Goal: Task Accomplishment & Management: Use online tool/utility

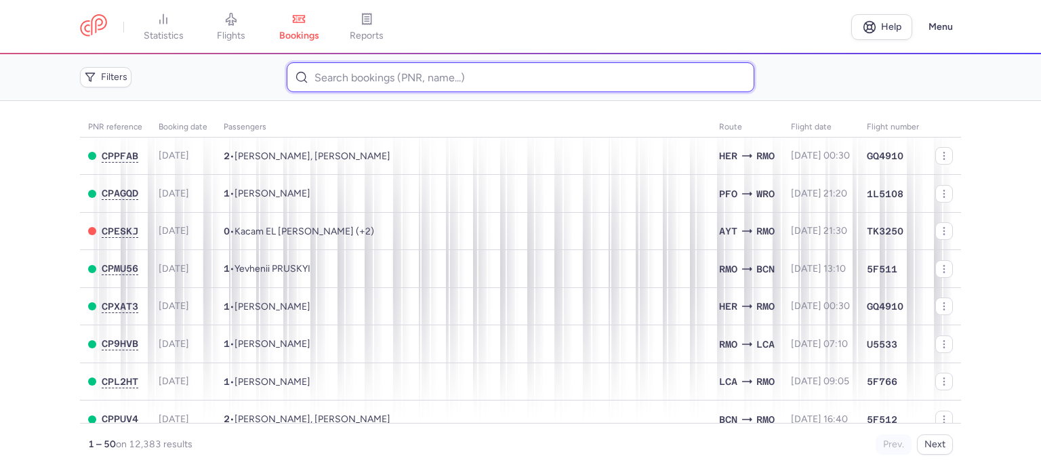
paste input "[PERSON_NAME]"
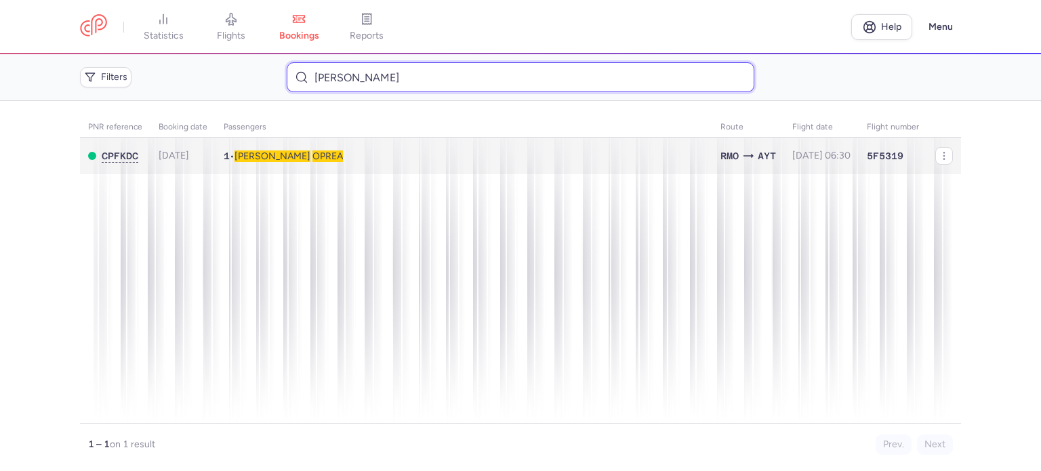
type input "[PERSON_NAME]"
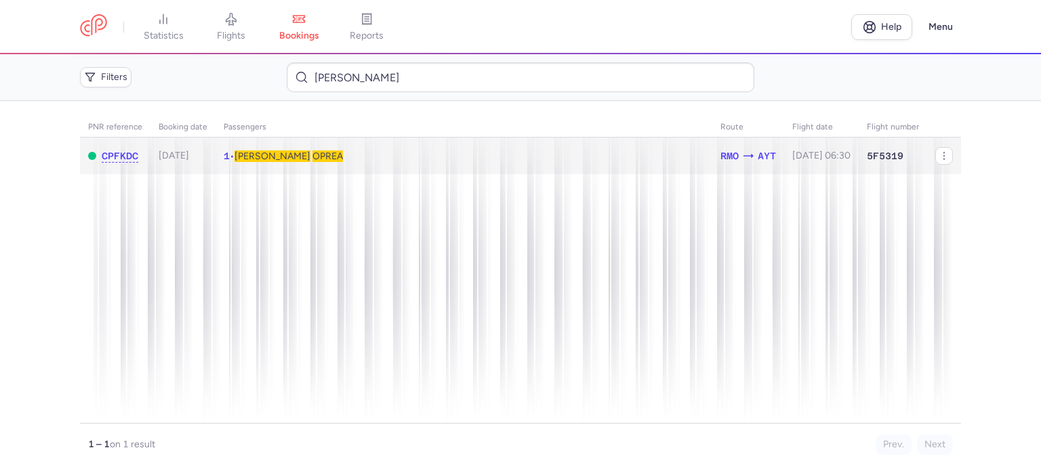
click at [313, 161] on span "OPREA" at bounding box center [328, 157] width 31 height 12
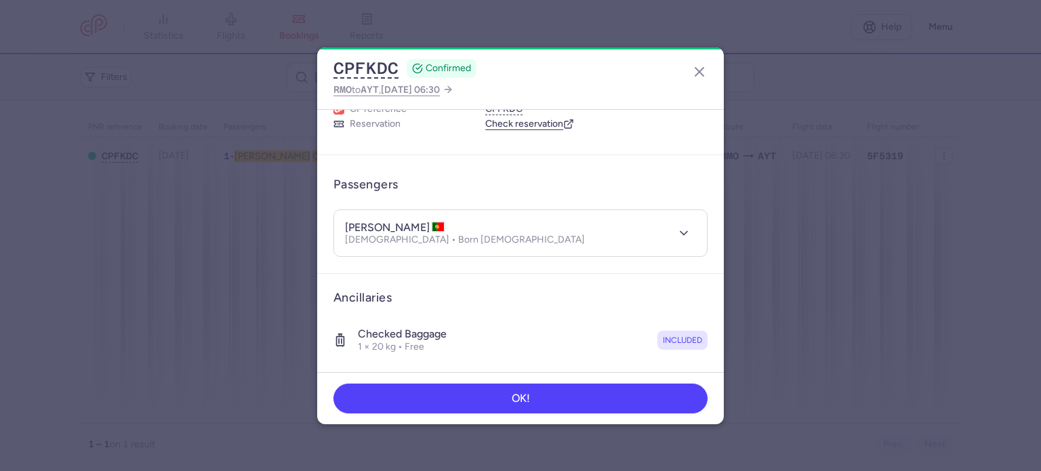
scroll to position [391, 0]
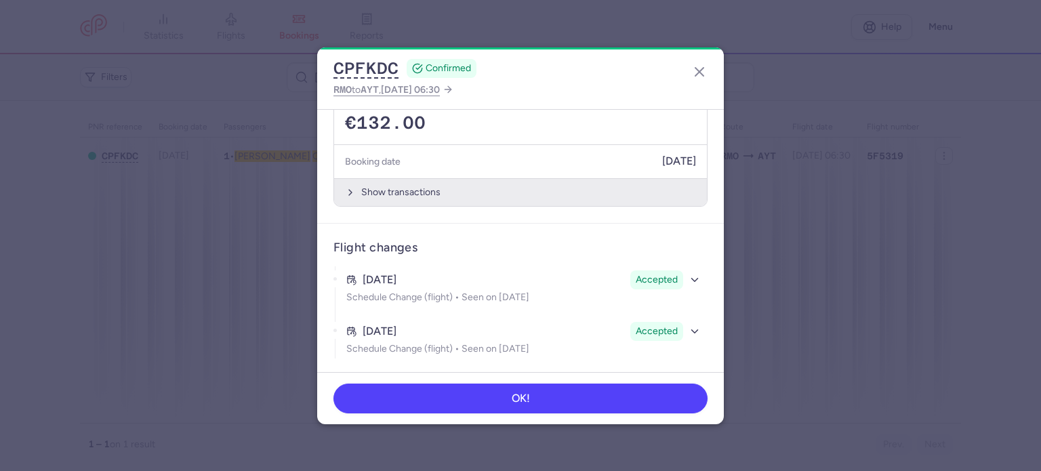
click at [388, 193] on button "Show transactions" at bounding box center [520, 192] width 373 height 28
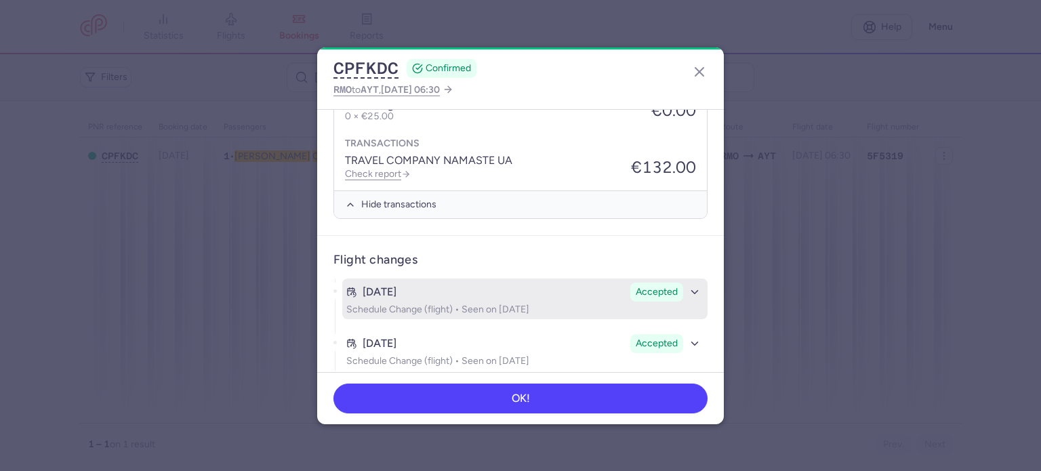
scroll to position [605, 0]
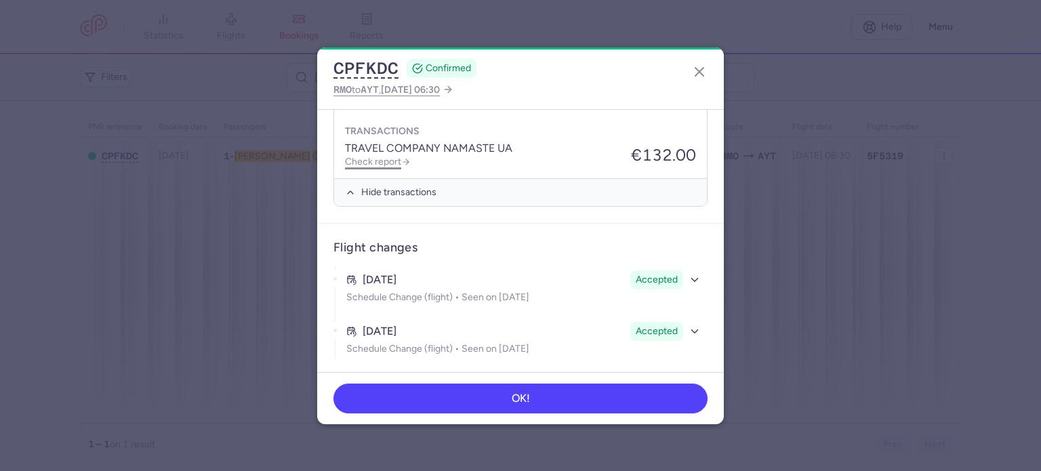
click at [374, 156] on link "Check report" at bounding box center [378, 162] width 66 height 12
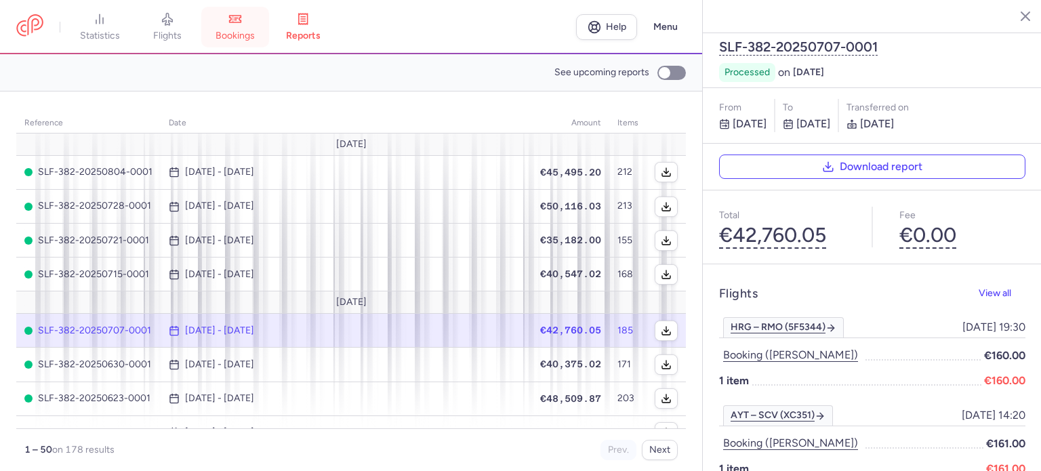
click at [252, 24] on link "bookings" at bounding box center [235, 27] width 68 height 30
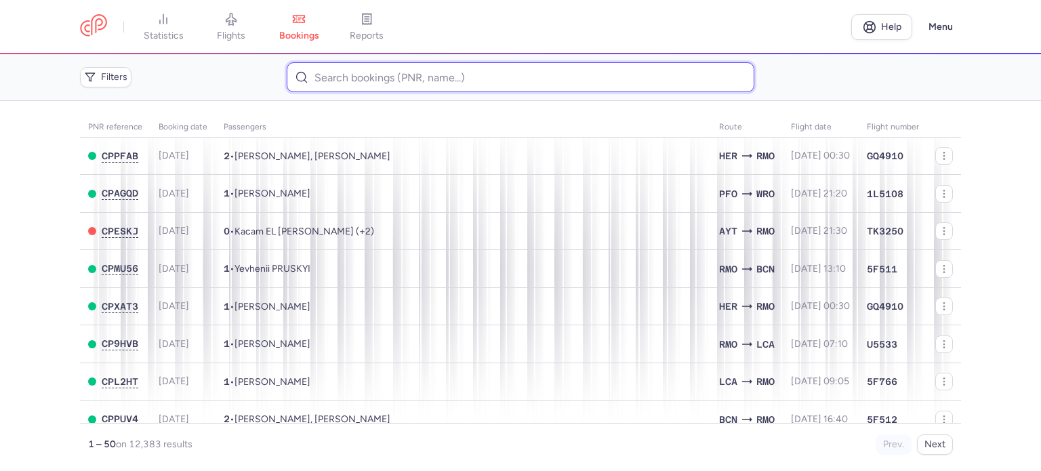
paste input "[PERSON_NAME]"
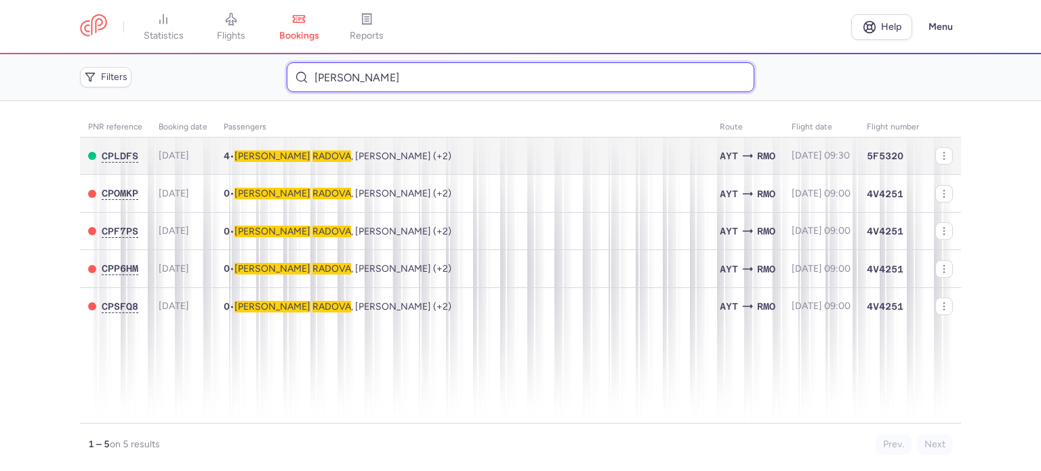
type input "[PERSON_NAME]"
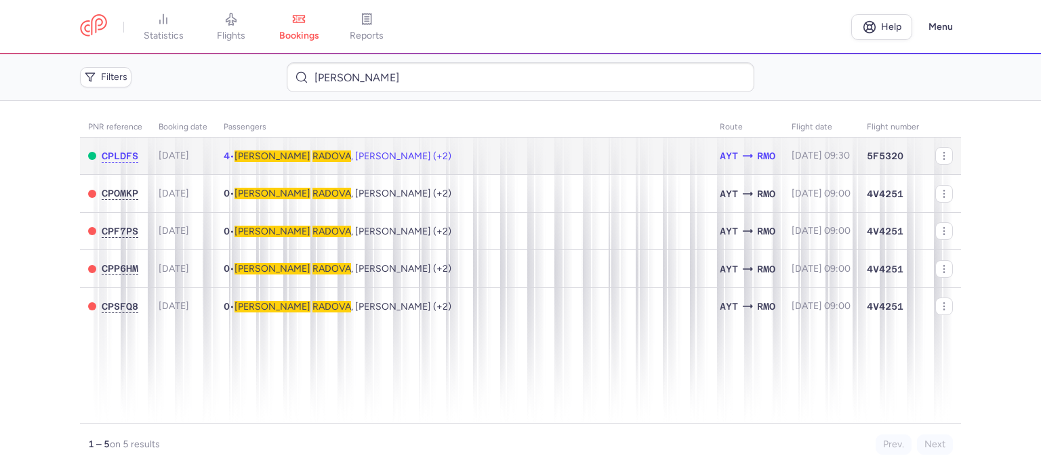
click at [313, 159] on span "RADOVA" at bounding box center [332, 157] width 39 height 12
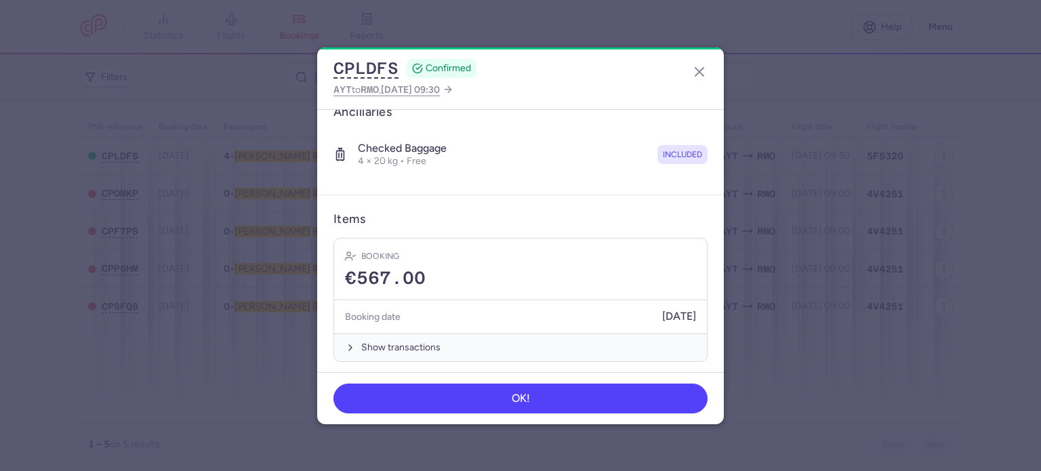
scroll to position [379, 0]
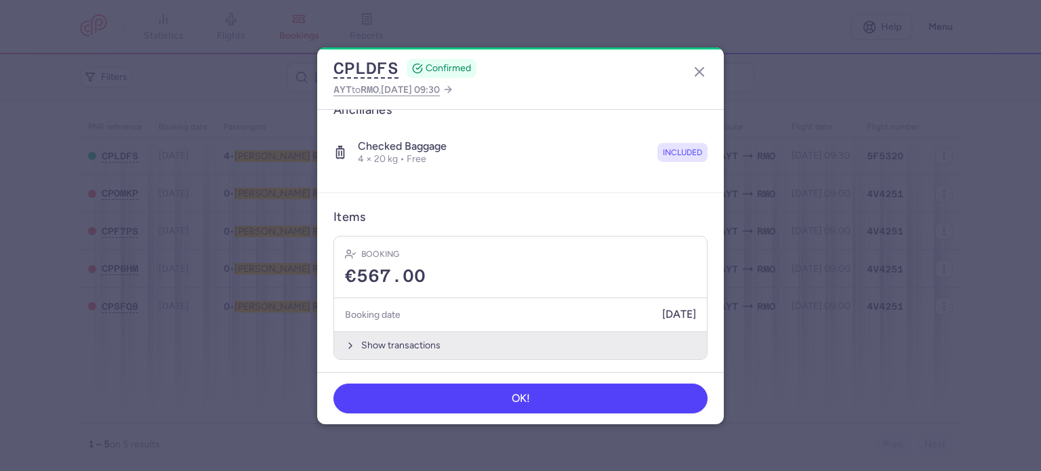
click at [396, 344] on button "Show transactions" at bounding box center [520, 346] width 373 height 28
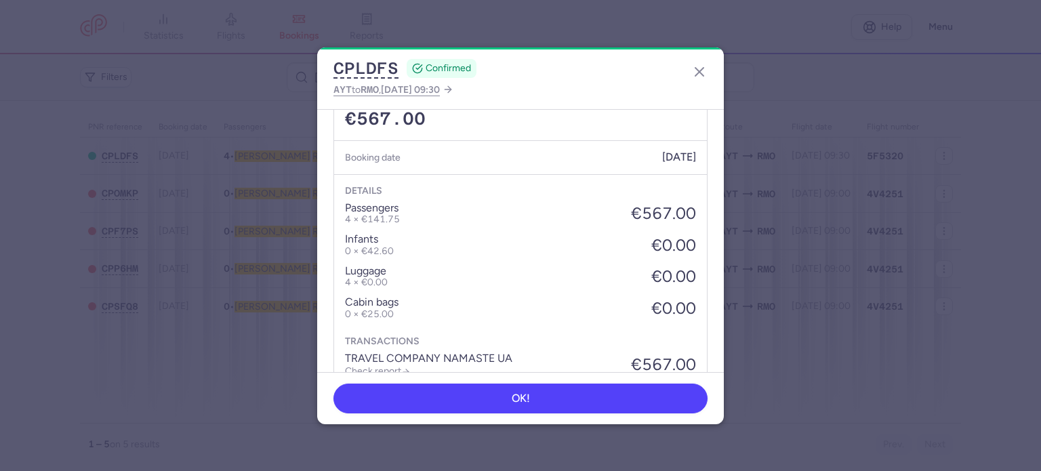
scroll to position [593, 0]
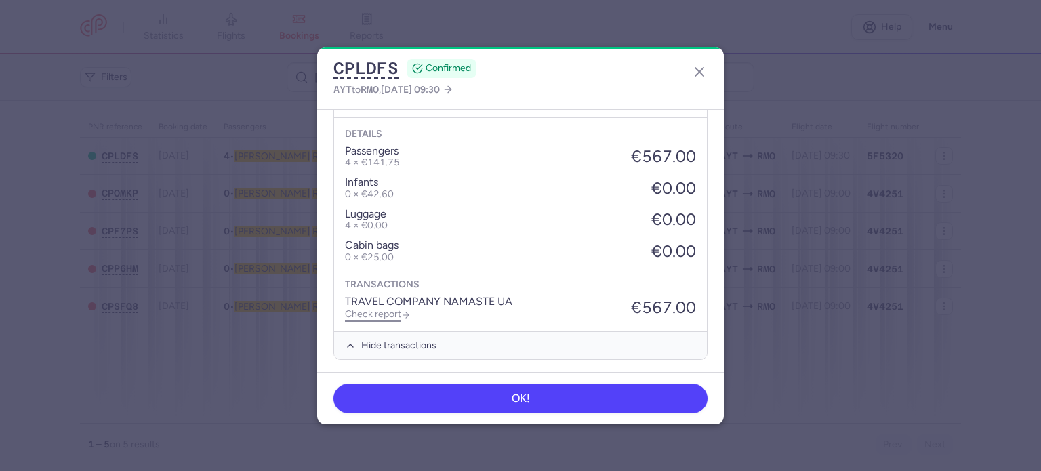
click at [378, 316] on link "Check report" at bounding box center [378, 314] width 66 height 12
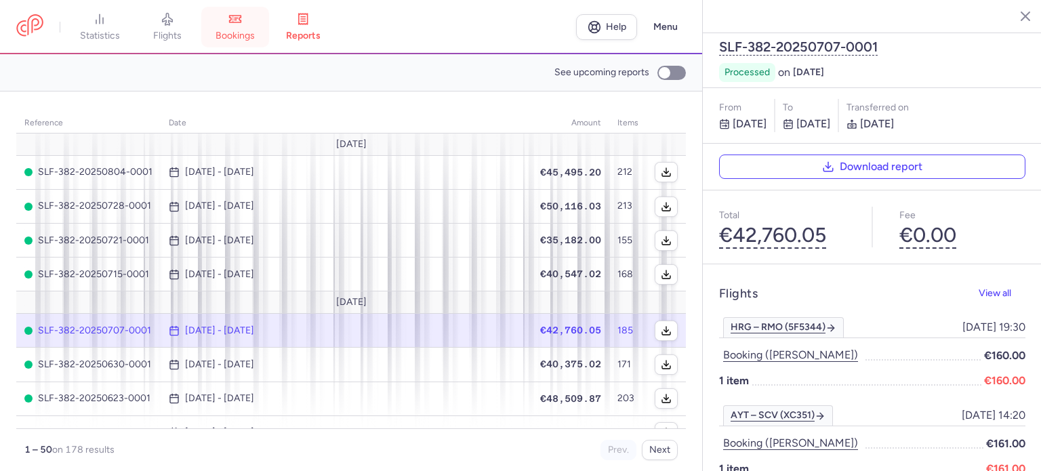
click at [239, 29] on link "bookings" at bounding box center [235, 27] width 68 height 30
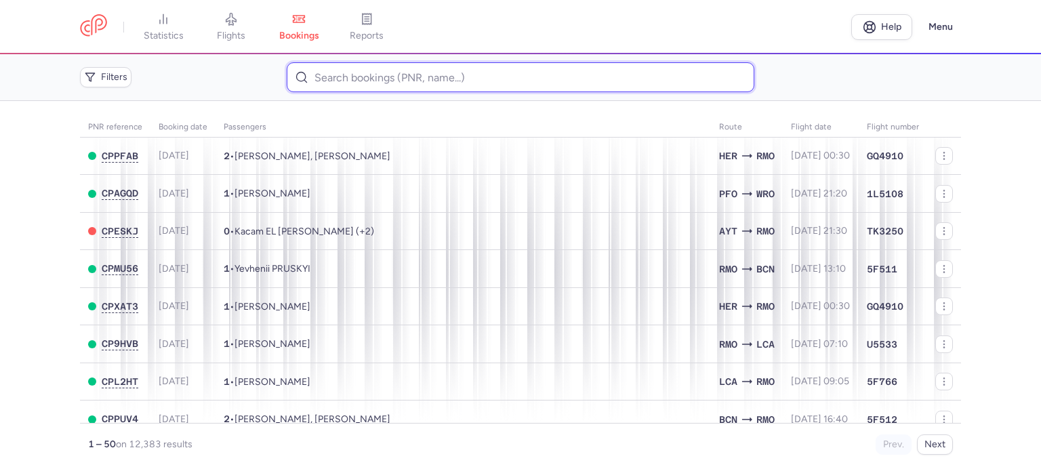
paste input "[PERSON_NAME] [PERSON_NAME]"
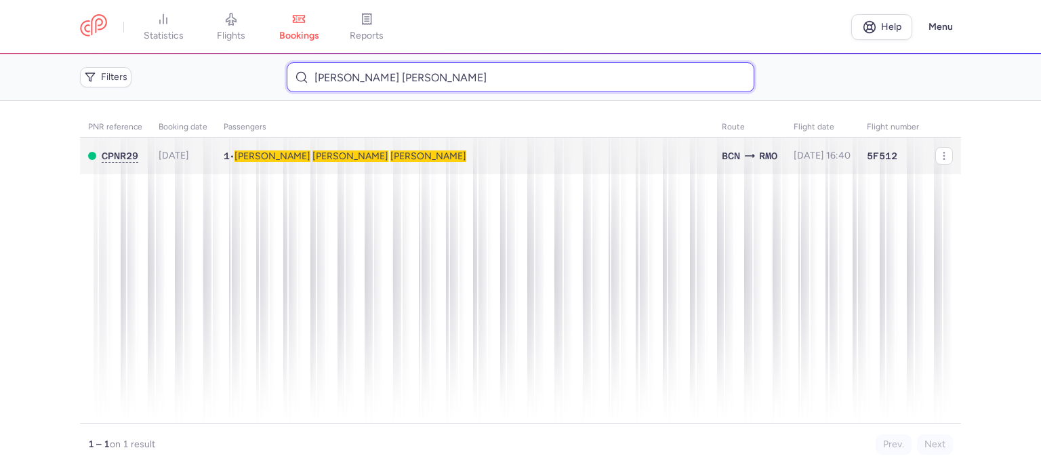
type input "[PERSON_NAME] [PERSON_NAME]"
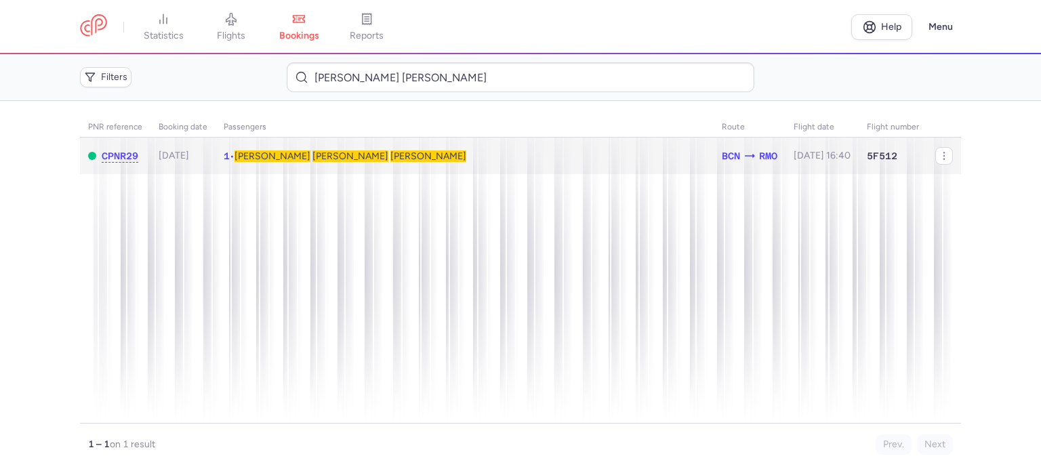
click at [268, 161] on span "[PERSON_NAME]" at bounding box center [273, 157] width 76 height 12
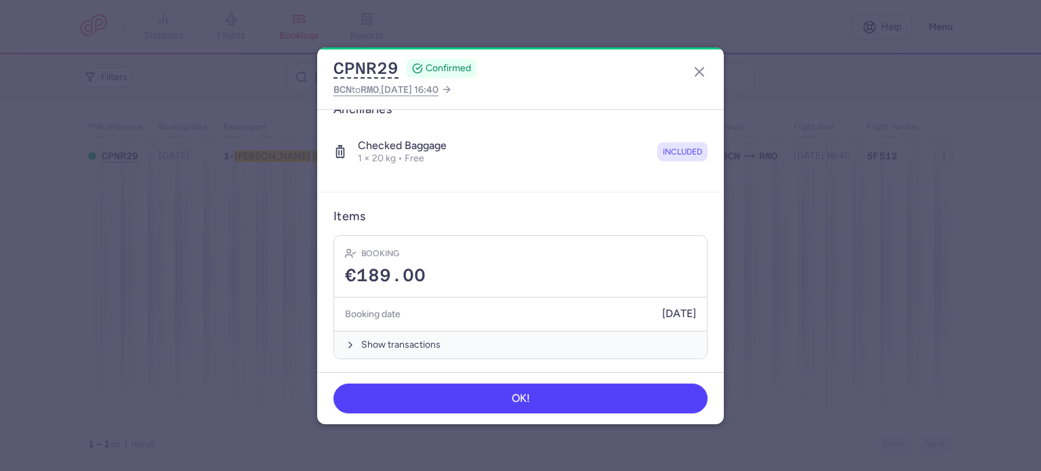
scroll to position [239, 0]
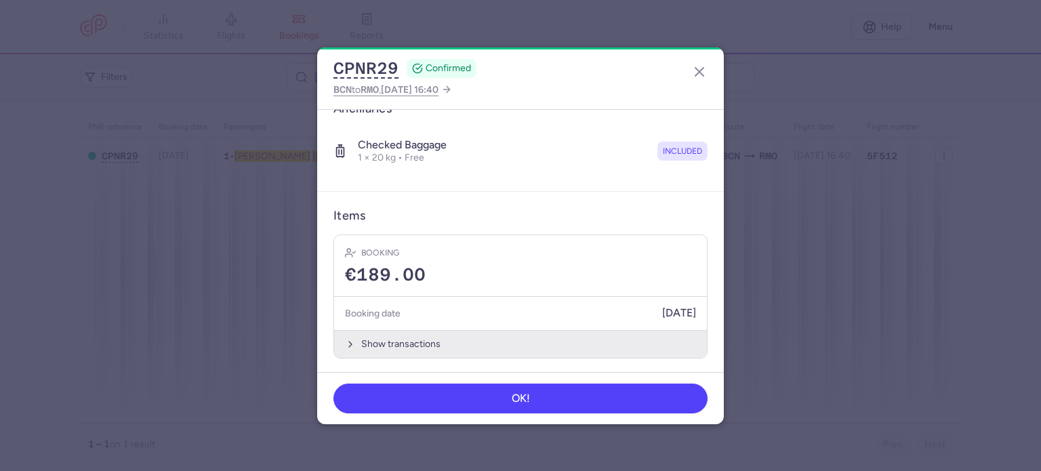
click at [393, 342] on button "Show transactions" at bounding box center [520, 344] width 373 height 28
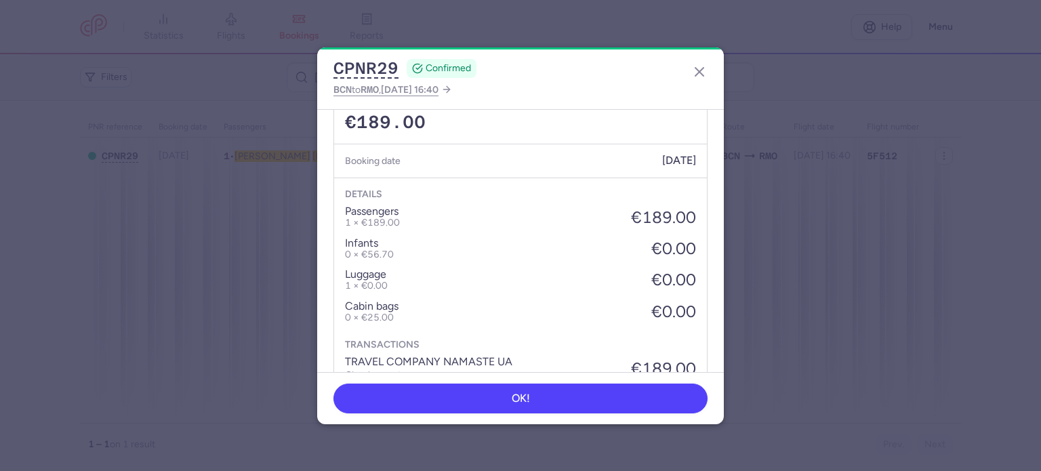
scroll to position [453, 0]
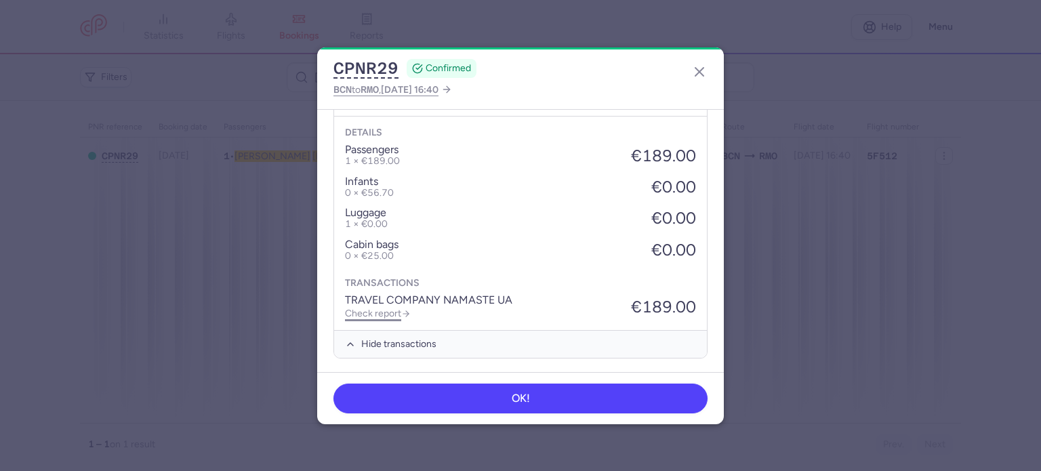
click at [380, 316] on link "Check report" at bounding box center [378, 314] width 66 height 12
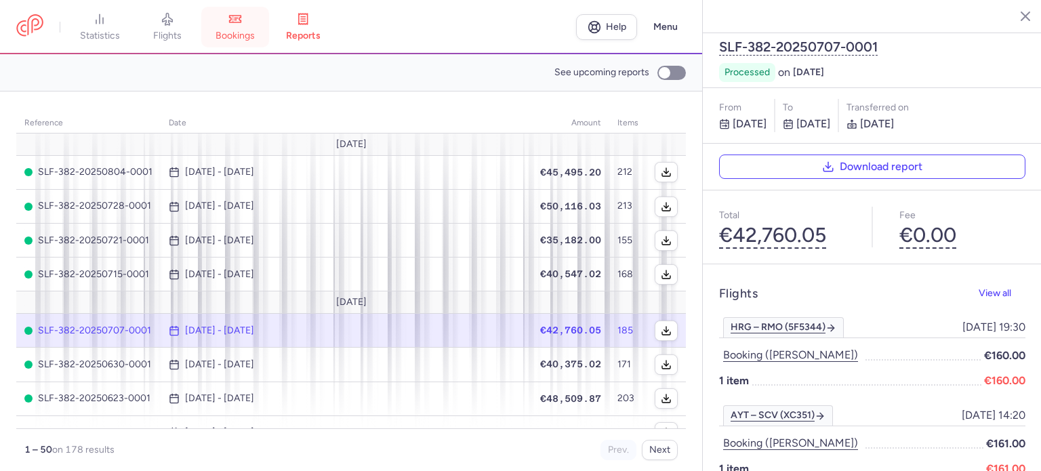
click at [240, 26] on link "bookings" at bounding box center [235, 27] width 68 height 30
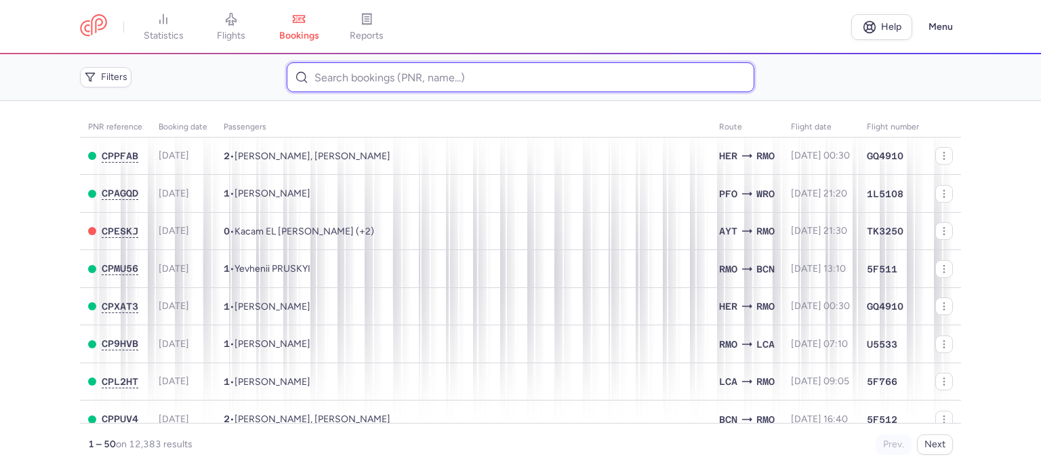
paste input "KULIEVA ANASTASIIA"
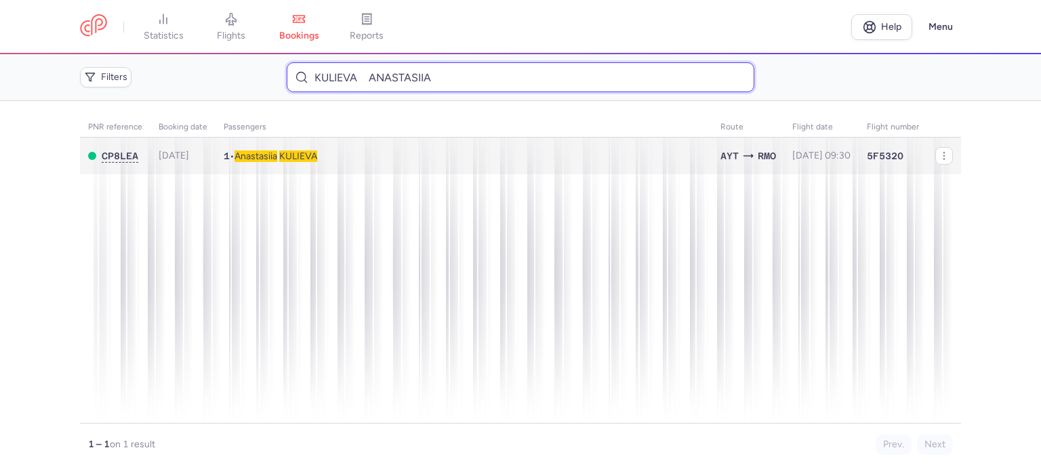
type input "KULIEVA ANASTASIIA"
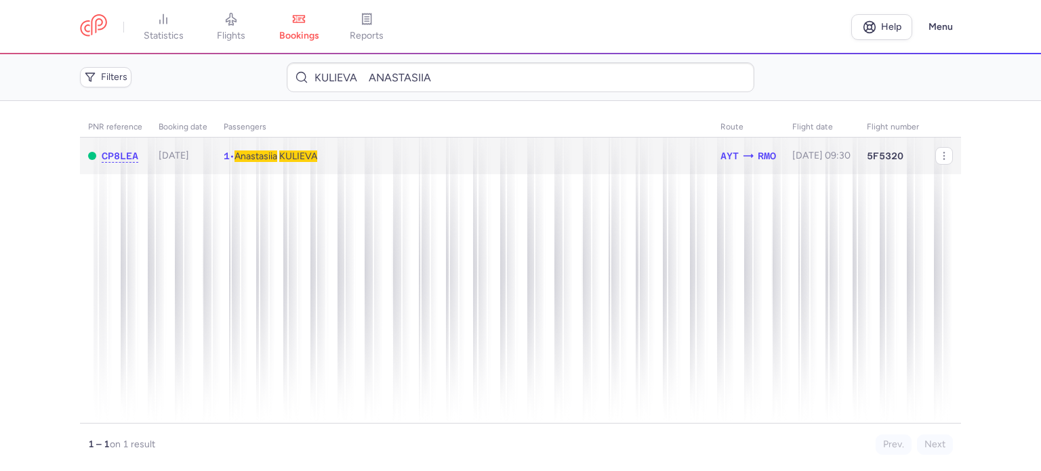
click at [317, 157] on span "KULIEVA" at bounding box center [298, 157] width 38 height 12
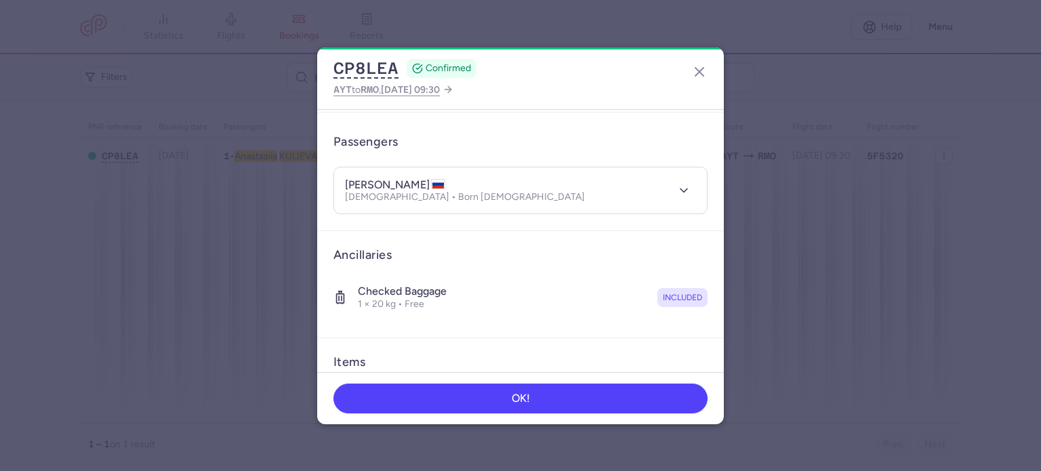
scroll to position [239, 0]
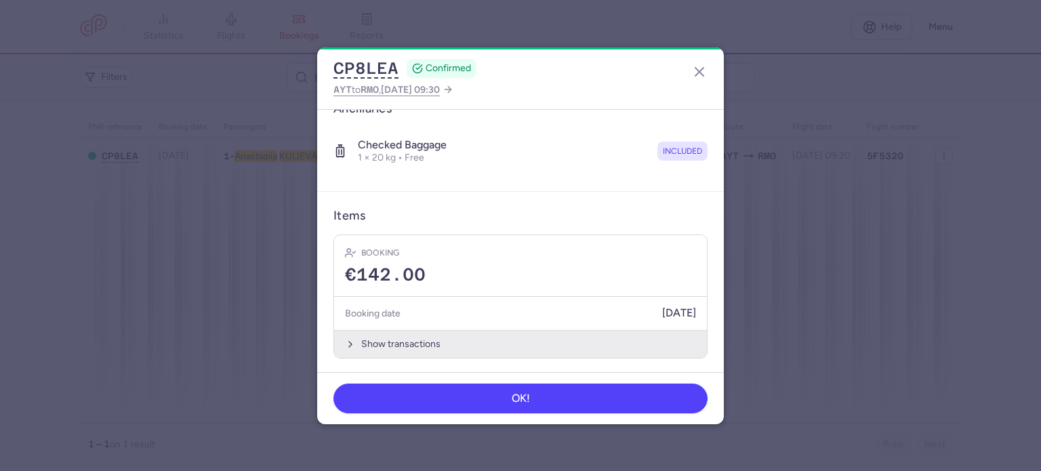
click at [418, 346] on button "Show transactions" at bounding box center [520, 344] width 373 height 28
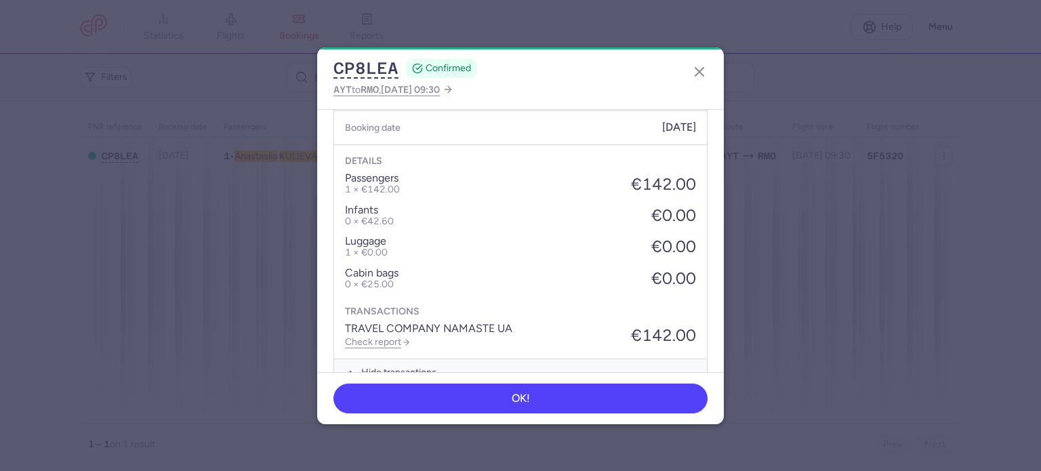
scroll to position [453, 0]
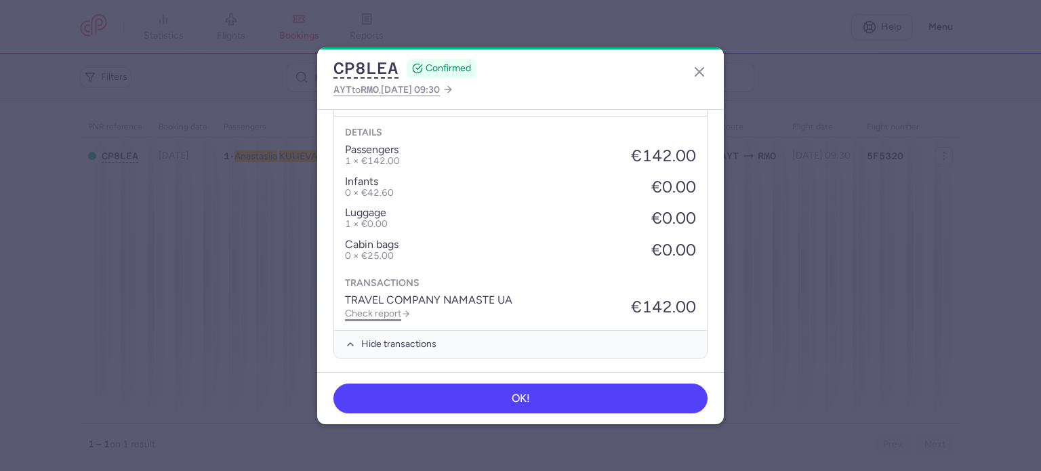
click at [388, 316] on link "Check report" at bounding box center [378, 314] width 66 height 12
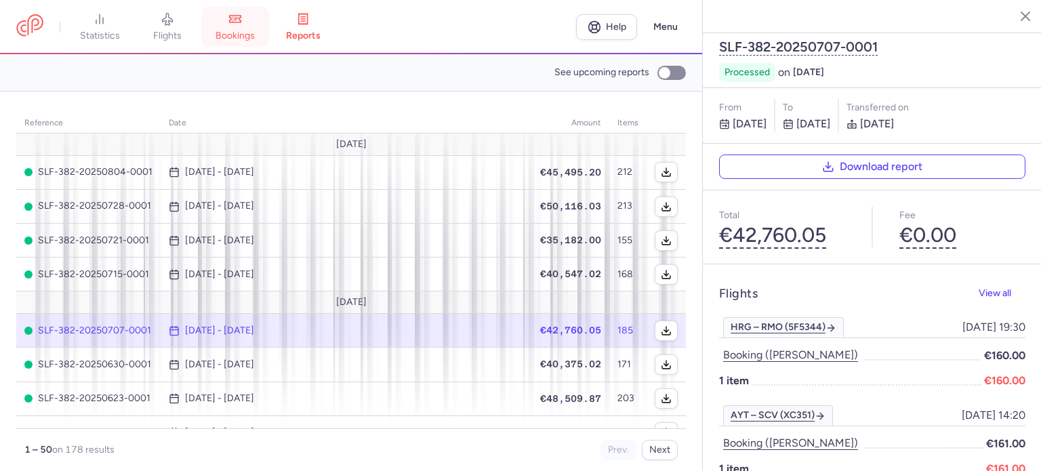
click at [241, 33] on span "bookings" at bounding box center [235, 36] width 39 height 12
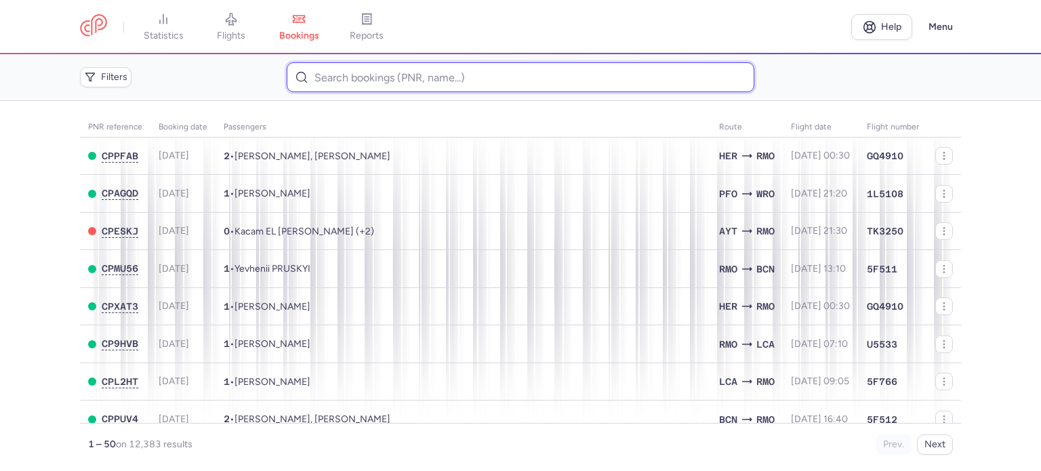
paste input "[PERSON_NAME]"
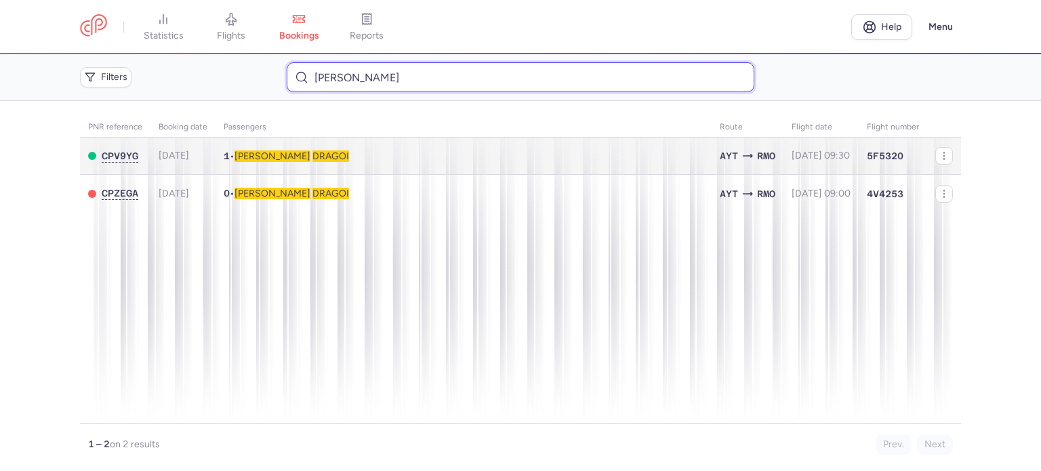
type input "[PERSON_NAME]"
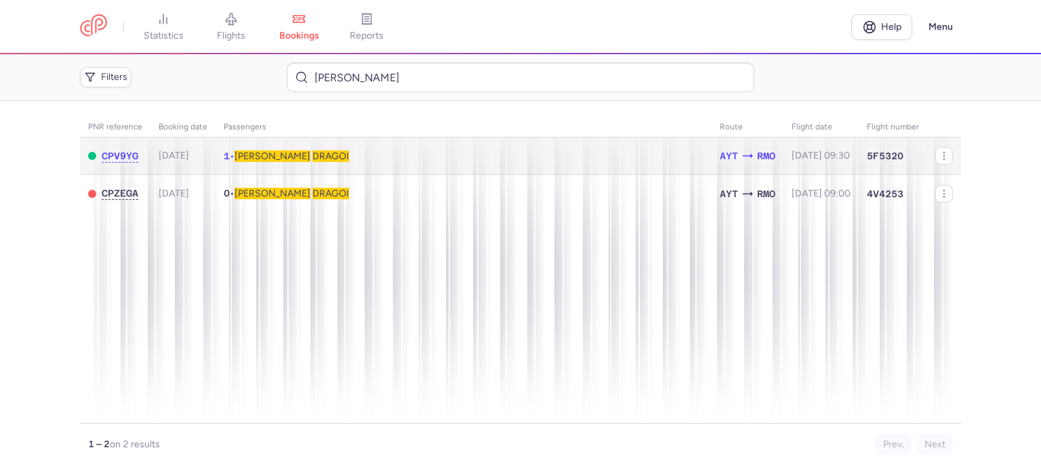
click at [313, 157] on span "DRAGOI" at bounding box center [331, 157] width 37 height 12
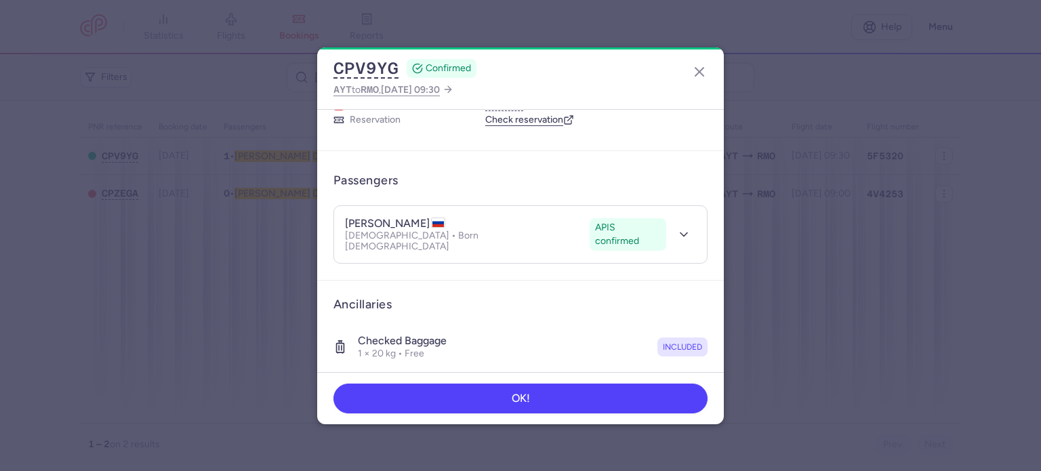
scroll to position [239, 0]
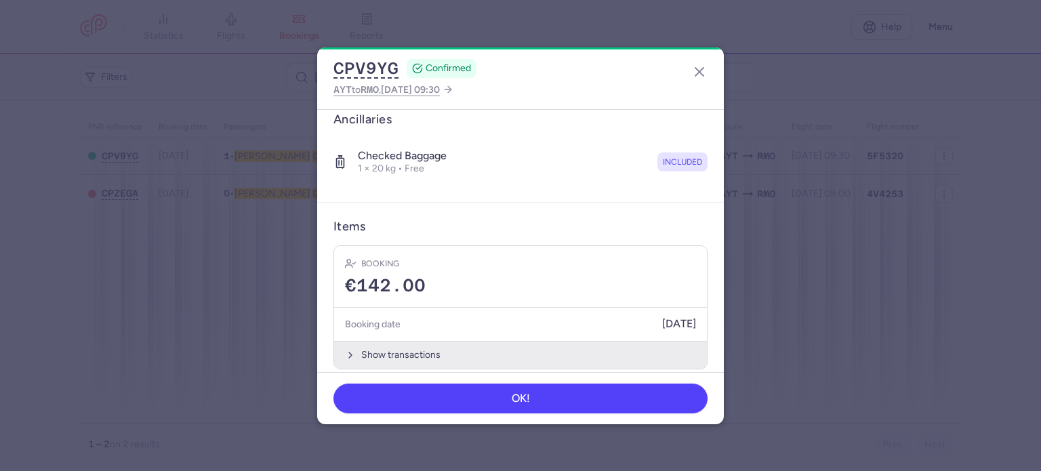
click at [403, 341] on button "Show transactions" at bounding box center [520, 355] width 373 height 28
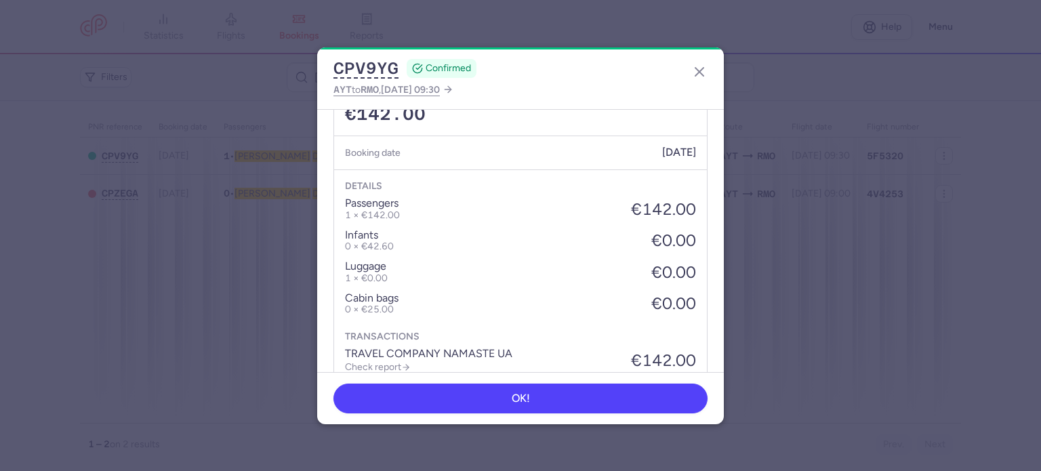
scroll to position [453, 0]
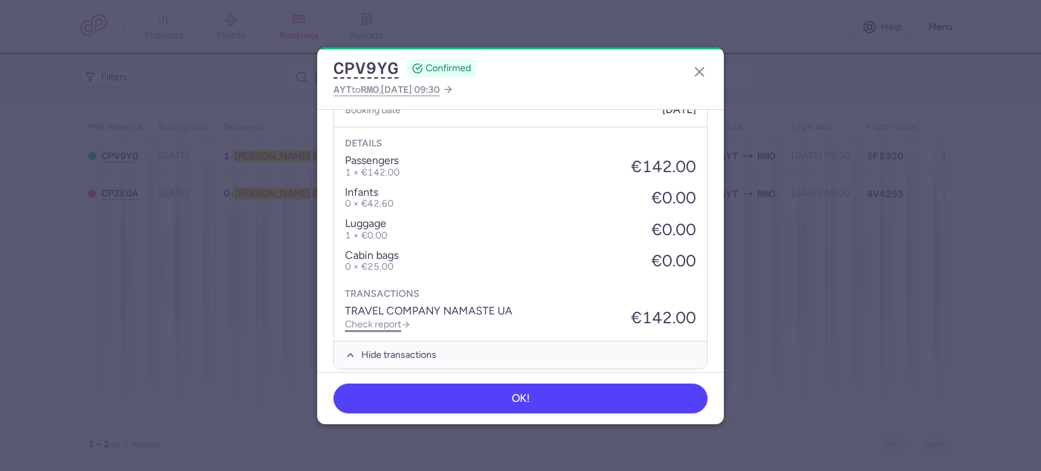
click at [380, 319] on link "Check report" at bounding box center [378, 325] width 66 height 12
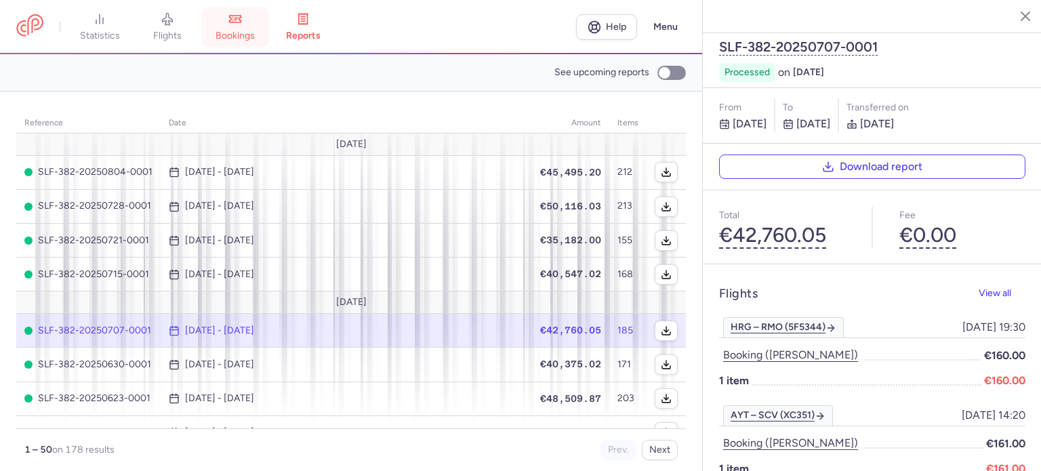
click at [244, 28] on link "bookings" at bounding box center [235, 27] width 68 height 30
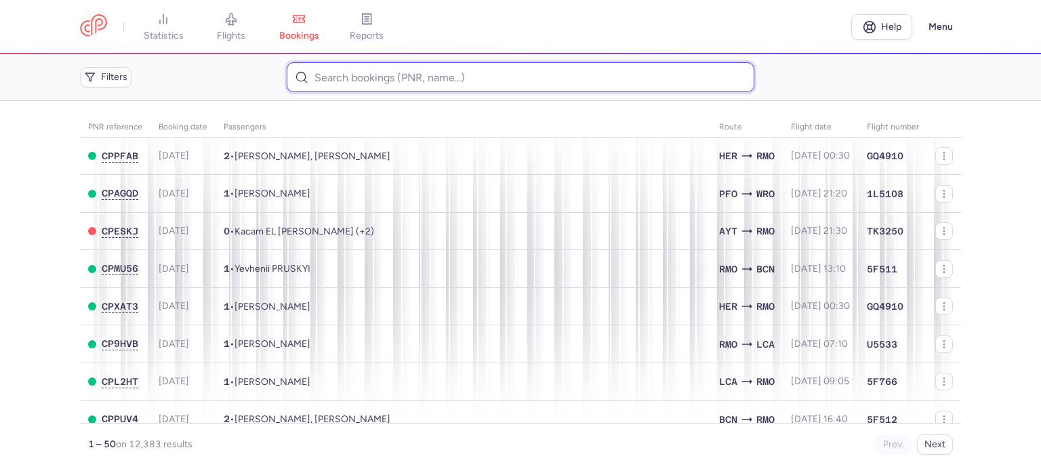
paste input "[PERSON_NAME]"
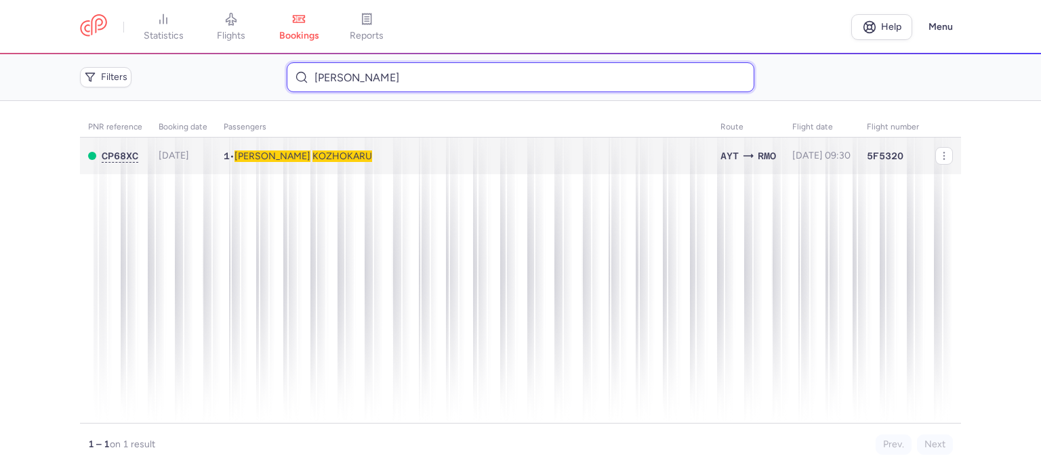
type input "[PERSON_NAME]"
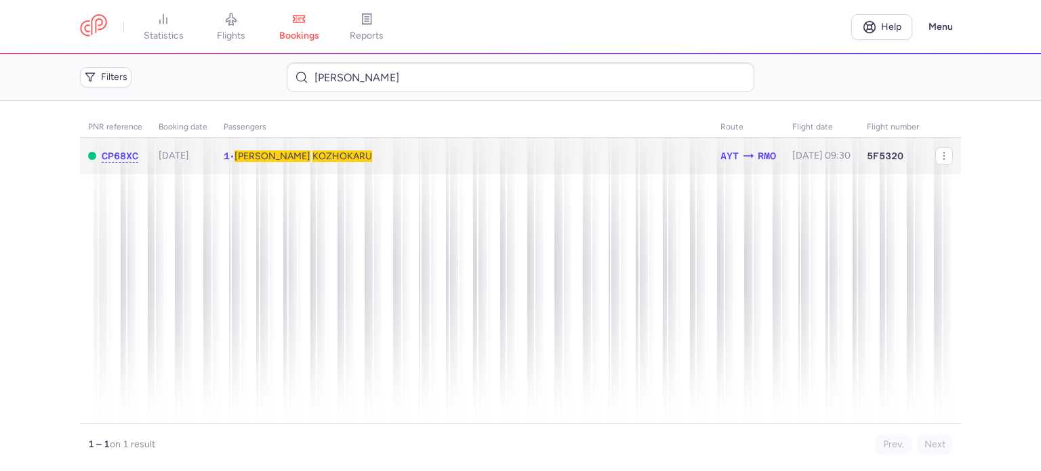
click at [313, 157] on span "KOZHOKARU" at bounding box center [343, 157] width 60 height 12
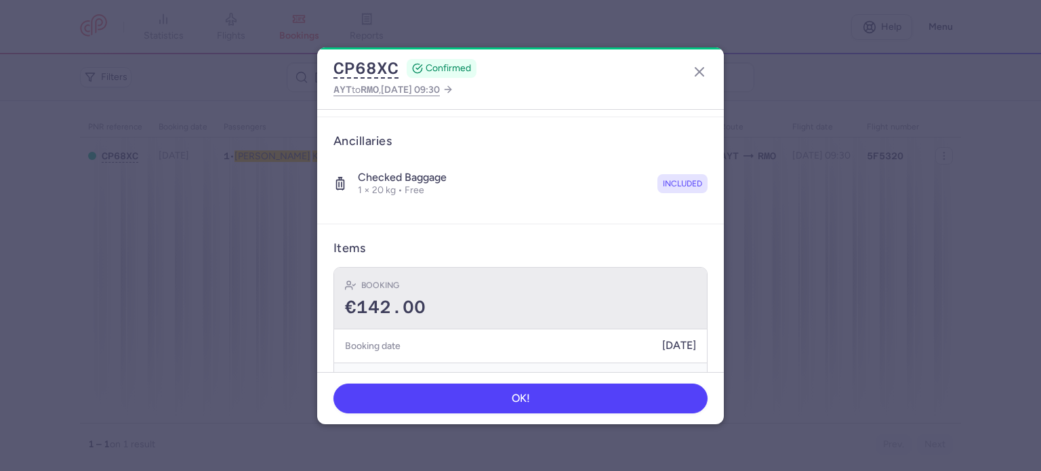
scroll to position [239, 0]
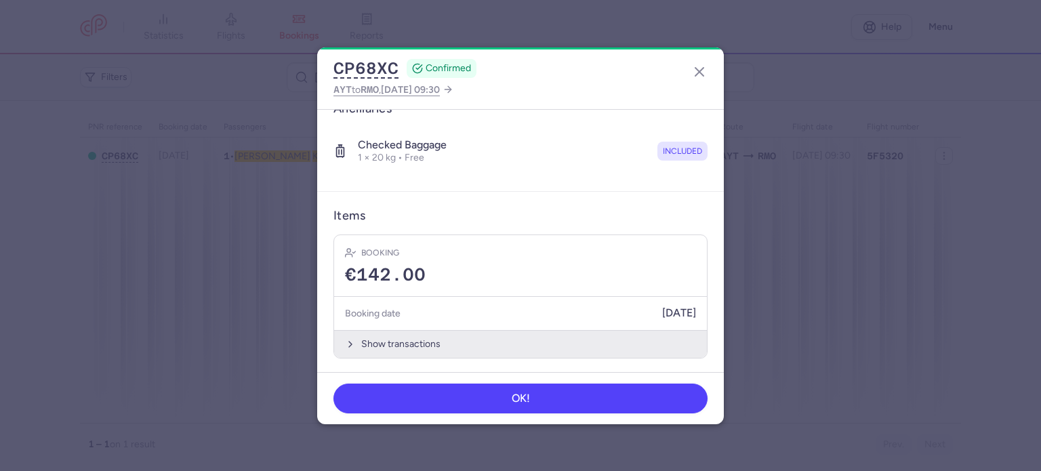
click at [388, 344] on button "Show transactions" at bounding box center [520, 344] width 373 height 28
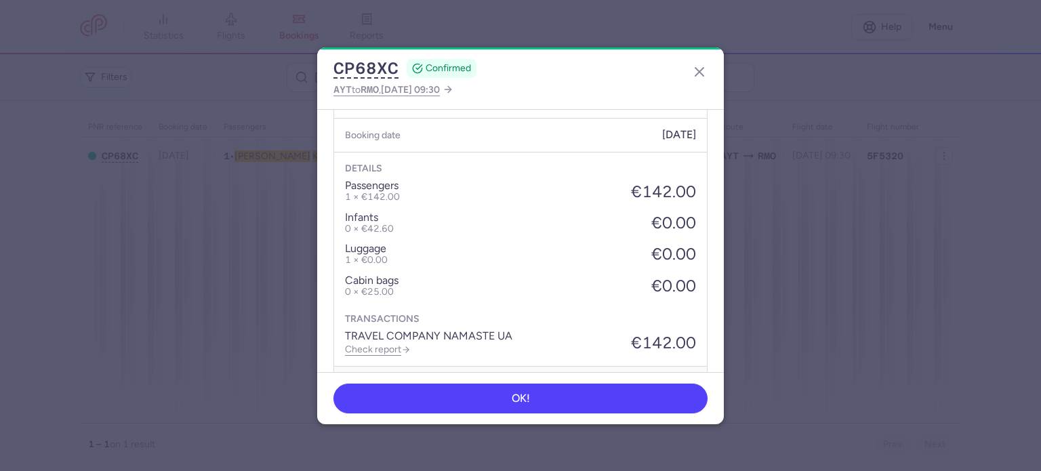
scroll to position [453, 0]
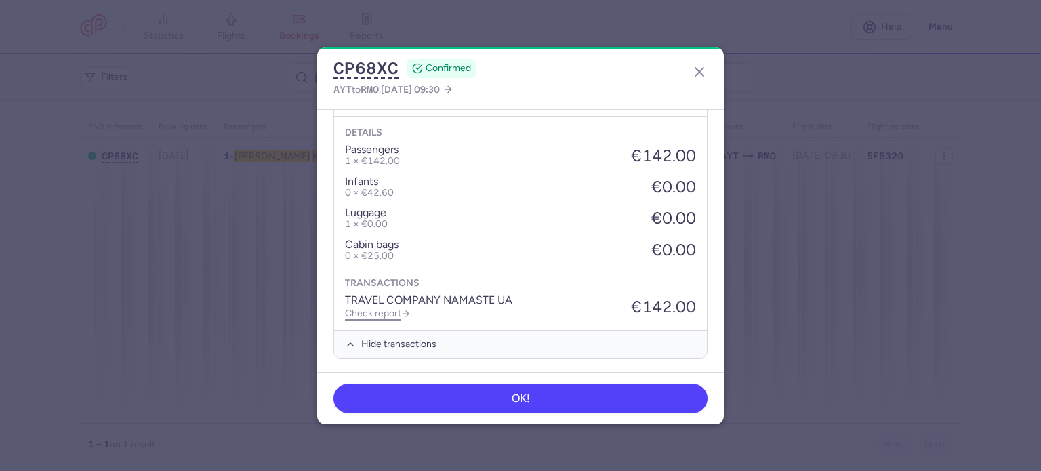
click at [380, 308] on link "Check report" at bounding box center [378, 314] width 66 height 12
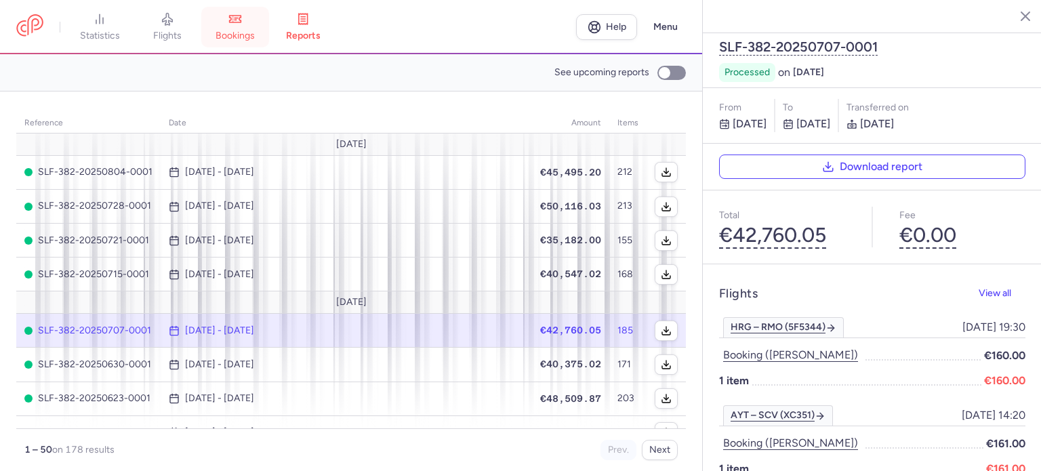
click at [250, 20] on link "bookings" at bounding box center [235, 27] width 68 height 30
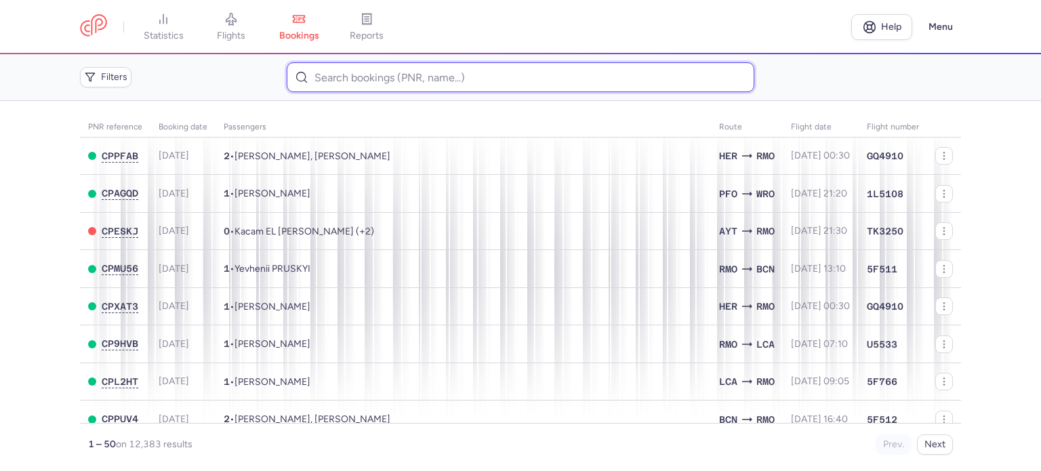
paste input "[PERSON_NAME][MEDICAL_DATA]"
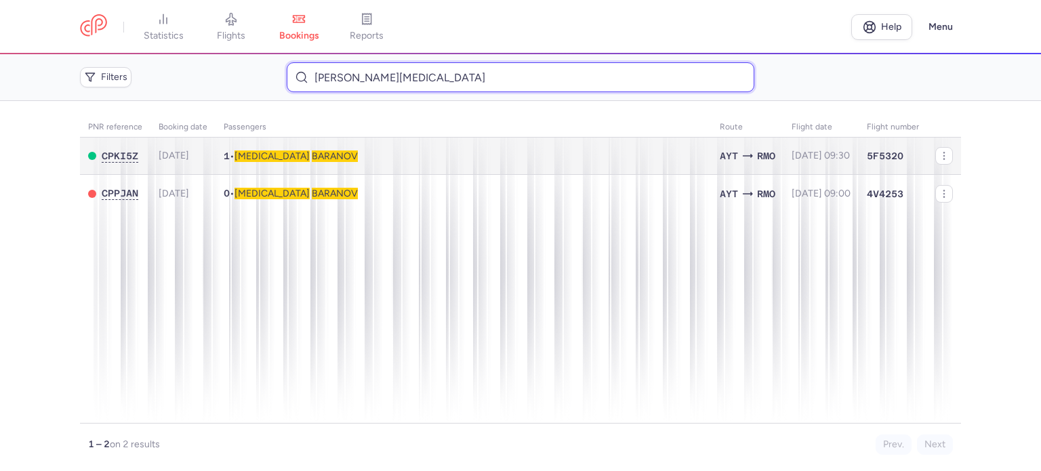
type input "[PERSON_NAME][MEDICAL_DATA]"
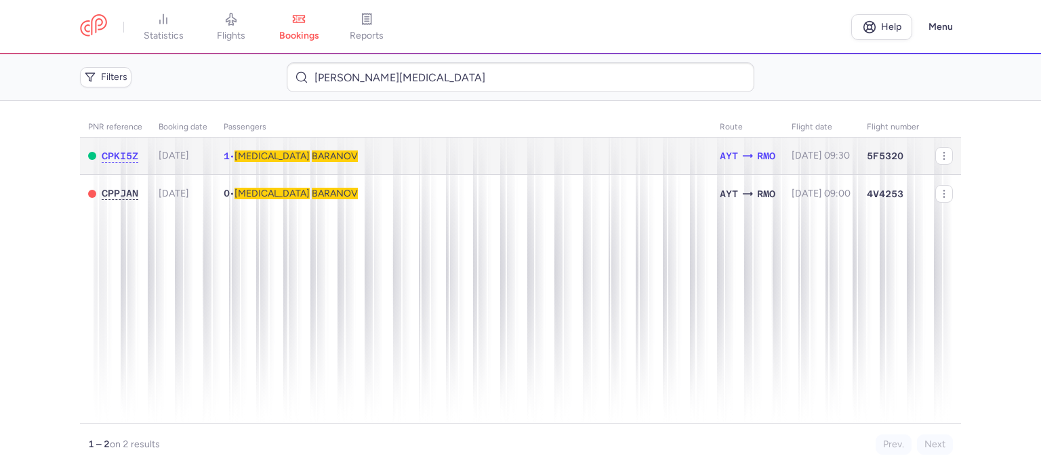
click at [312, 158] on span "BARANOV" at bounding box center [335, 157] width 46 height 12
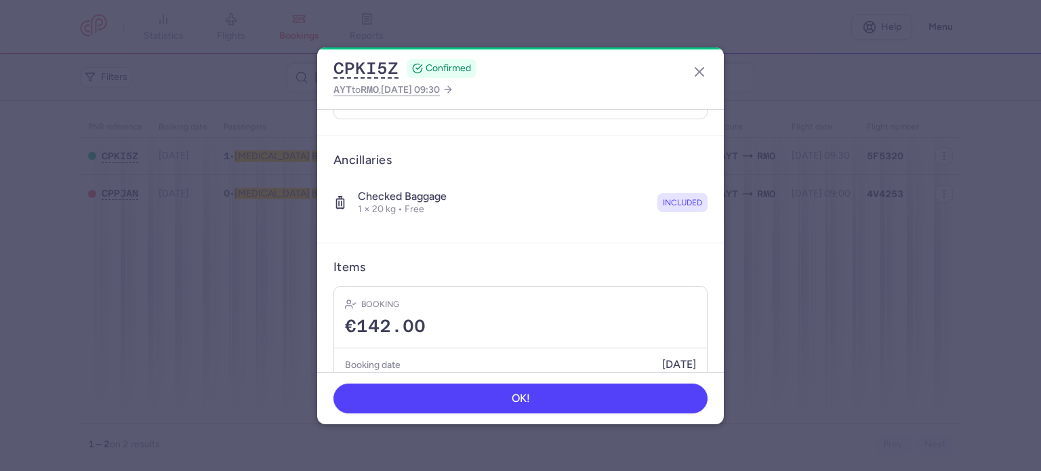
scroll to position [239, 0]
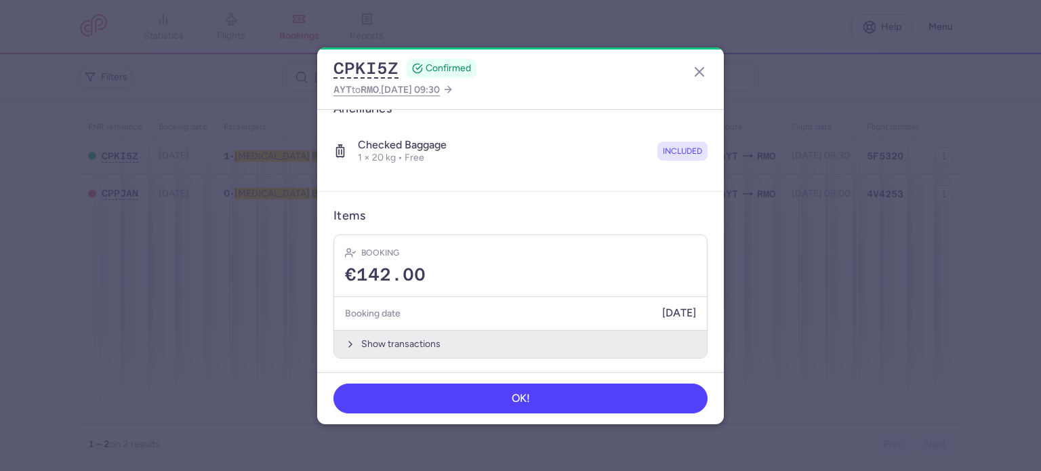
click at [407, 338] on button "Show transactions" at bounding box center [520, 344] width 373 height 28
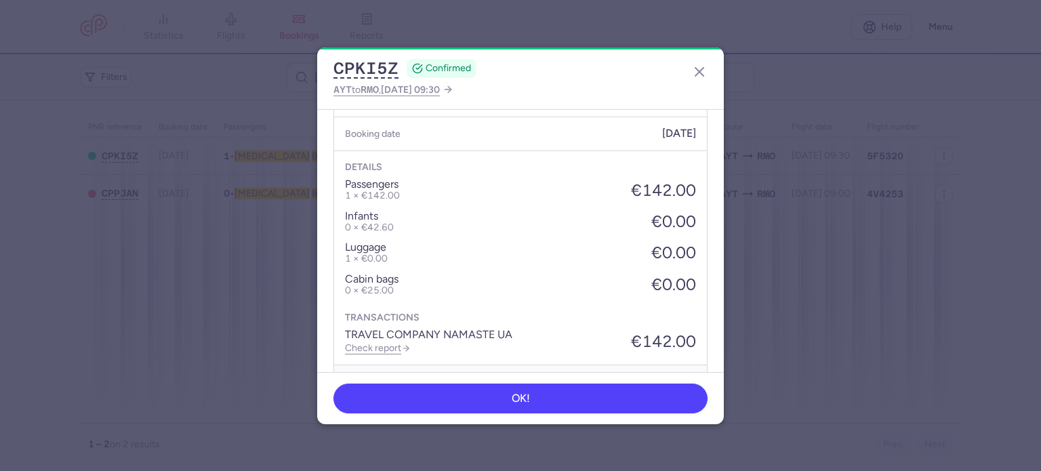
scroll to position [453, 0]
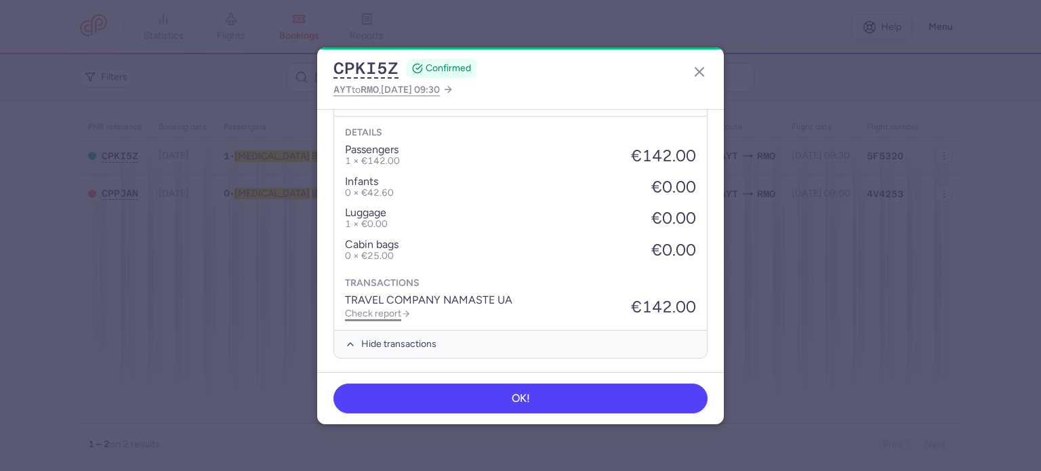
click at [380, 311] on link "Check report" at bounding box center [378, 314] width 66 height 12
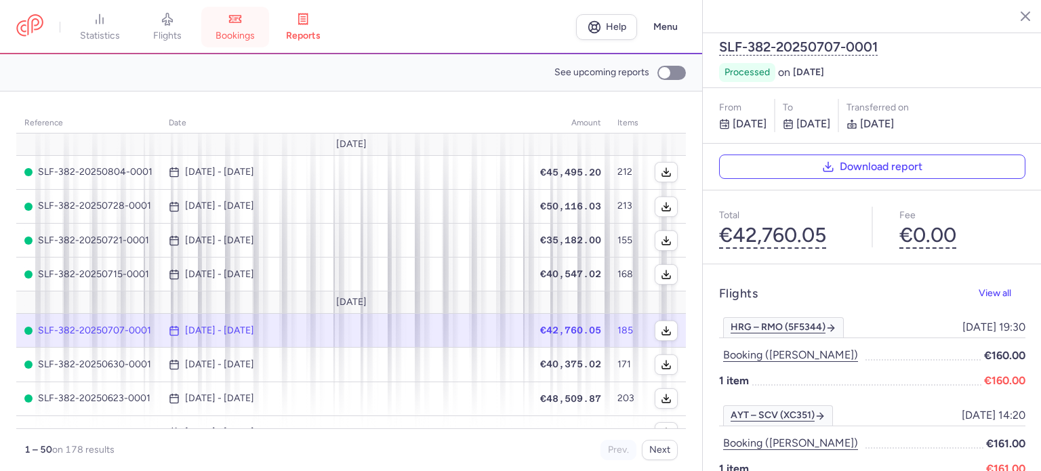
click at [234, 26] on link "bookings" at bounding box center [235, 27] width 68 height 30
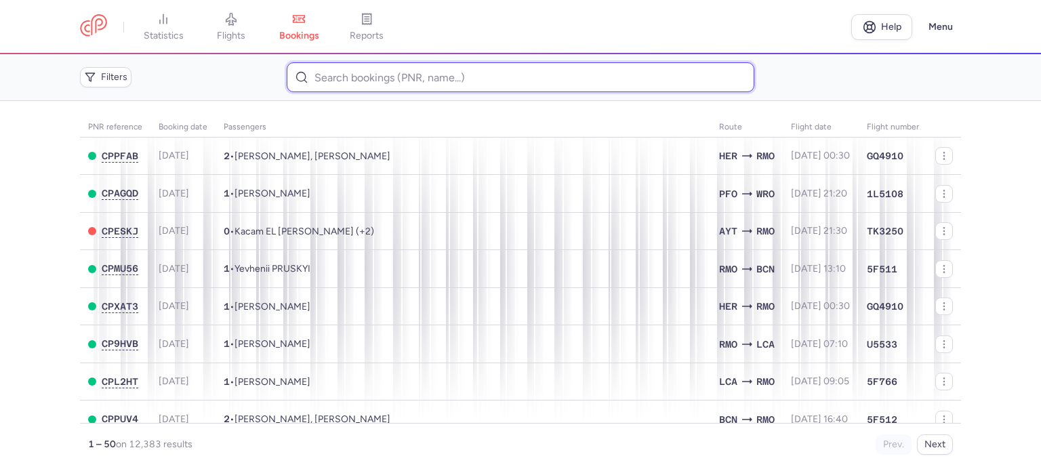
paste input "[PERSON_NAME]"
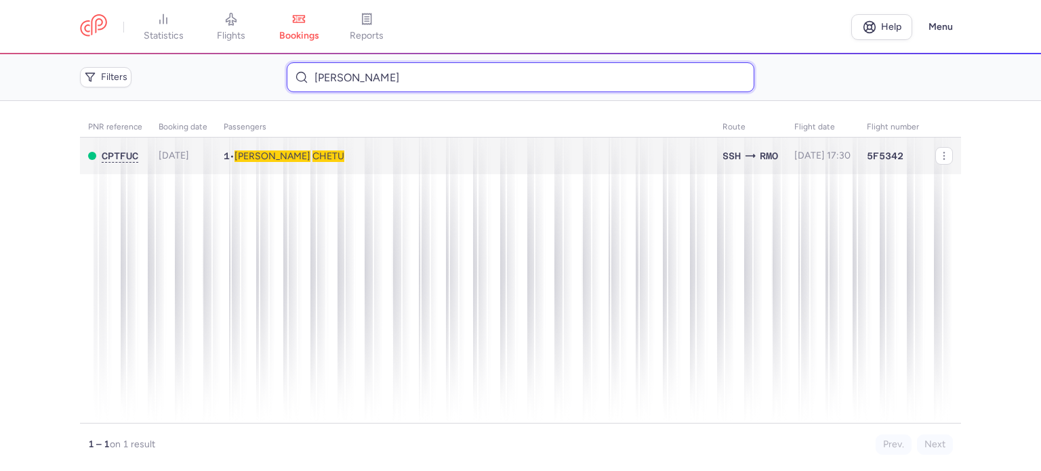
type input "[PERSON_NAME]"
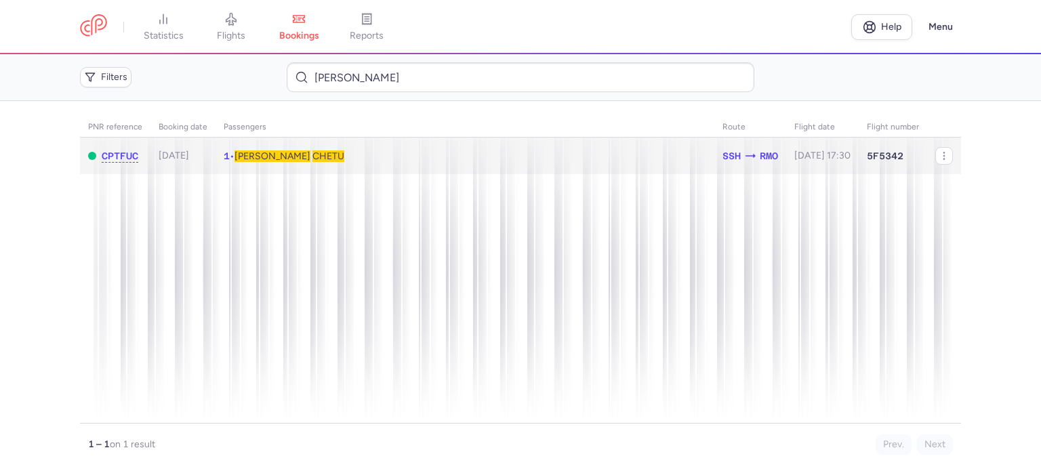
click at [271, 152] on span "[PERSON_NAME]" at bounding box center [273, 157] width 76 height 12
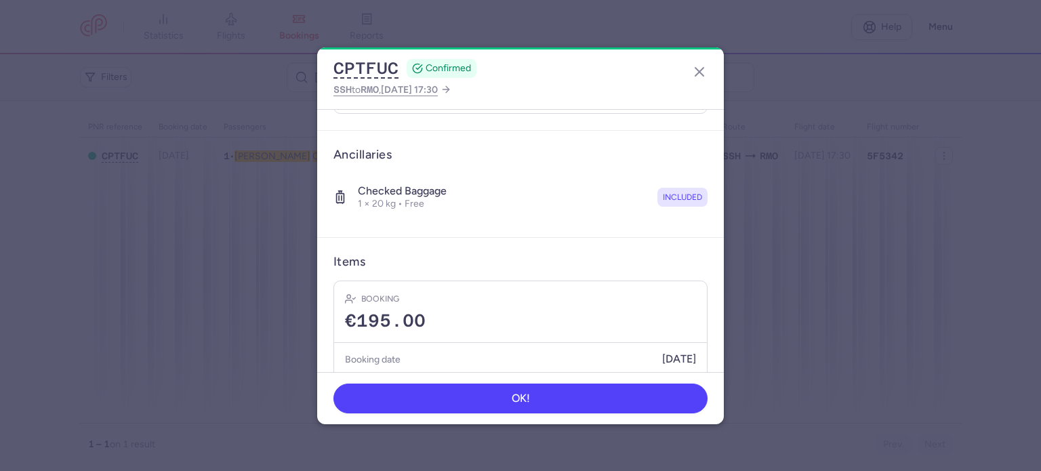
scroll to position [239, 0]
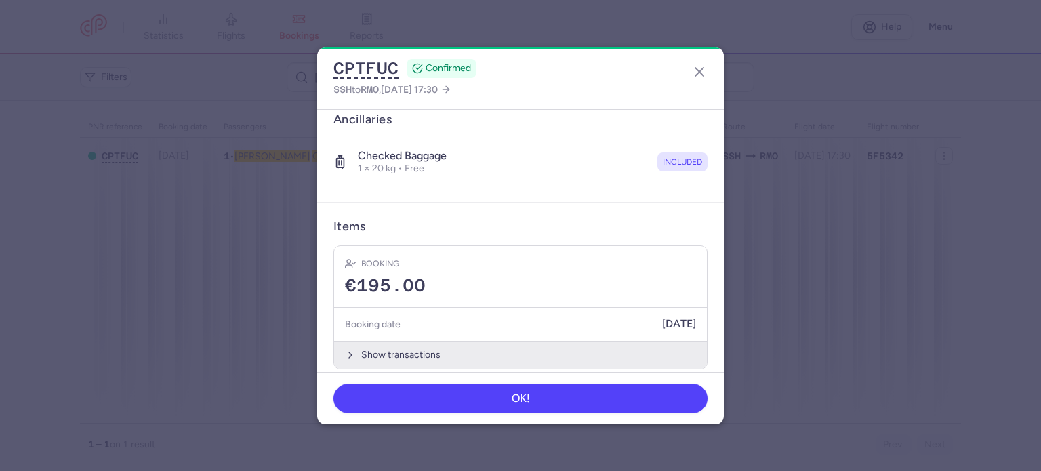
click at [391, 341] on button "Show transactions" at bounding box center [520, 355] width 373 height 28
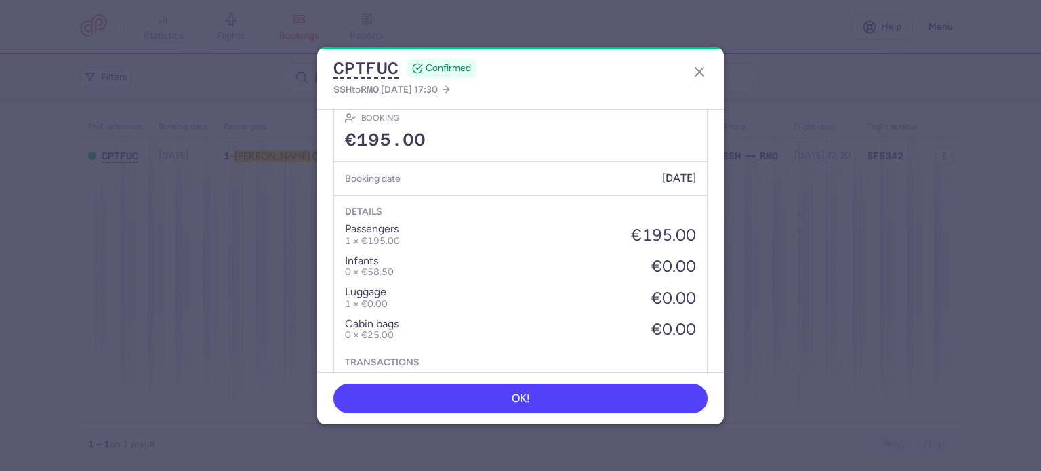
scroll to position [453, 0]
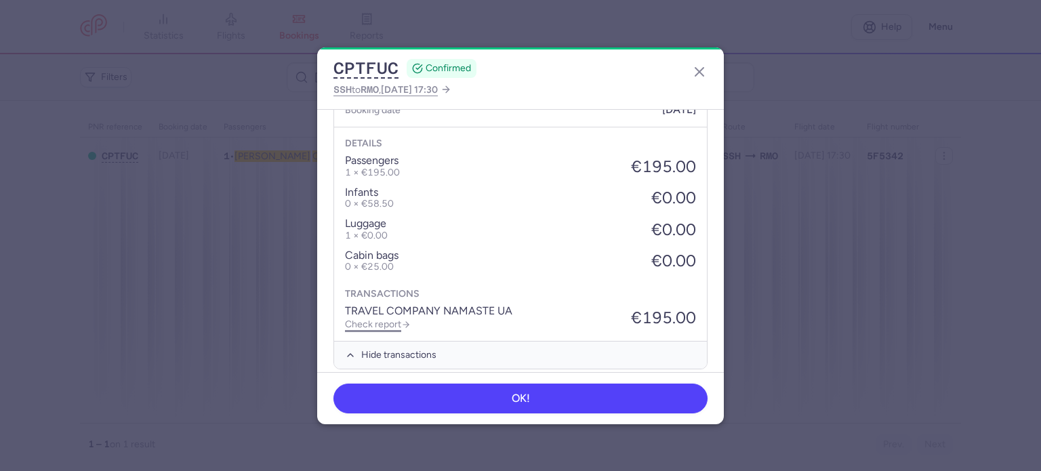
click at [372, 319] on link "Check report" at bounding box center [378, 325] width 66 height 12
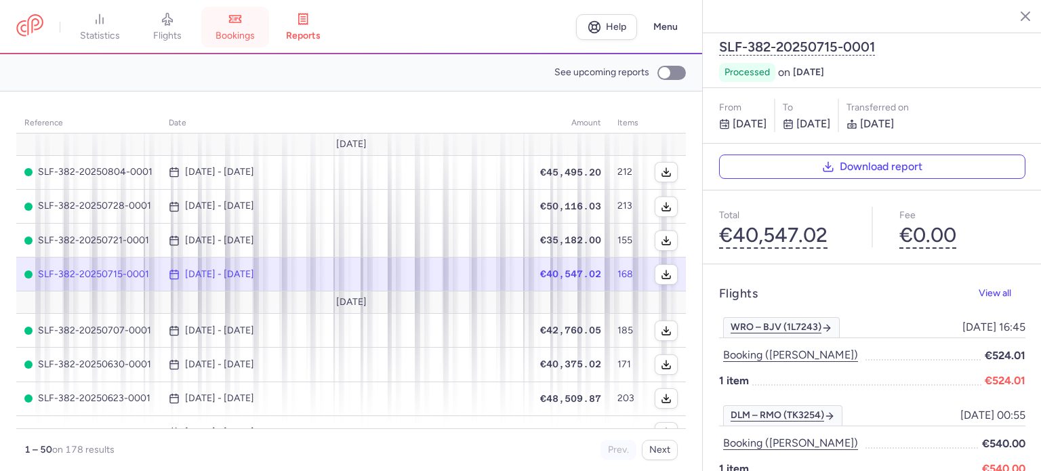
click at [236, 33] on span "bookings" at bounding box center [235, 36] width 39 height 12
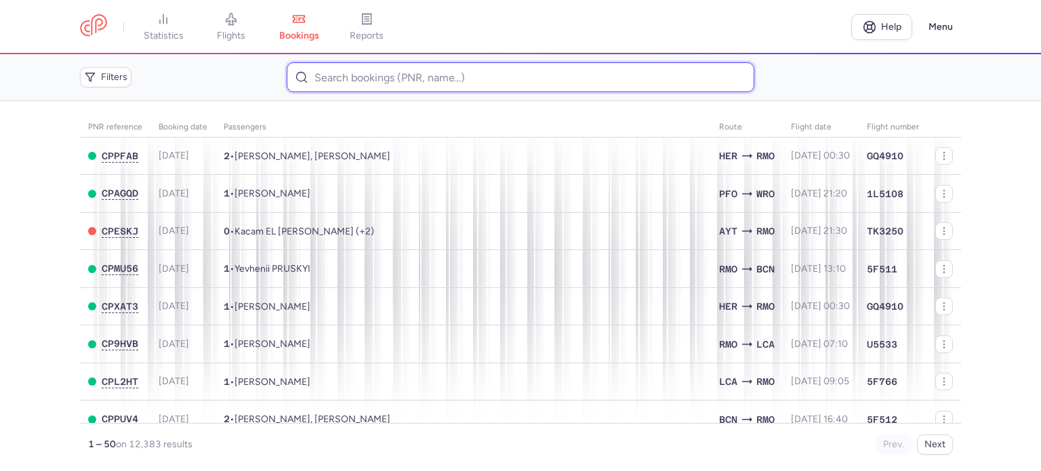
paste input "[PERSON_NAME]"
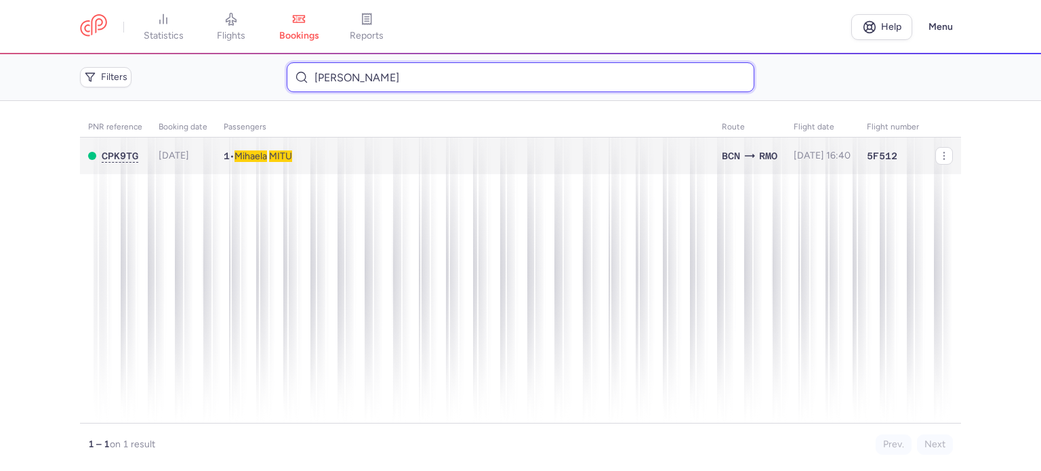
type input "[PERSON_NAME]"
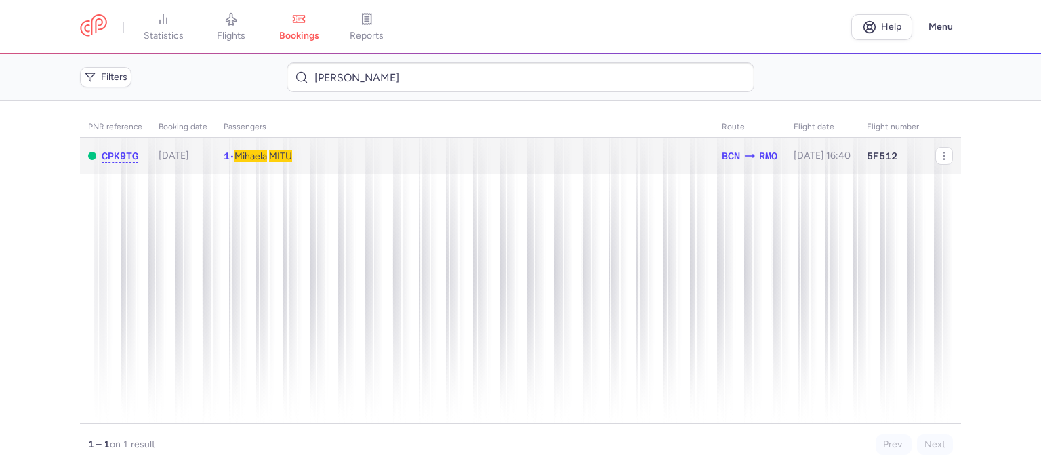
click at [262, 157] on span "Mihaela" at bounding box center [251, 157] width 33 height 12
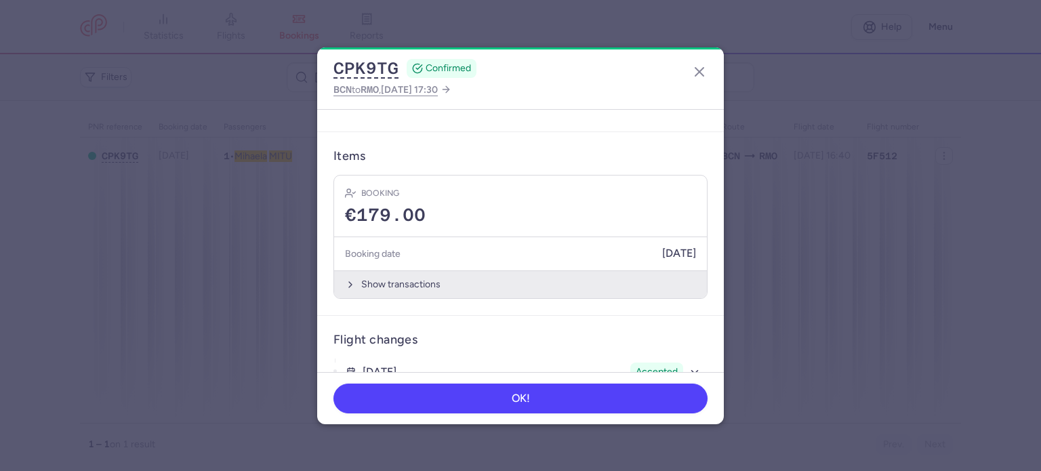
scroll to position [339, 0]
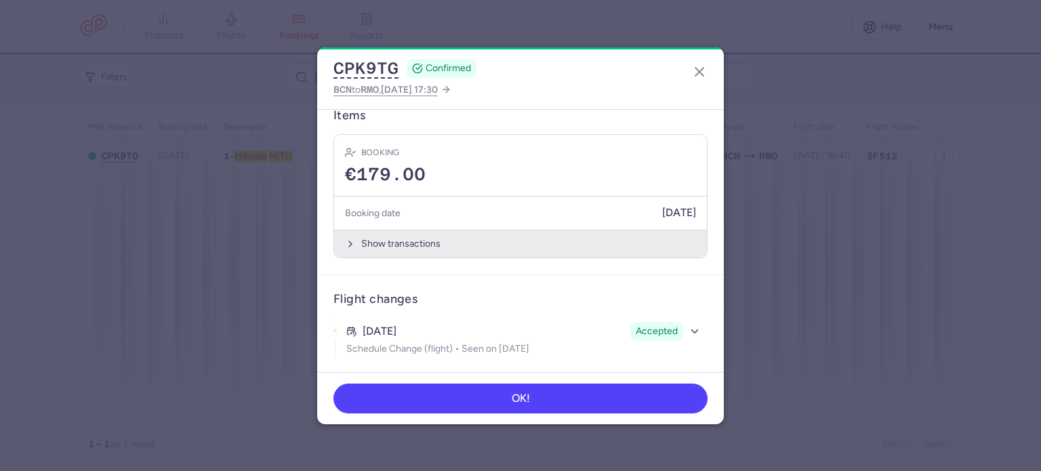
click at [388, 241] on button "Show transactions" at bounding box center [520, 244] width 373 height 28
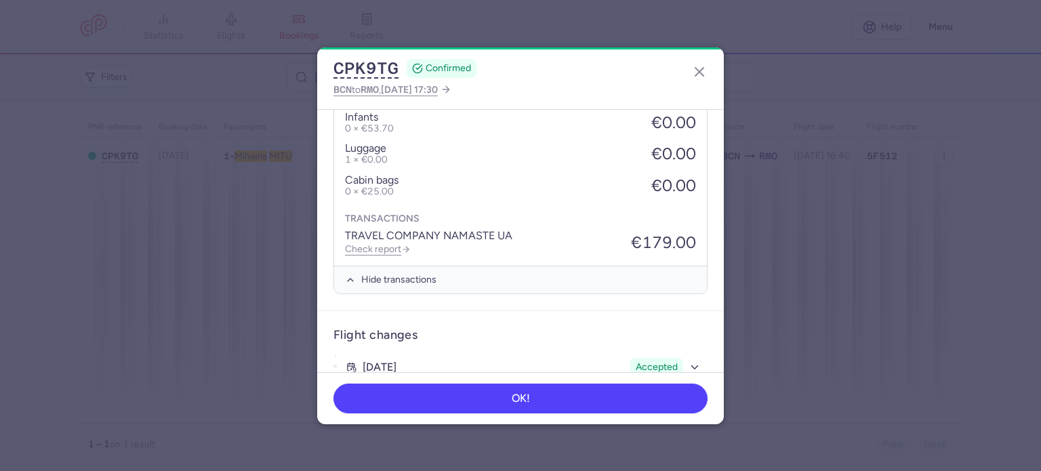
scroll to position [553, 0]
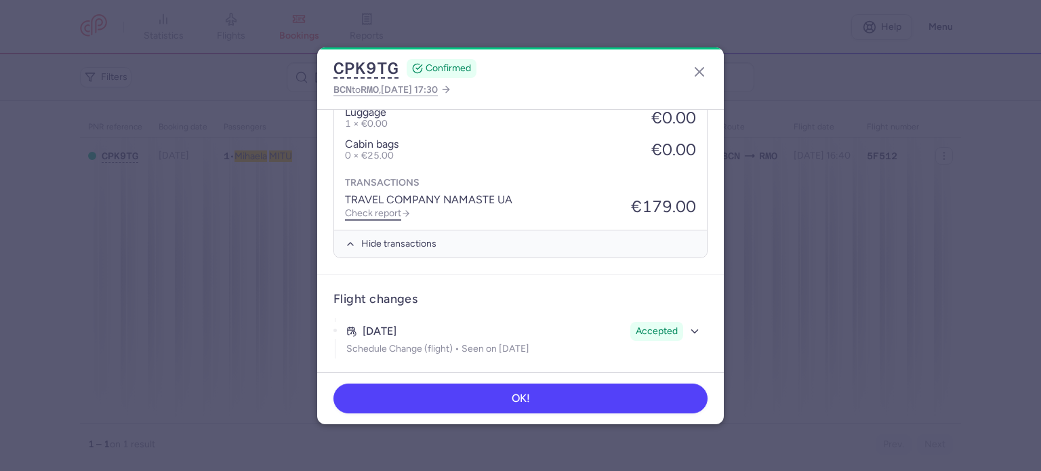
click at [366, 213] on link "Check report" at bounding box center [378, 213] width 66 height 12
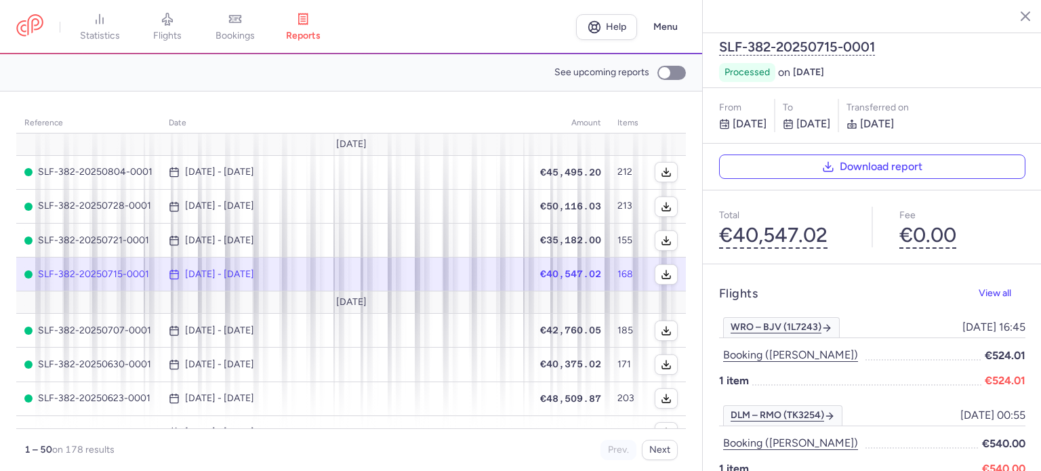
click at [252, 37] on span "bookings" at bounding box center [235, 36] width 39 height 12
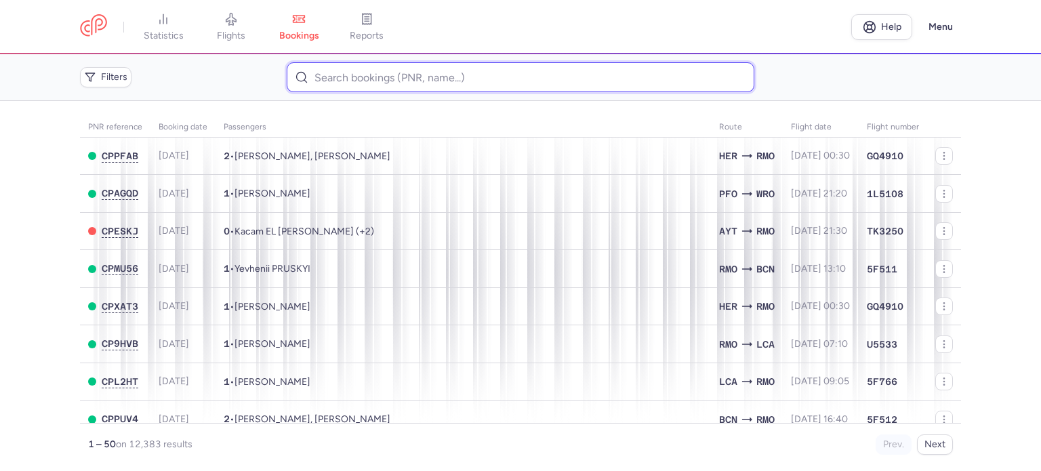
paste input "TVERDOKHLIB ANATOLII"
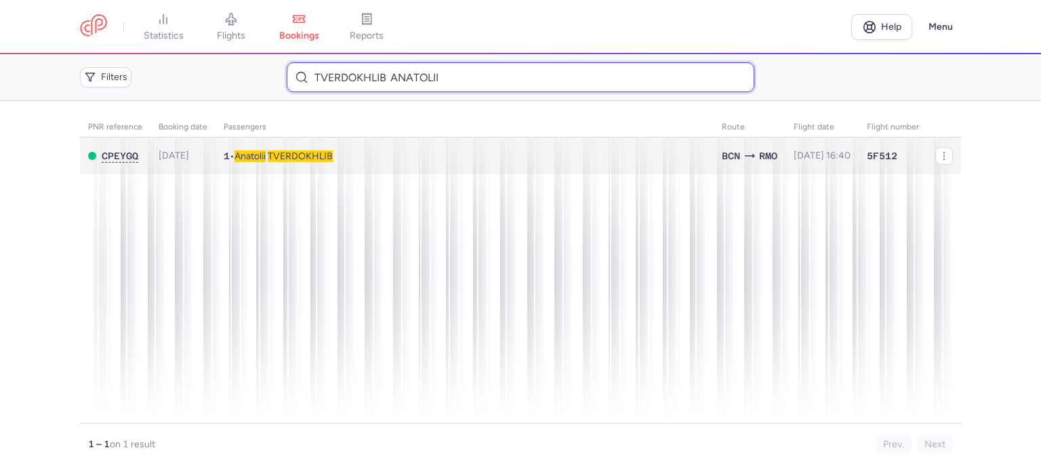
type input "TVERDOKHLIB ANATOLII"
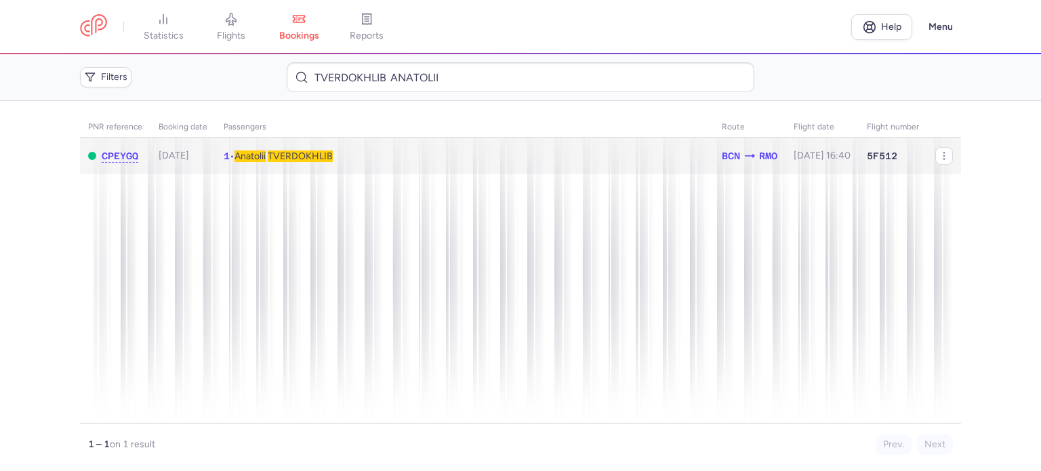
click at [298, 151] on span "TVERDOKHLIB" at bounding box center [300, 157] width 65 height 12
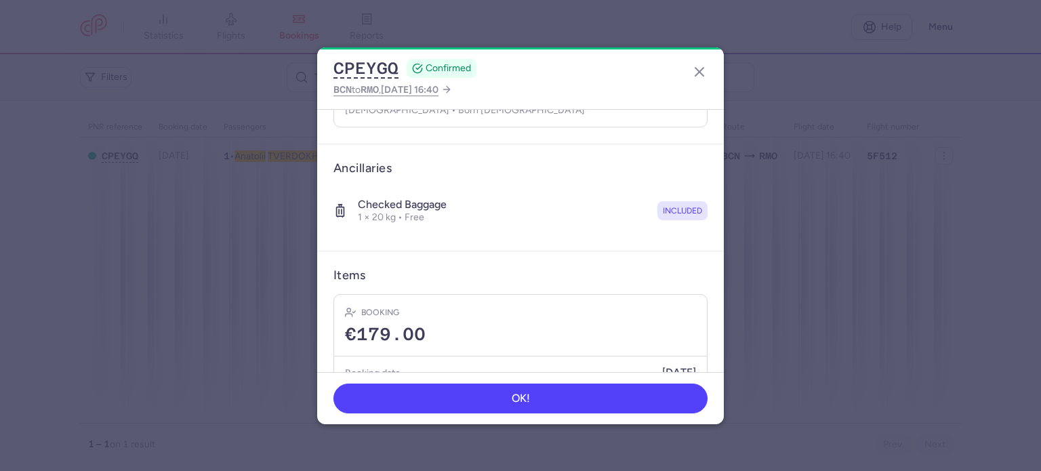
scroll to position [239, 0]
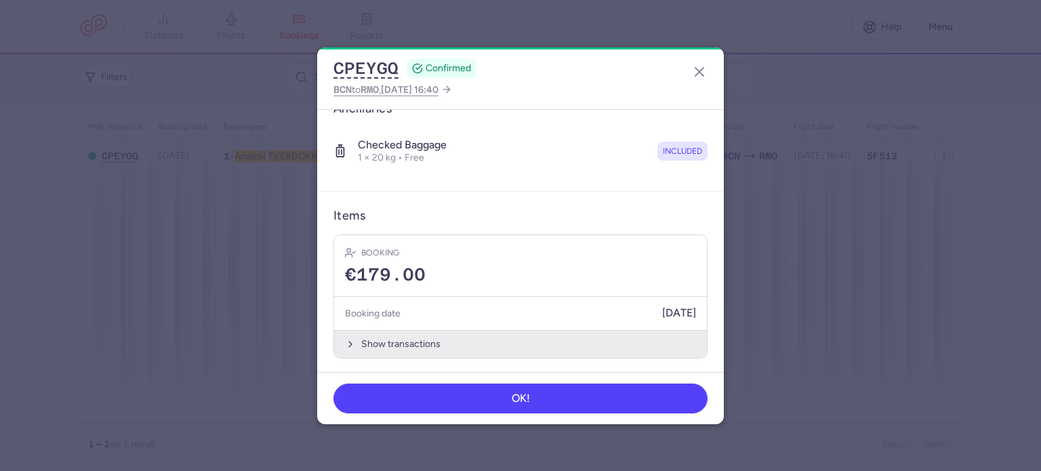
click at [411, 344] on button "Show transactions" at bounding box center [520, 344] width 373 height 28
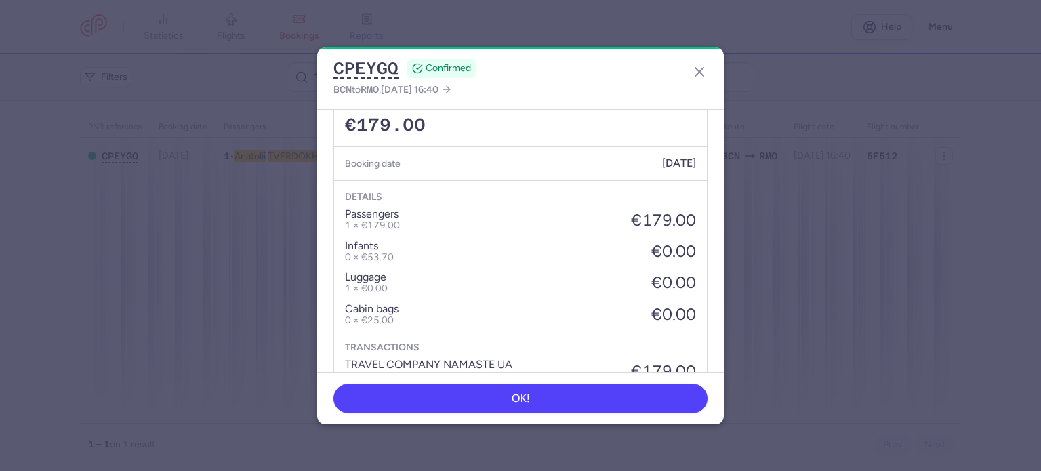
scroll to position [453, 0]
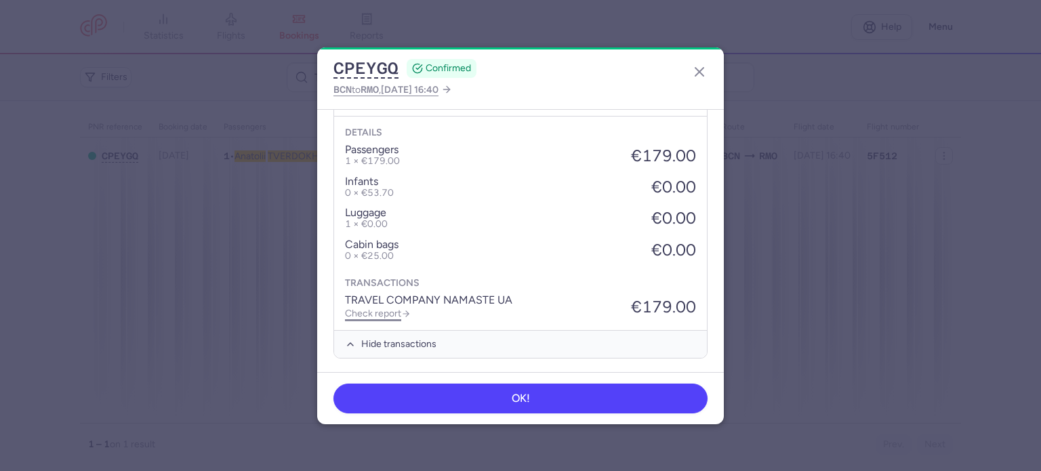
click at [369, 311] on link "Check report" at bounding box center [378, 314] width 66 height 12
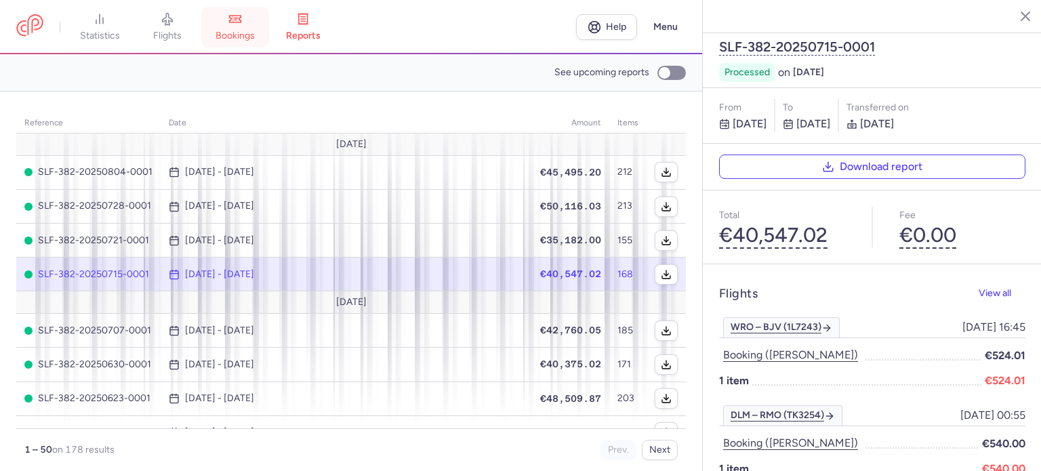
click at [240, 37] on span "bookings" at bounding box center [235, 36] width 39 height 12
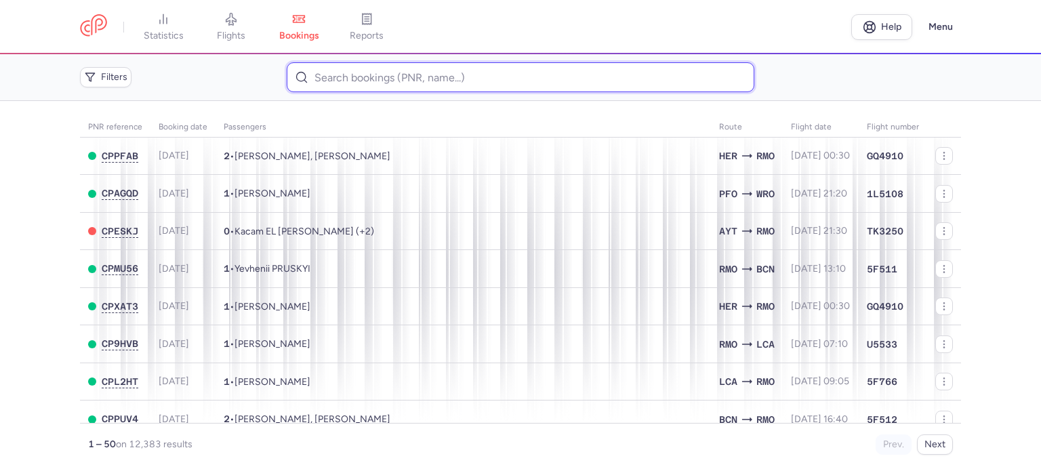
paste input "[PERSON_NAME]"
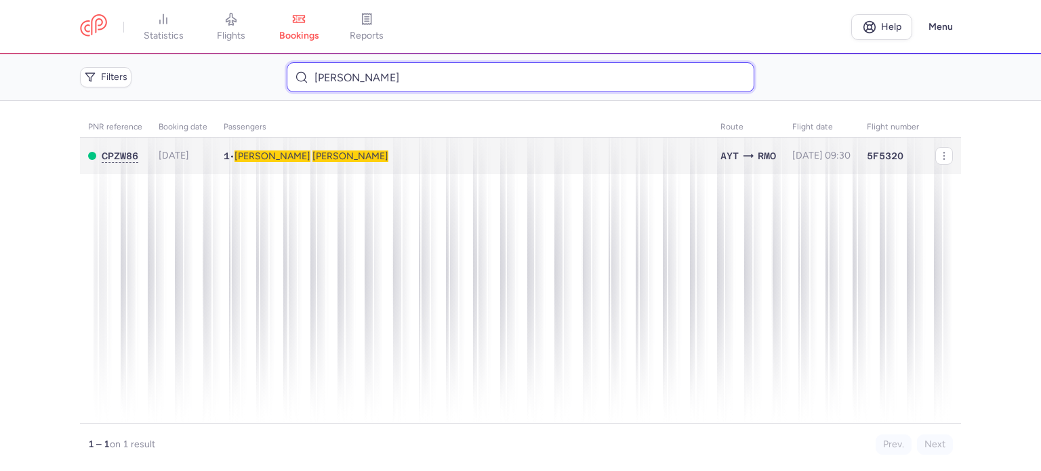
type input "[PERSON_NAME]"
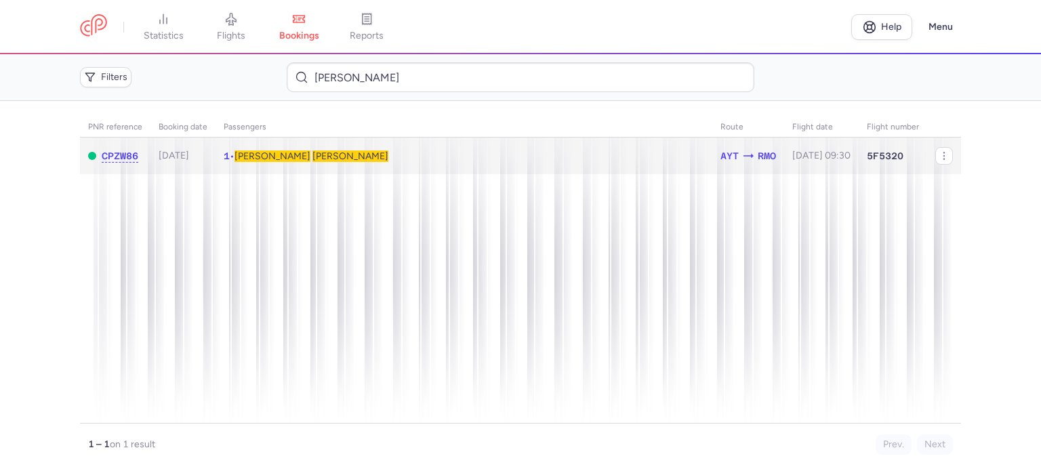
click at [784, 144] on td "1 • [PERSON_NAME]" at bounding box center [821, 156] width 75 height 37
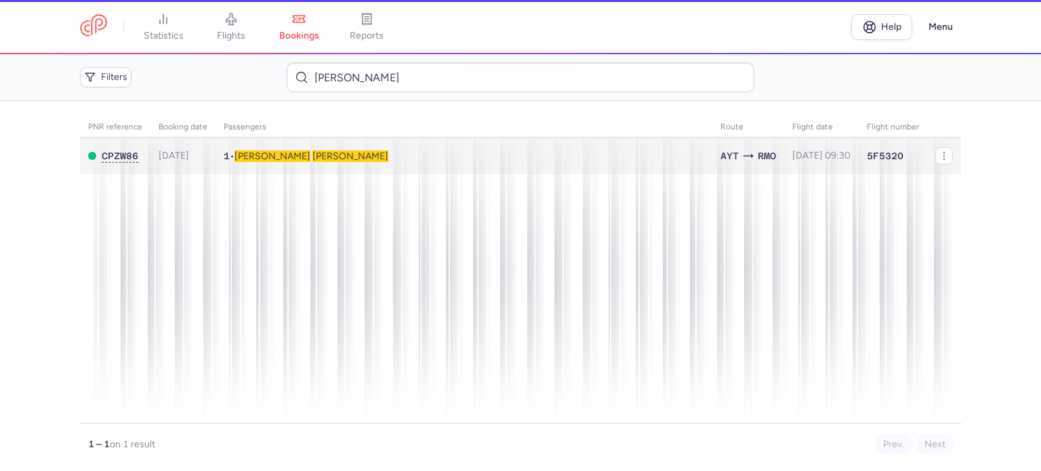
click at [260, 157] on dialog "CPZW86 CONFIRMED AYT to RMO , [DATE] 09:30 General information CP reference CPZ…" at bounding box center [521, 235] width 998 height 377
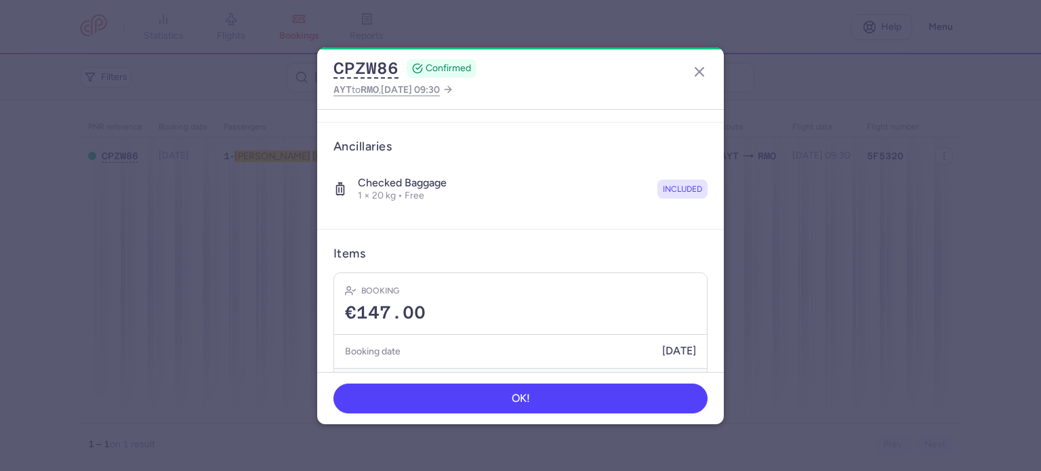
scroll to position [239, 0]
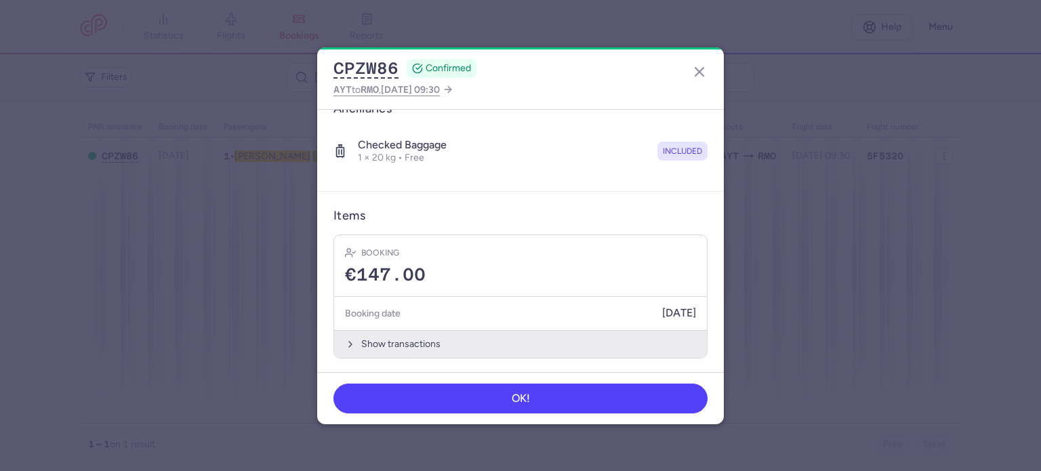
click at [405, 339] on button "Show transactions" at bounding box center [520, 344] width 373 height 28
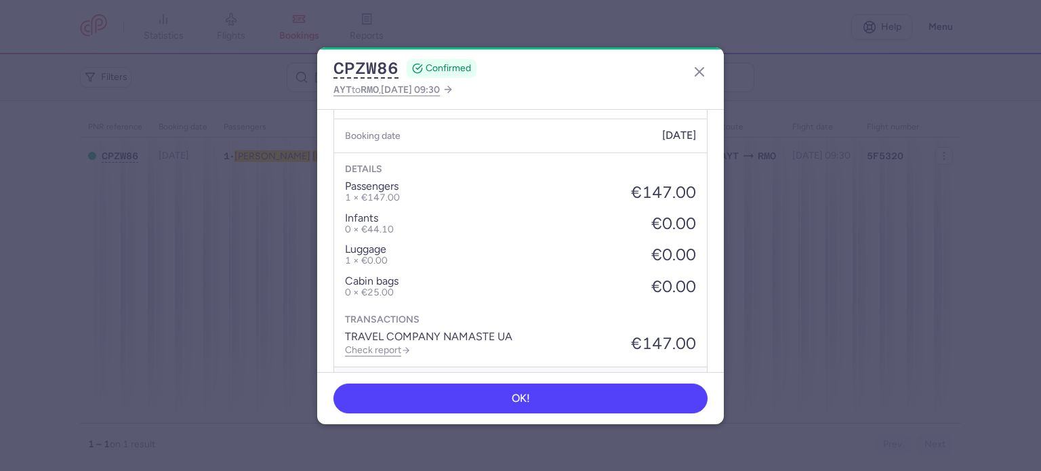
scroll to position [453, 0]
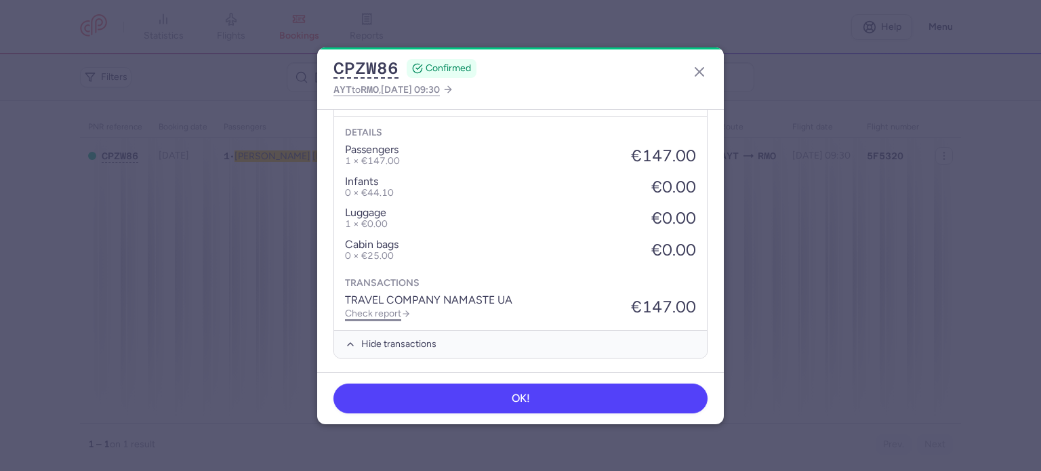
click at [380, 308] on link "Check report" at bounding box center [378, 314] width 66 height 12
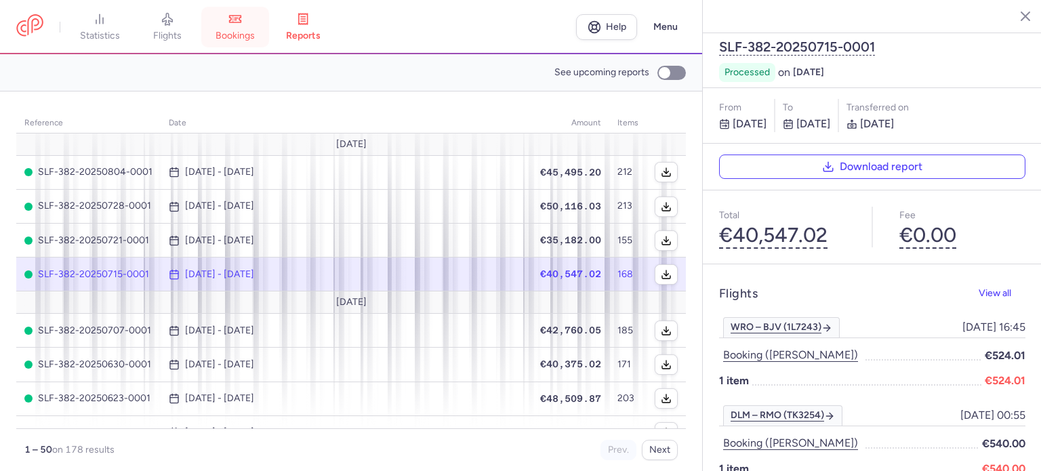
click at [236, 30] on span "bookings" at bounding box center [235, 36] width 39 height 12
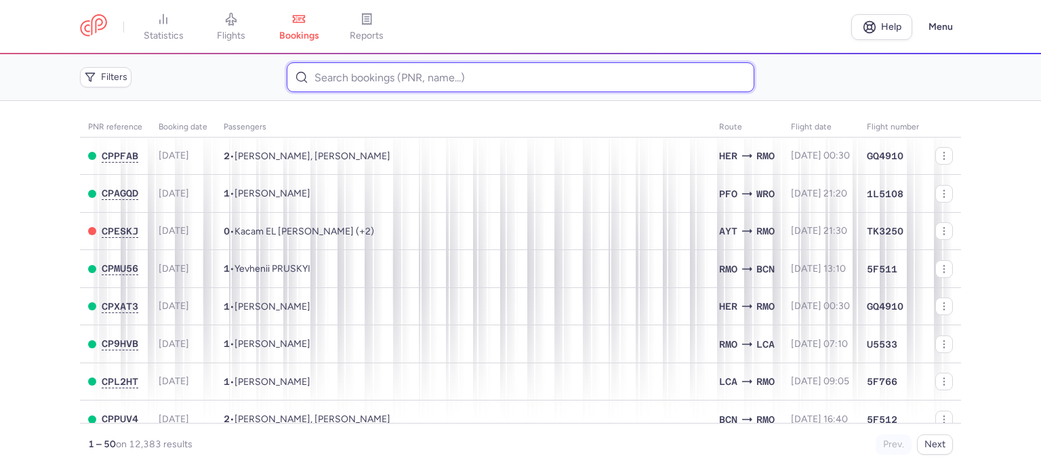
paste input "[PERSON_NAME]"
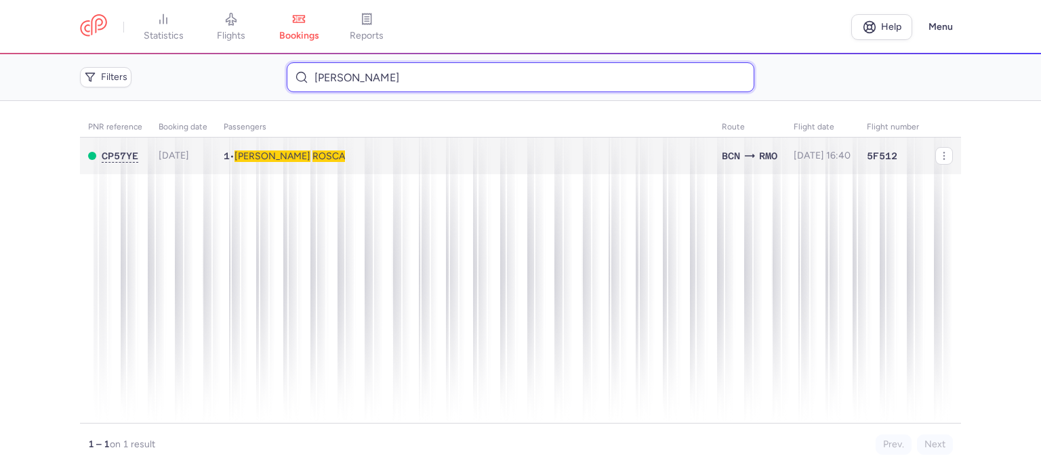
type input "[PERSON_NAME]"
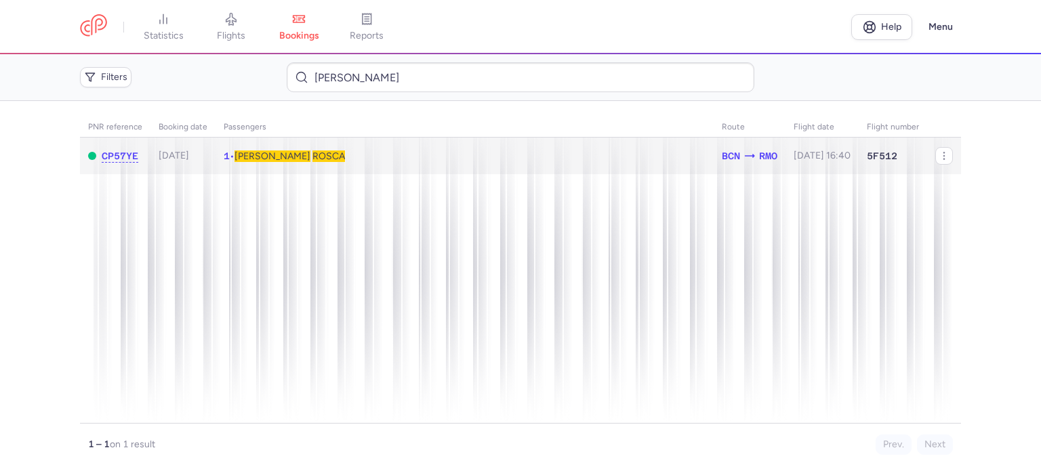
click at [313, 154] on span "ROSCA" at bounding box center [329, 157] width 33 height 12
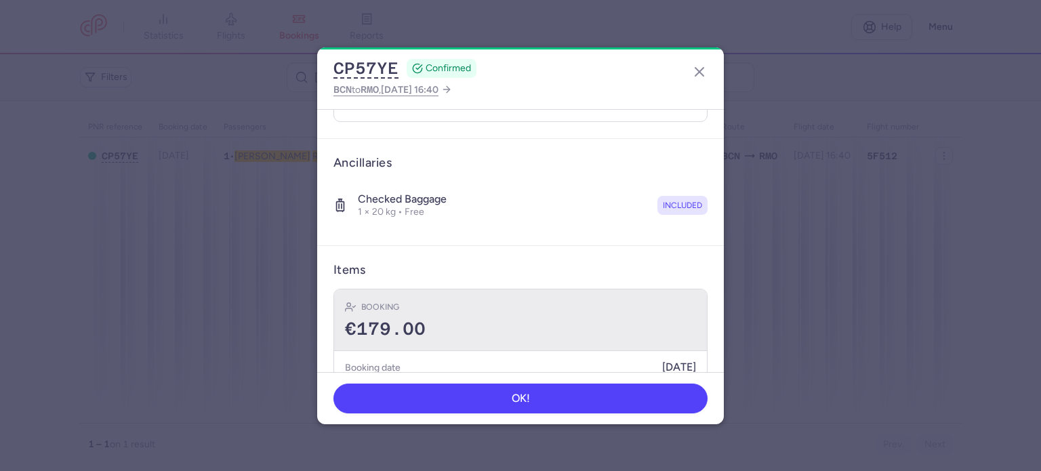
scroll to position [239, 0]
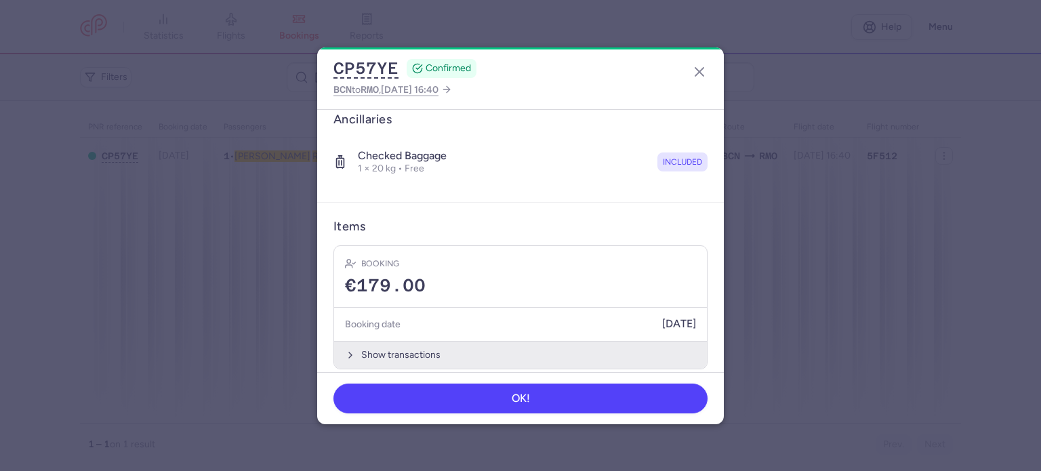
click at [404, 341] on button "Show transactions" at bounding box center [520, 355] width 373 height 28
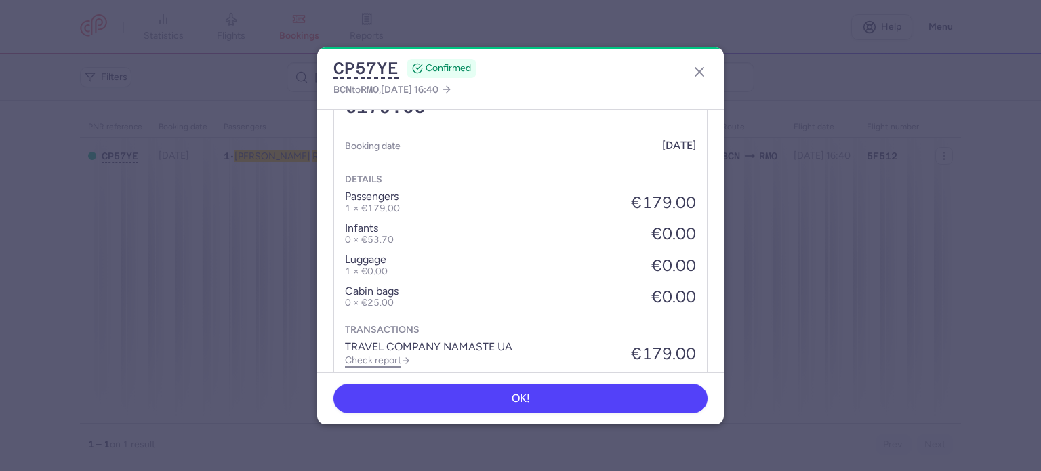
scroll to position [453, 0]
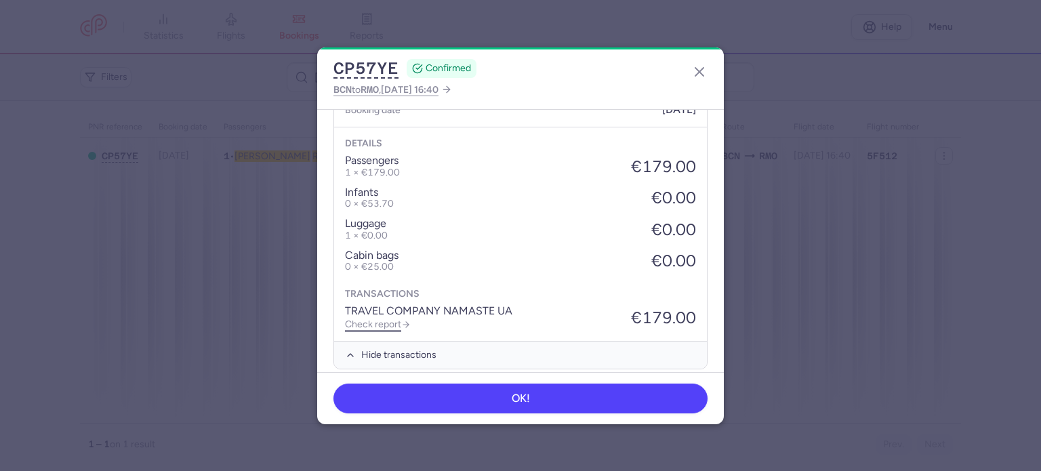
click at [386, 319] on link "Check report" at bounding box center [378, 325] width 66 height 12
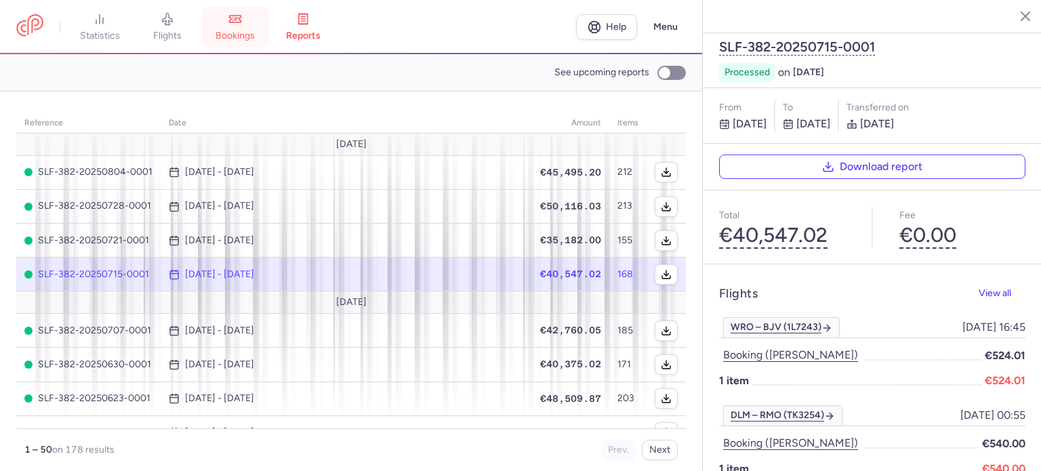
click at [247, 40] on span "bookings" at bounding box center [235, 36] width 39 height 12
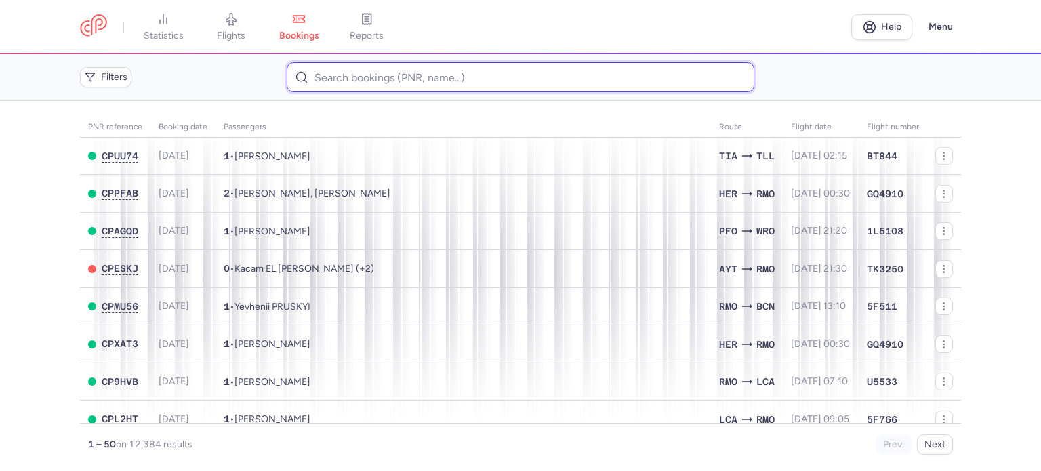
paste input "PECHERYHA OLENA"
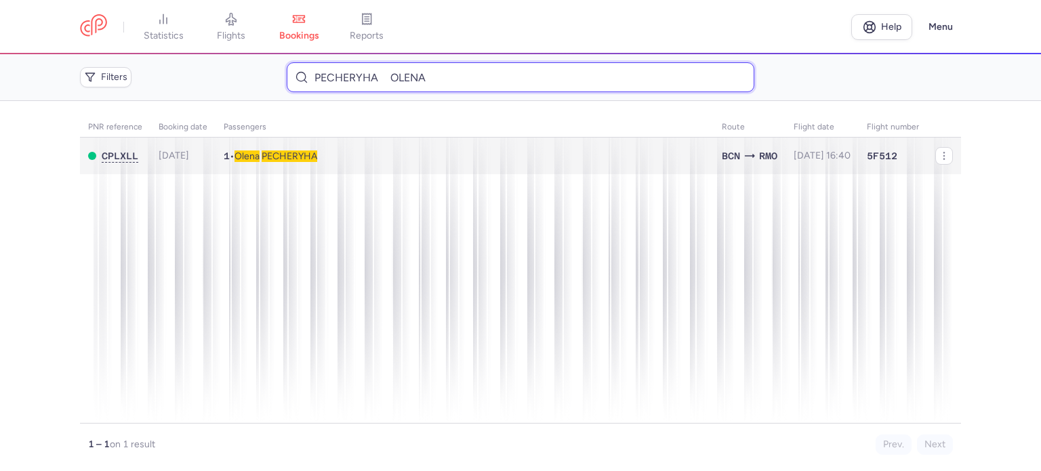
type input "PECHERYHA OLENA"
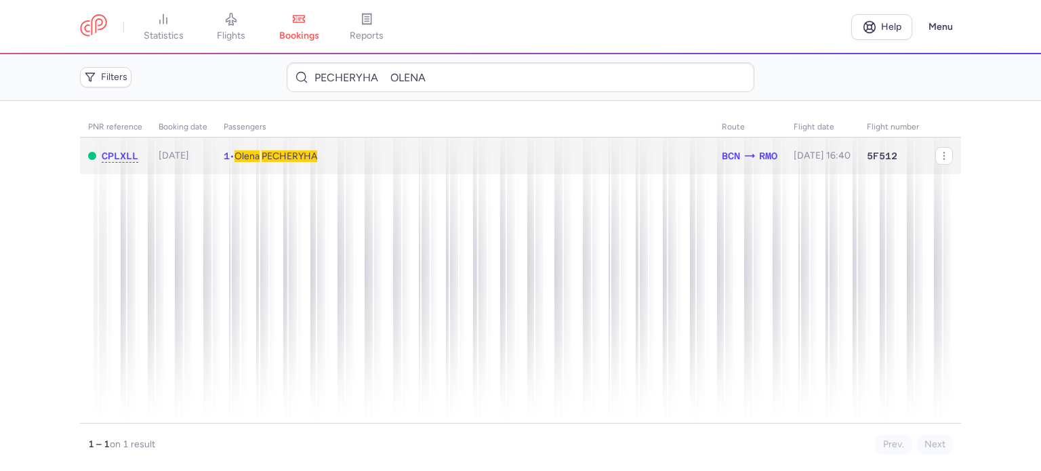
click at [275, 159] on span "PECHERYHA" at bounding box center [290, 157] width 56 height 12
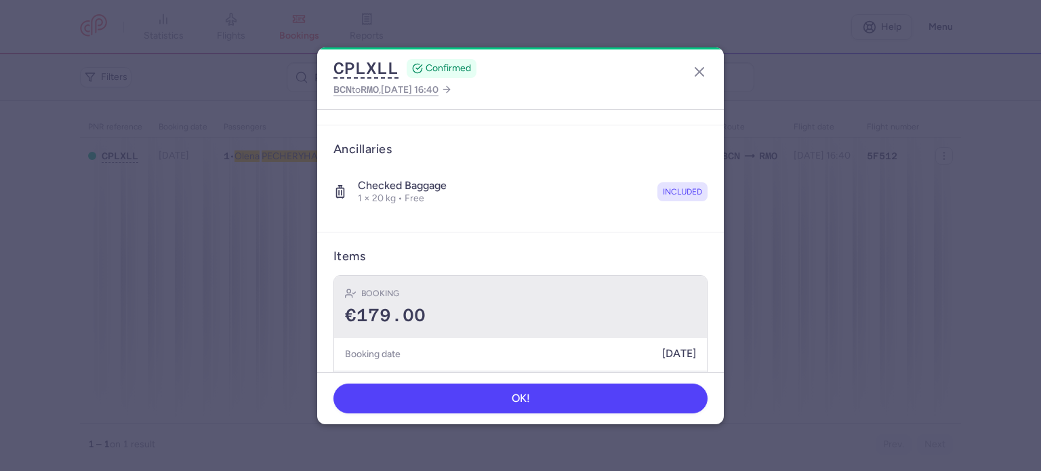
scroll to position [239, 0]
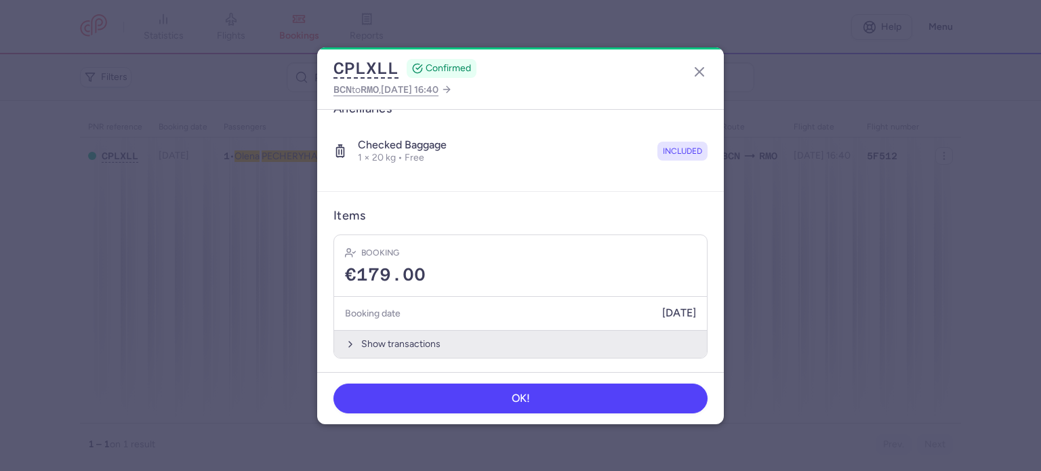
click at [398, 339] on button "Show transactions" at bounding box center [520, 344] width 373 height 28
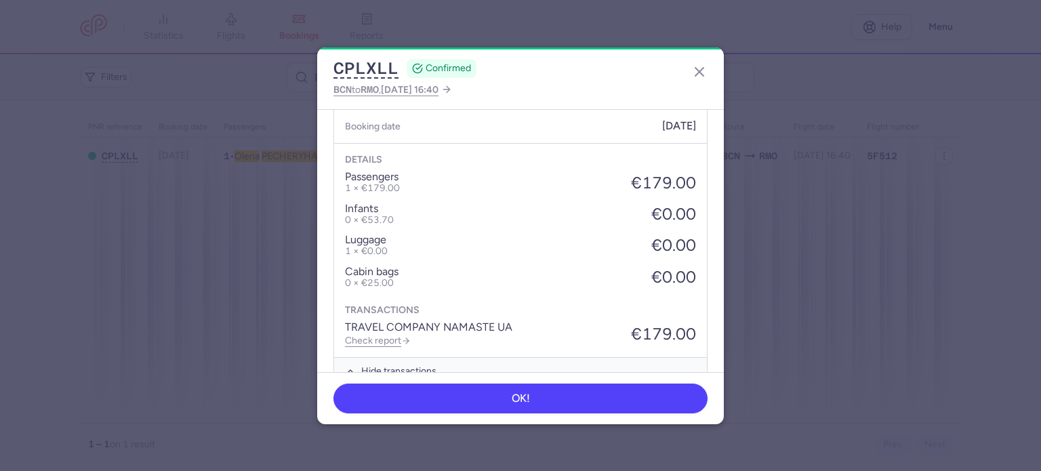
scroll to position [453, 0]
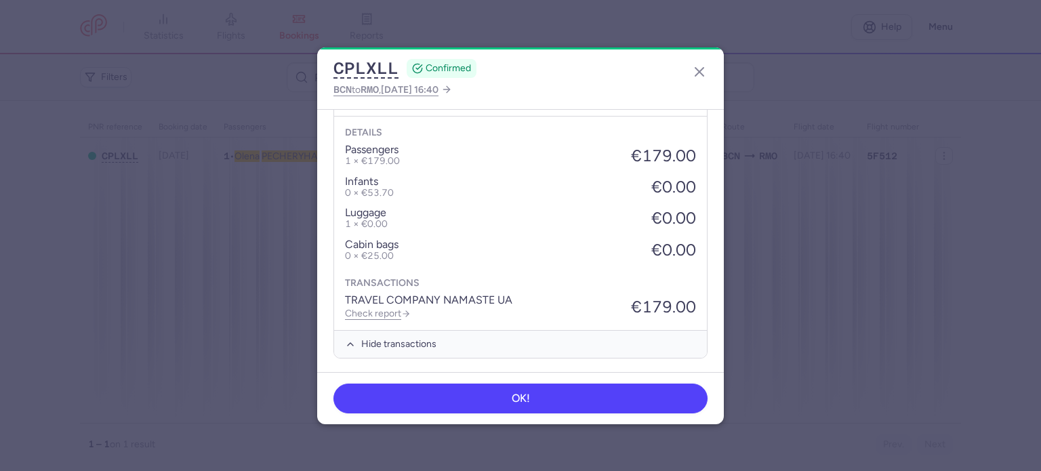
drag, startPoint x: 377, startPoint y: 309, endPoint x: 409, endPoint y: 296, distance: 35.3
click at [377, 308] on link "Check report" at bounding box center [378, 314] width 66 height 12
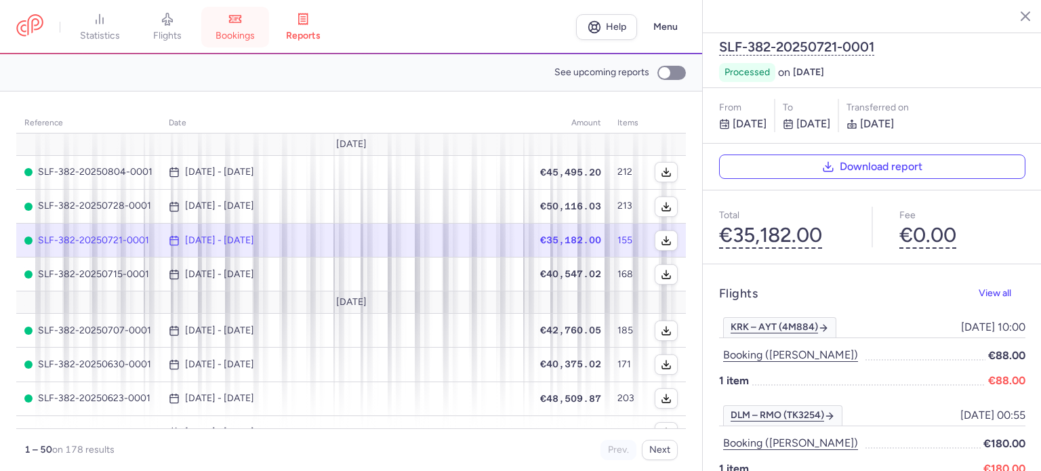
click at [242, 30] on span "bookings" at bounding box center [235, 36] width 39 height 12
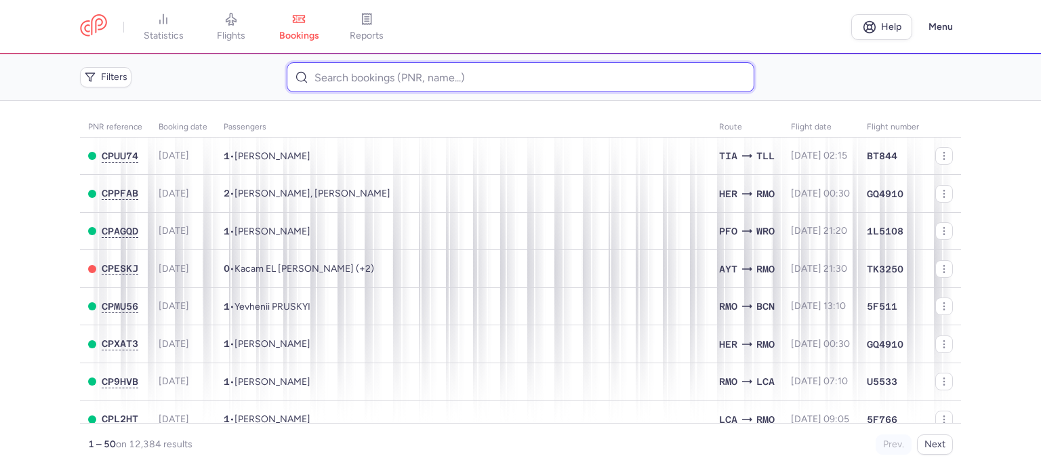
paste input "[PERSON_NAME]"
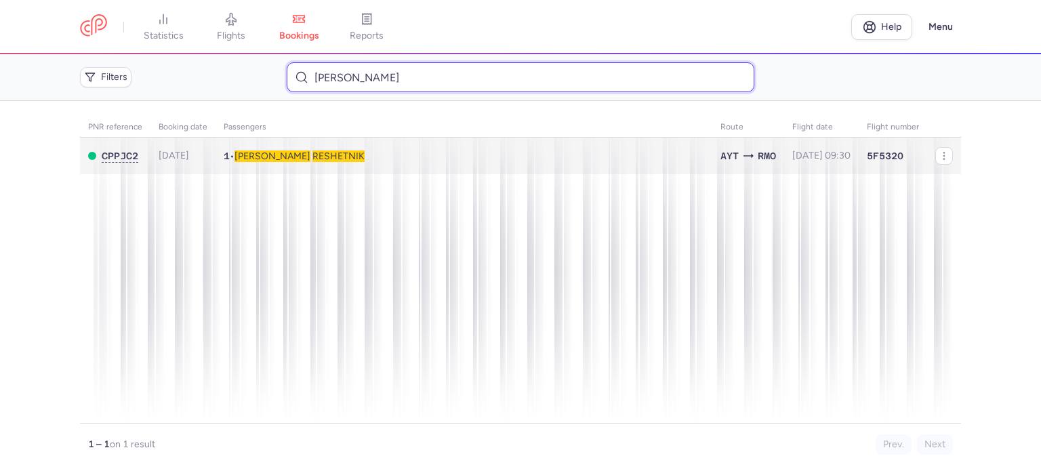
type input "[PERSON_NAME]"
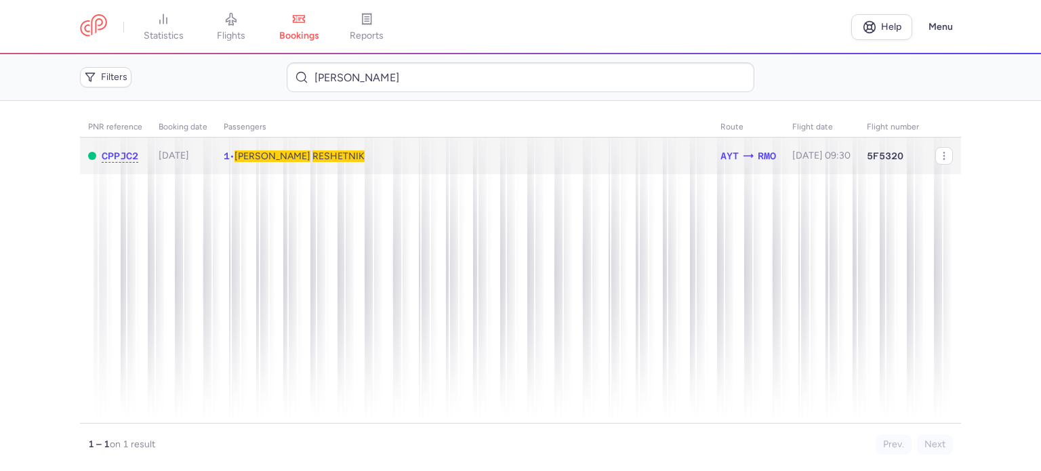
click at [277, 154] on span "[PERSON_NAME]" at bounding box center [300, 157] width 130 height 12
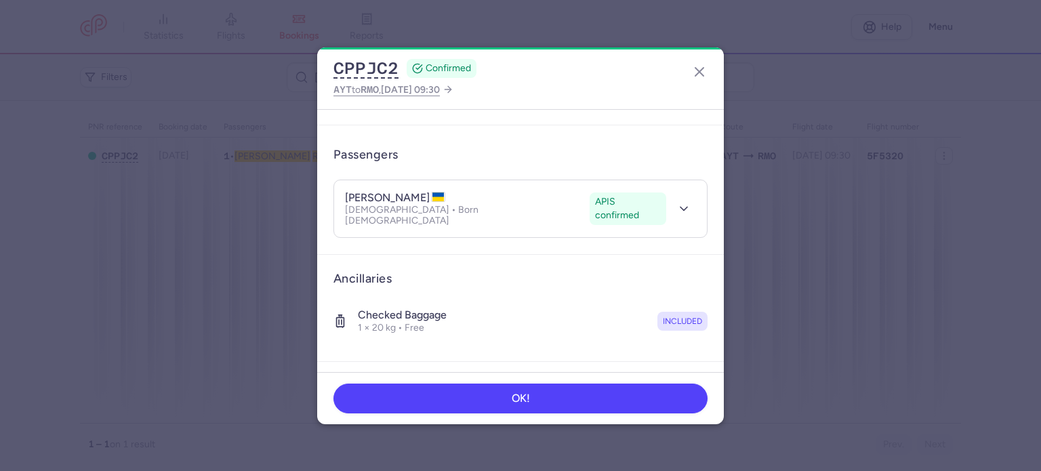
scroll to position [239, 0]
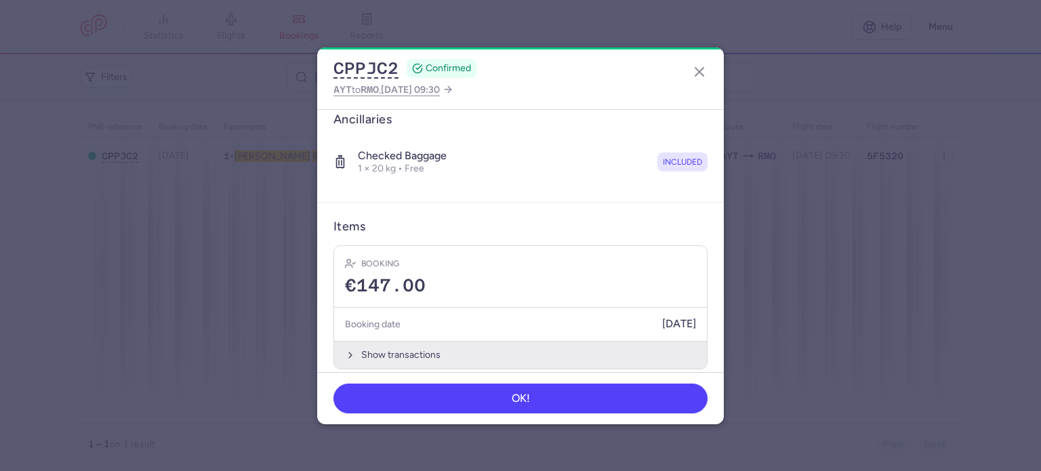
click at [434, 342] on button "Show transactions" at bounding box center [520, 355] width 373 height 28
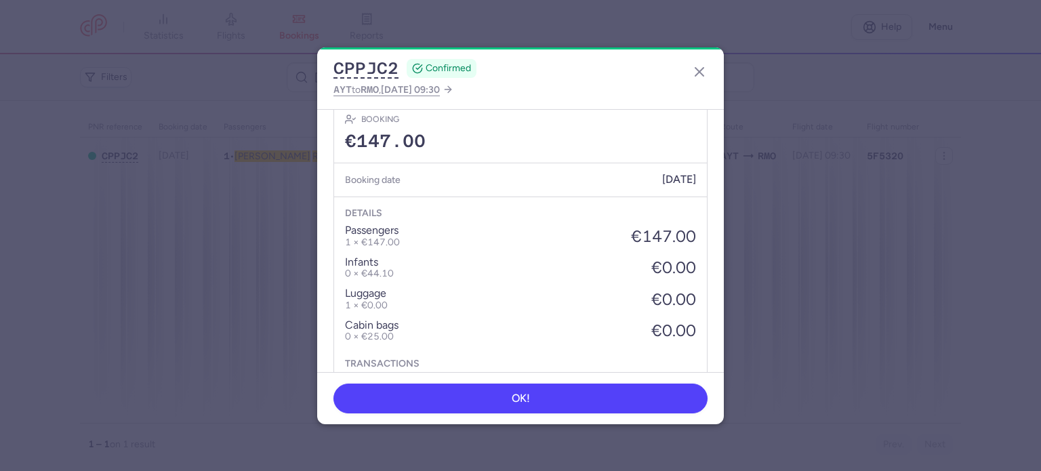
scroll to position [453, 0]
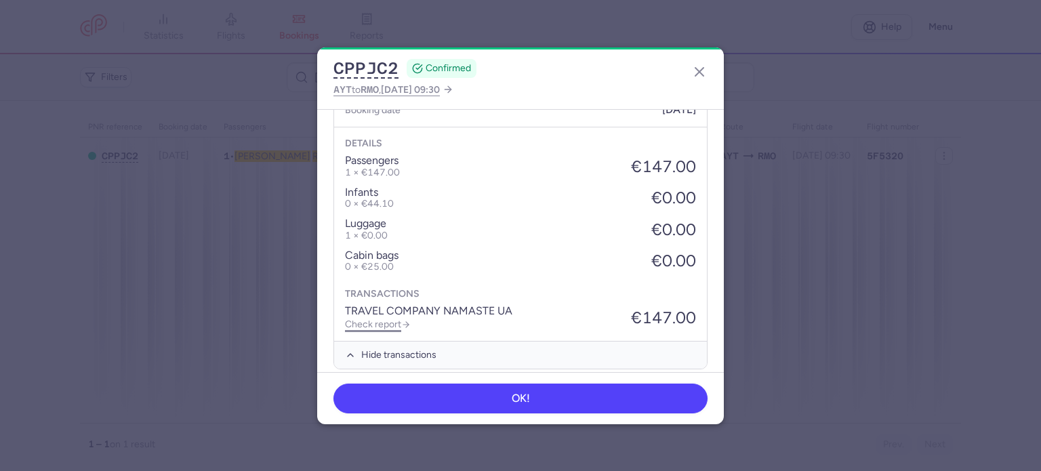
click at [380, 319] on link "Check report" at bounding box center [378, 325] width 66 height 12
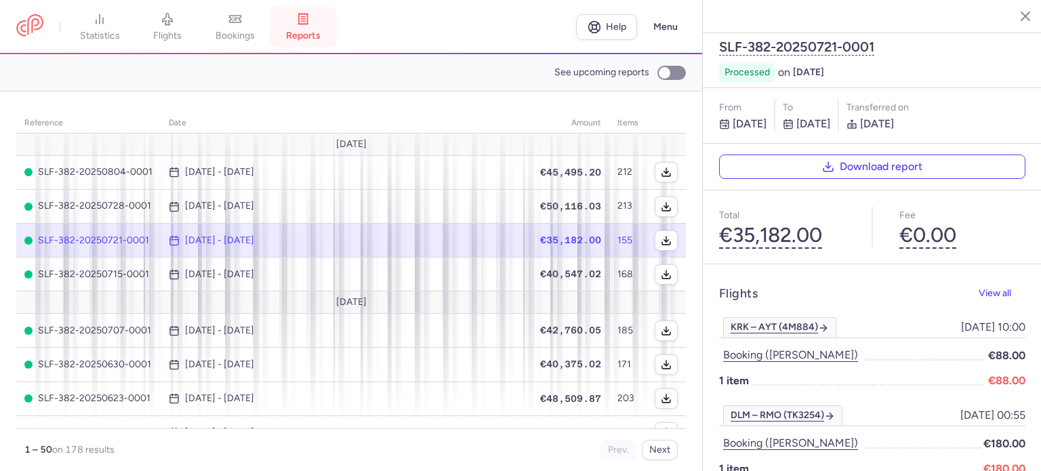
click at [311, 34] on span "reports" at bounding box center [303, 36] width 35 height 12
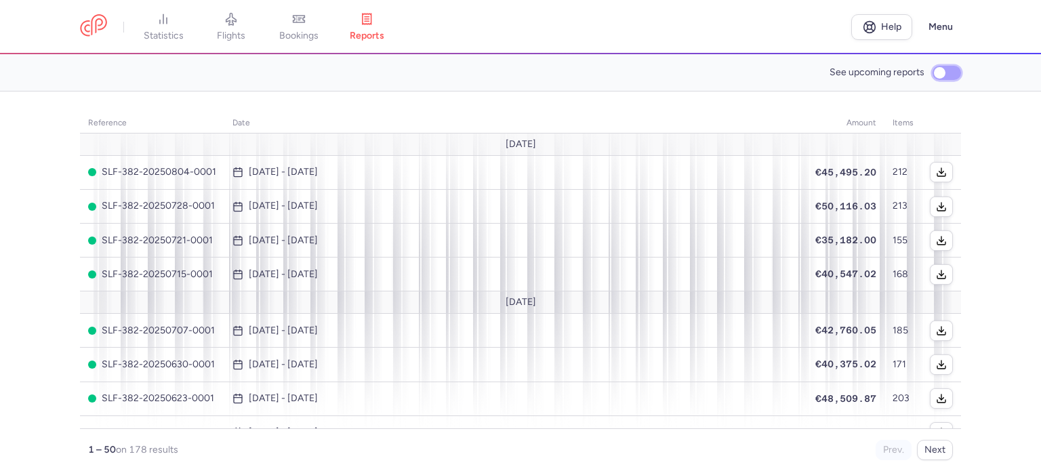
click at [940, 73] on input "See upcoming reports" at bounding box center [947, 73] width 28 height 14
checkbox input "true"
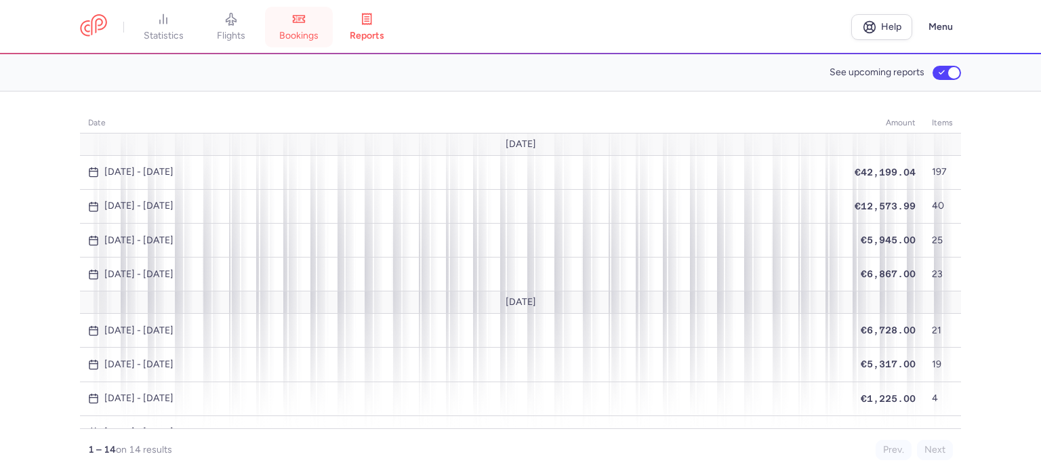
click at [312, 27] on link "bookings" at bounding box center [299, 27] width 68 height 30
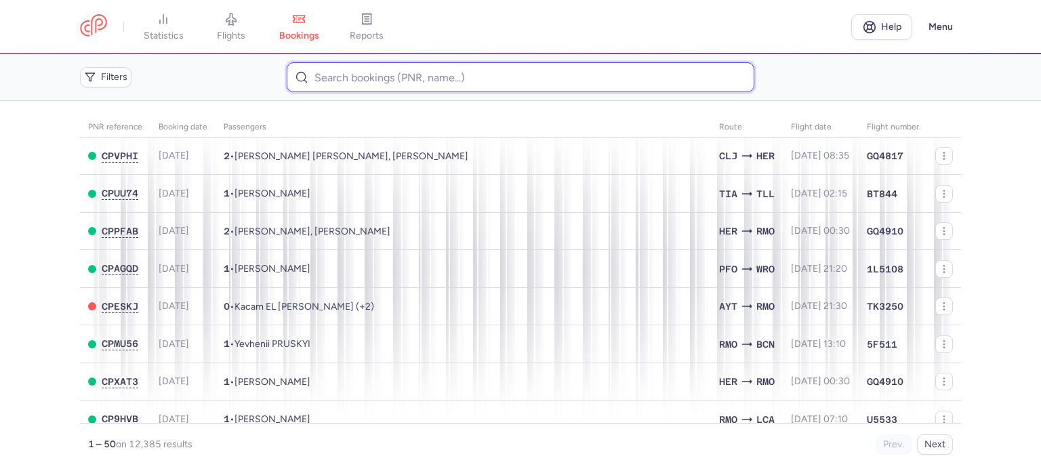
paste input "[PERSON_NAME]"
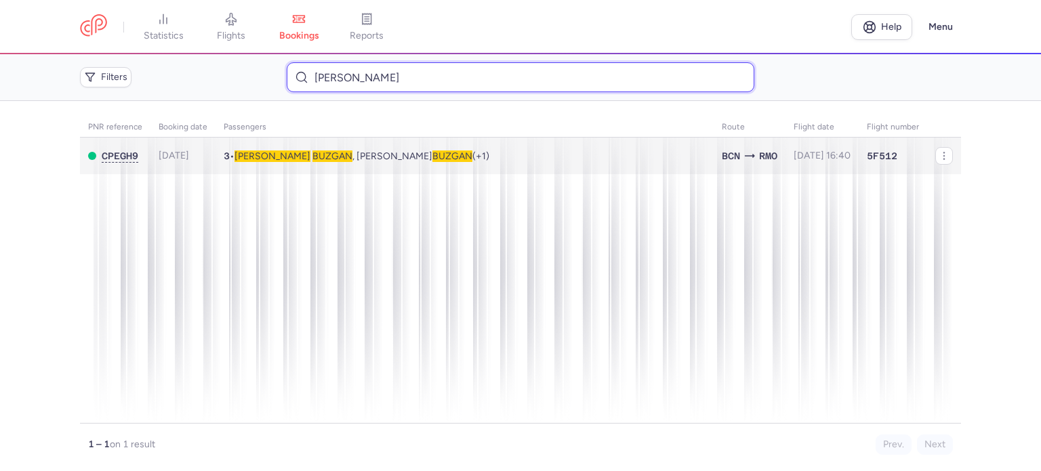
type input "[PERSON_NAME]"
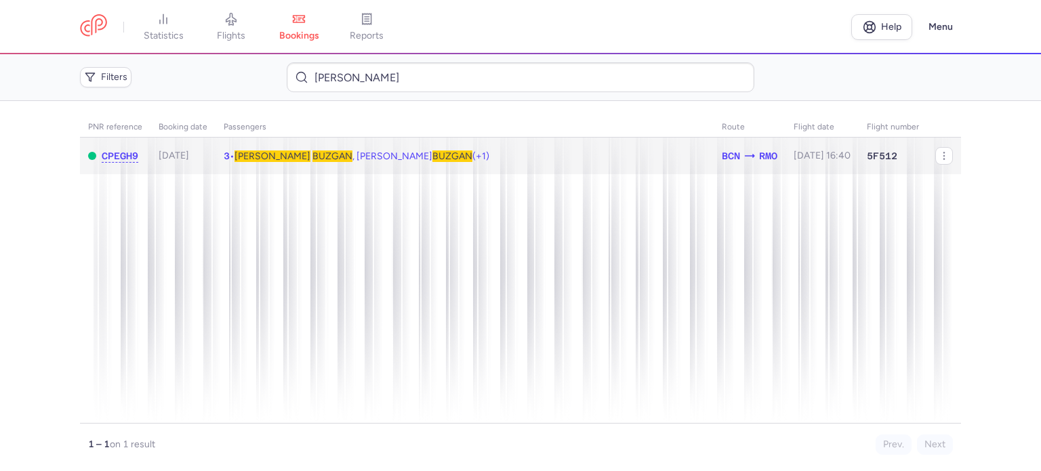
click at [313, 153] on span "BUZGAN" at bounding box center [333, 157] width 40 height 12
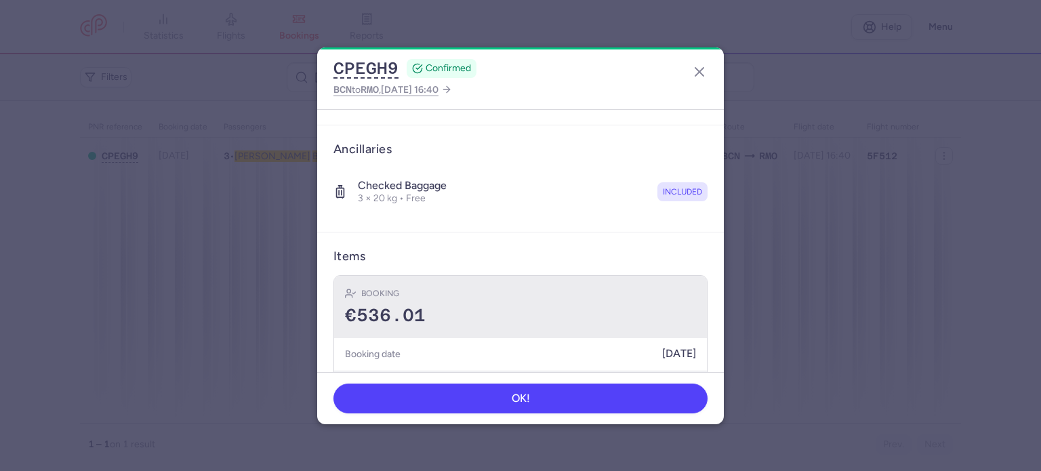
scroll to position [332, 0]
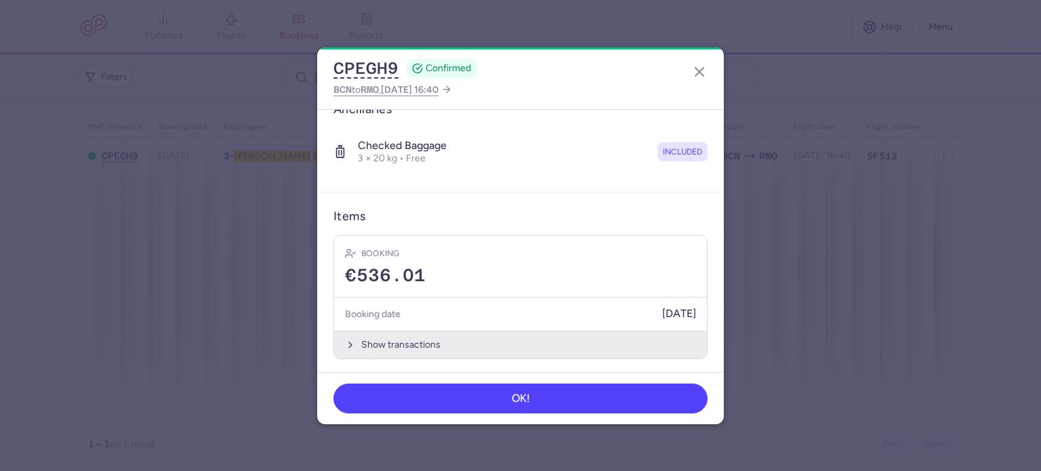
click at [380, 339] on button "Show transactions" at bounding box center [520, 345] width 373 height 28
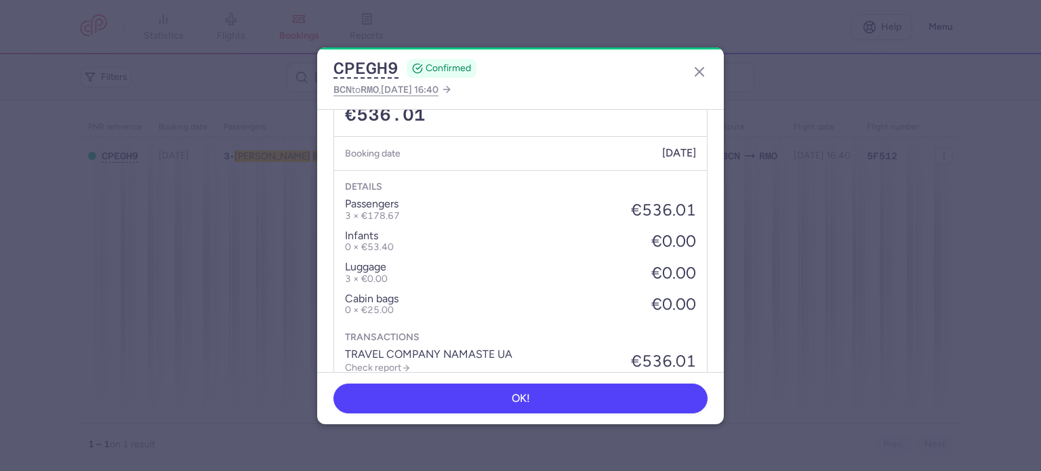
scroll to position [546, 0]
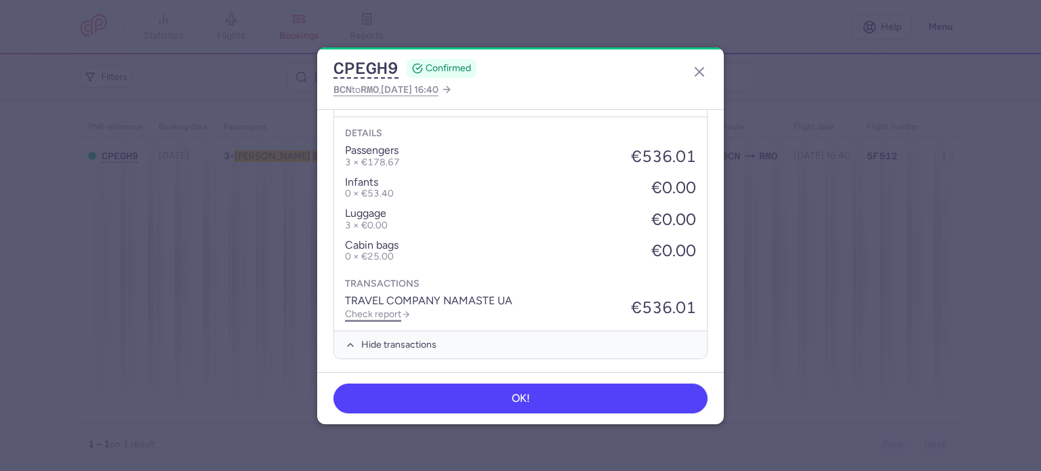
click at [367, 314] on link "Check report" at bounding box center [378, 314] width 66 height 12
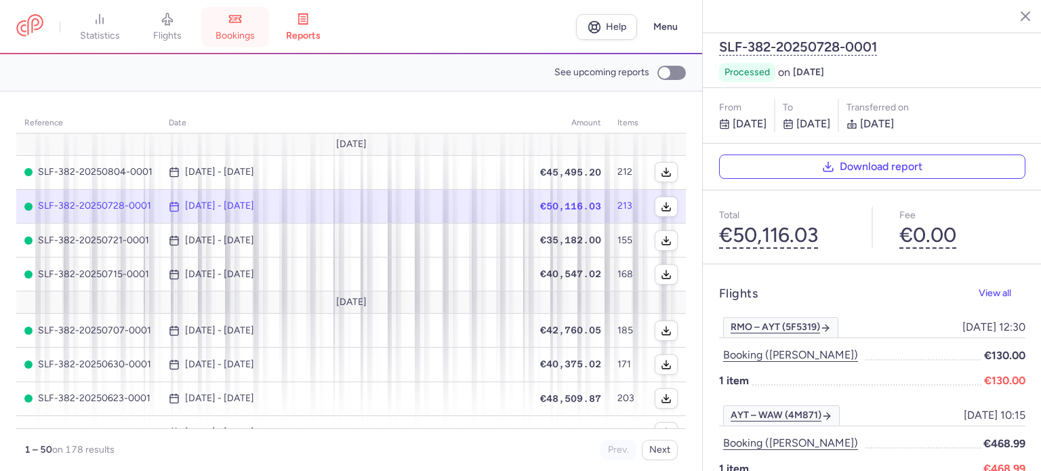
click at [245, 33] on span "bookings" at bounding box center [235, 36] width 39 height 12
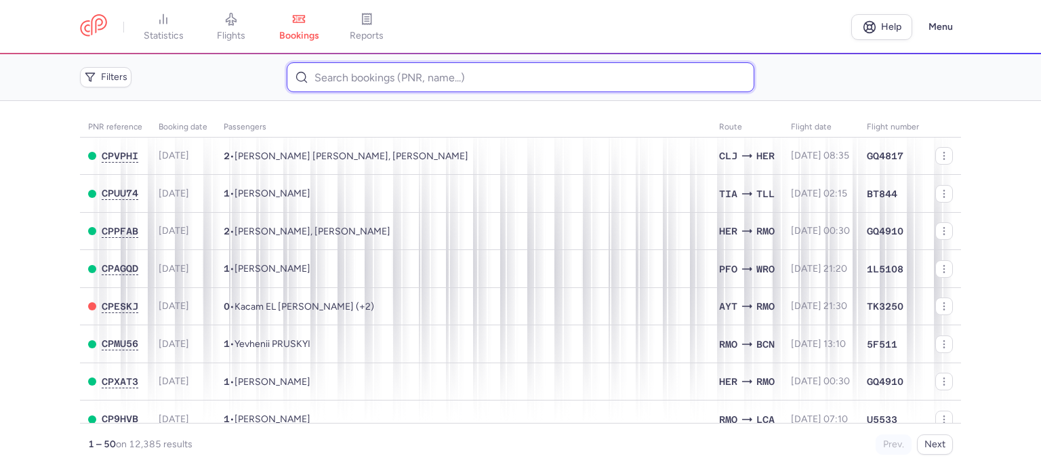
paste input "[PERSON_NAME]"
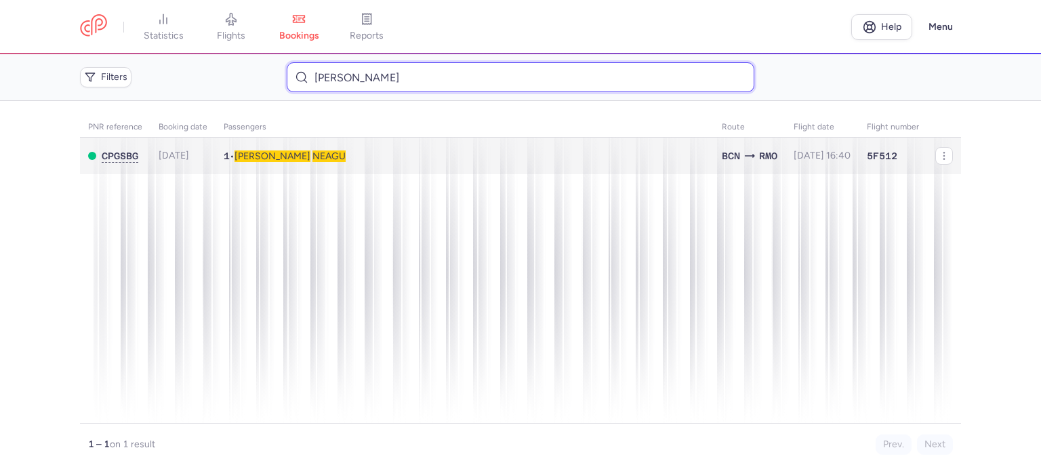
type input "[PERSON_NAME]"
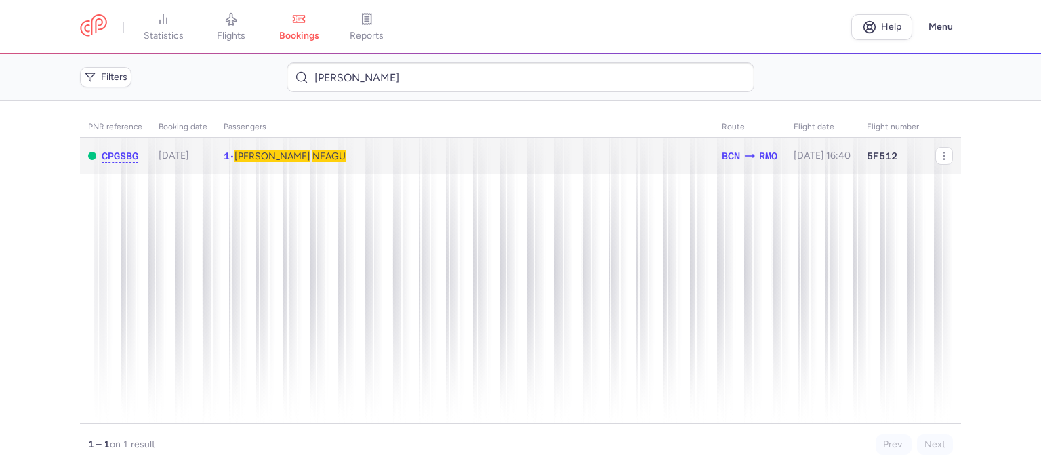
click at [313, 159] on span "NEAGU" at bounding box center [329, 157] width 33 height 12
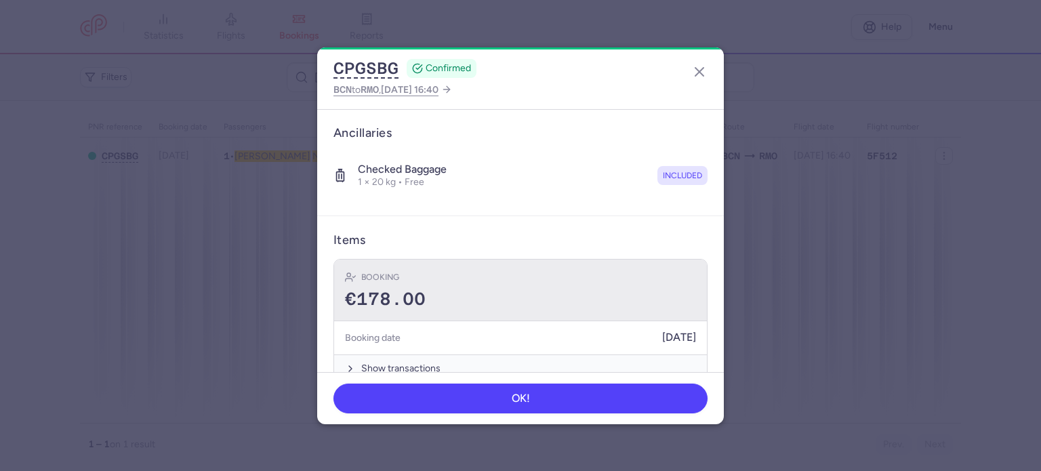
scroll to position [239, 0]
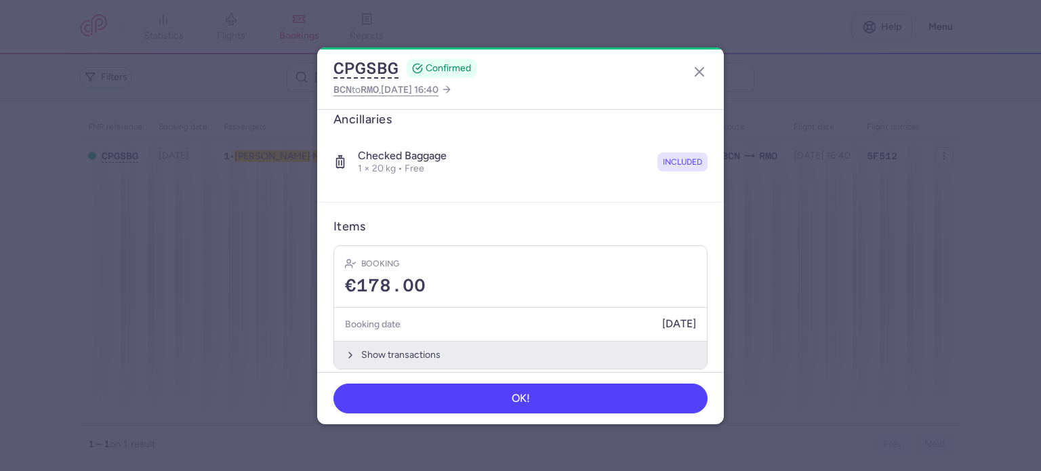
click at [391, 347] on button "Show transactions" at bounding box center [520, 355] width 373 height 28
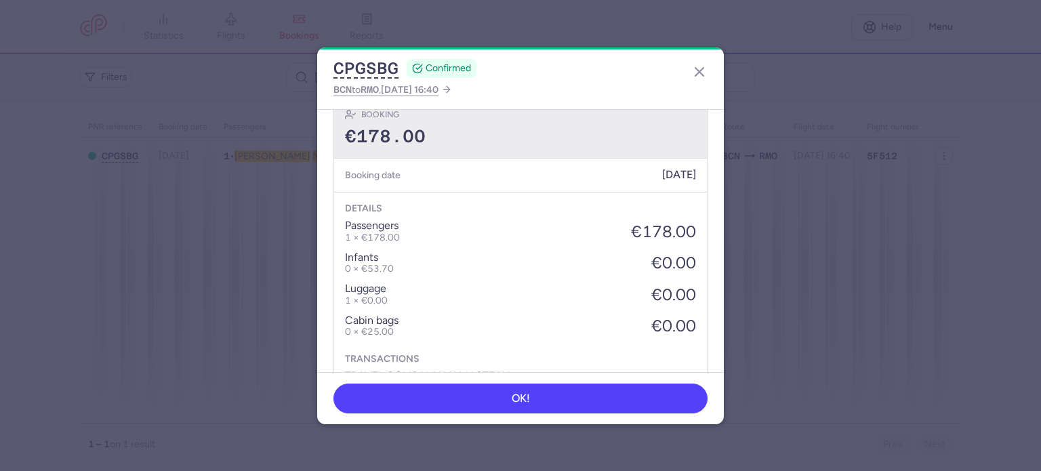
scroll to position [453, 0]
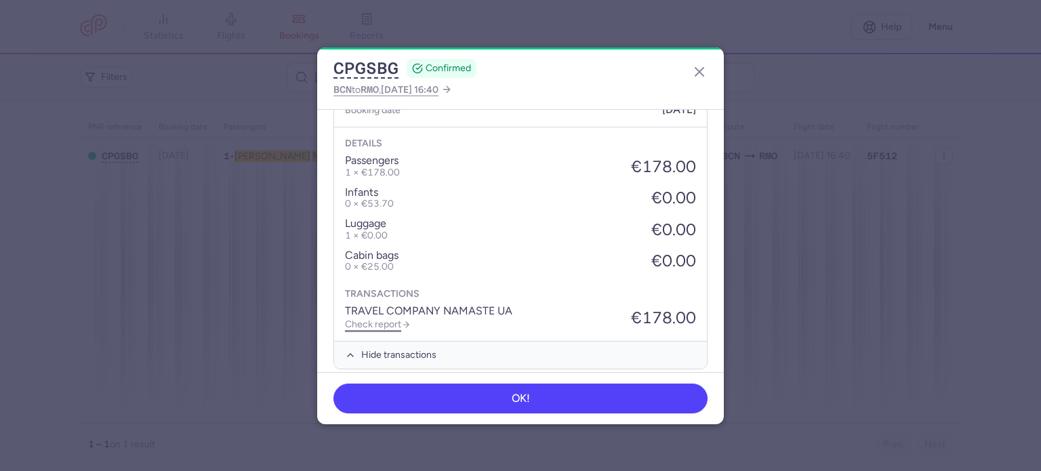
click at [380, 319] on link "Check report" at bounding box center [378, 325] width 66 height 12
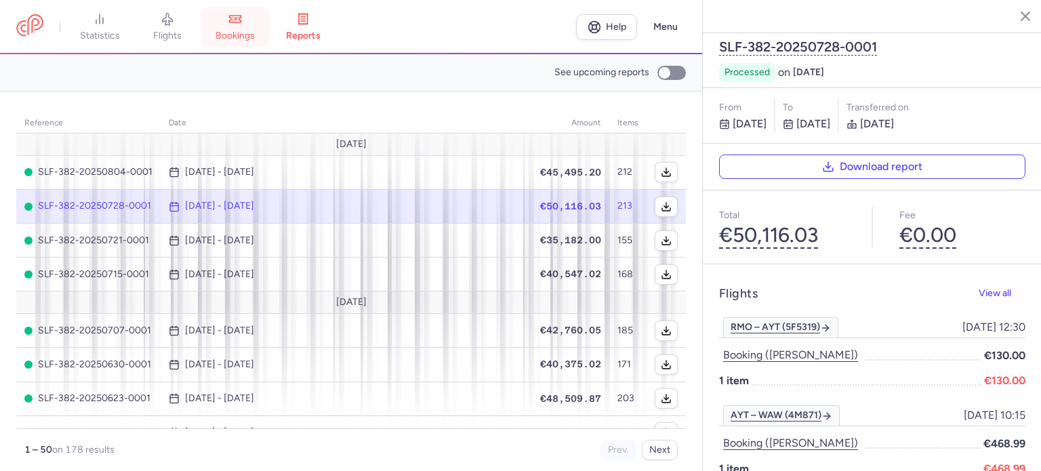
click at [241, 22] on icon at bounding box center [236, 19] width 12 height 7
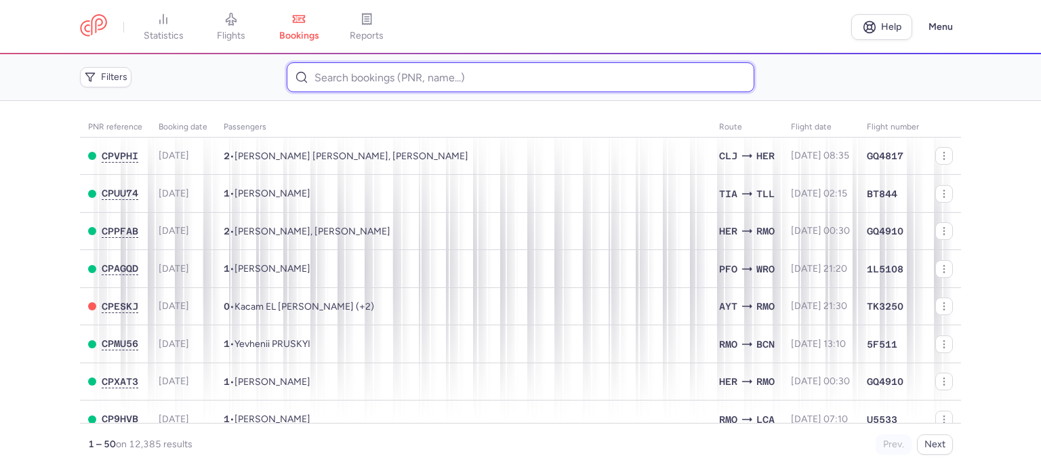
paste input "[PERSON_NAME]"
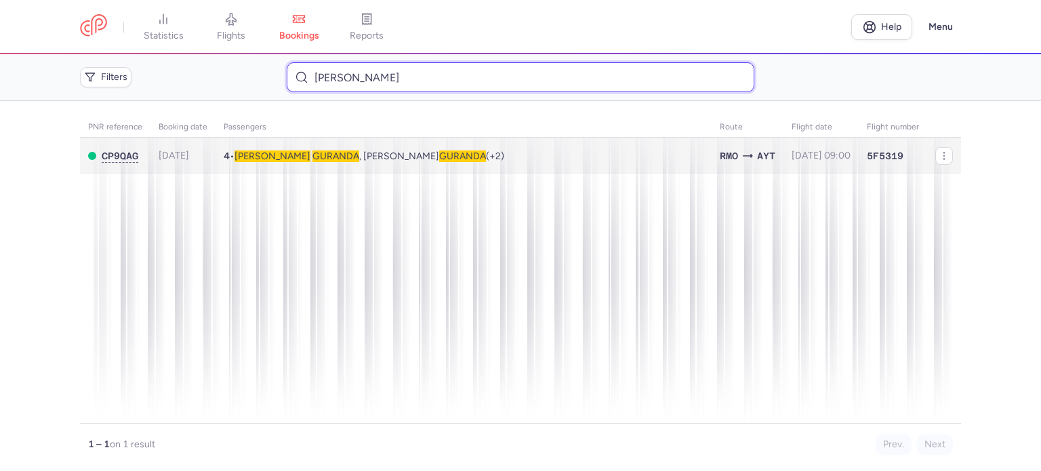
type input "[PERSON_NAME]"
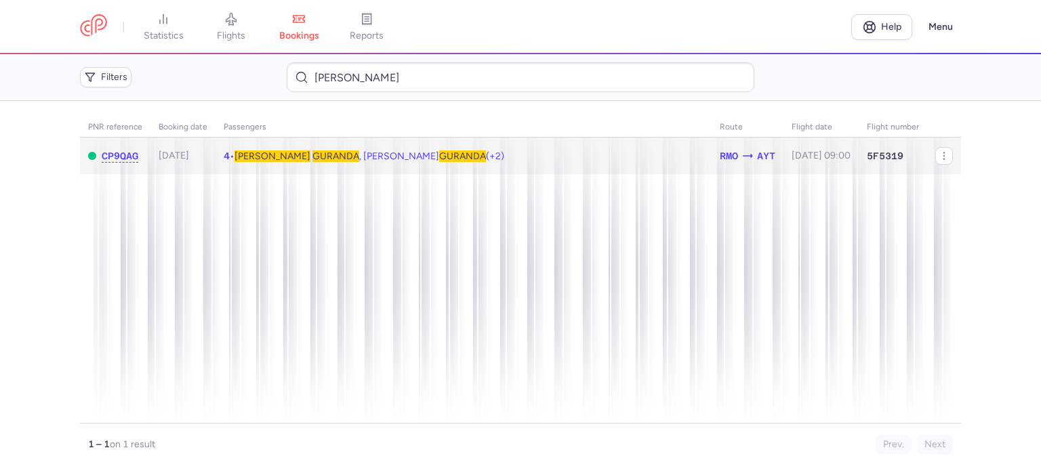
click at [313, 157] on span "GURANDA" at bounding box center [336, 157] width 47 height 12
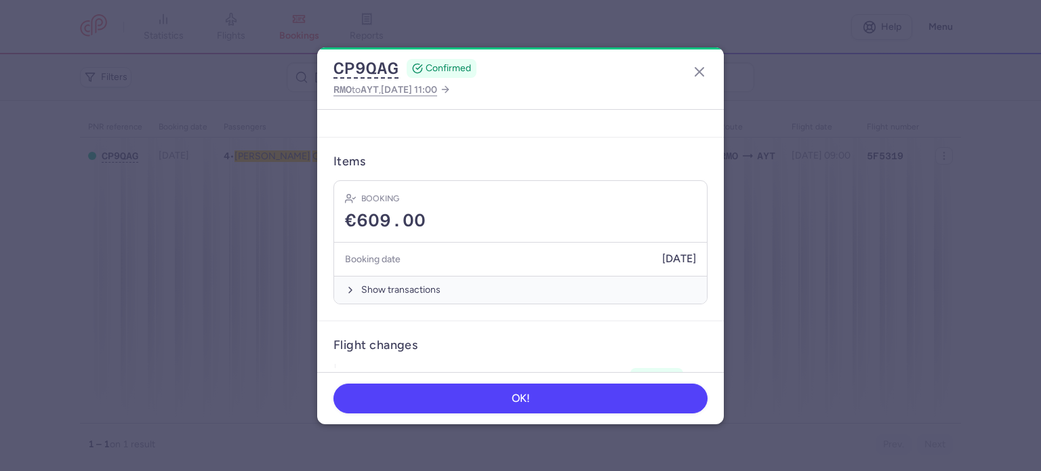
scroll to position [479, 0]
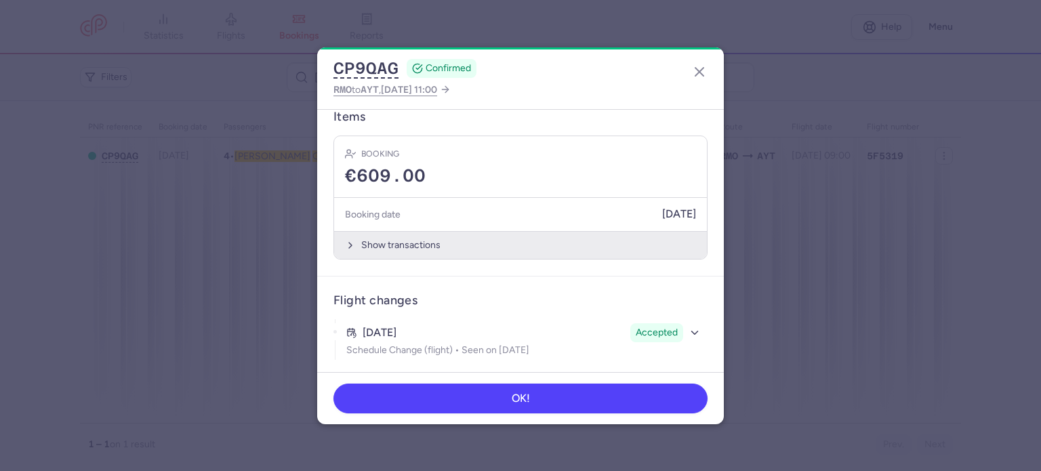
click at [399, 246] on button "Show transactions" at bounding box center [520, 245] width 373 height 28
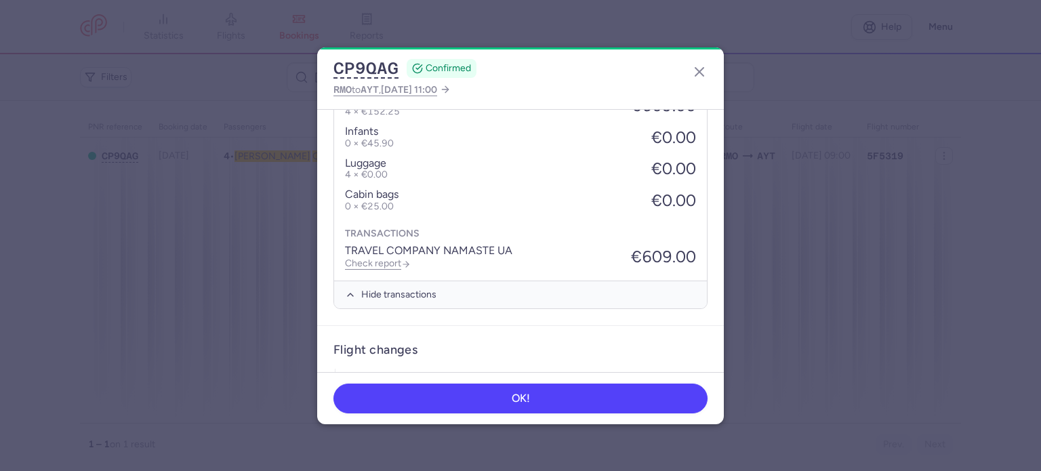
scroll to position [694, 0]
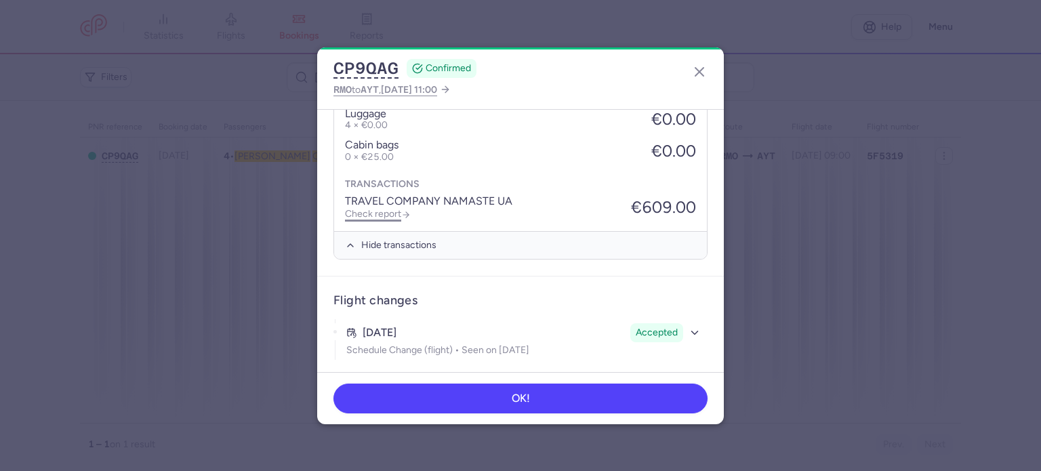
click at [372, 208] on link "Check report" at bounding box center [378, 214] width 66 height 12
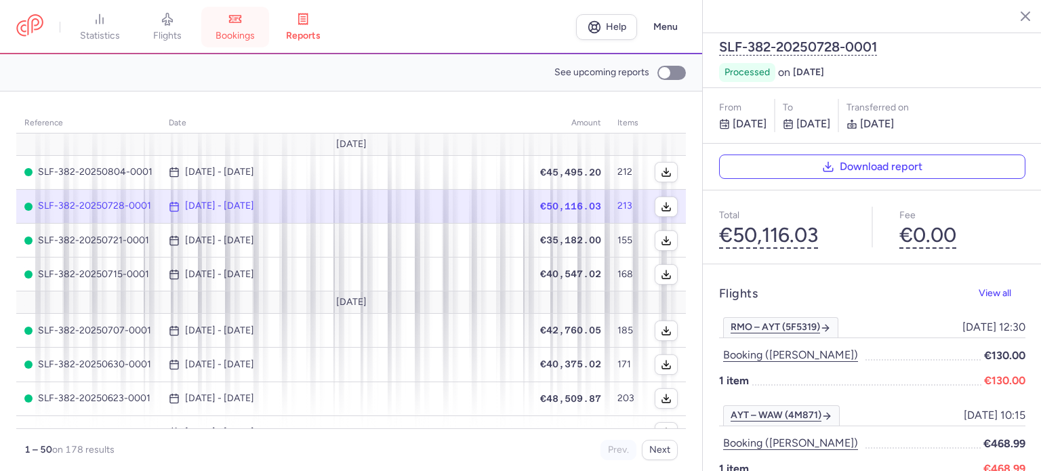
click at [241, 25] on icon at bounding box center [235, 19] width 14 height 14
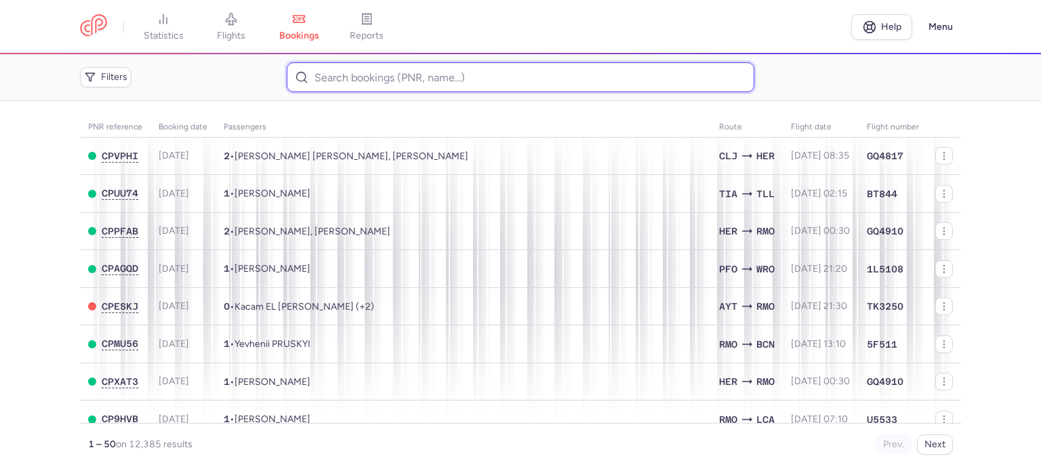
click at [381, 83] on input at bounding box center [520, 77] width 467 height 30
paste input "SURACKI PATRYK"
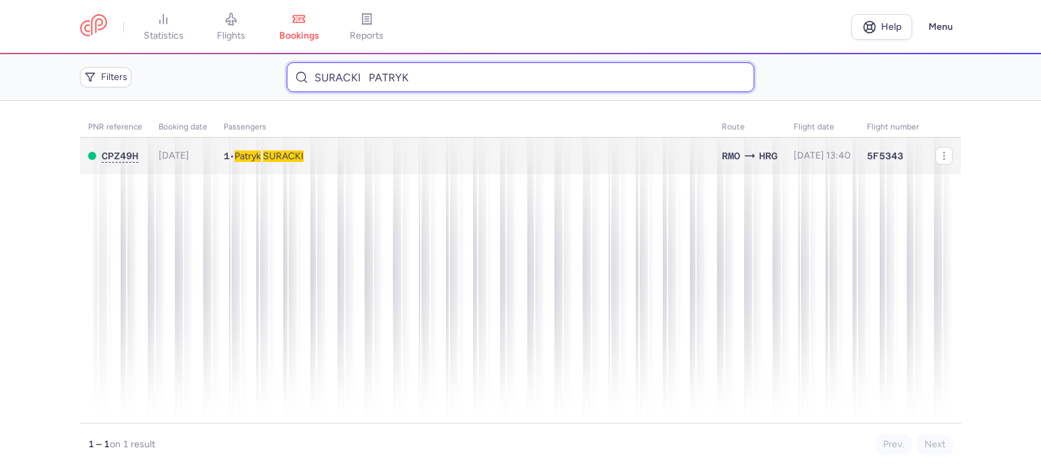
type input "SURACKI PATRYK"
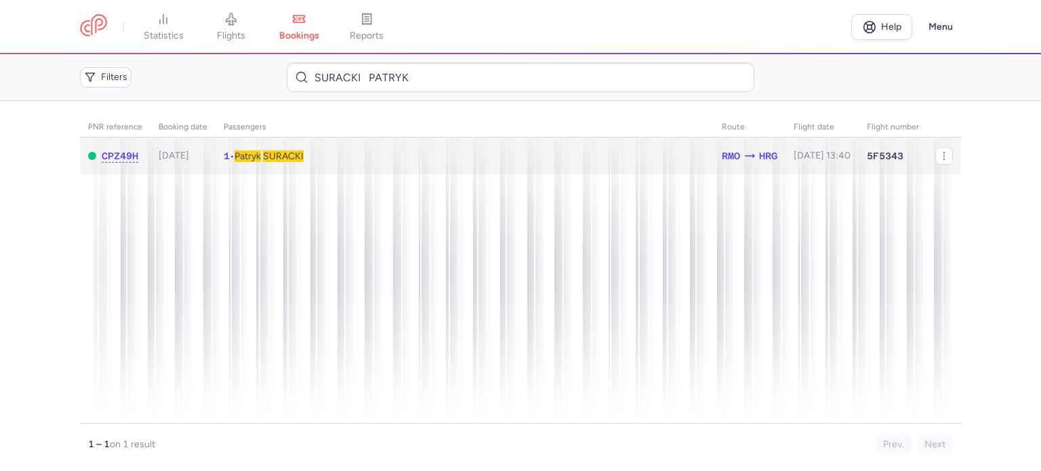
click at [277, 152] on span "SURACKI" at bounding box center [283, 157] width 41 height 12
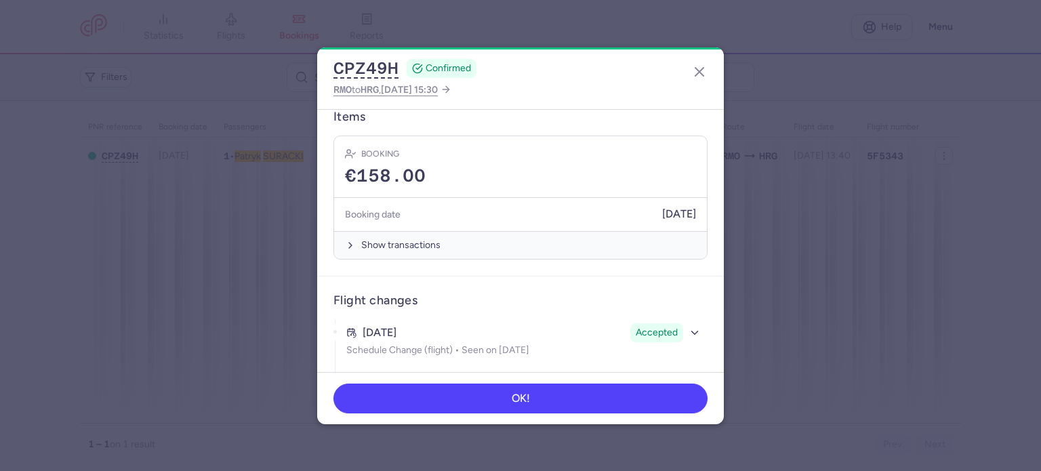
scroll to position [339, 0]
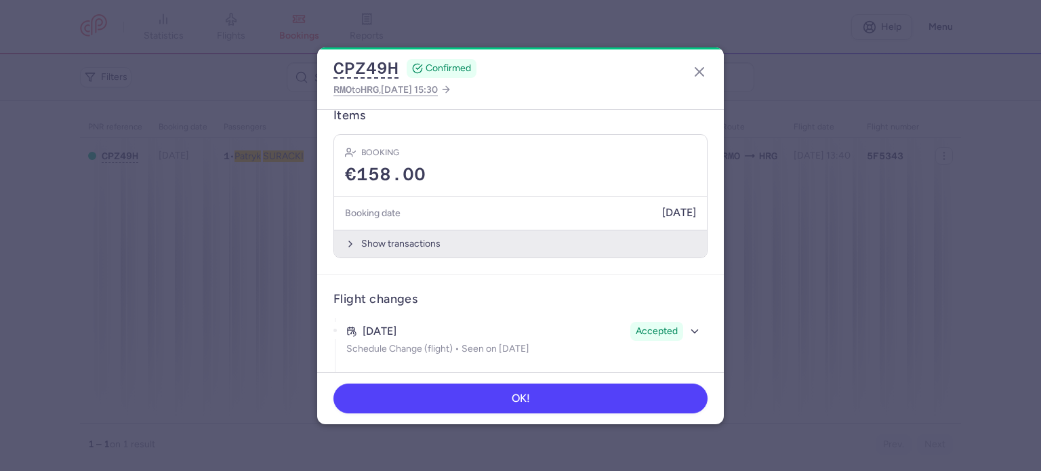
click at [380, 244] on button "Show transactions" at bounding box center [520, 244] width 373 height 28
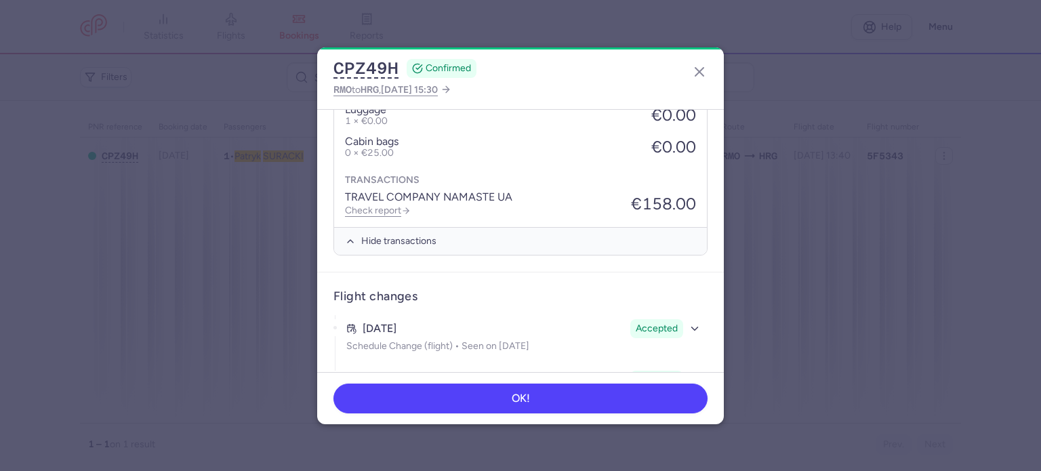
scroll to position [488, 0]
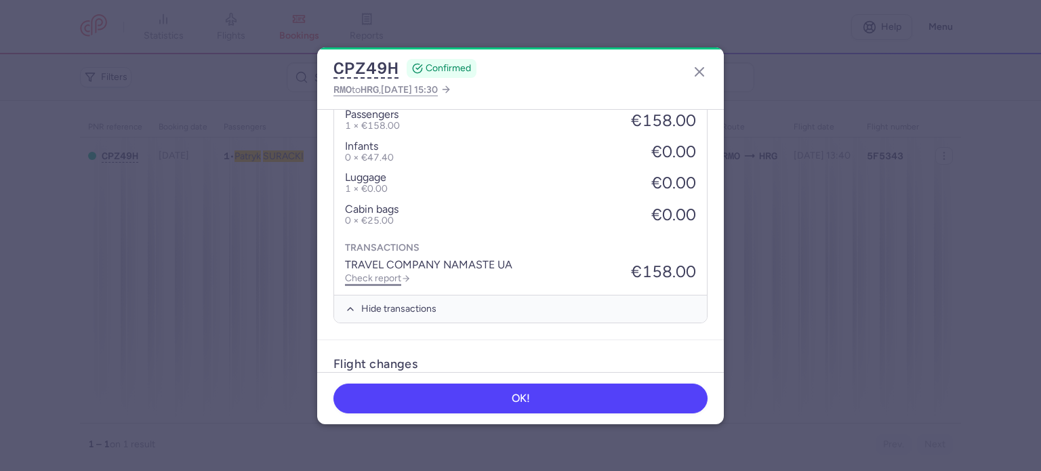
click at [381, 276] on link "Check report" at bounding box center [378, 279] width 66 height 12
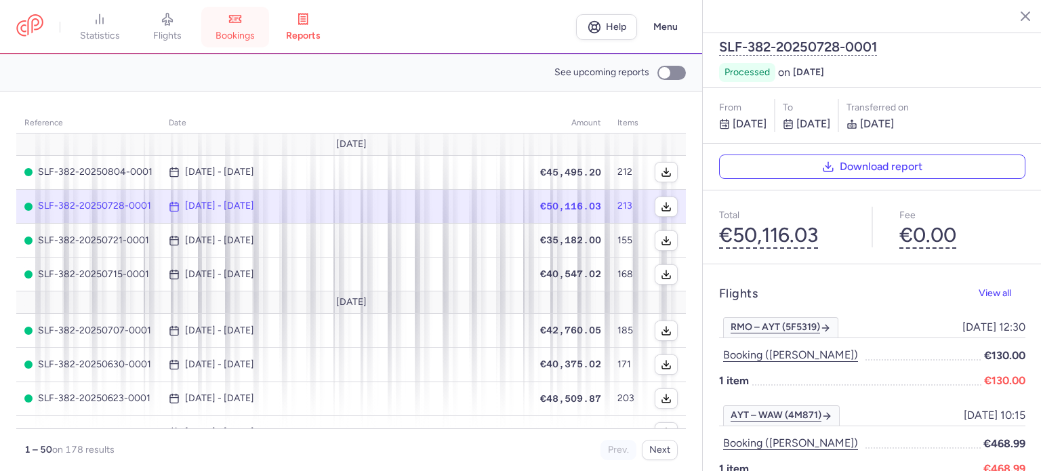
click at [242, 20] on icon at bounding box center [235, 19] width 14 height 14
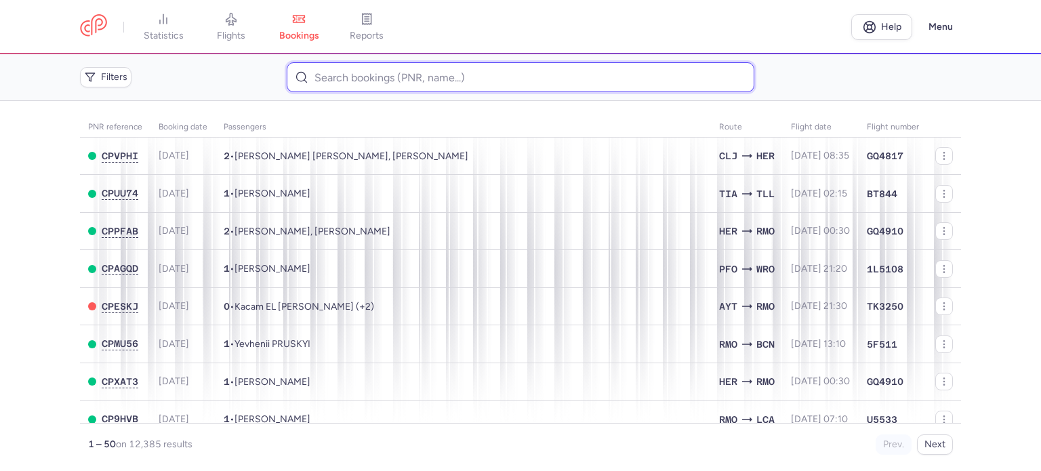
paste input "[PERSON_NAME]"
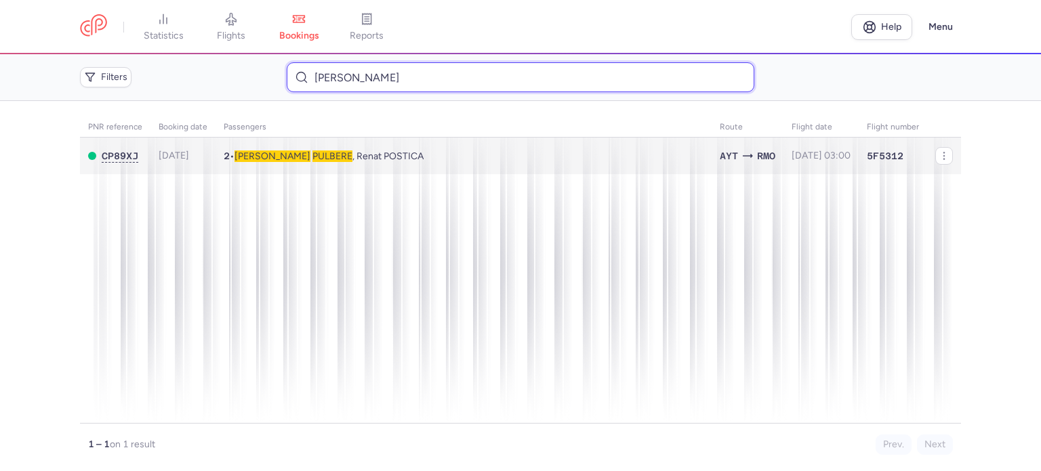
type input "[PERSON_NAME]"
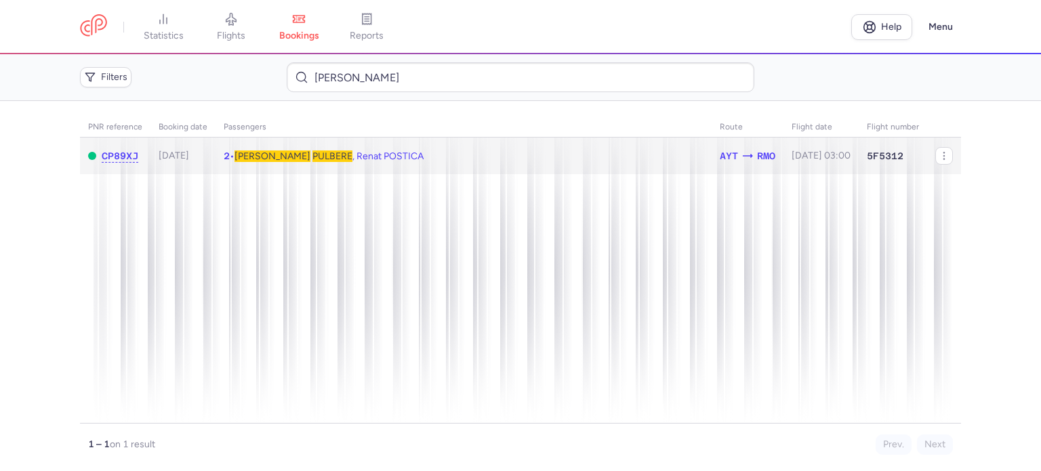
click at [261, 161] on span "[PERSON_NAME]" at bounding box center [273, 157] width 76 height 12
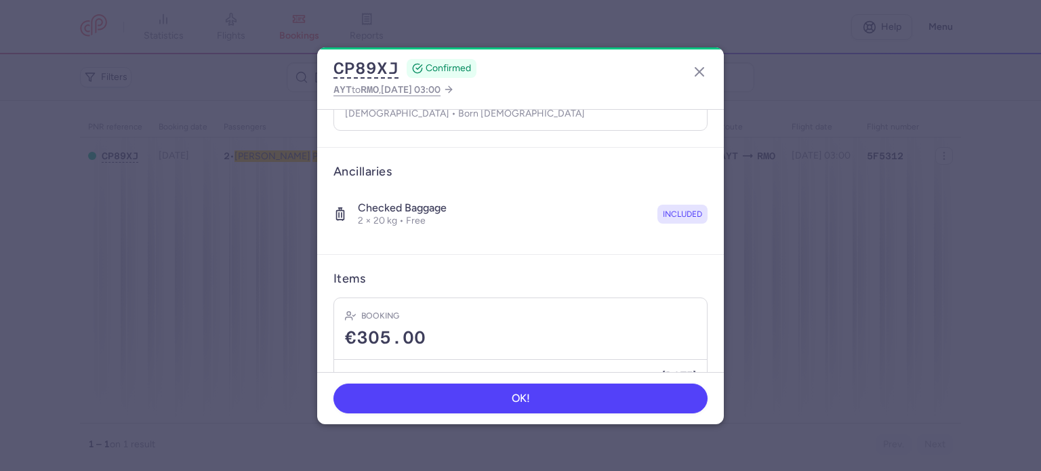
scroll to position [285, 0]
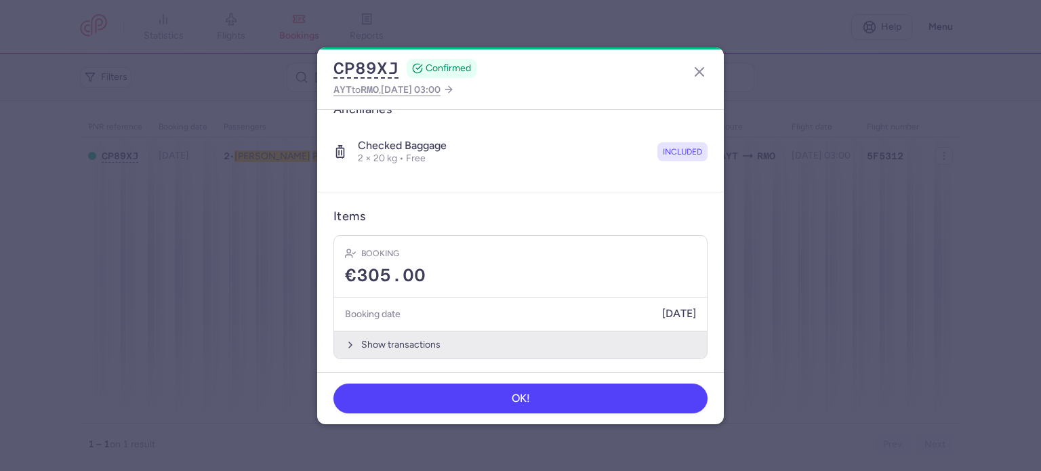
click at [415, 338] on button "Show transactions" at bounding box center [520, 345] width 373 height 28
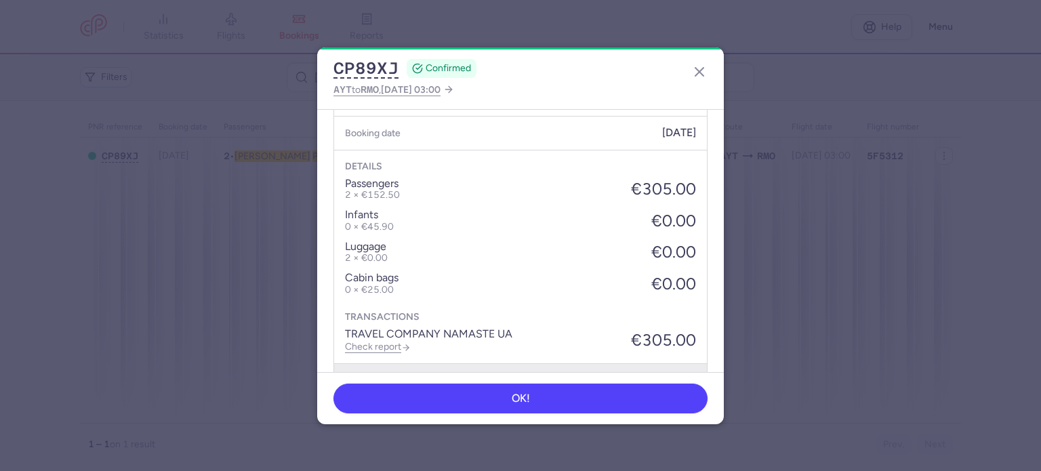
scroll to position [500, 0]
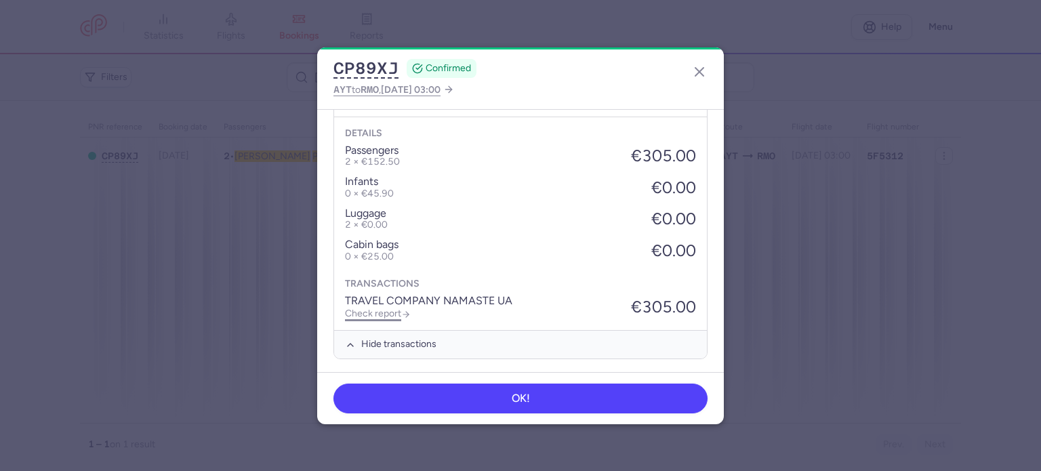
click at [378, 311] on link "Check report" at bounding box center [378, 314] width 66 height 12
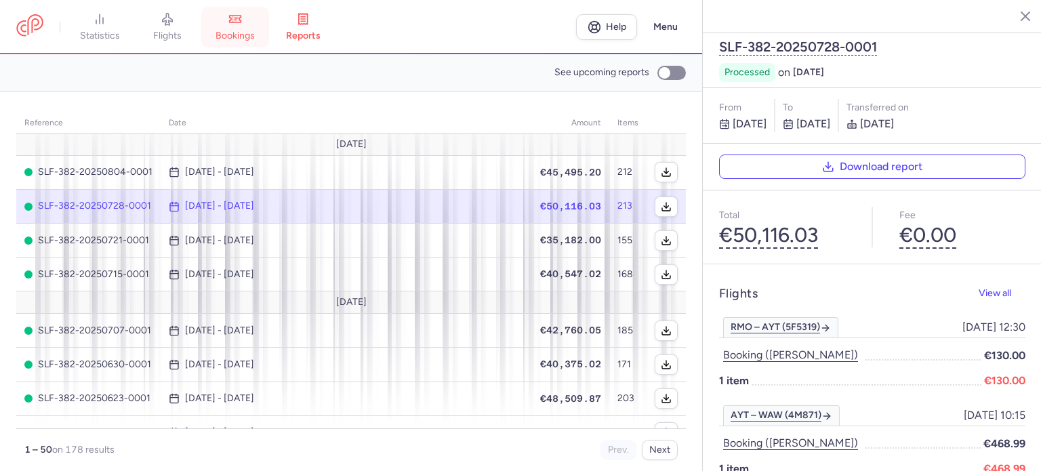
click at [245, 33] on span "bookings" at bounding box center [235, 36] width 39 height 12
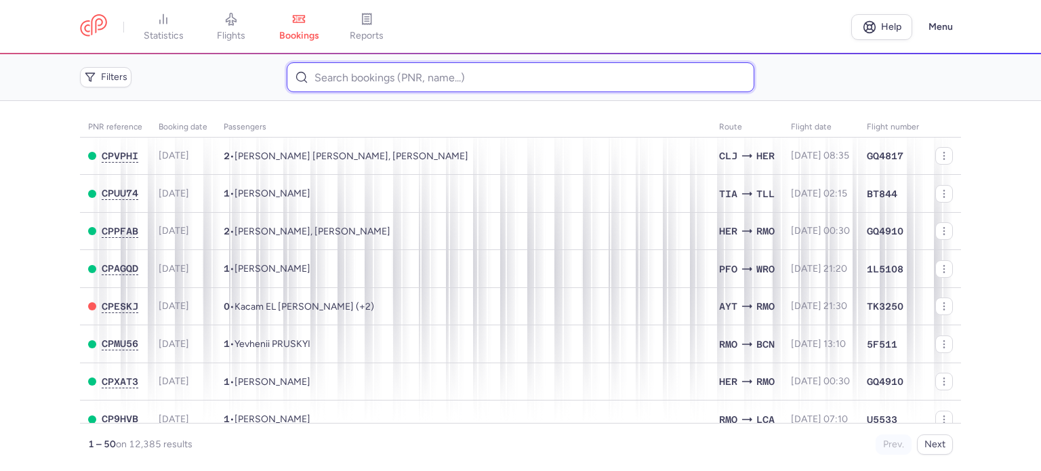
paste input "BALANUTA [PERSON_NAME]"
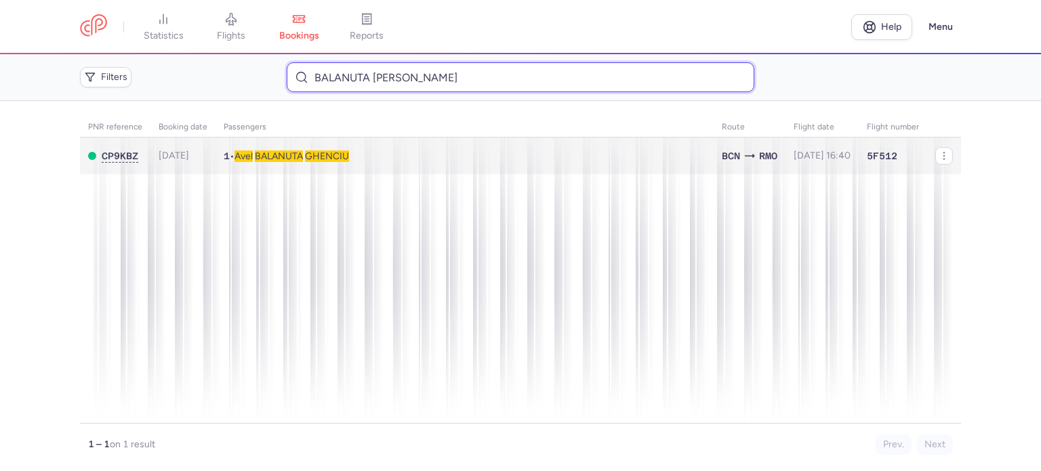
type input "BALANUTA [PERSON_NAME]"
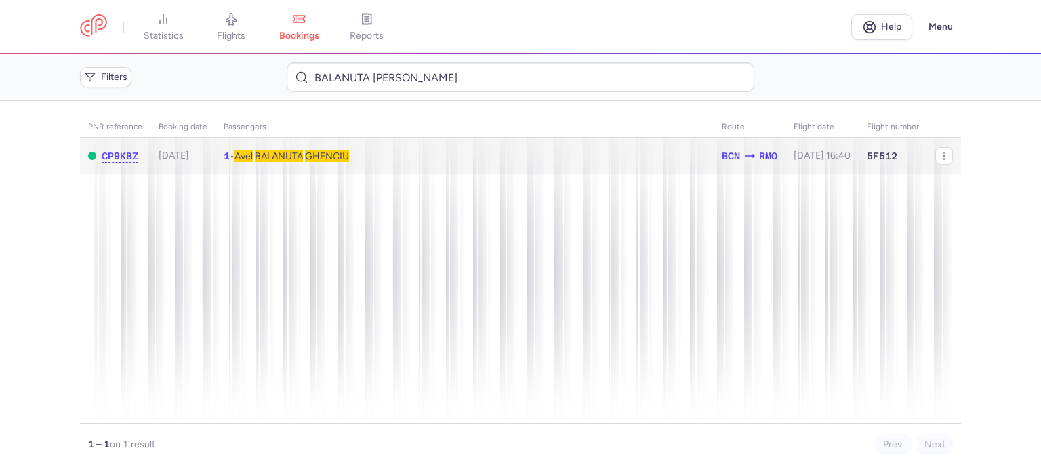
click at [303, 159] on span "BALANUTA" at bounding box center [279, 157] width 48 height 12
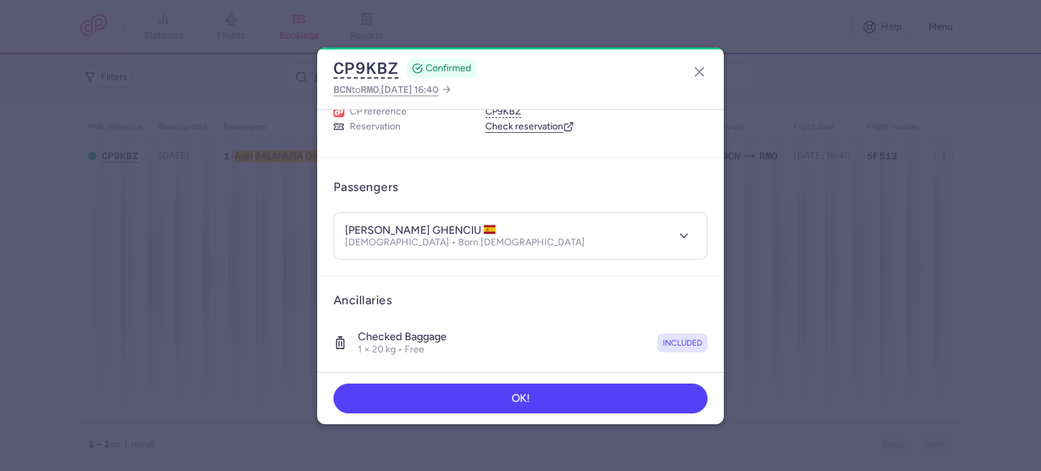
scroll to position [239, 0]
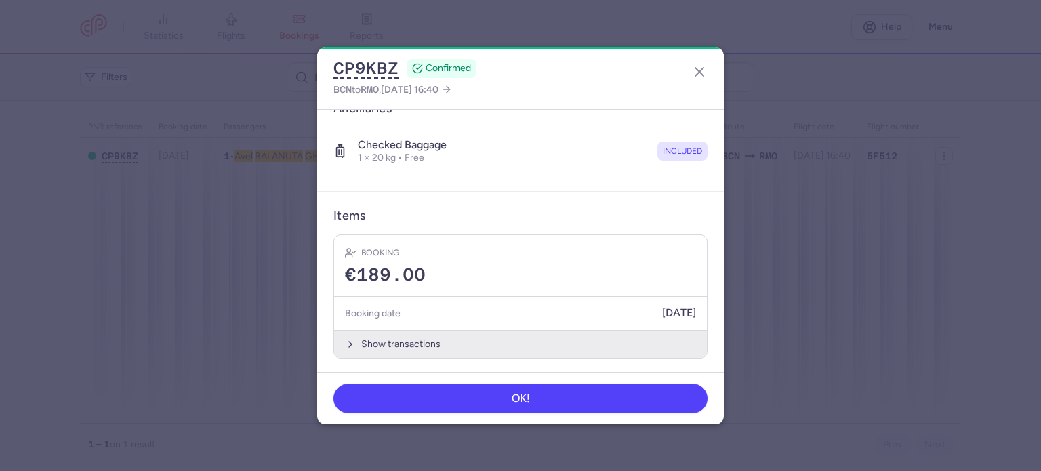
click at [391, 338] on button "Show transactions" at bounding box center [520, 344] width 373 height 28
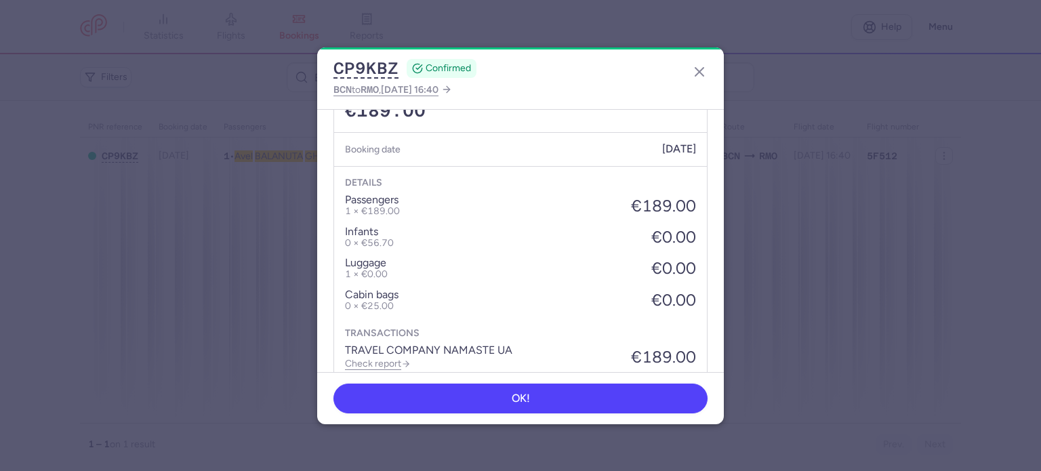
scroll to position [453, 0]
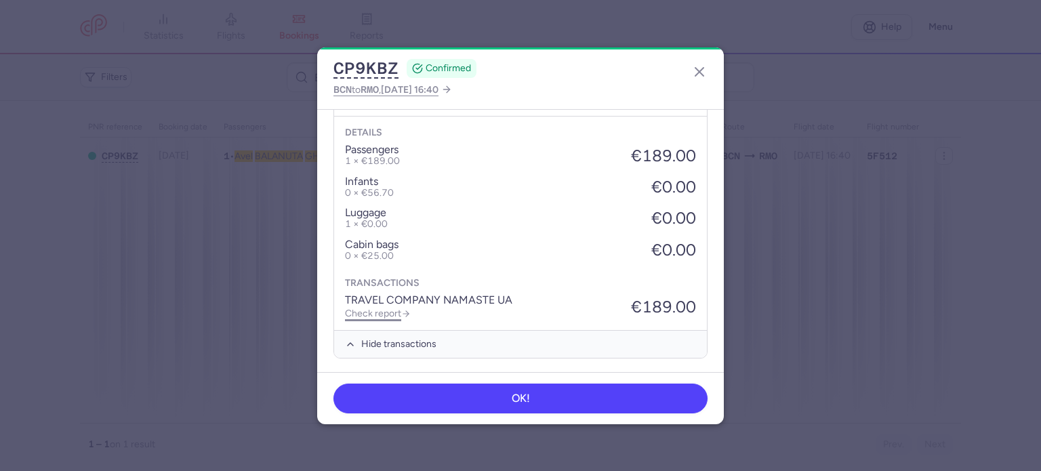
click at [374, 308] on link "Check report" at bounding box center [378, 314] width 66 height 12
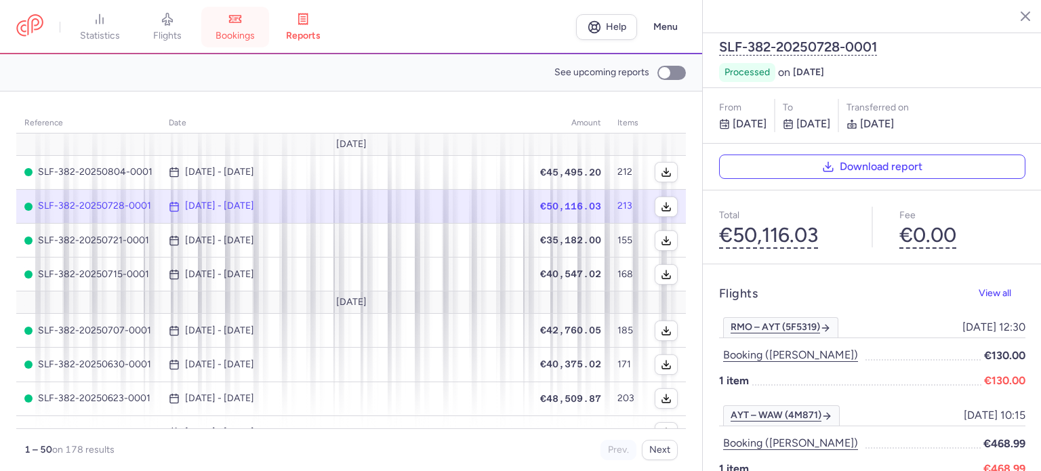
click at [240, 24] on icon at bounding box center [235, 19] width 14 height 14
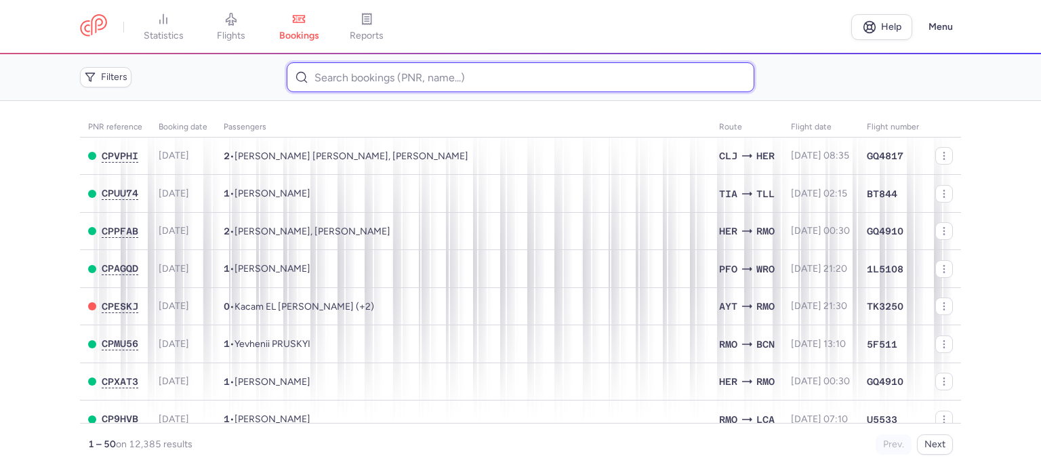
paste input "[PERSON_NAME]"
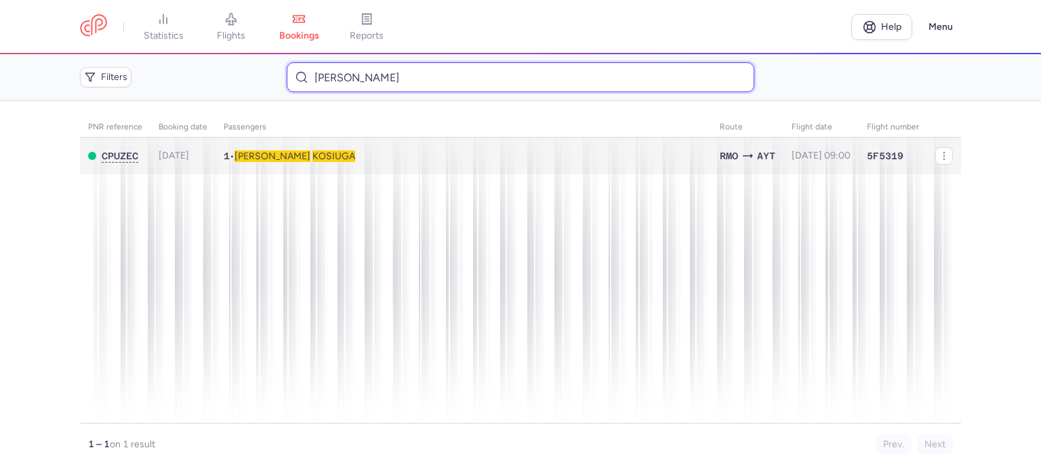
type input "[PERSON_NAME]"
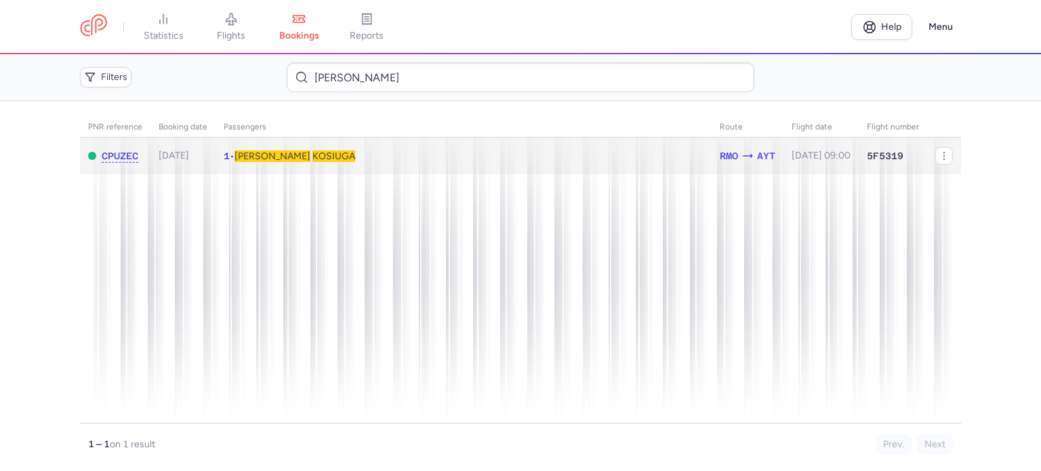
click at [313, 154] on span "KOSIUGA" at bounding box center [334, 157] width 43 height 12
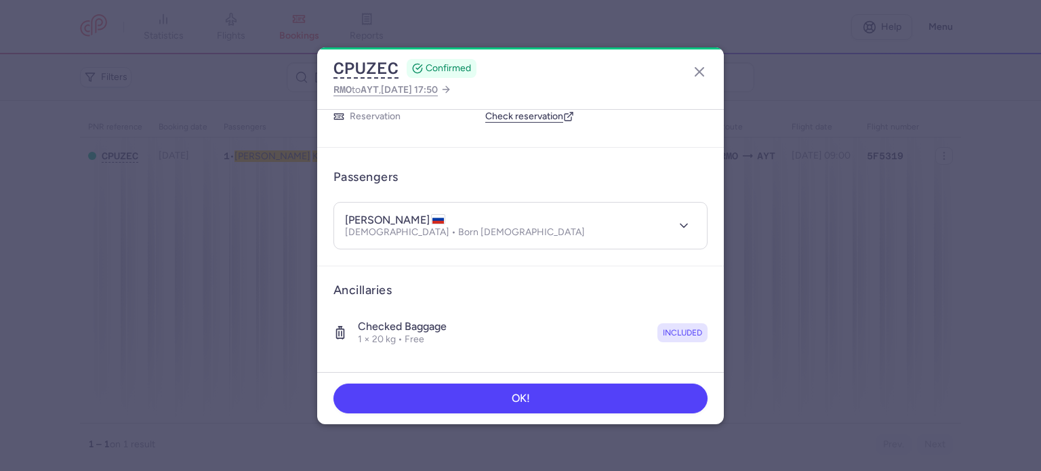
scroll to position [391, 0]
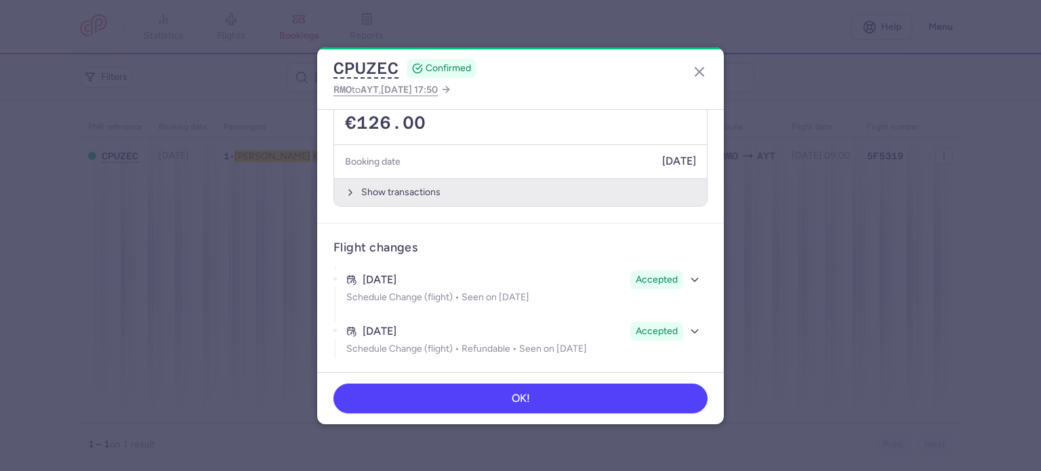
click at [389, 195] on button "Show transactions" at bounding box center [520, 192] width 373 height 28
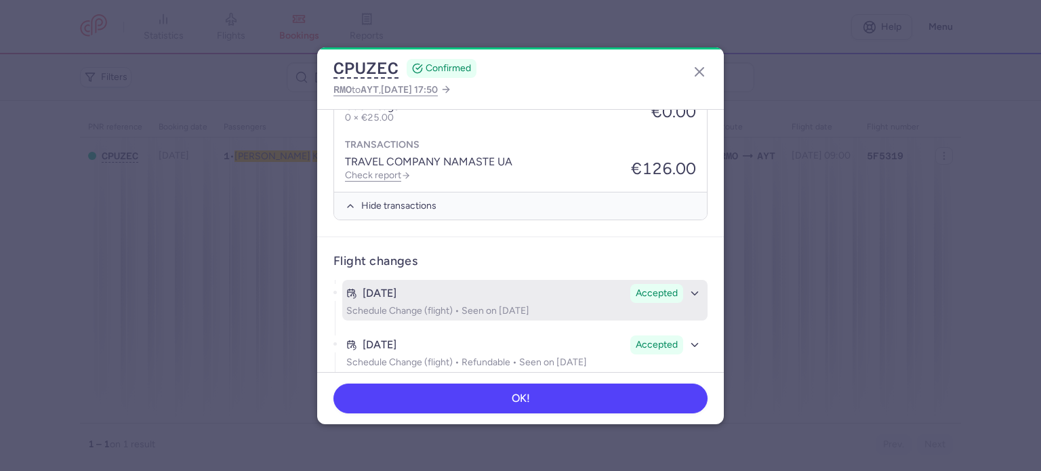
scroll to position [605, 0]
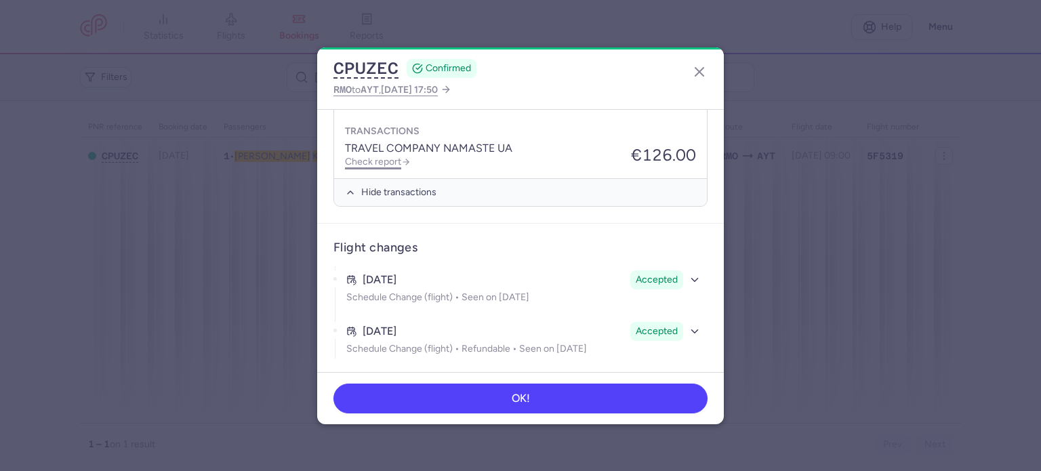
click at [374, 156] on link "Check report" at bounding box center [378, 162] width 66 height 12
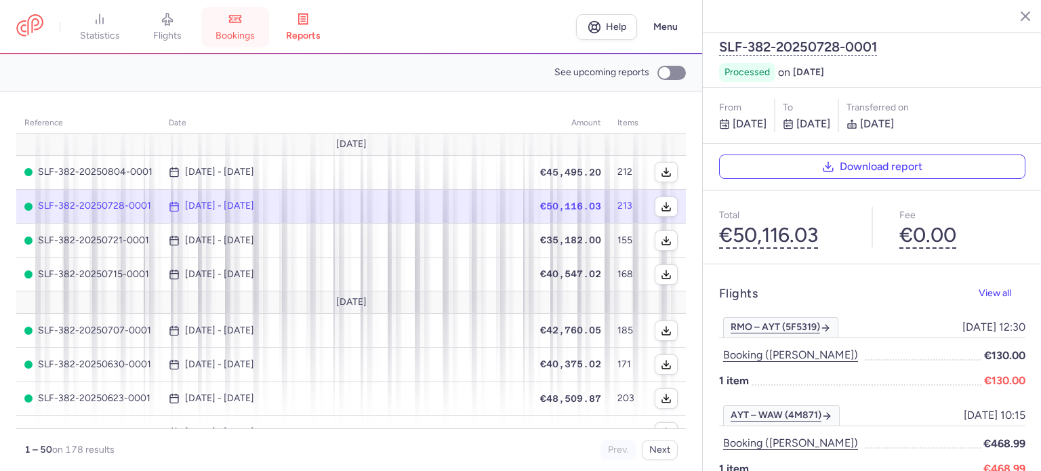
click at [237, 32] on span "bookings" at bounding box center [235, 36] width 39 height 12
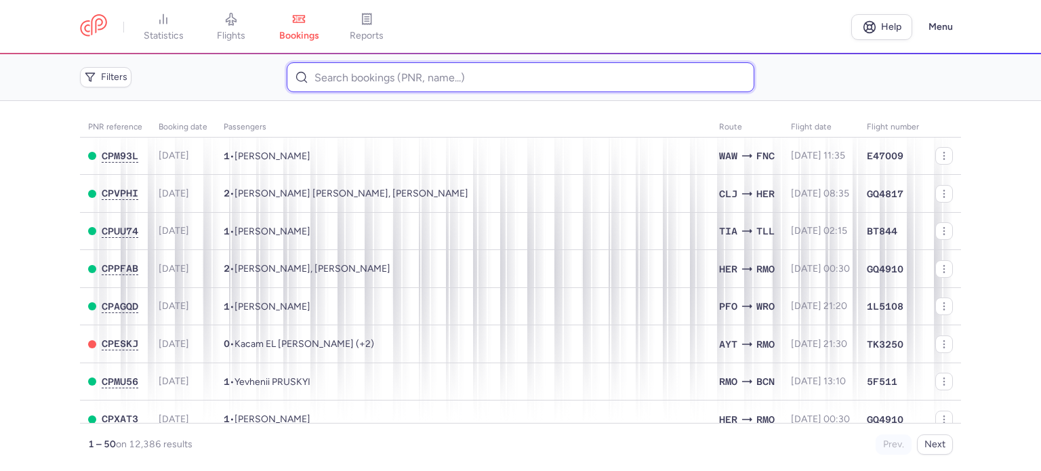
paste input "[PERSON_NAME]"
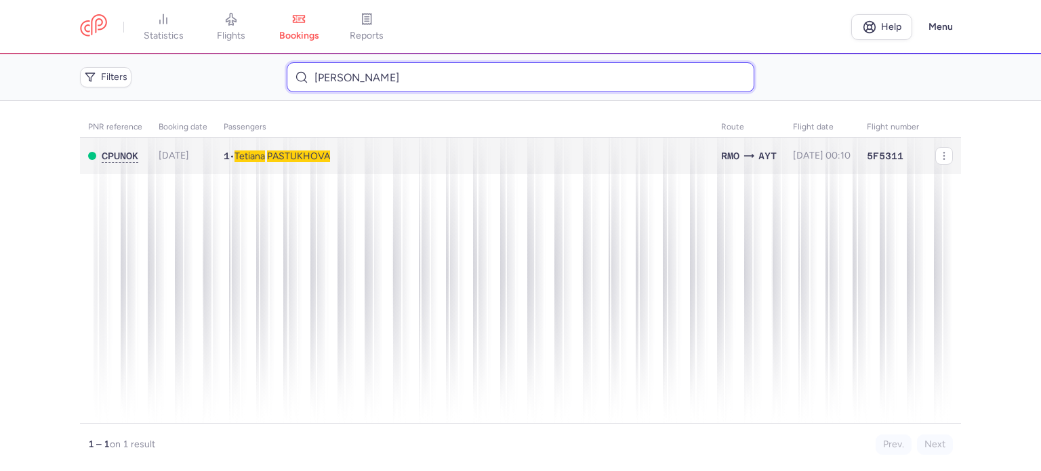
type input "[PERSON_NAME]"
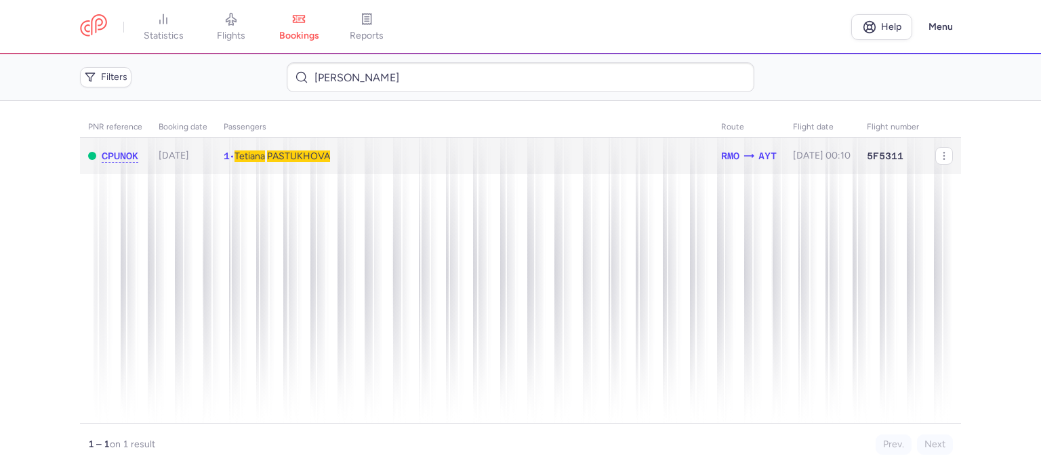
click at [297, 159] on span "PASTUKHOVA" at bounding box center [298, 157] width 63 height 12
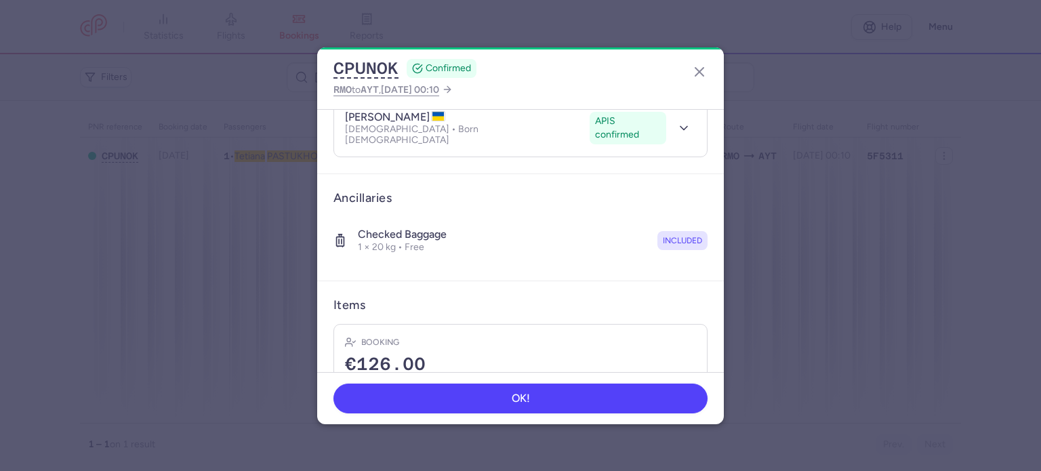
scroll to position [239, 0]
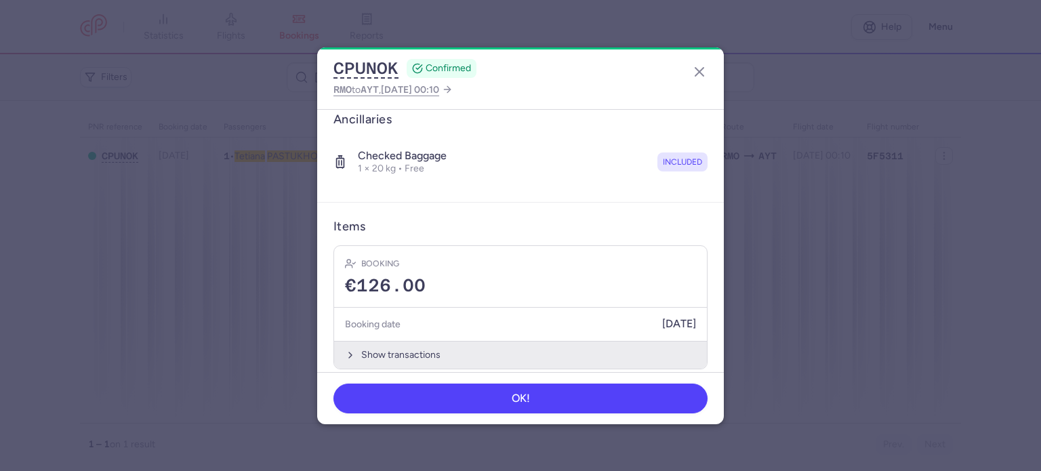
click at [420, 341] on button "Show transactions" at bounding box center [520, 355] width 373 height 28
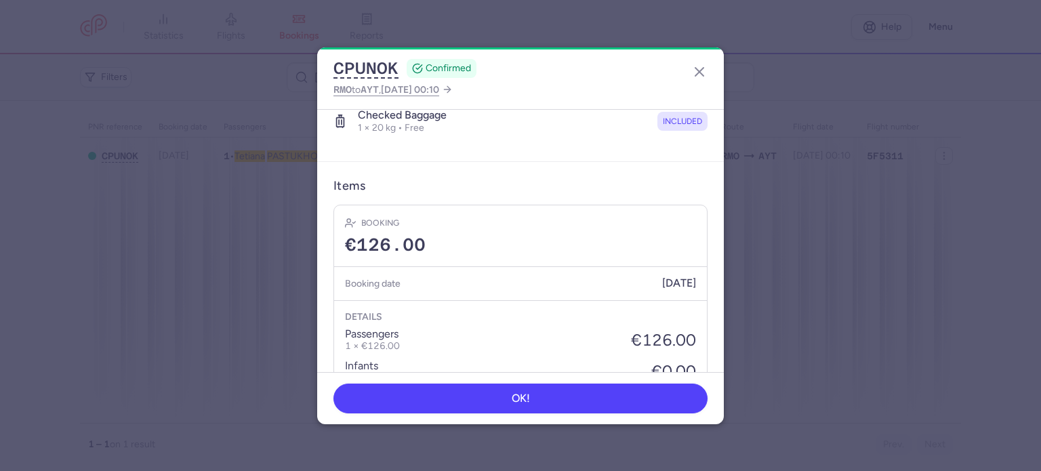
scroll to position [453, 0]
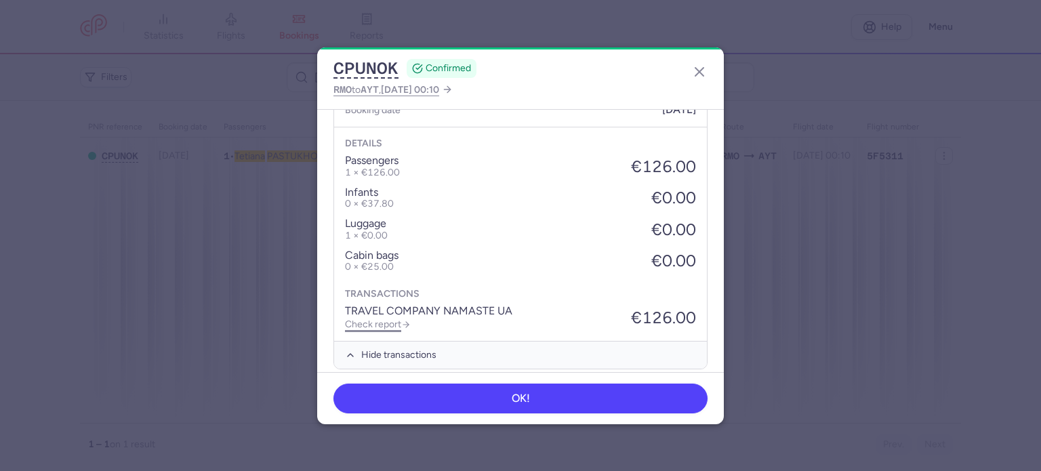
click at [388, 319] on link "Check report" at bounding box center [378, 325] width 66 height 12
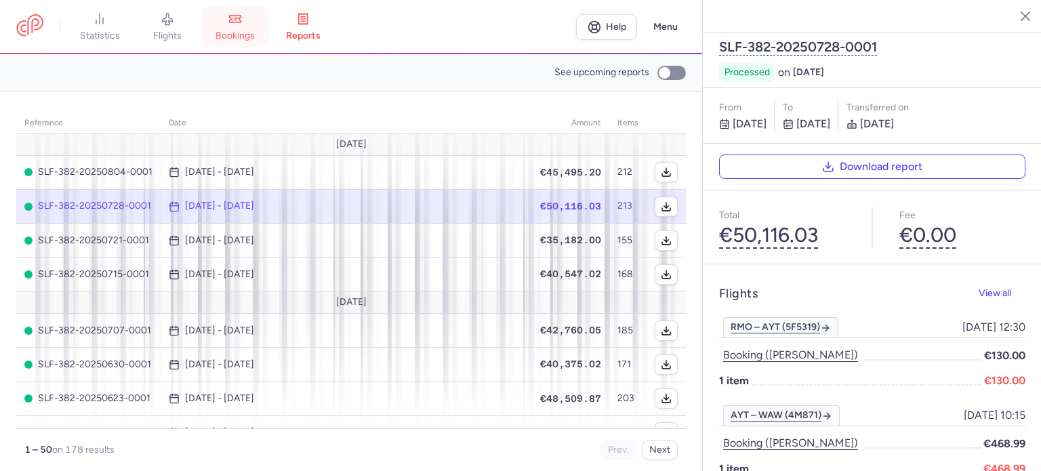
click at [243, 33] on span "bookings" at bounding box center [235, 36] width 39 height 12
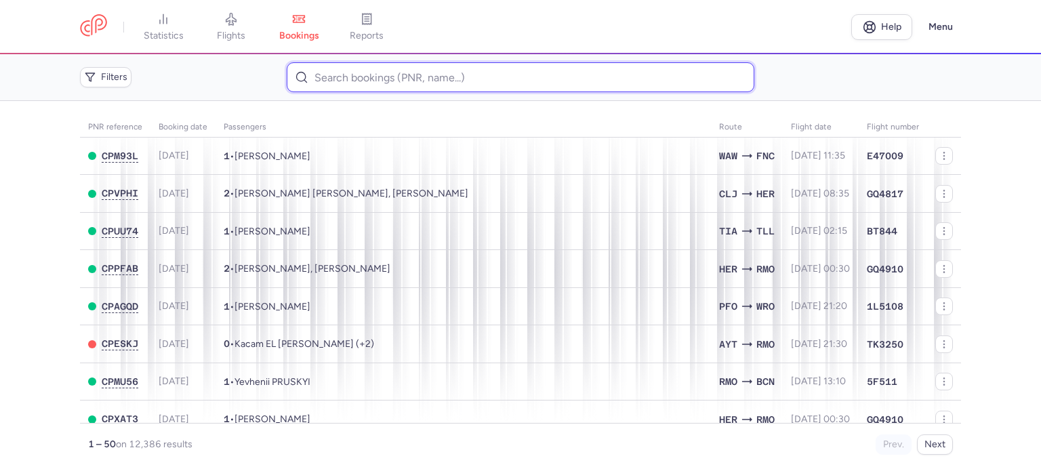
paste input "[PERSON_NAME]"
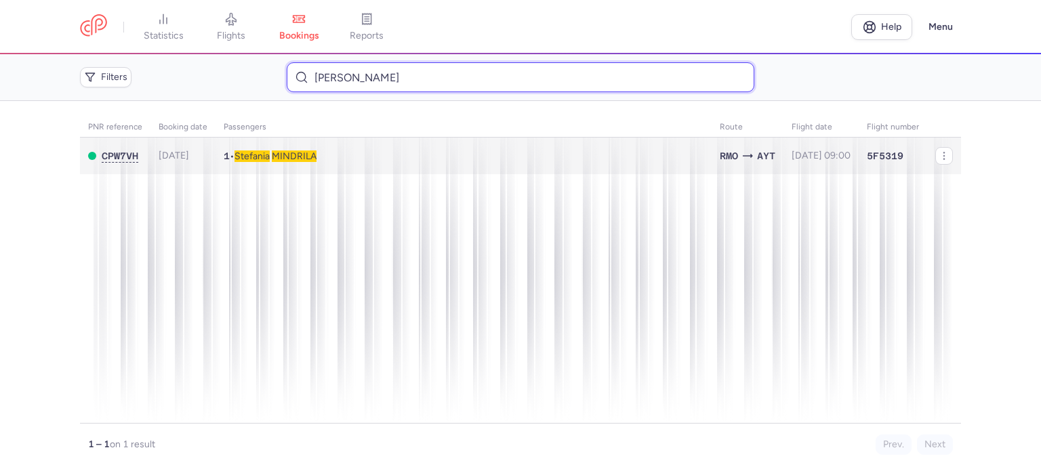
type input "[PERSON_NAME]"
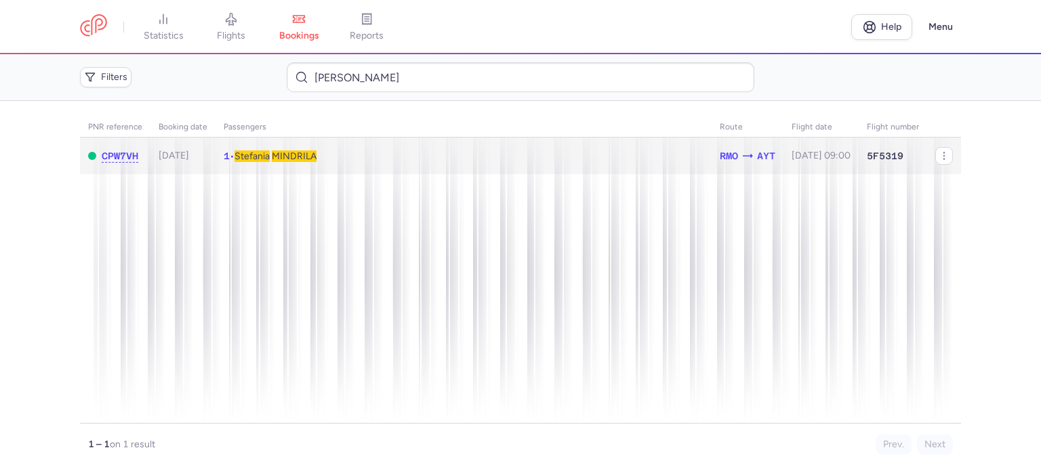
click at [311, 157] on span "MINDRILA" at bounding box center [294, 157] width 45 height 12
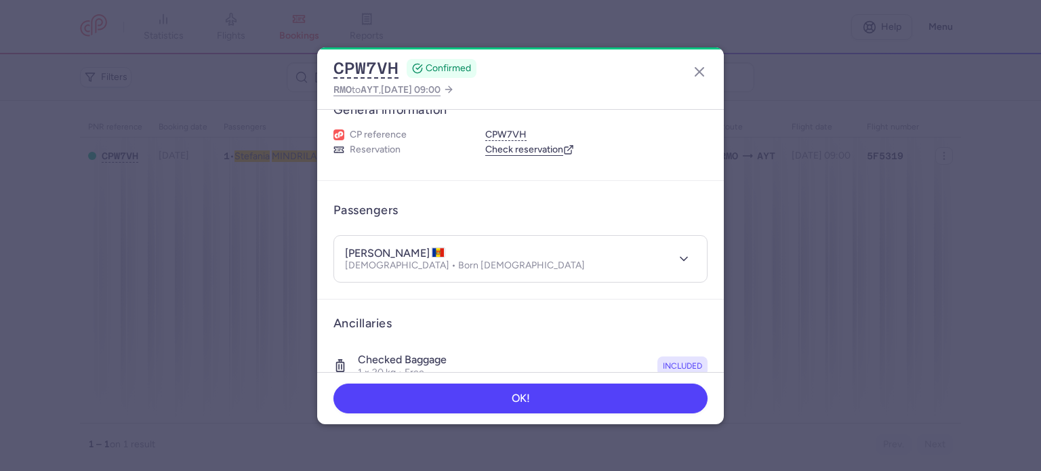
scroll to position [239, 0]
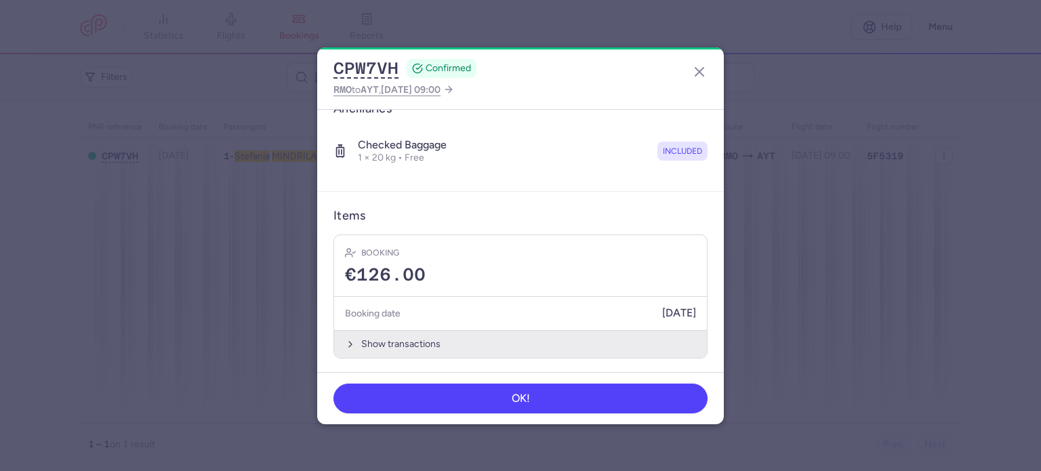
click at [408, 338] on button "Show transactions" at bounding box center [520, 344] width 373 height 28
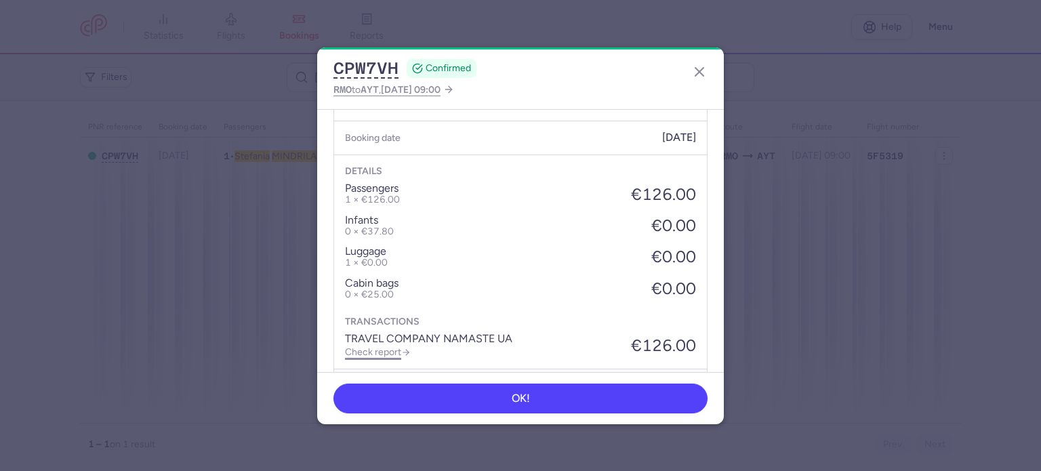
scroll to position [453, 0]
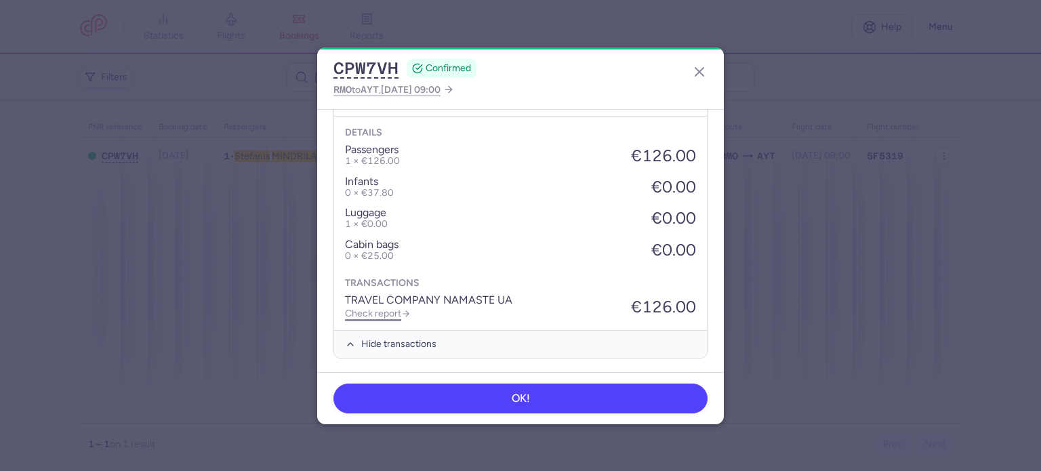
click at [388, 311] on link "Check report" at bounding box center [378, 314] width 66 height 12
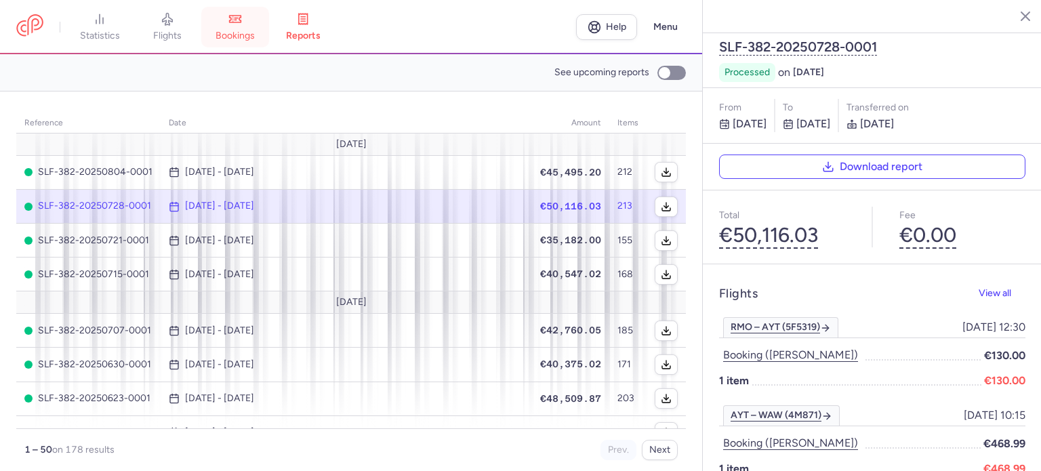
click at [245, 35] on span "bookings" at bounding box center [235, 36] width 39 height 12
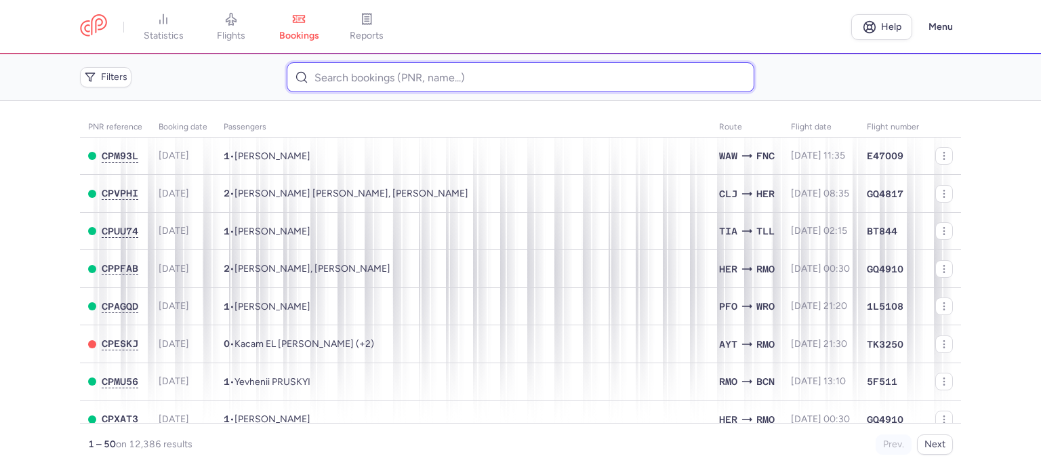
click at [374, 80] on input at bounding box center [520, 77] width 467 height 30
click at [346, 70] on input at bounding box center [520, 77] width 467 height 30
paste input "[PERSON_NAME]"
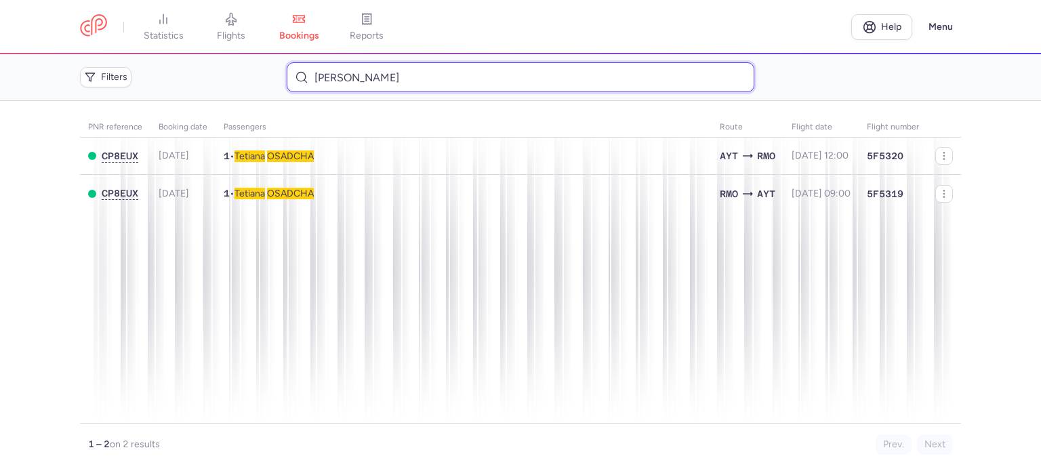
type input "[PERSON_NAME]"
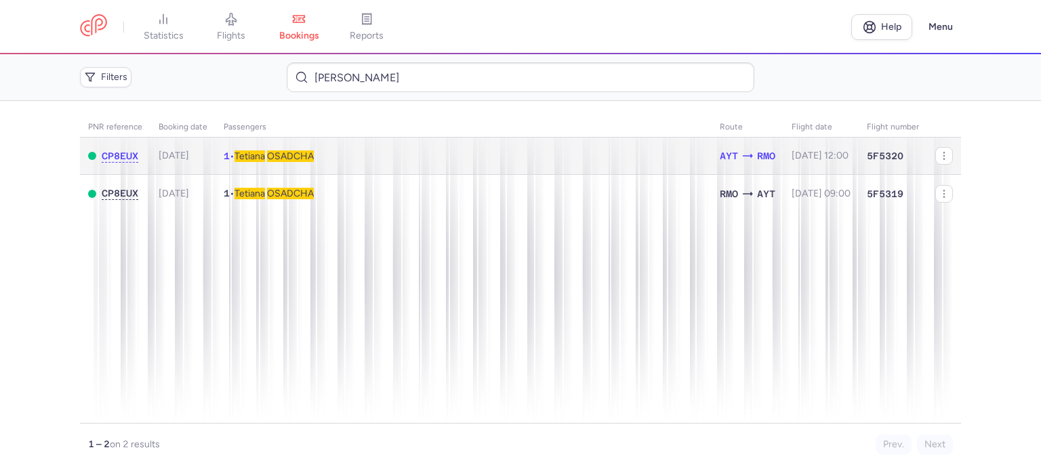
click at [314, 155] on span "OSADCHA" at bounding box center [290, 157] width 47 height 12
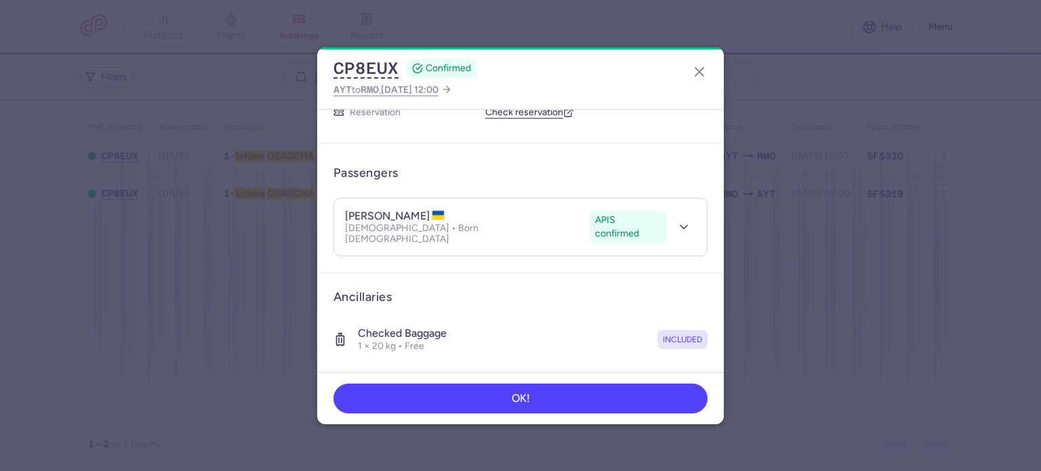
scroll to position [239, 0]
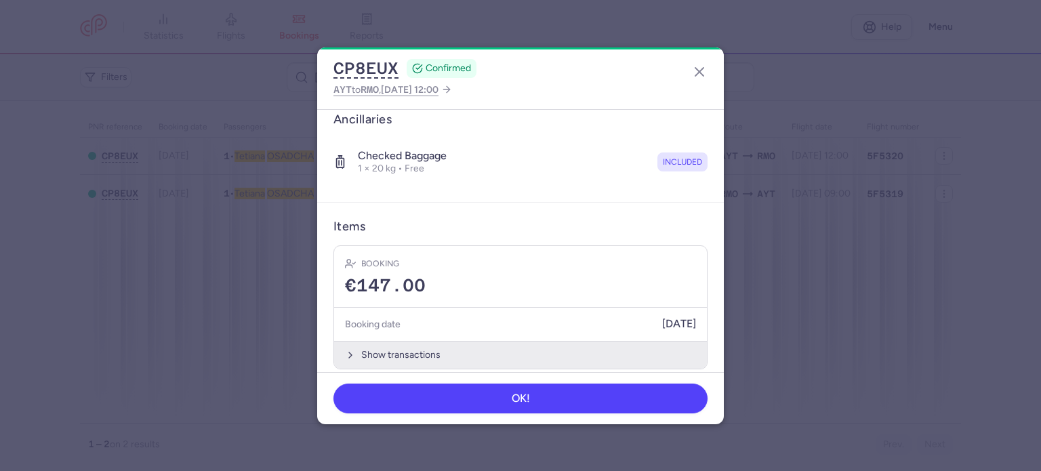
click at [398, 341] on button "Show transactions" at bounding box center [520, 355] width 373 height 28
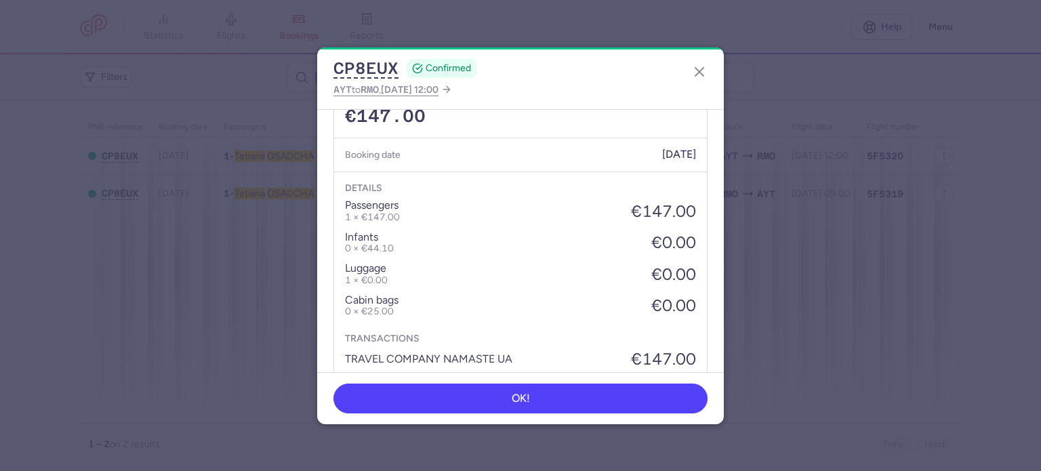
scroll to position [447, 0]
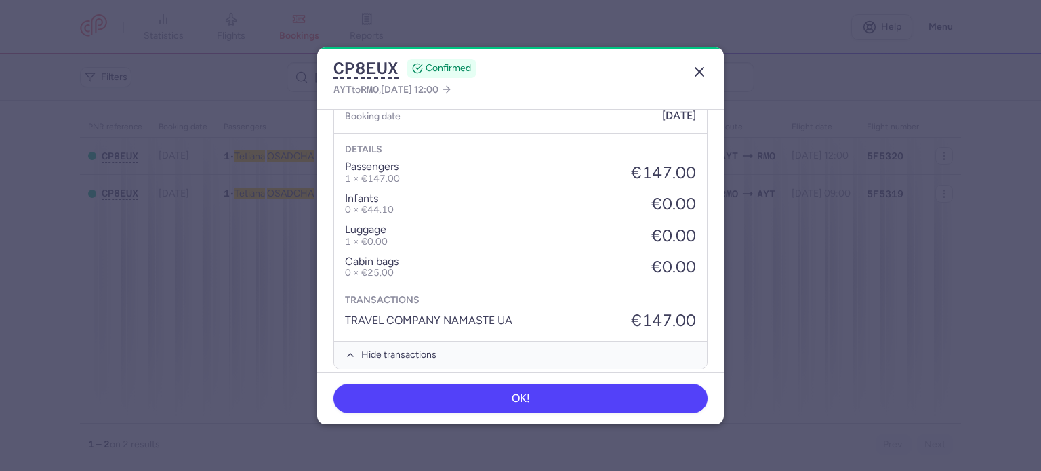
click at [700, 64] on icon "button" at bounding box center [700, 72] width 16 height 16
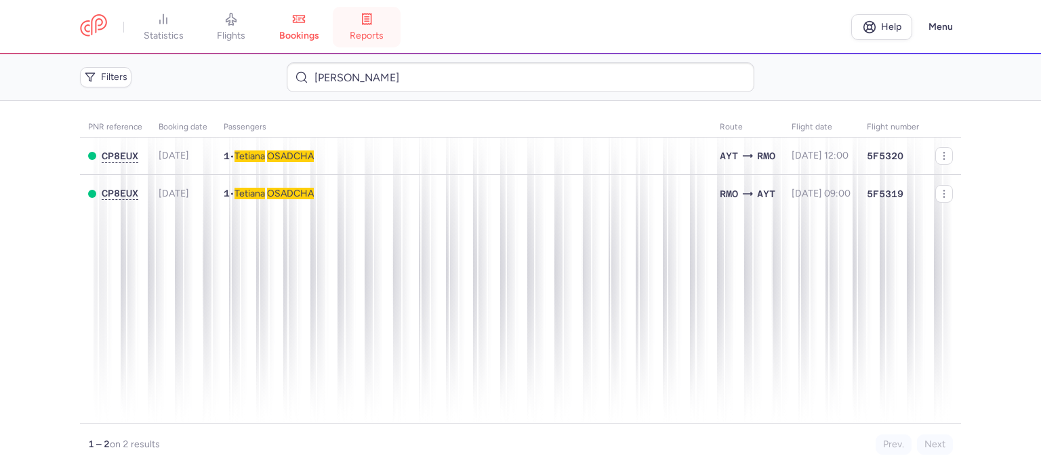
click at [369, 26] on link "reports" at bounding box center [367, 27] width 68 height 30
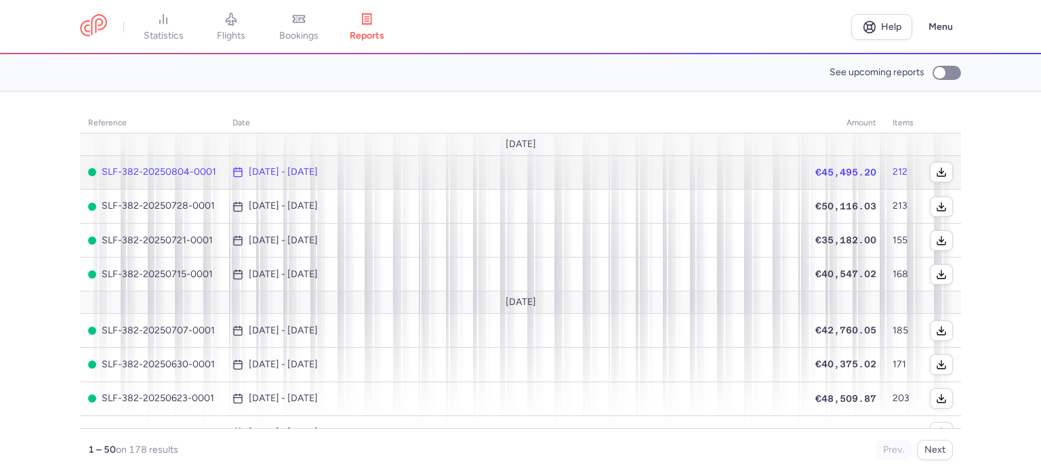
click at [843, 167] on span "€45,495.20" at bounding box center [846, 172] width 61 height 11
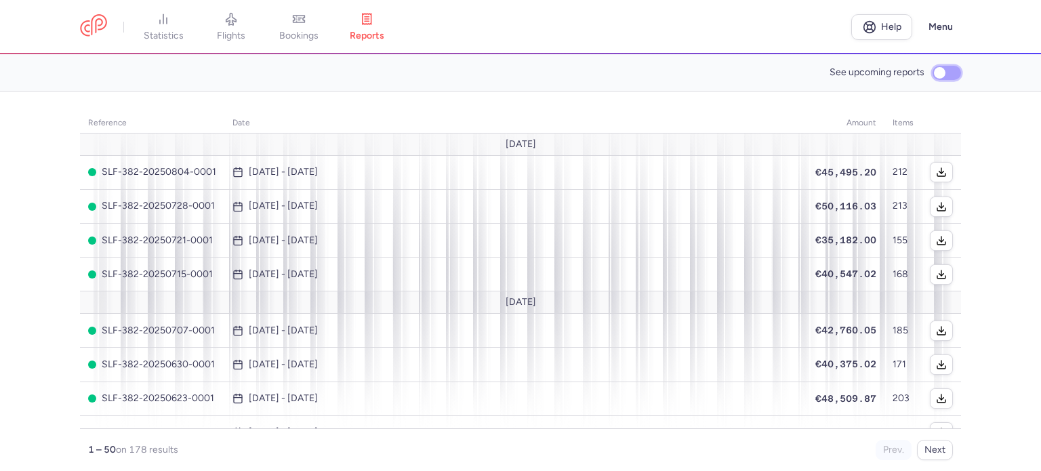
click at [947, 72] on input "See upcoming reports" at bounding box center [947, 73] width 28 height 14
checkbox input "true"
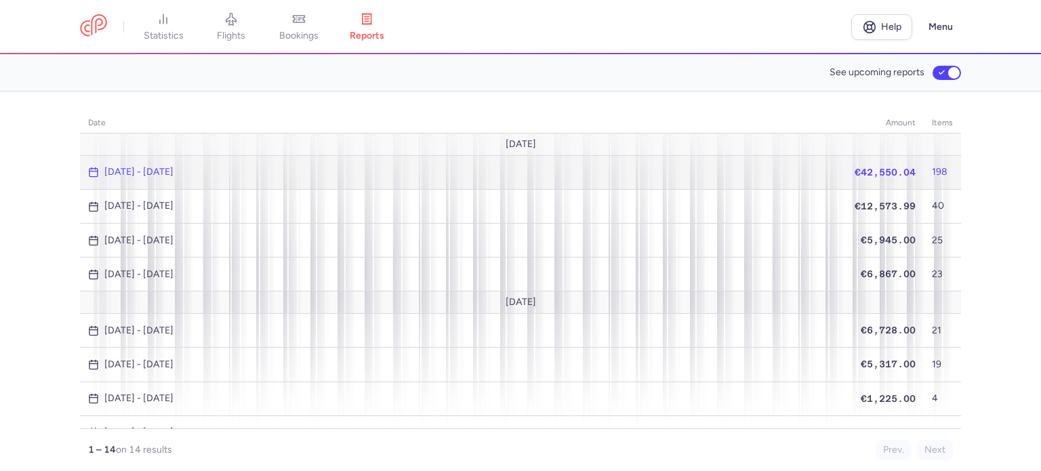
click at [875, 172] on span "€42,550.04" at bounding box center [885, 172] width 61 height 11
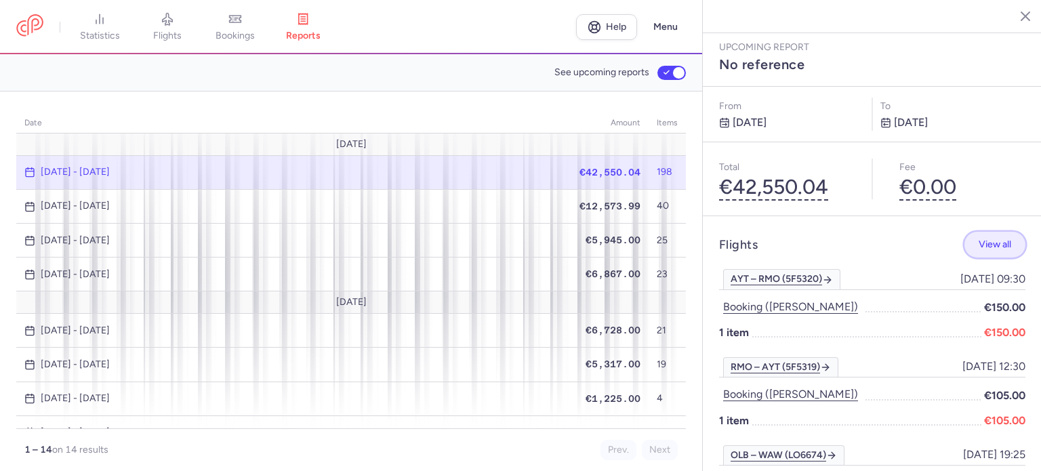
click at [990, 239] on span "View all" at bounding box center [995, 244] width 33 height 10
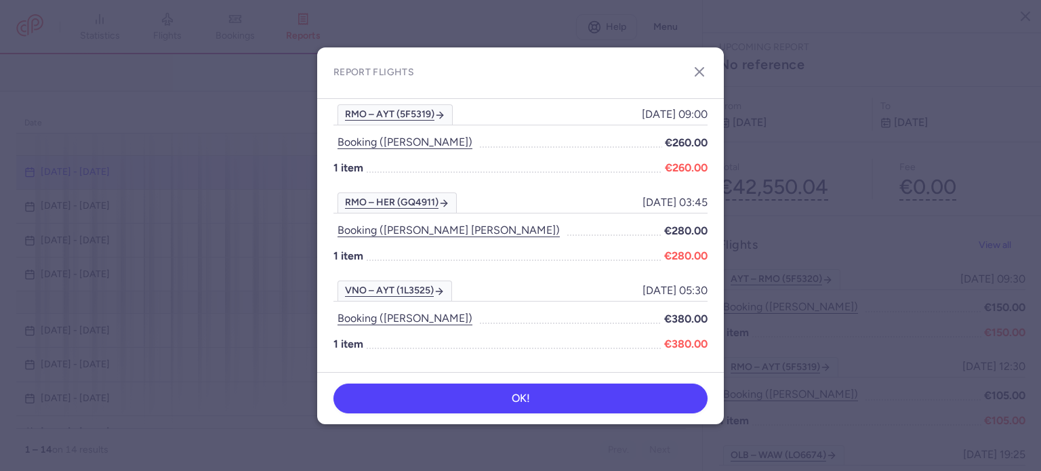
scroll to position [3645, 0]
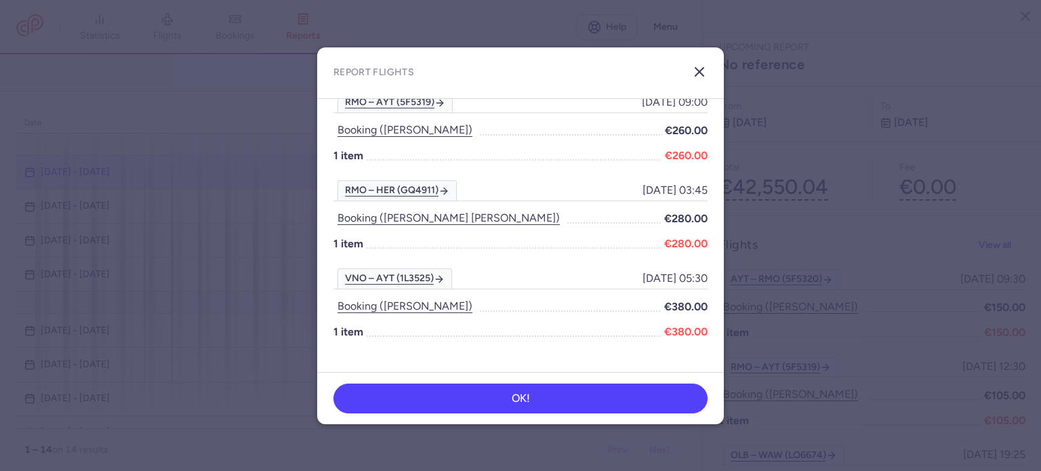
click at [702, 67] on icon "button" at bounding box center [700, 72] width 16 height 16
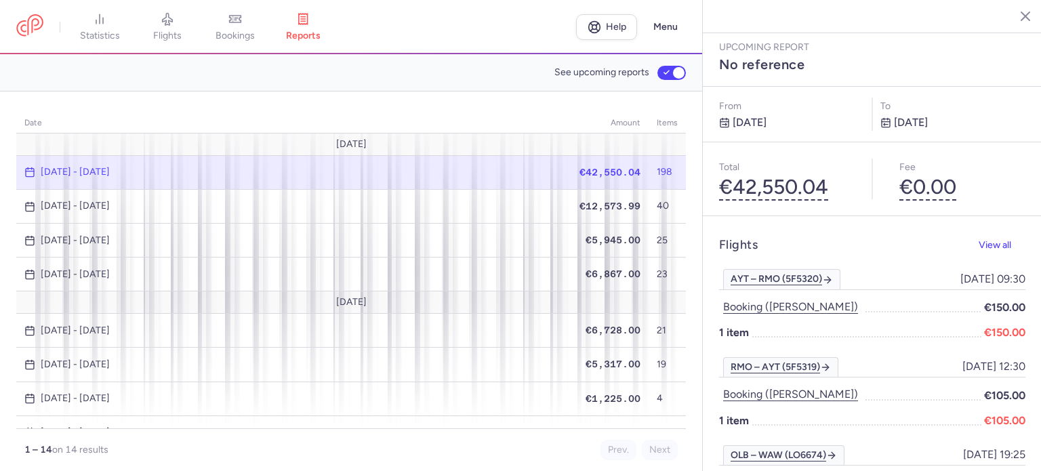
drag, startPoint x: 250, startPoint y: 30, endPoint x: 275, endPoint y: 47, distance: 29.7
click at [250, 31] on span "bookings" at bounding box center [235, 36] width 39 height 12
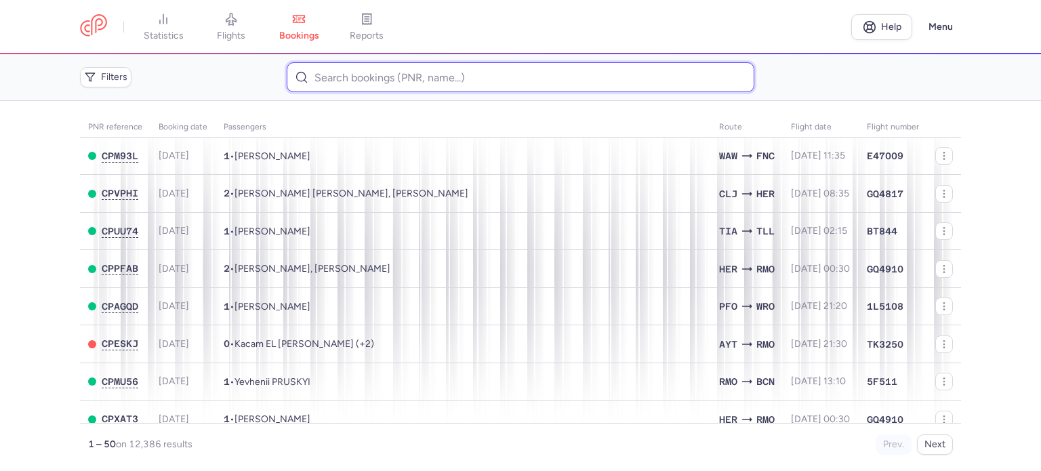
paste input "[PERSON_NAME]"
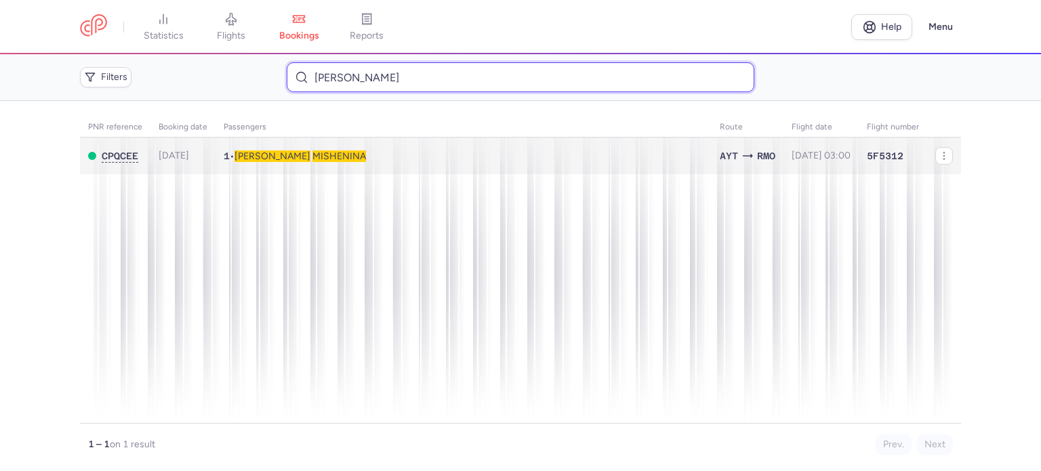
type input "[PERSON_NAME]"
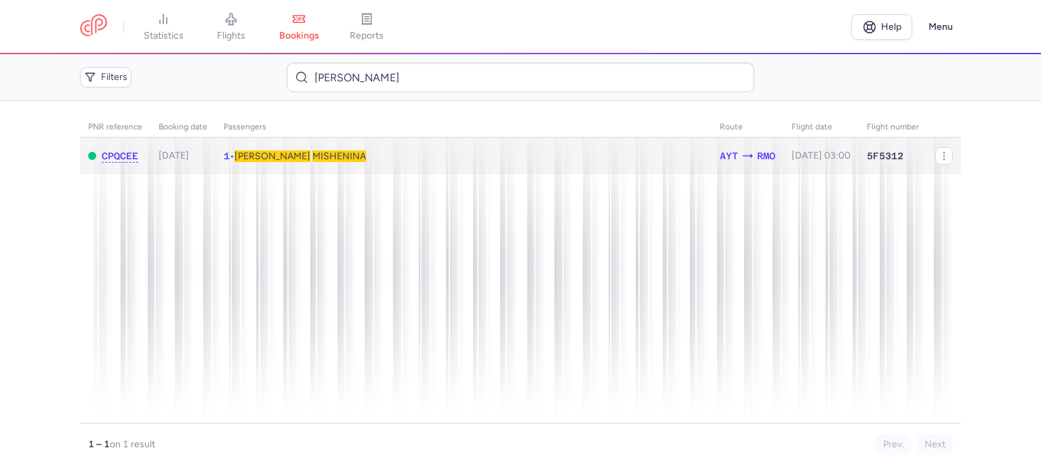
click at [313, 154] on span "MISHENINA" at bounding box center [340, 157] width 54 height 12
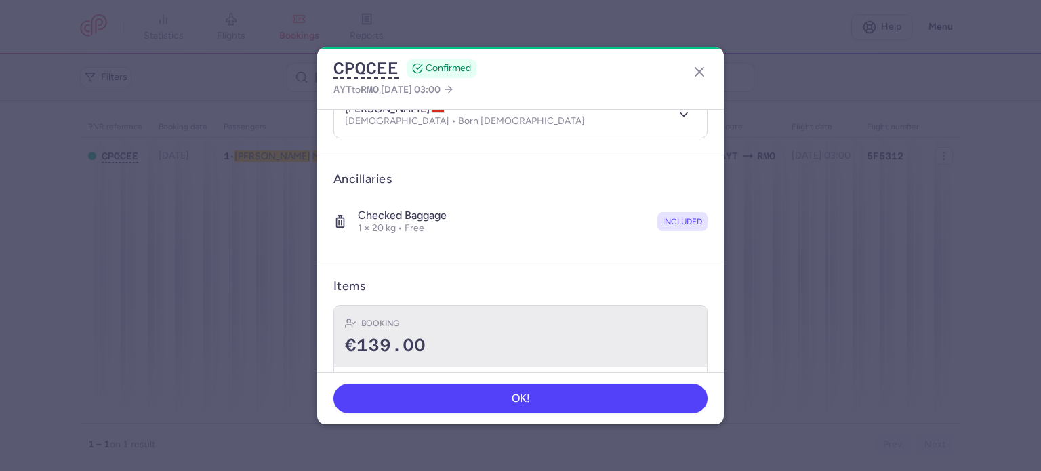
scroll to position [239, 0]
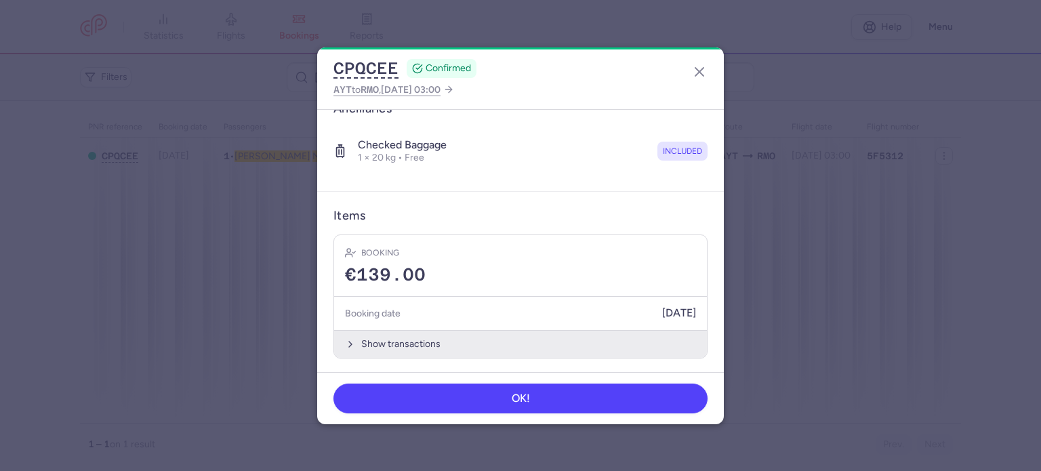
click at [407, 338] on button "Show transactions" at bounding box center [520, 344] width 373 height 28
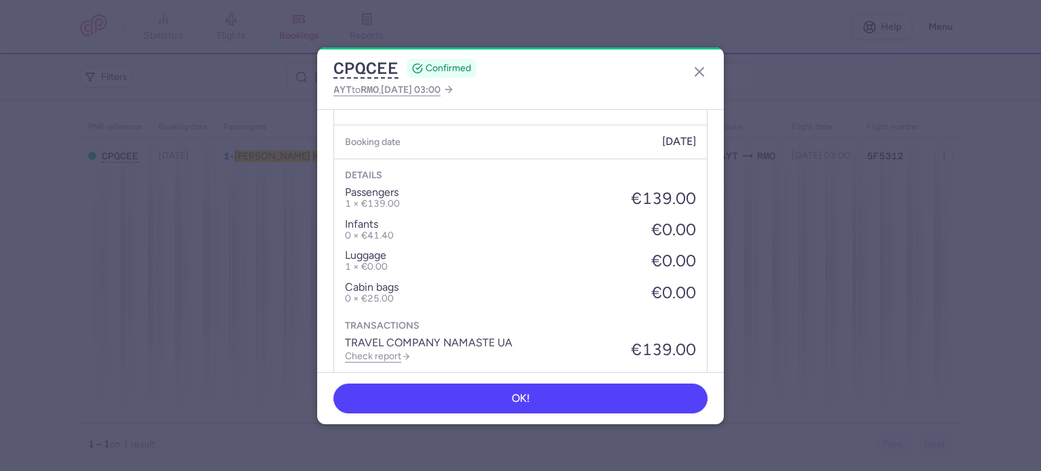
scroll to position [453, 0]
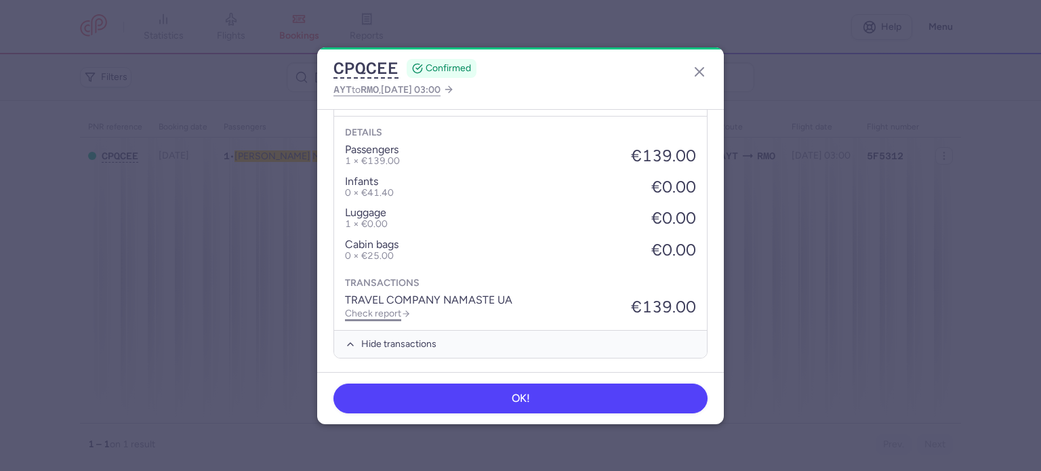
click at [374, 314] on link "Check report" at bounding box center [378, 314] width 66 height 12
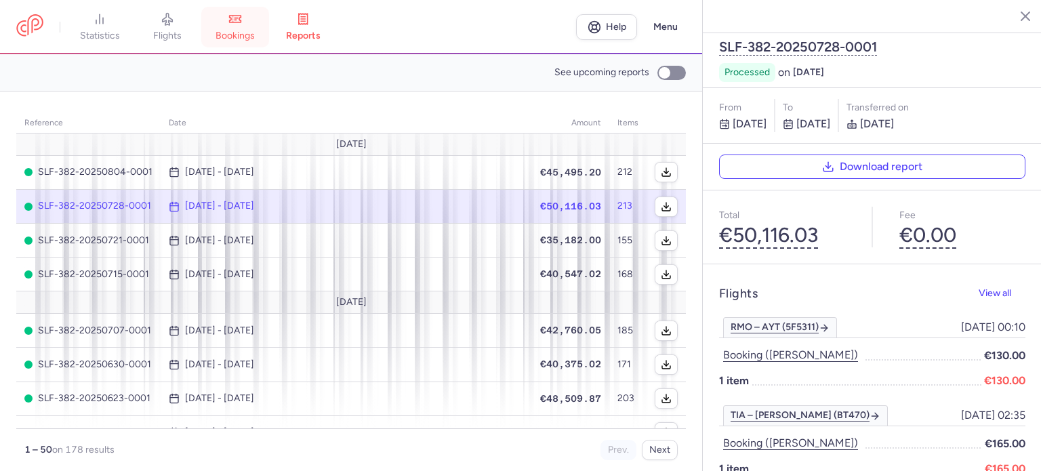
click at [238, 23] on icon at bounding box center [235, 19] width 14 height 14
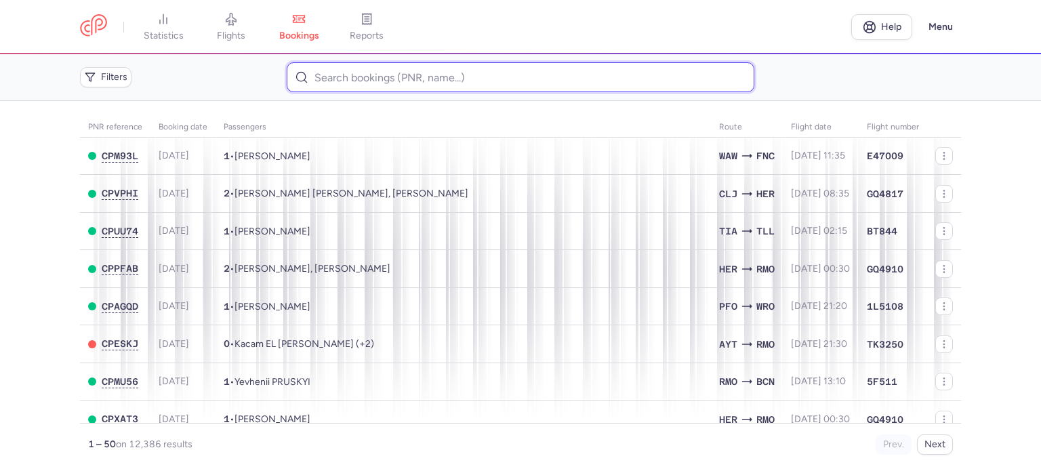
click at [342, 66] on input at bounding box center [520, 77] width 467 height 30
paste input "PODLESNOV NICOLAI"
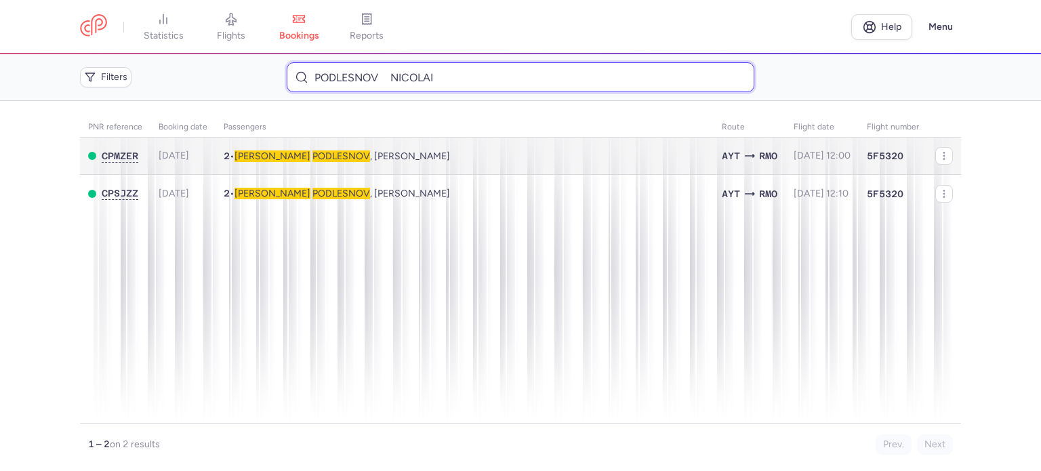
type input "PODLESNOV NICOLAI"
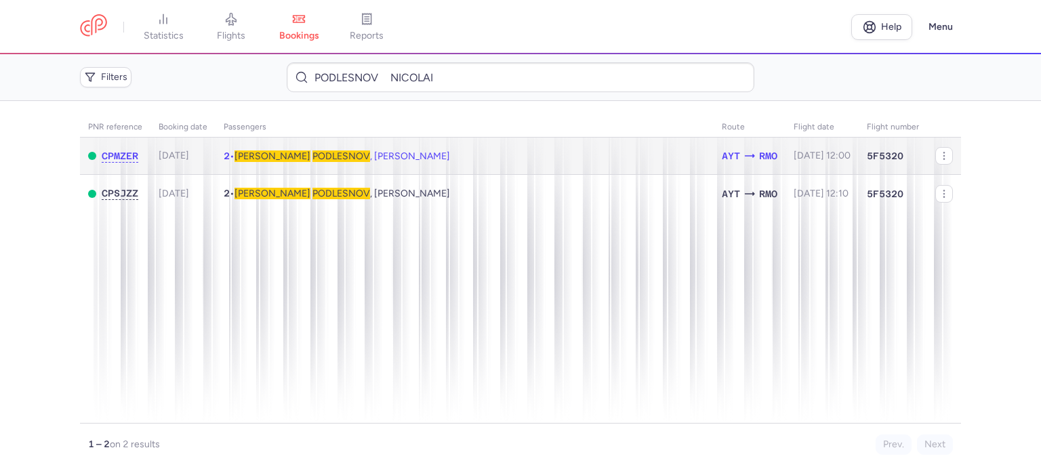
click at [313, 154] on span "PODLESNOV" at bounding box center [342, 157] width 58 height 12
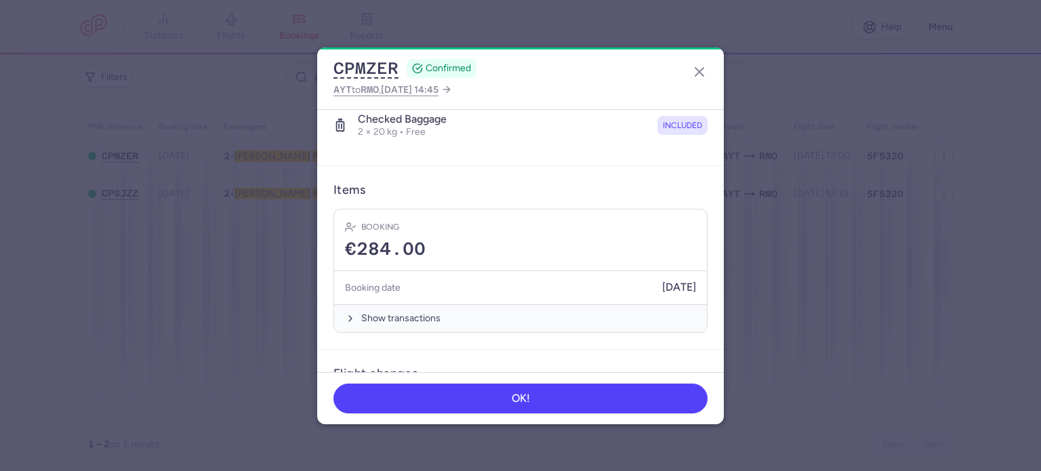
scroll to position [386, 0]
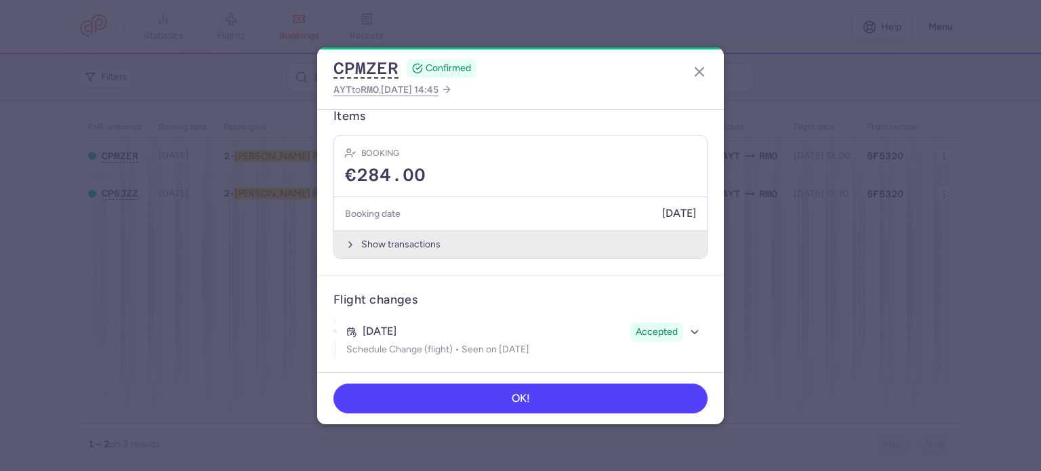
click at [385, 239] on button "Show transactions" at bounding box center [520, 245] width 373 height 28
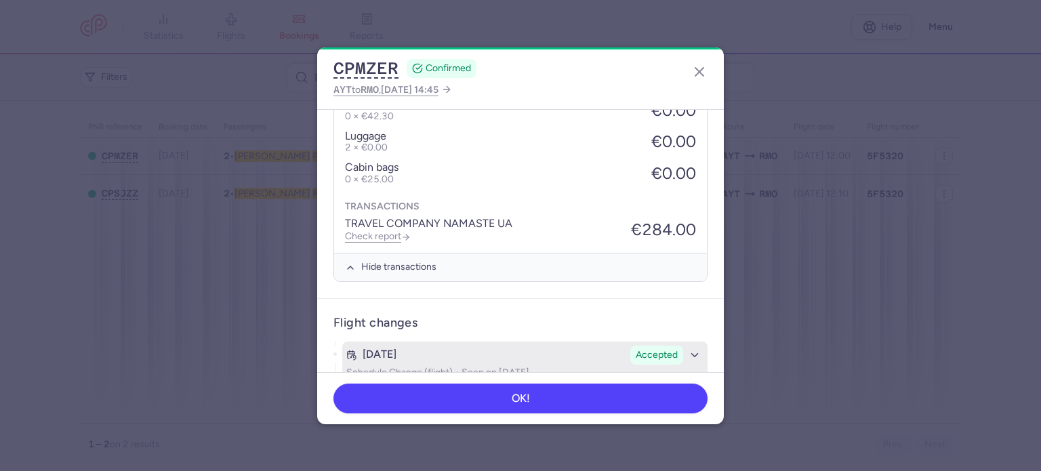
scroll to position [600, 0]
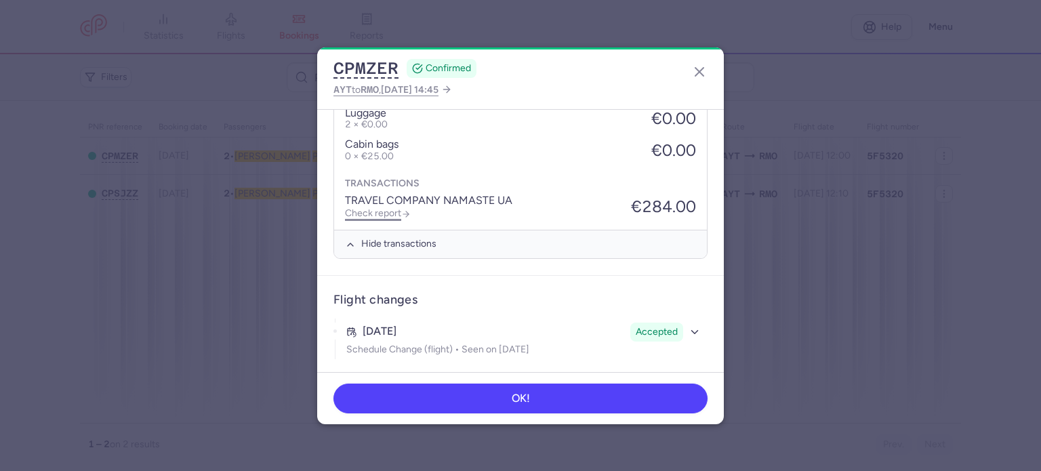
click at [372, 210] on link "Check report" at bounding box center [378, 213] width 66 height 12
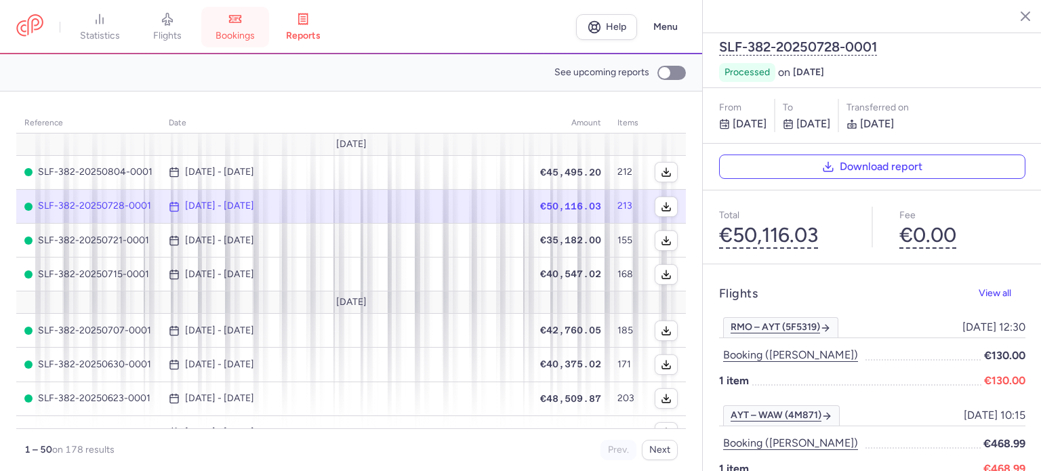
click at [246, 32] on span "bookings" at bounding box center [235, 36] width 39 height 12
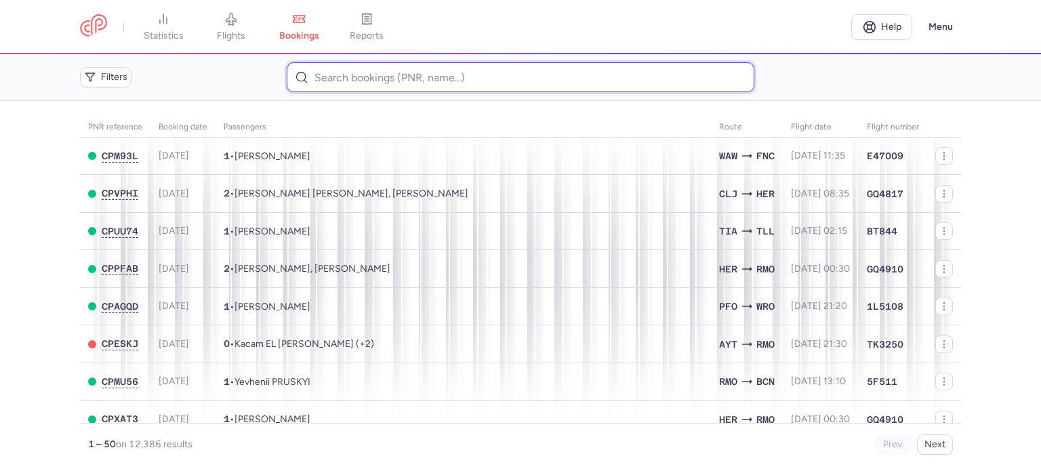
paste input "ONOFRAS [PERSON_NAME]"
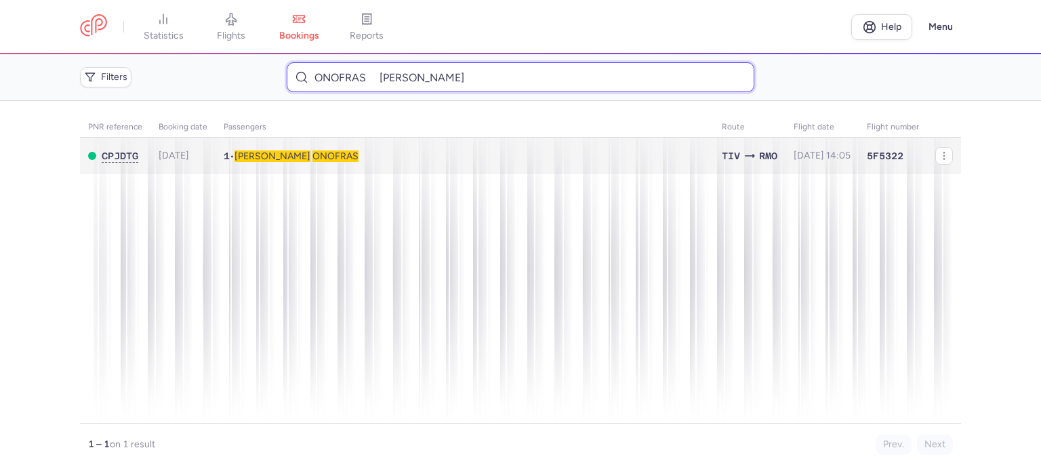
type input "ONOFRAS [PERSON_NAME]"
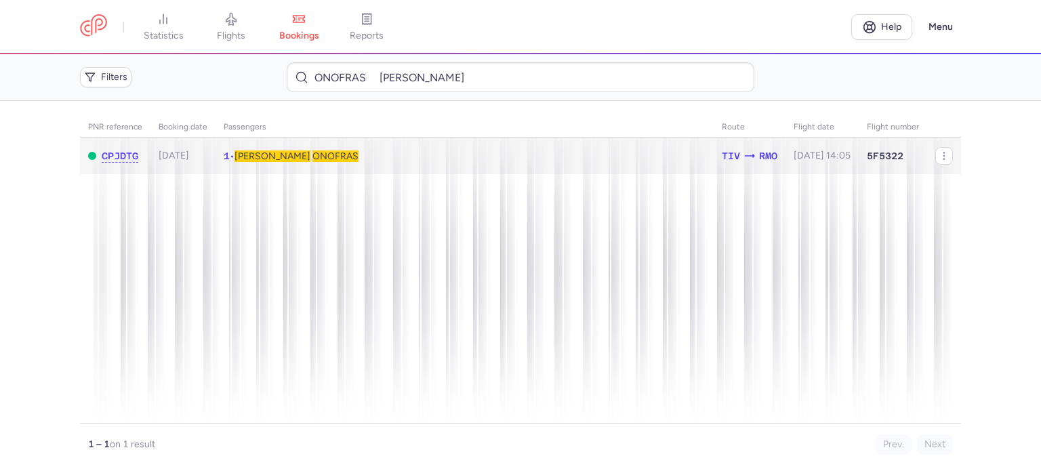
click at [255, 157] on span "[PERSON_NAME]" at bounding box center [273, 157] width 76 height 12
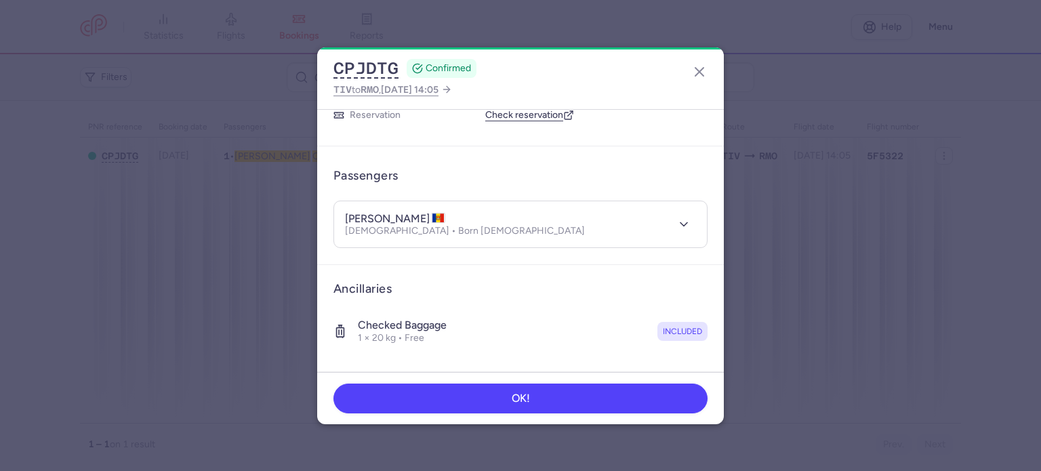
scroll to position [239, 0]
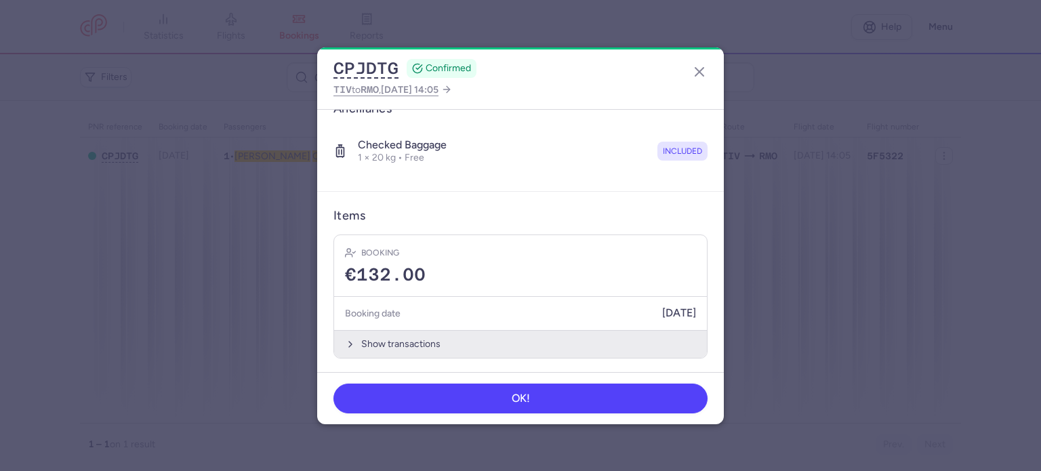
click at [394, 336] on button "Show transactions" at bounding box center [520, 344] width 373 height 28
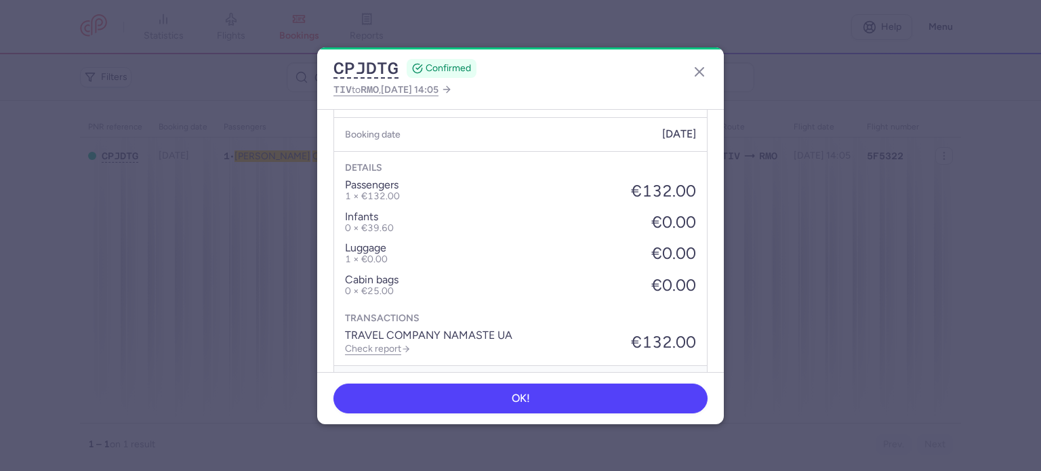
scroll to position [453, 0]
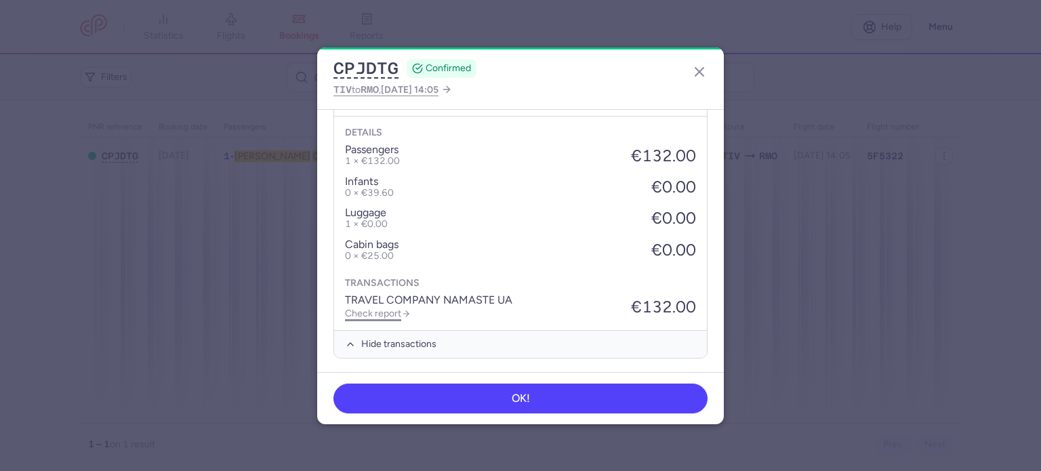
click at [382, 314] on link "Check report" at bounding box center [378, 314] width 66 height 12
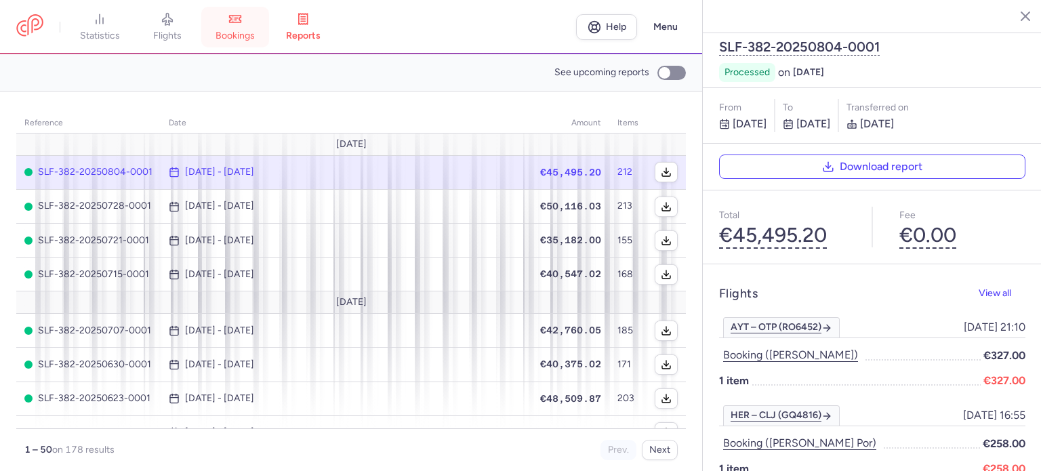
click at [246, 35] on span "bookings" at bounding box center [235, 36] width 39 height 12
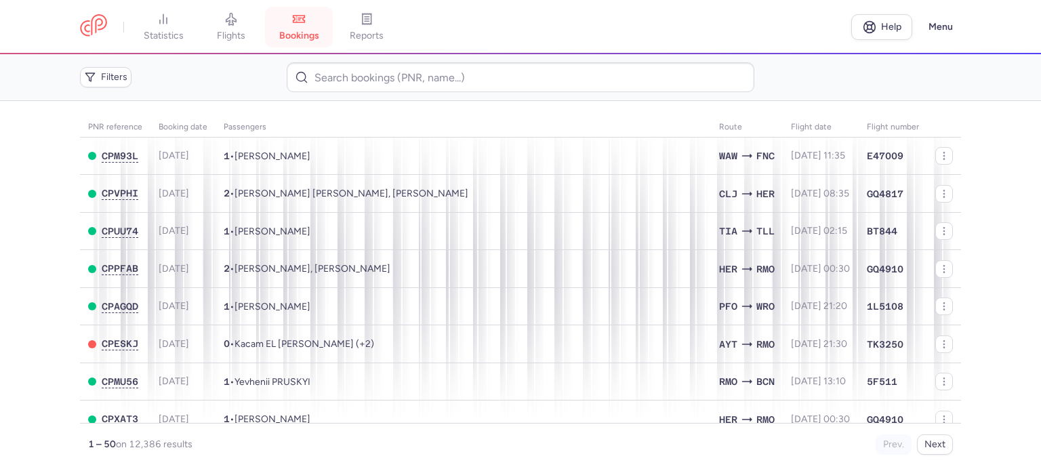
click at [293, 31] on span "bookings" at bounding box center [299, 36] width 40 height 12
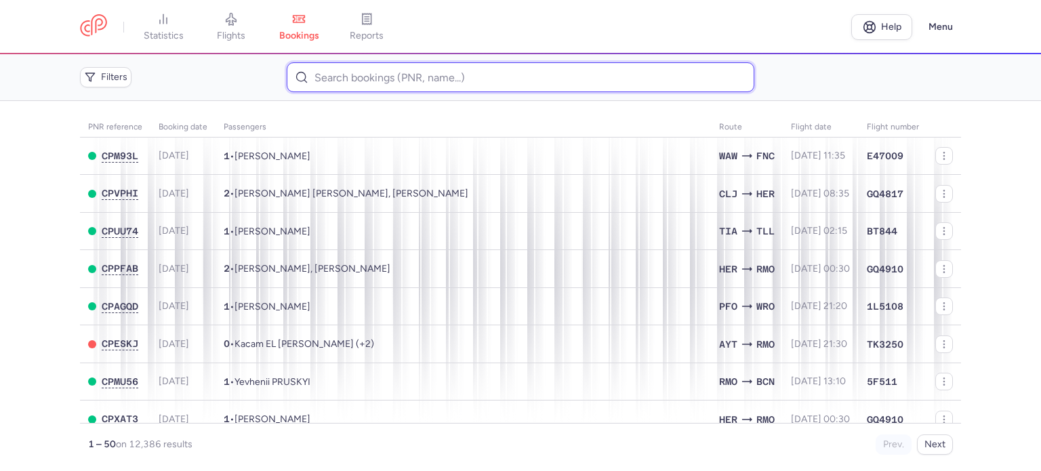
paste input "[PERSON_NAME]"
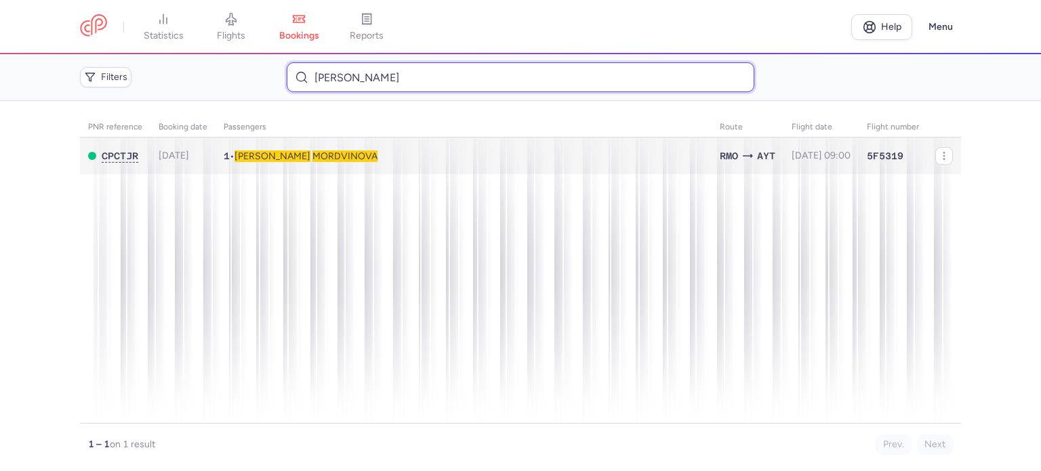
type input "[PERSON_NAME]"
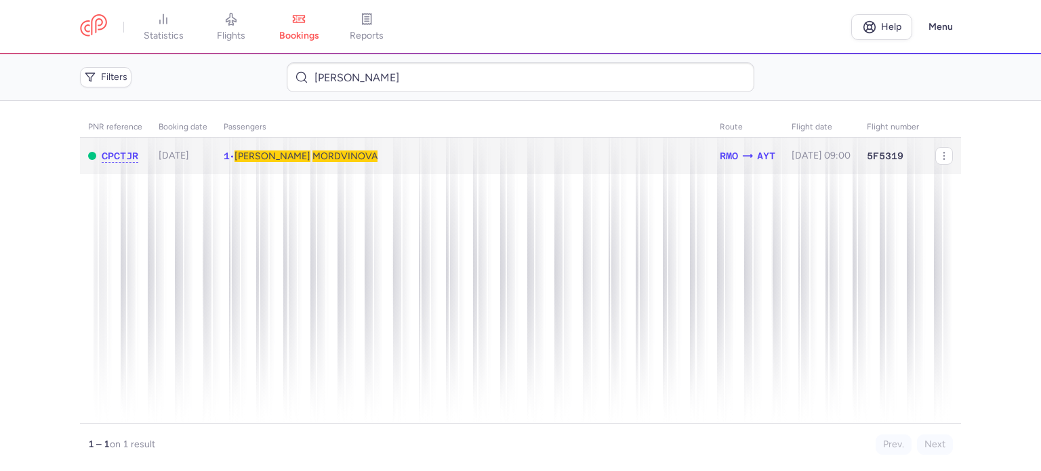
click at [313, 159] on span "MORDVINOVA" at bounding box center [345, 157] width 65 height 12
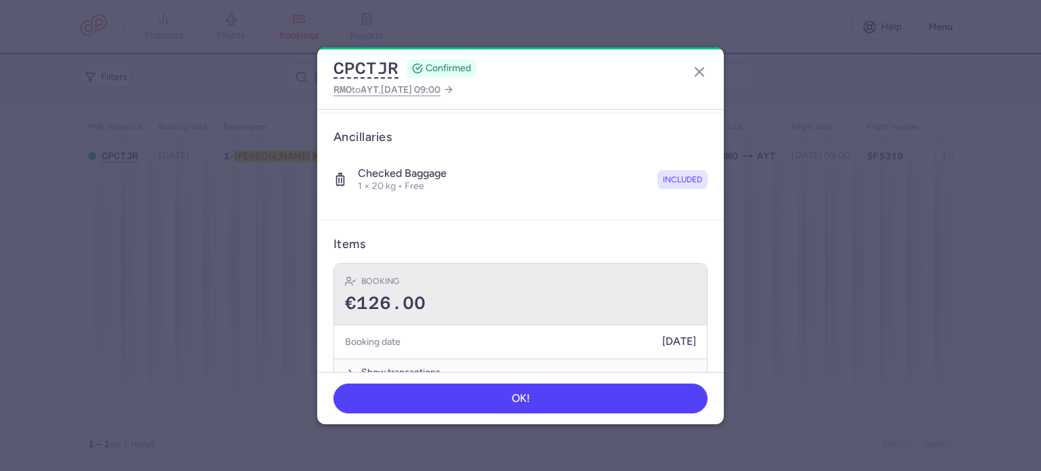
scroll to position [239, 0]
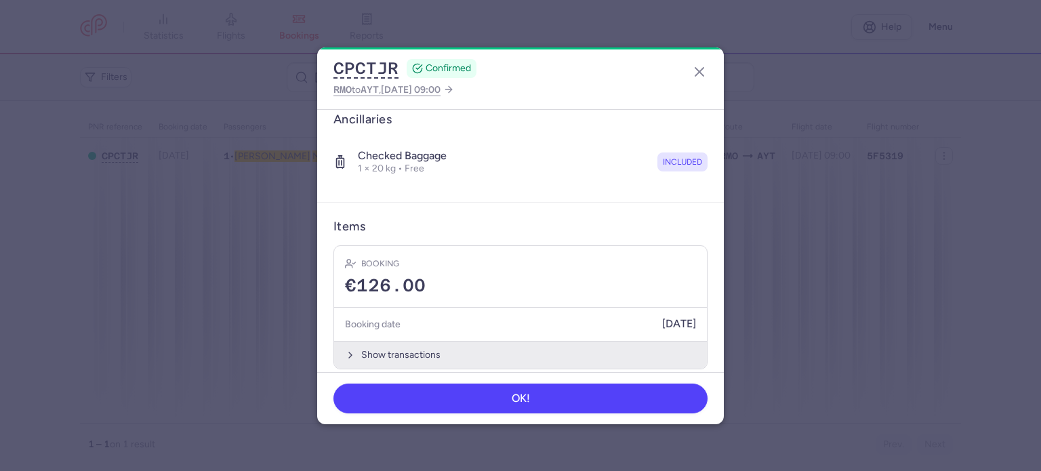
click at [410, 341] on button "Show transactions" at bounding box center [520, 355] width 373 height 28
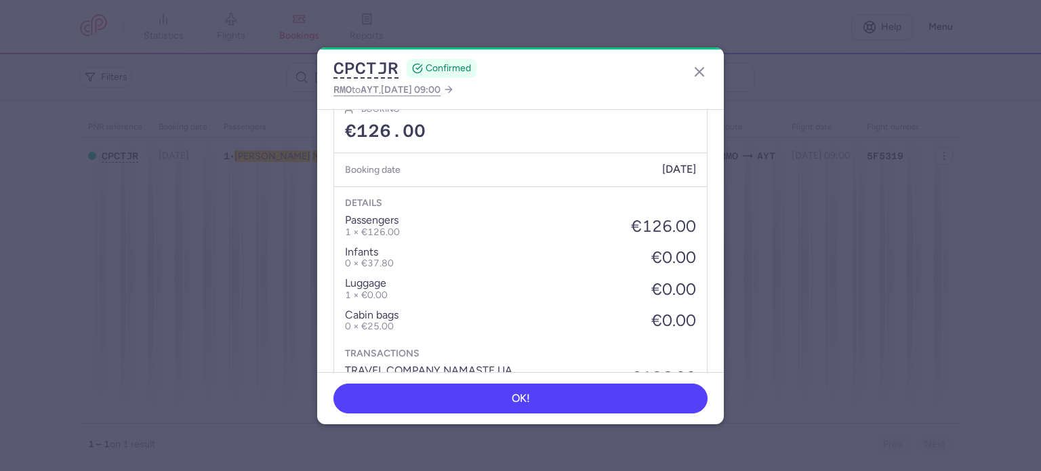
scroll to position [453, 0]
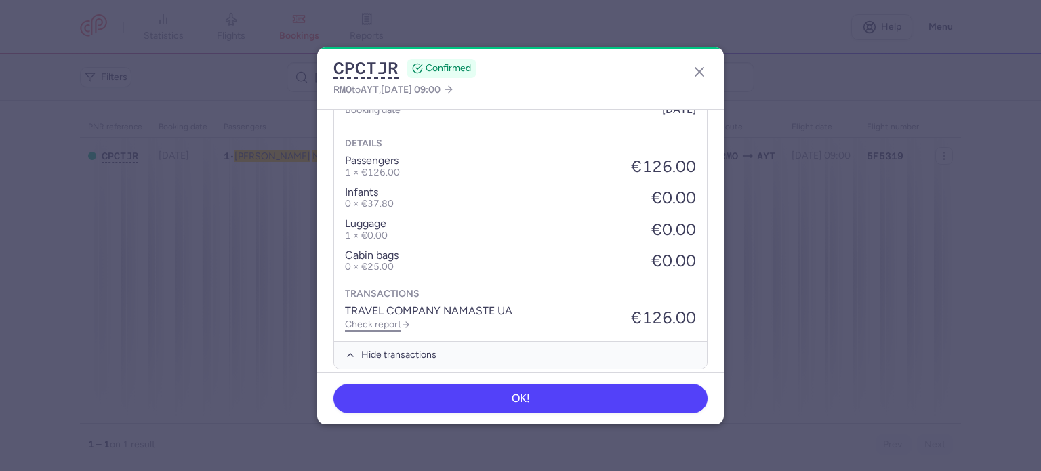
click at [396, 319] on link "Check report" at bounding box center [378, 325] width 66 height 12
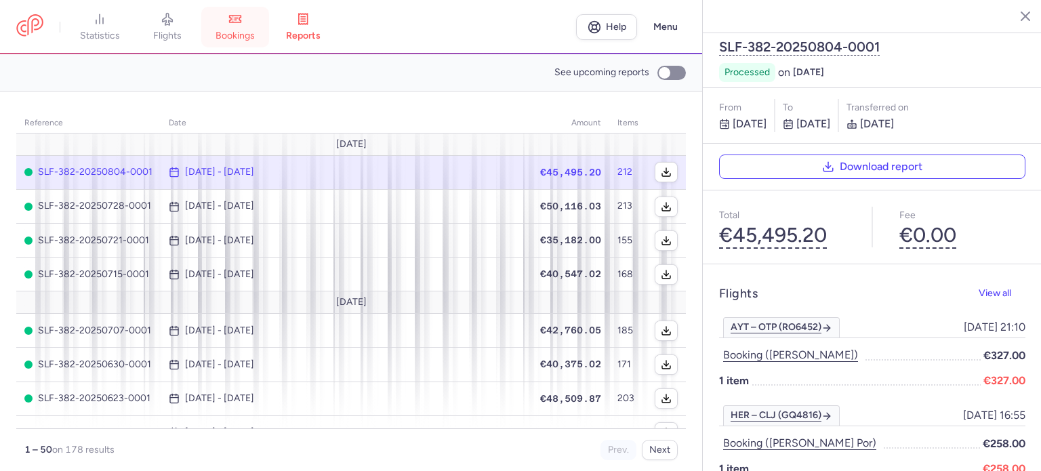
click at [241, 41] on span "bookings" at bounding box center [235, 36] width 39 height 12
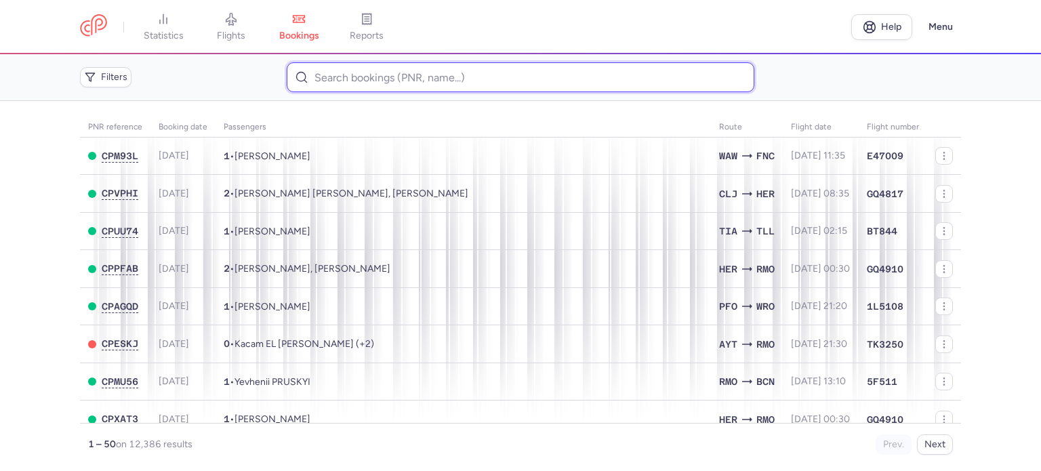
click at [317, 77] on input at bounding box center [520, 77] width 467 height 30
paste input "[PERSON_NAME]"
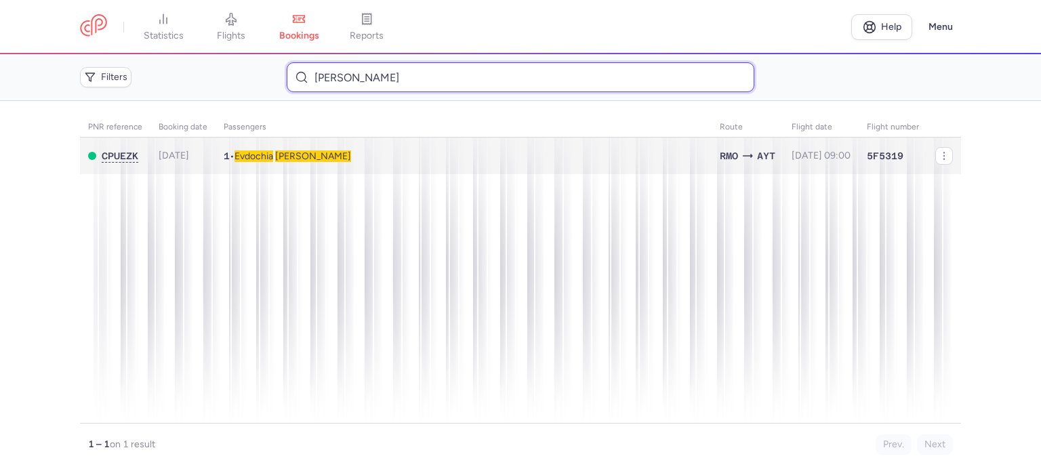
type input "[PERSON_NAME]"
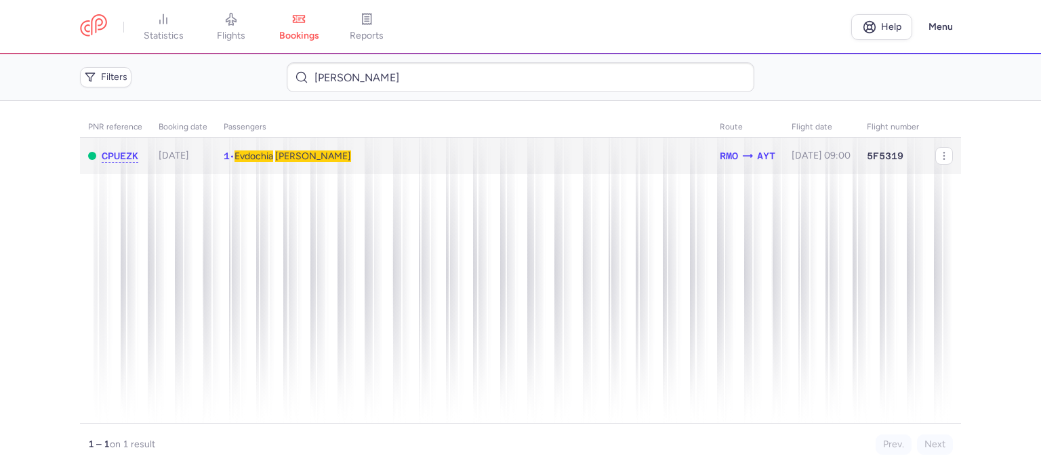
click at [290, 155] on span "[PERSON_NAME]" at bounding box center [313, 157] width 76 height 12
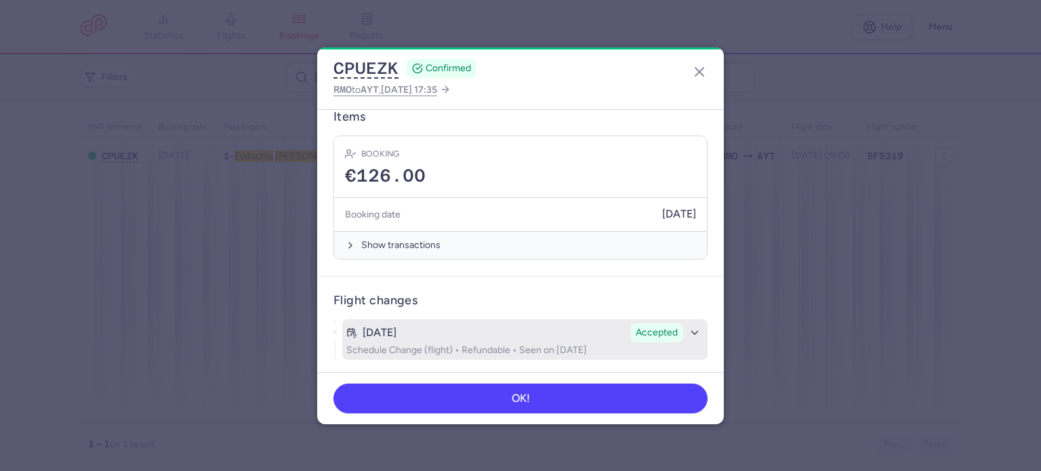
scroll to position [339, 0]
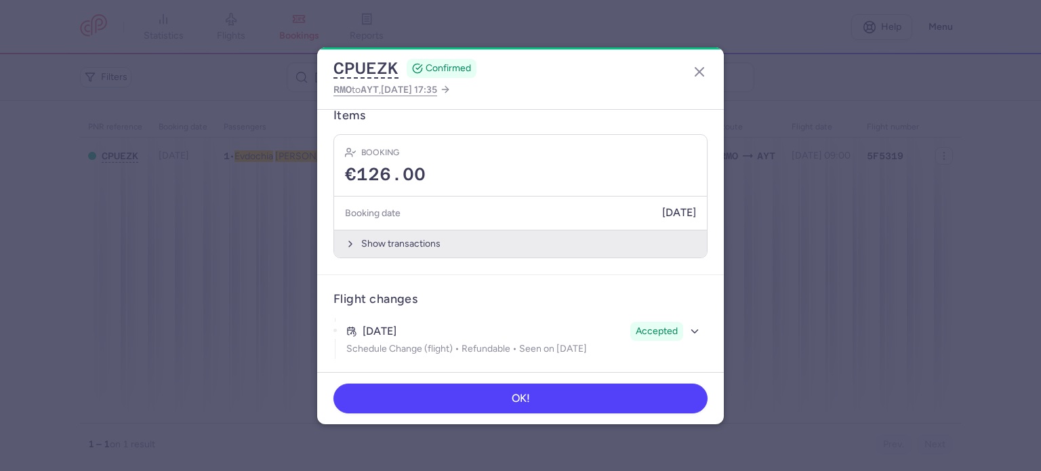
click at [389, 243] on button "Show transactions" at bounding box center [520, 244] width 373 height 28
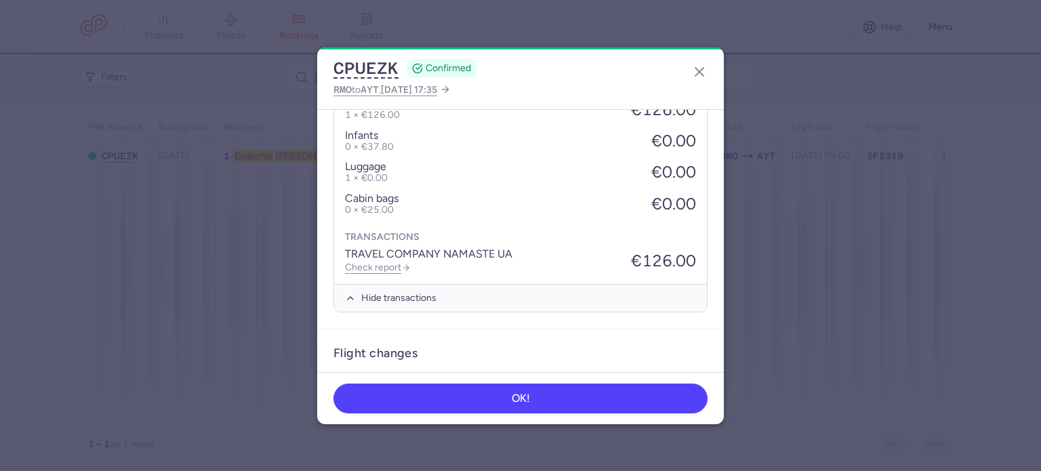
scroll to position [553, 0]
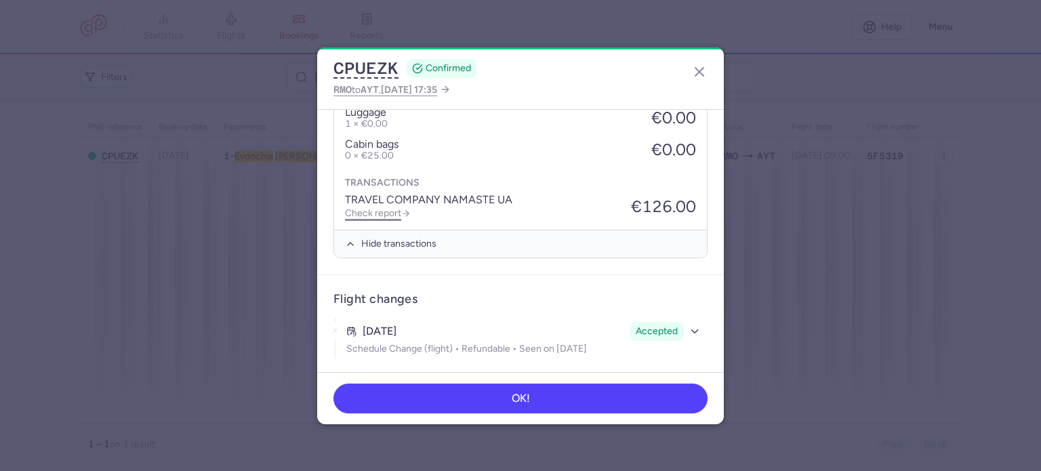
click at [376, 212] on link "Check report" at bounding box center [378, 213] width 66 height 12
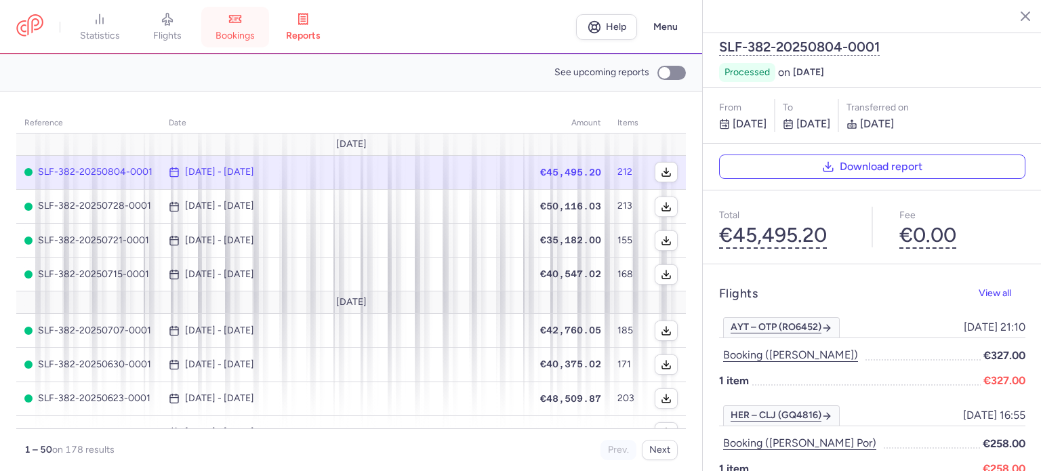
click at [238, 28] on link "bookings" at bounding box center [235, 27] width 68 height 30
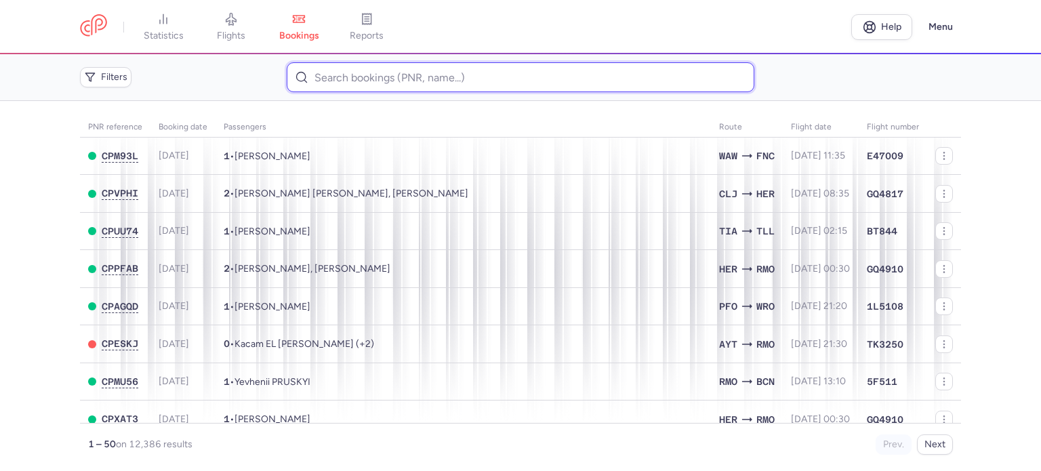
paste input "BORSCI ION"
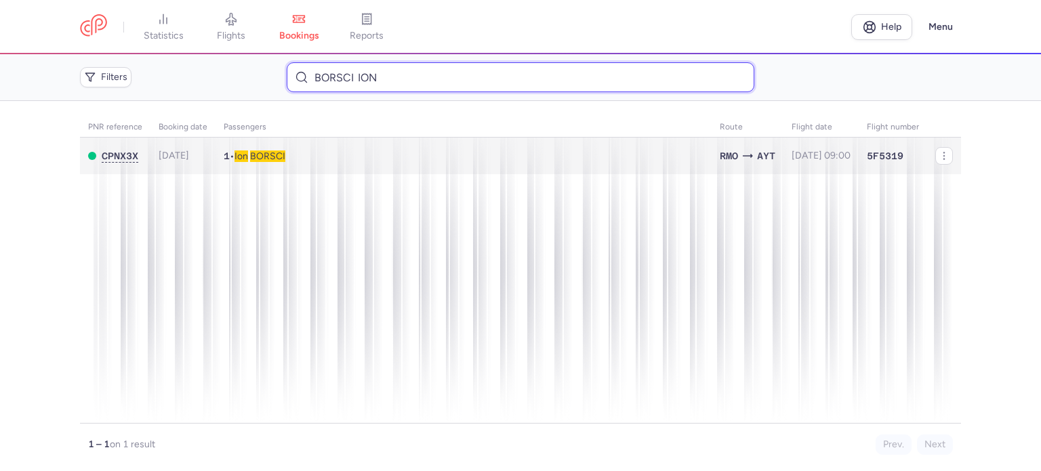
type input "BORSCI ION"
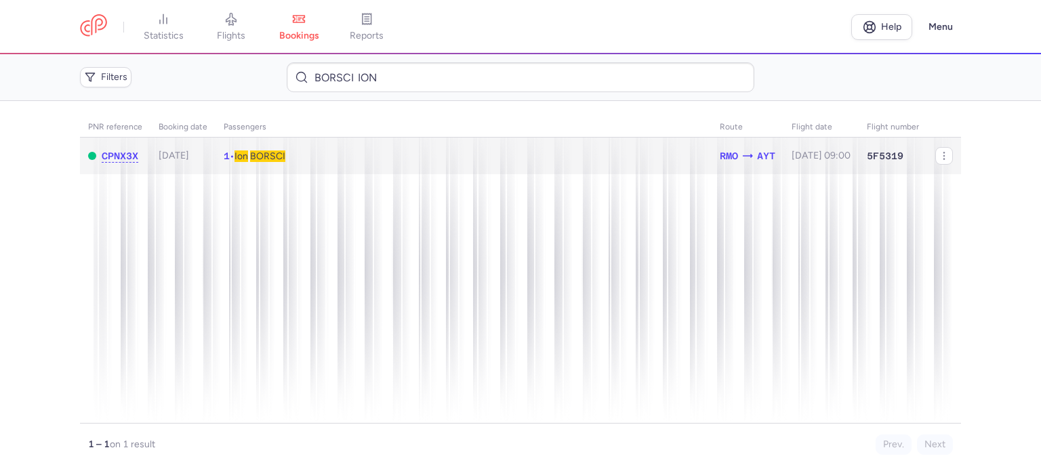
click at [285, 158] on span "BORSCI" at bounding box center [267, 157] width 35 height 12
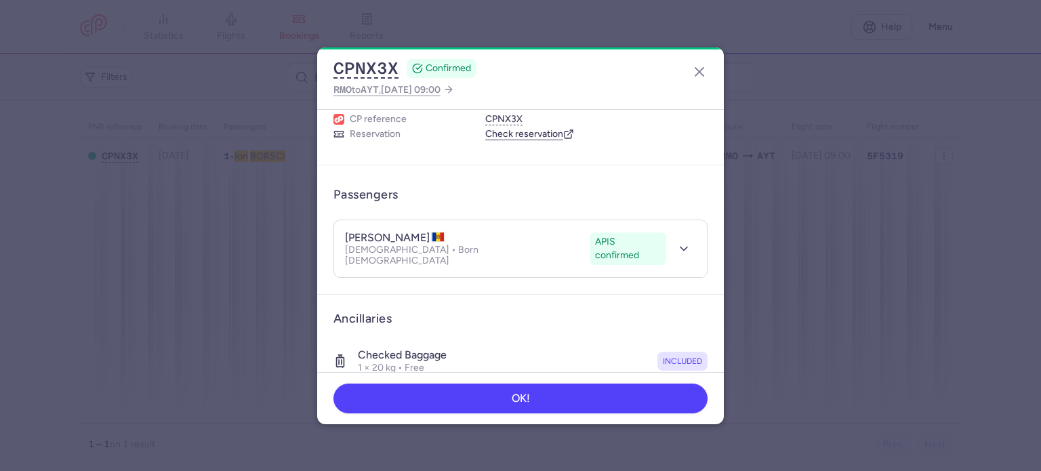
scroll to position [239, 0]
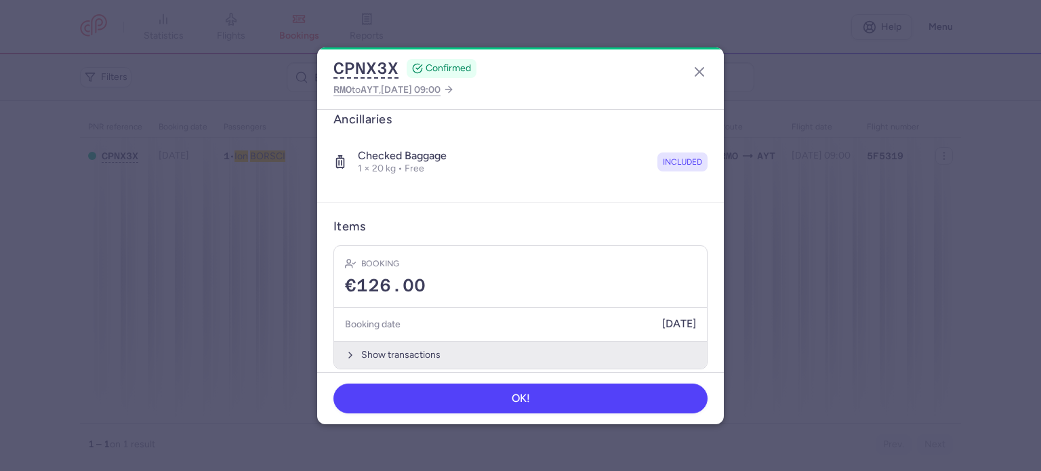
click at [393, 344] on button "Show transactions" at bounding box center [520, 355] width 373 height 28
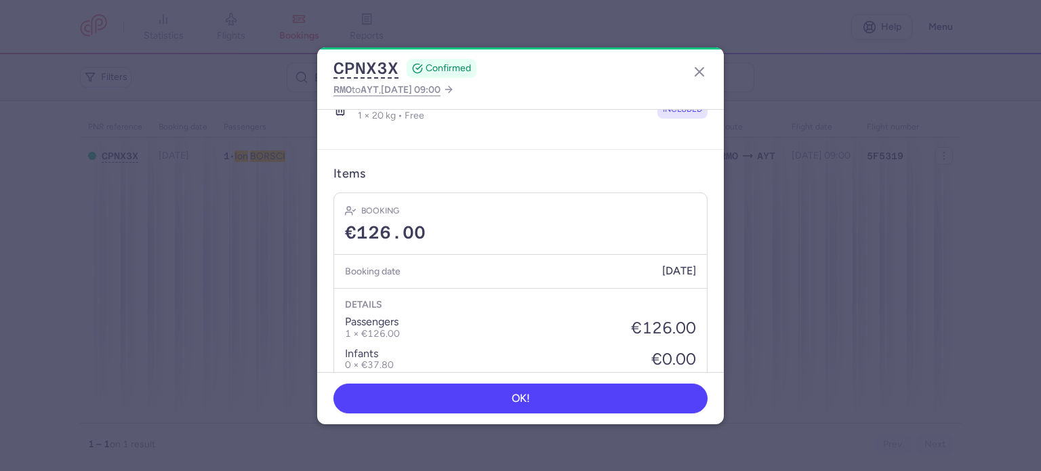
scroll to position [453, 0]
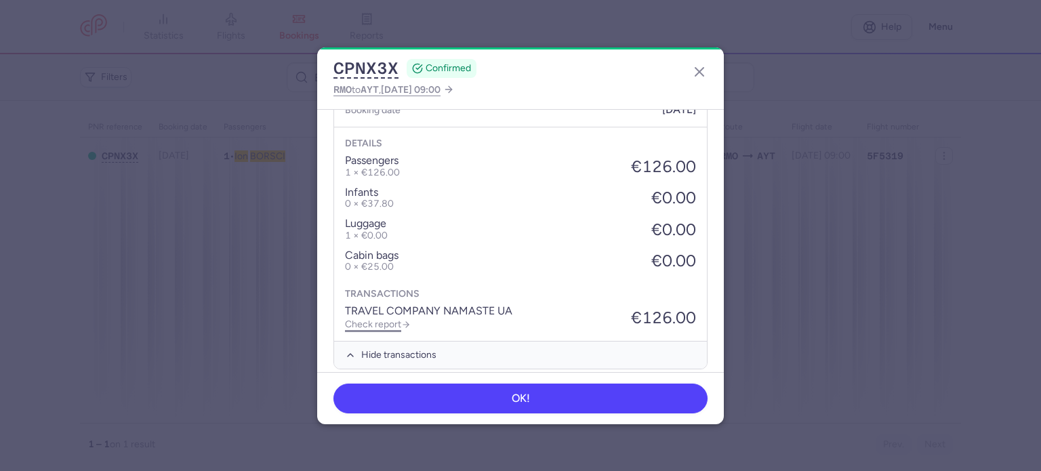
click at [385, 319] on link "Check report" at bounding box center [378, 325] width 66 height 12
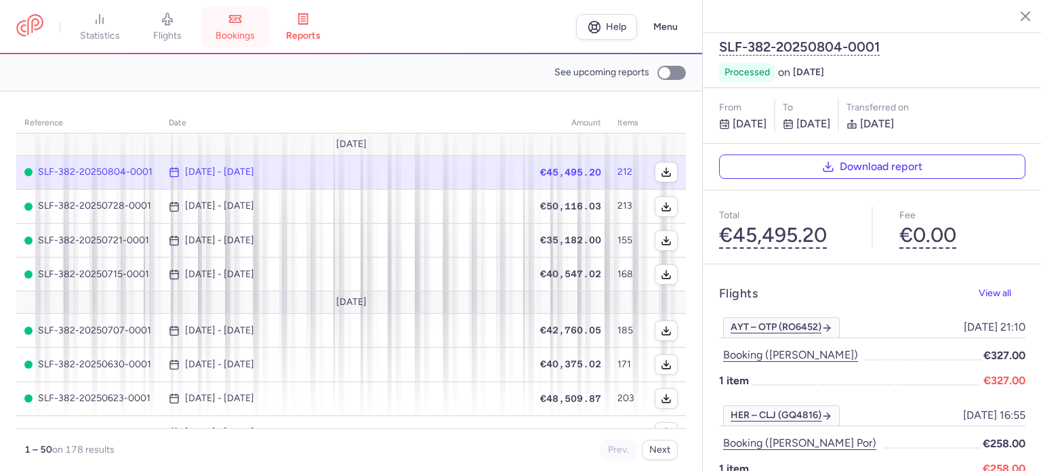
click at [233, 18] on icon at bounding box center [235, 19] width 14 height 14
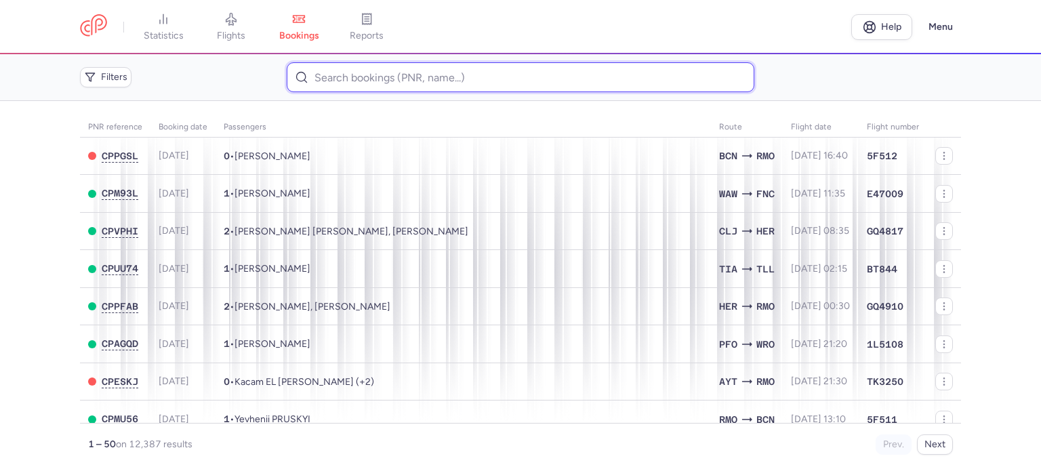
paste input "GOMONIUK [PERSON_NAME]"
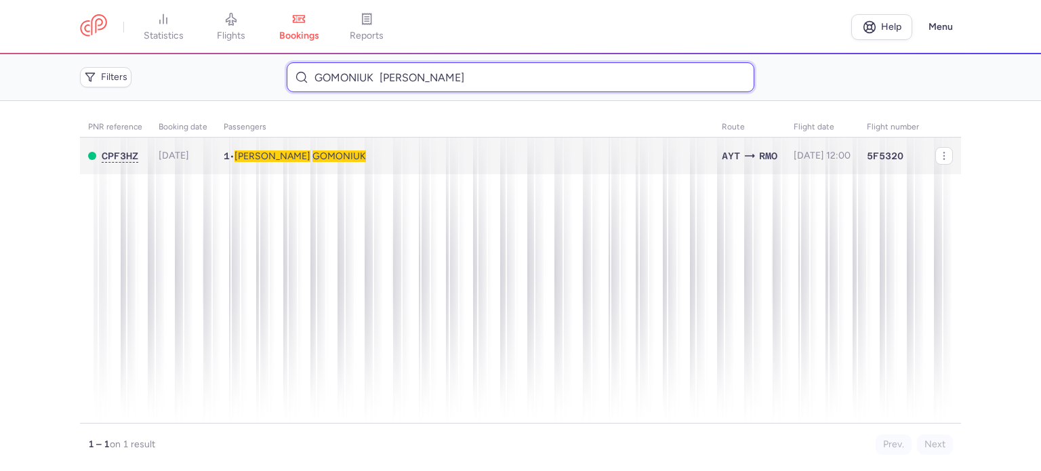
type input "GOMONIUK [PERSON_NAME]"
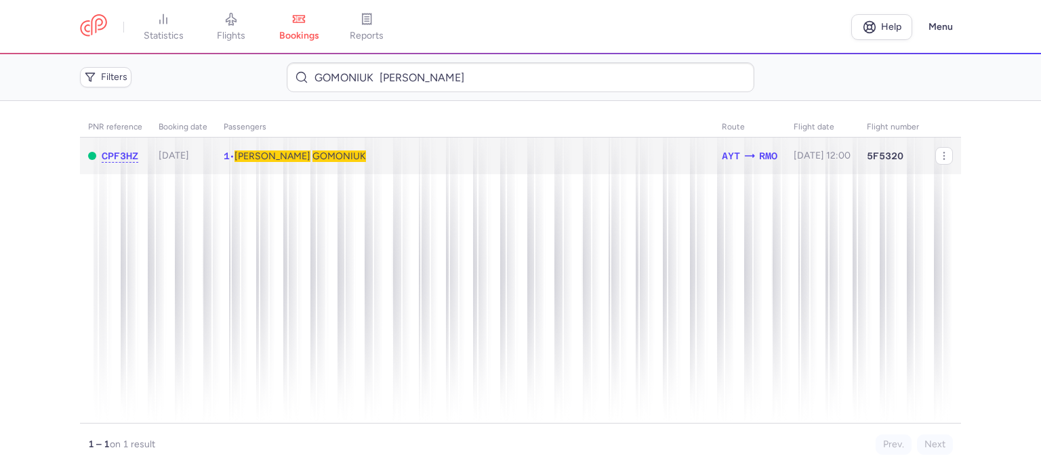
click at [313, 155] on span "GOMONIUK" at bounding box center [340, 157] width 54 height 12
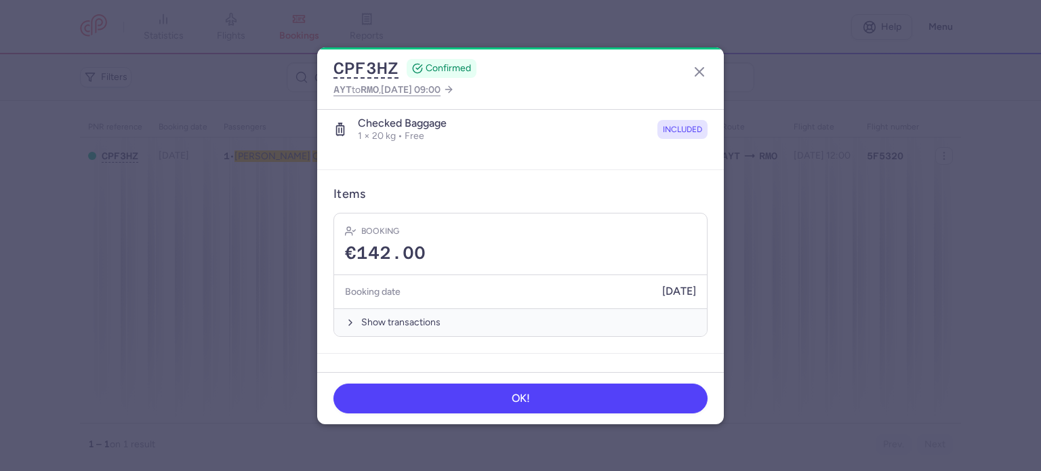
scroll to position [271, 0]
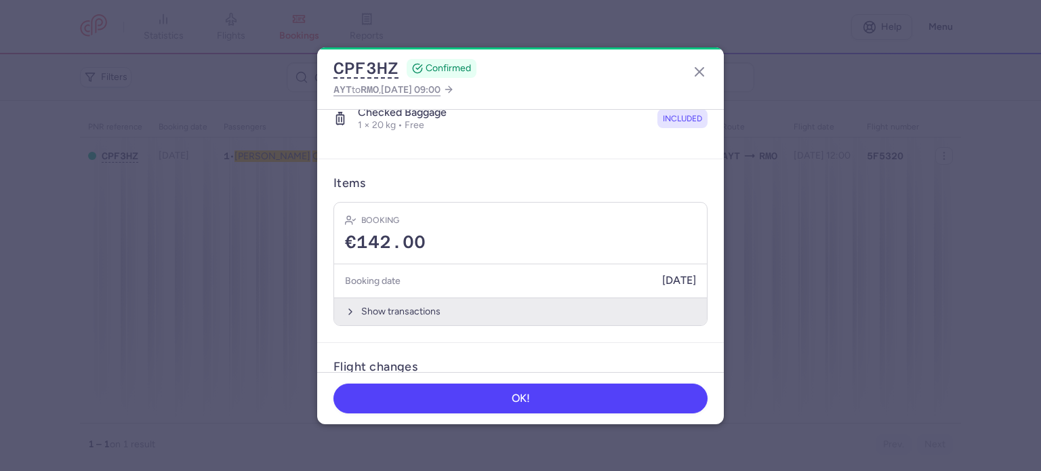
click at [406, 304] on button "Show transactions" at bounding box center [520, 312] width 373 height 28
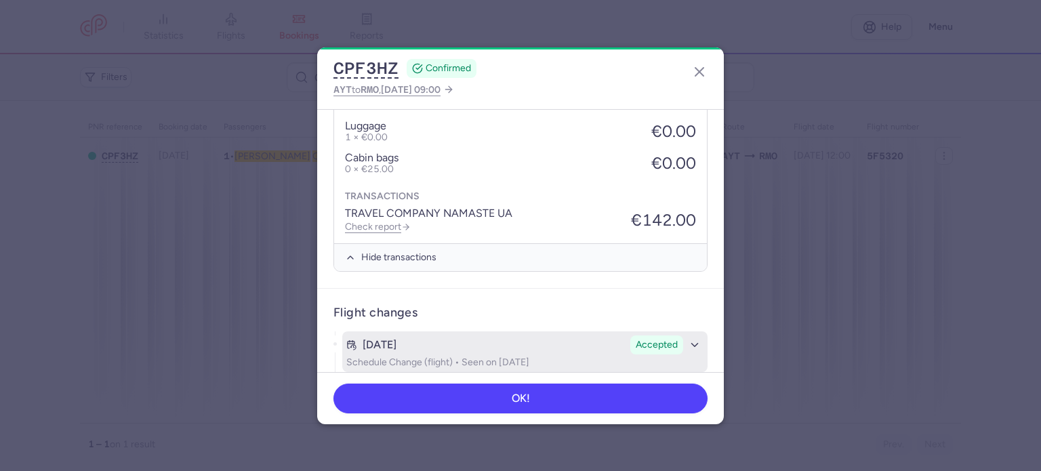
scroll to position [542, 0]
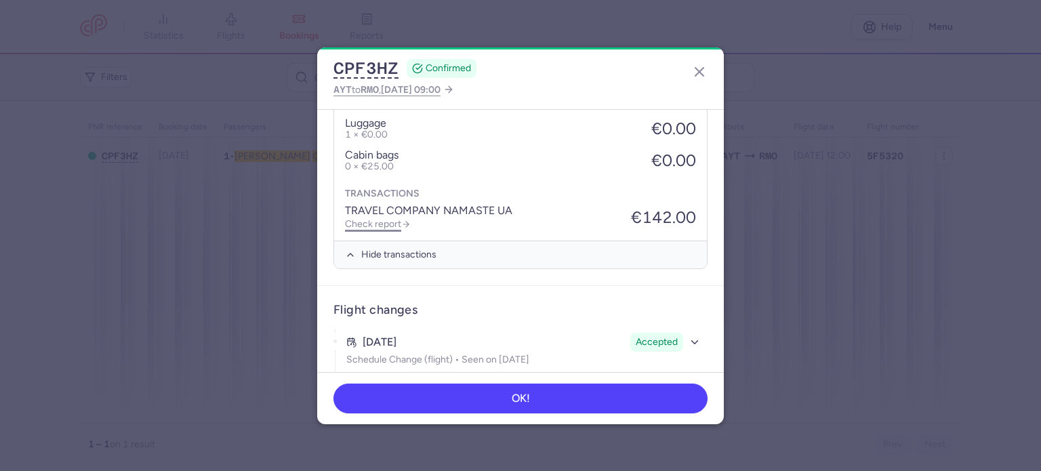
click at [377, 219] on link "Check report" at bounding box center [378, 224] width 66 height 12
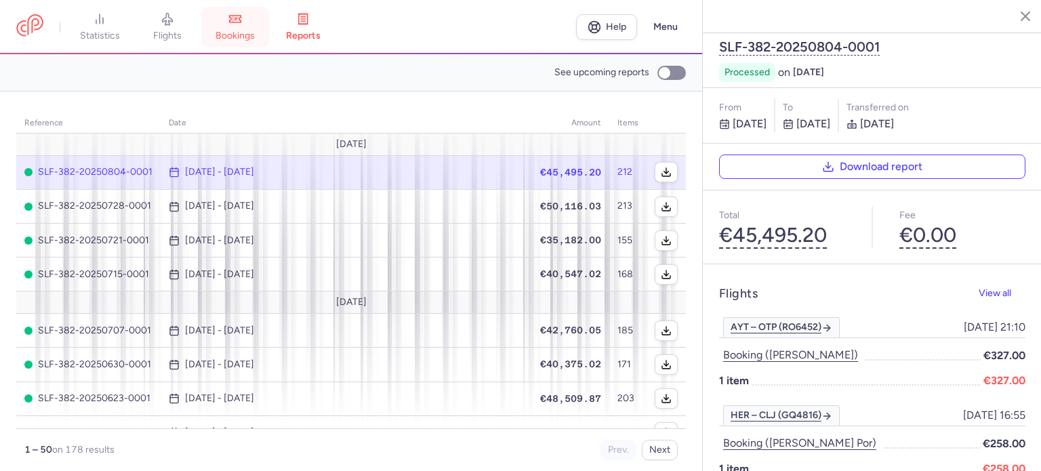
click at [237, 36] on span "bookings" at bounding box center [235, 36] width 39 height 12
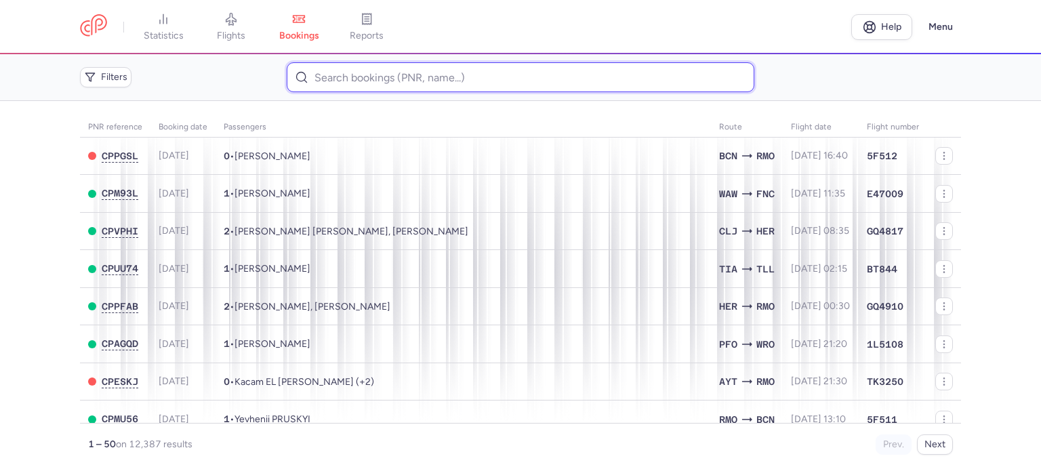
paste input "CZ042270"
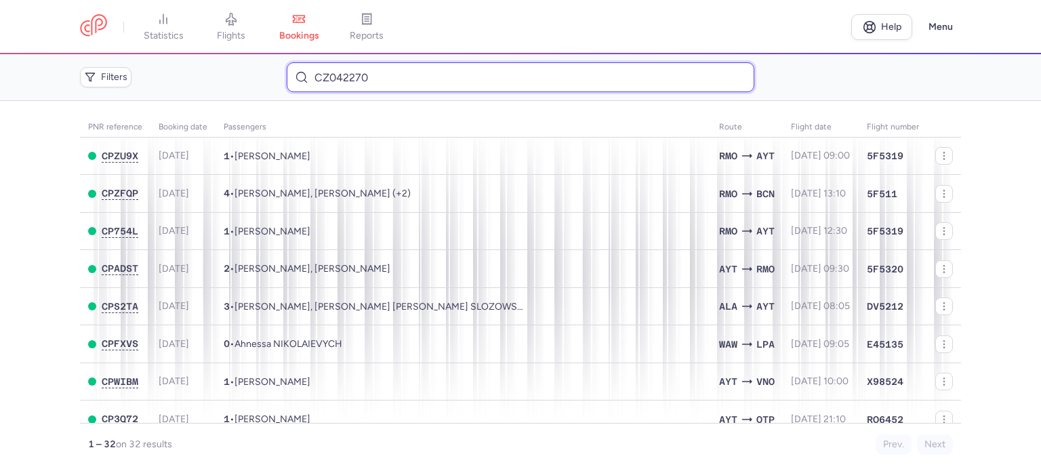
type input "CZ042270"
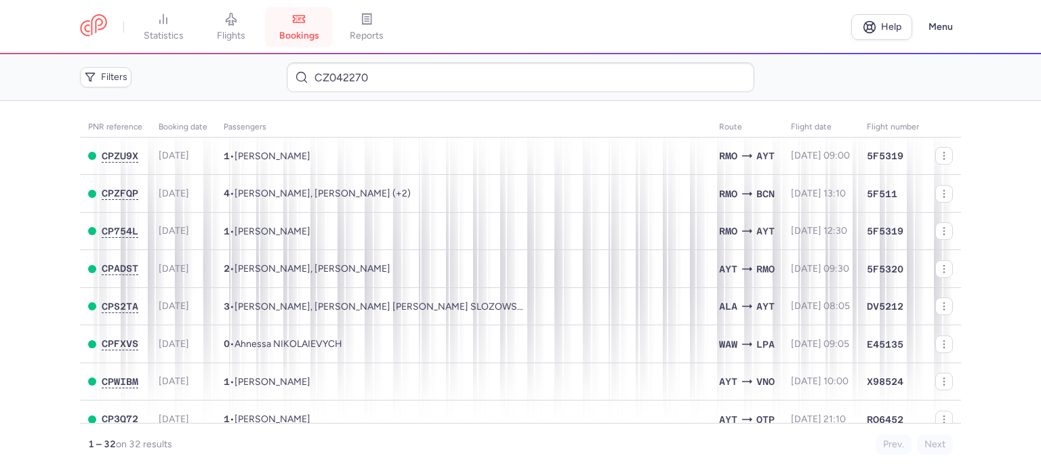
click at [311, 22] on link "bookings" at bounding box center [299, 27] width 68 height 30
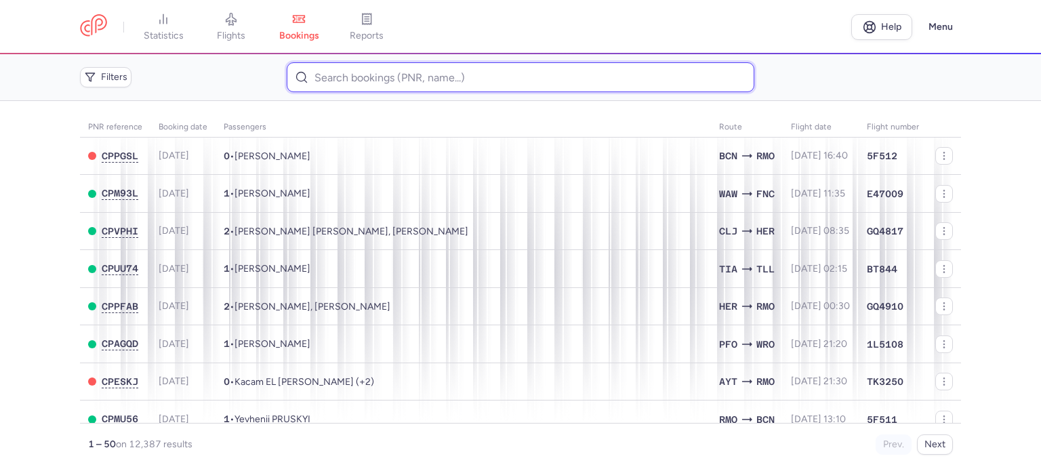
paste input "KYRZHA ANATOLII"
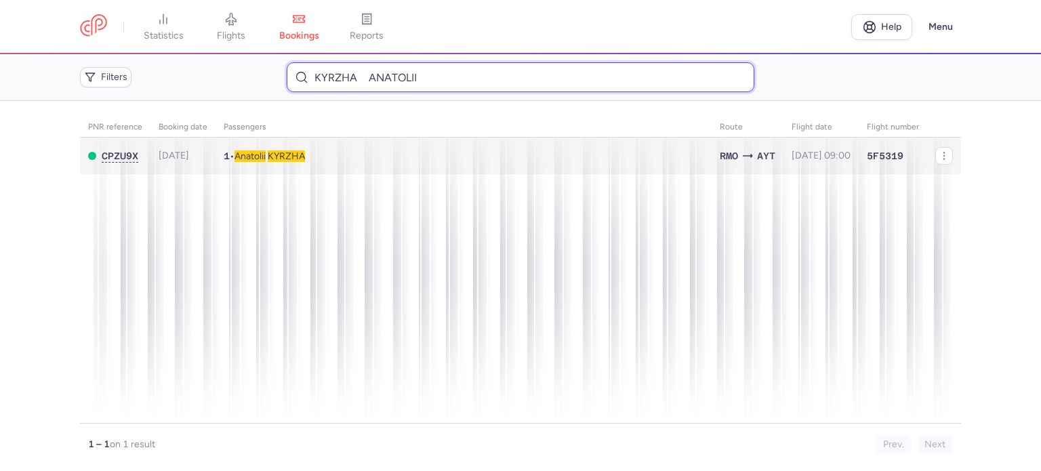
type input "KYRZHA ANATOLII"
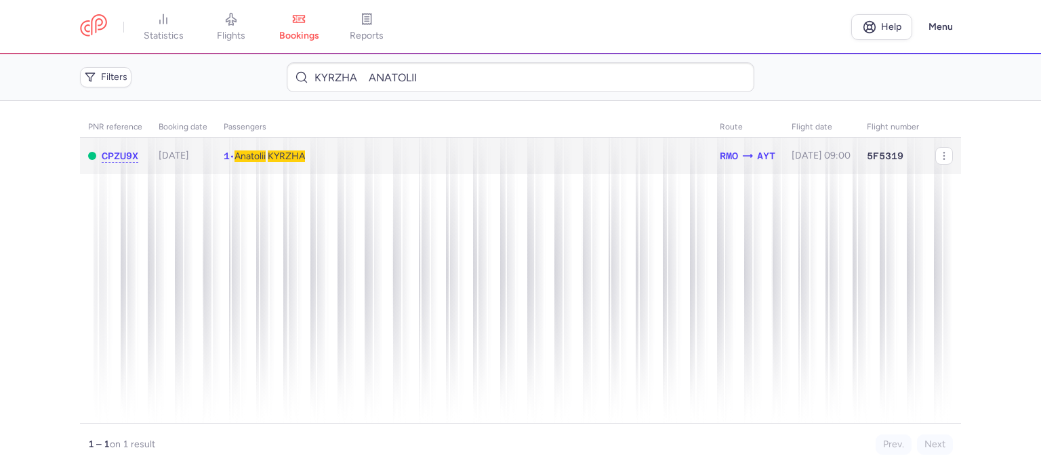
click at [305, 154] on span "KYRZHA" at bounding box center [286, 157] width 37 height 12
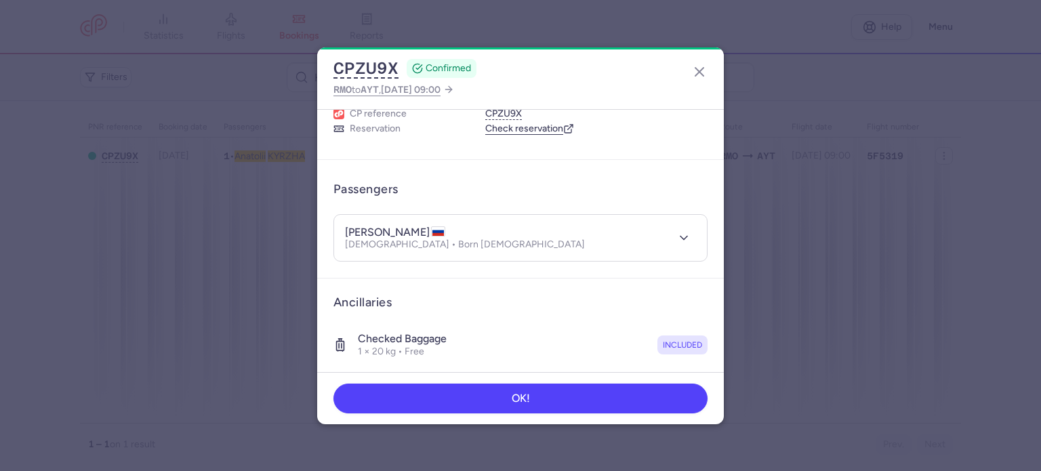
scroll to position [239, 0]
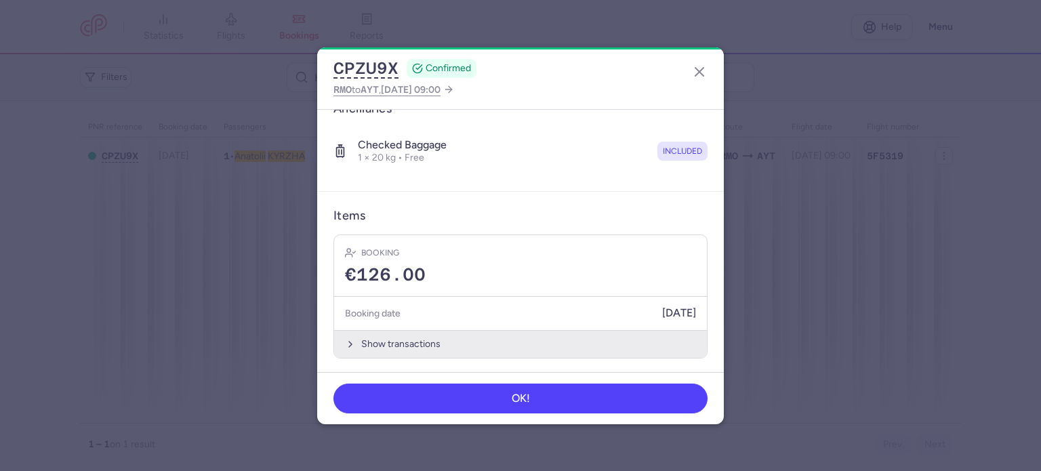
click at [403, 338] on button "Show transactions" at bounding box center [520, 344] width 373 height 28
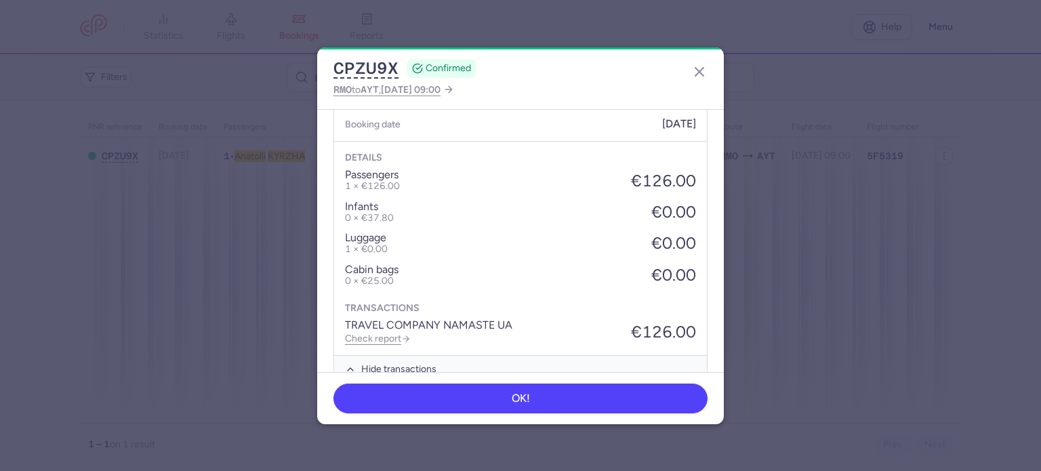
scroll to position [453, 0]
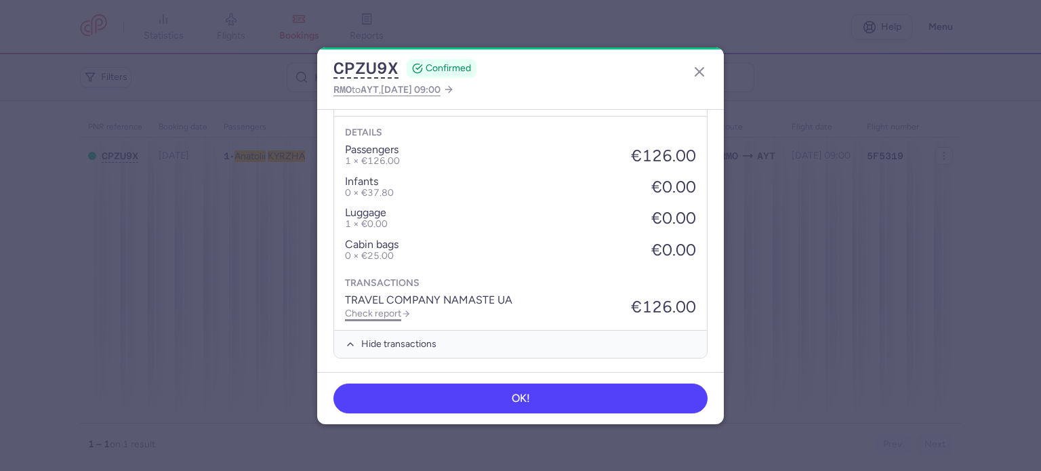
click at [380, 313] on link "Check report" at bounding box center [378, 314] width 66 height 12
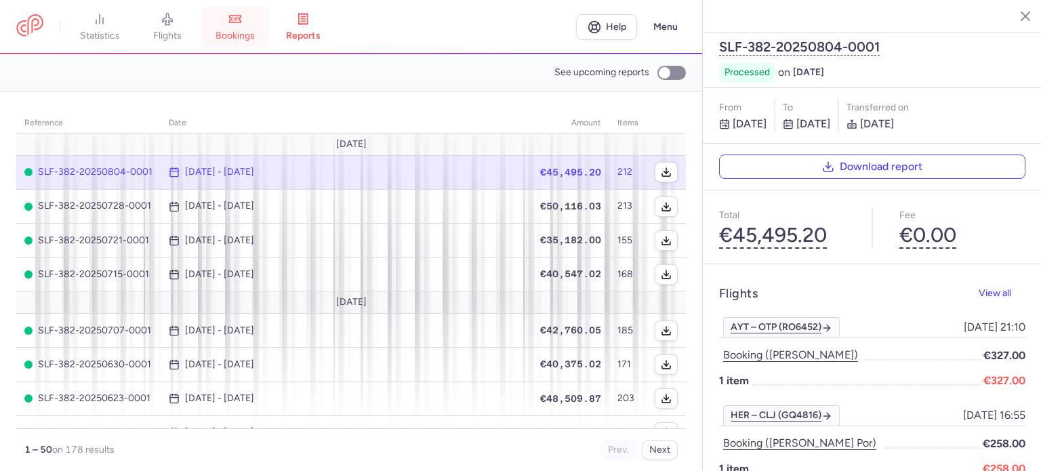
click at [247, 24] on link "bookings" at bounding box center [235, 27] width 68 height 30
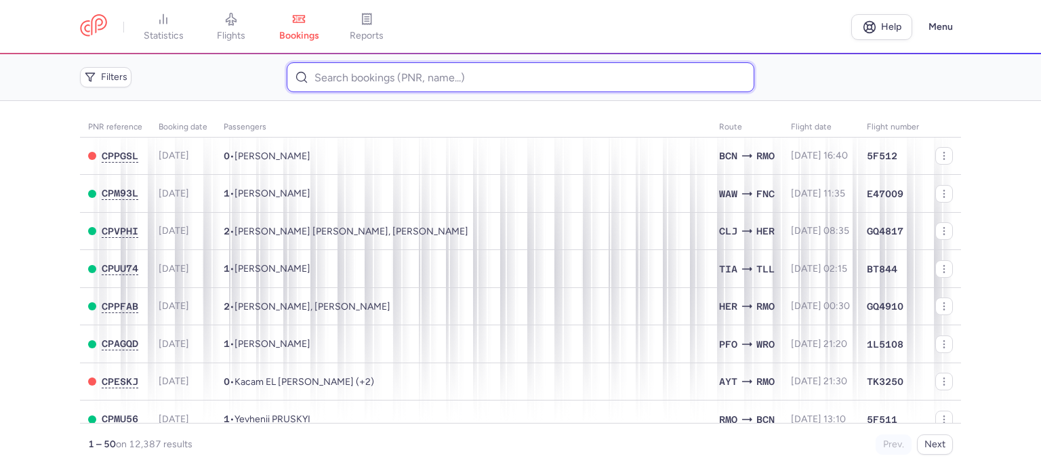
paste input "[PERSON_NAME]"
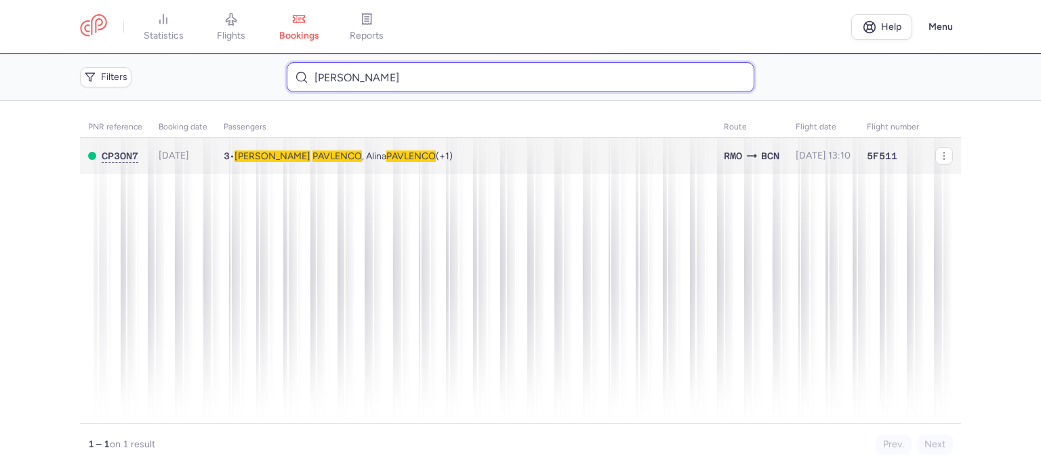
type input "[PERSON_NAME]"
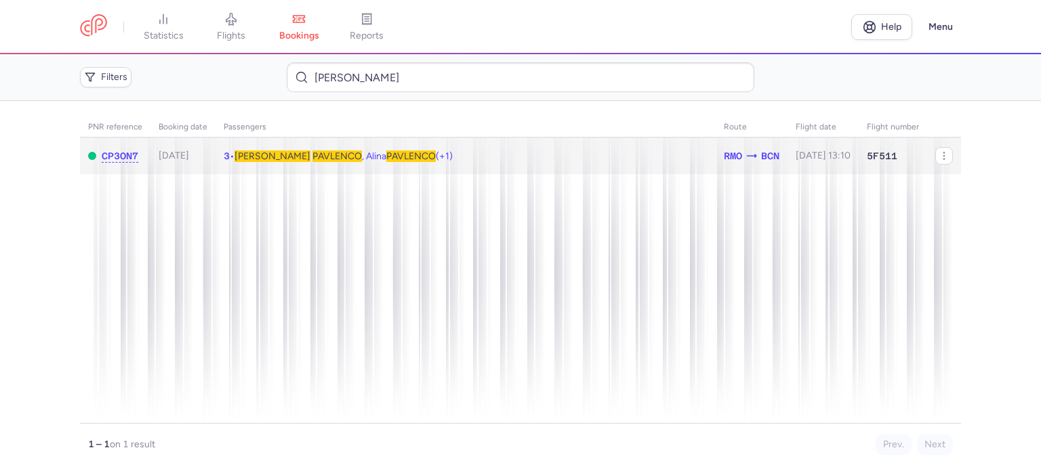
click at [313, 157] on span "PAVLENCO" at bounding box center [337, 157] width 49 height 12
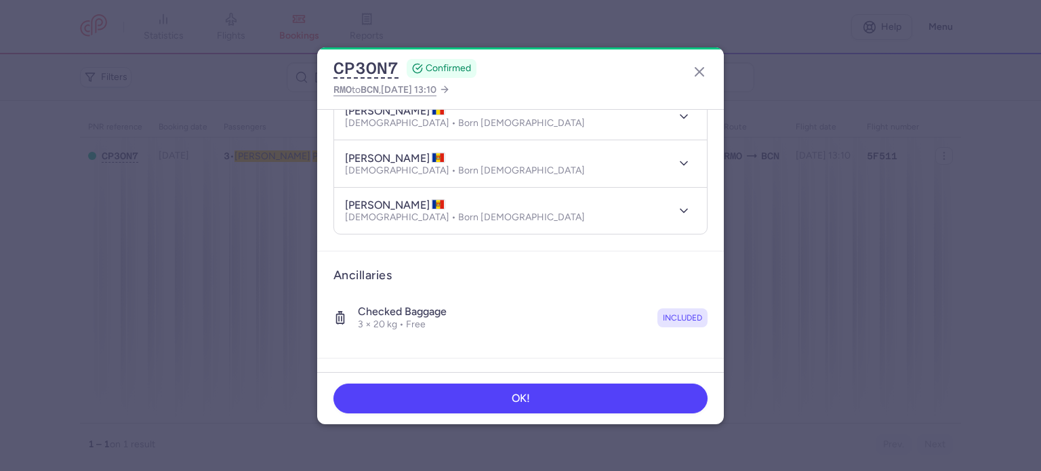
scroll to position [332, 0]
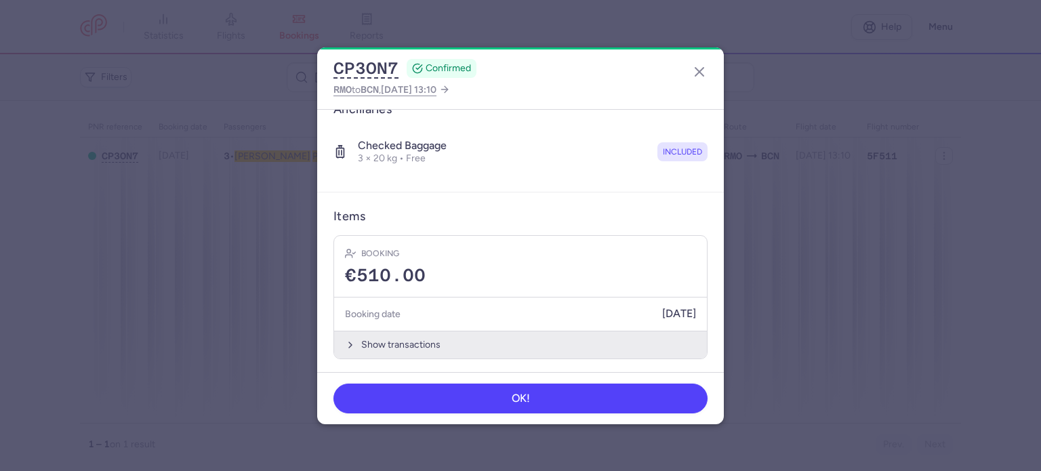
click at [394, 341] on button "Show transactions" at bounding box center [520, 345] width 373 height 28
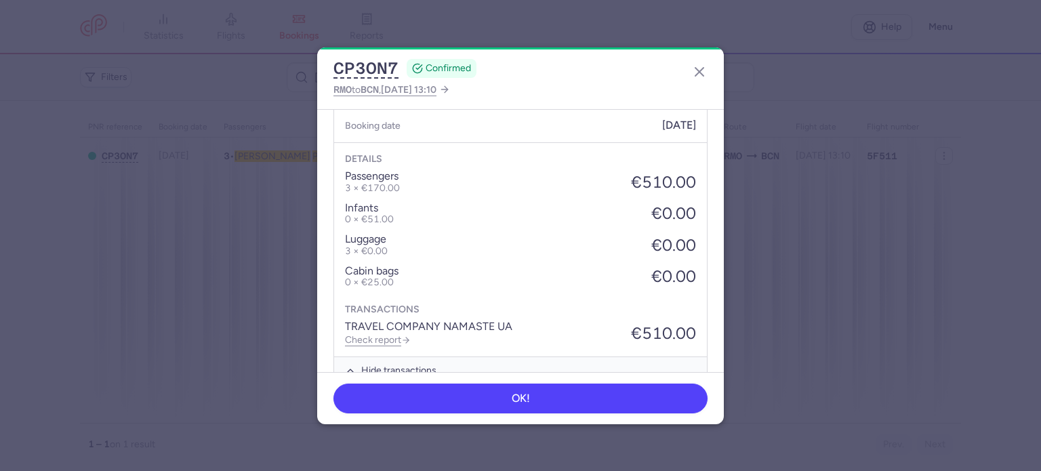
scroll to position [546, 0]
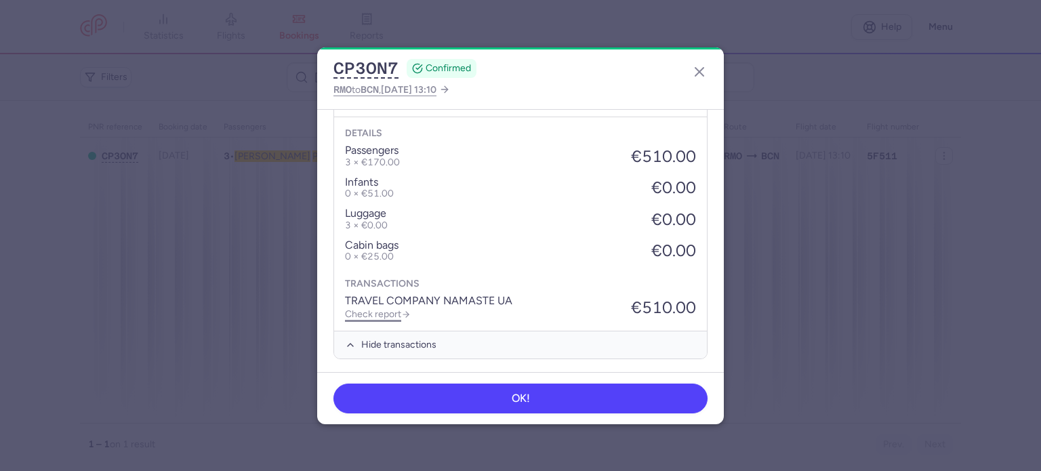
click at [386, 314] on link "Check report" at bounding box center [378, 314] width 66 height 12
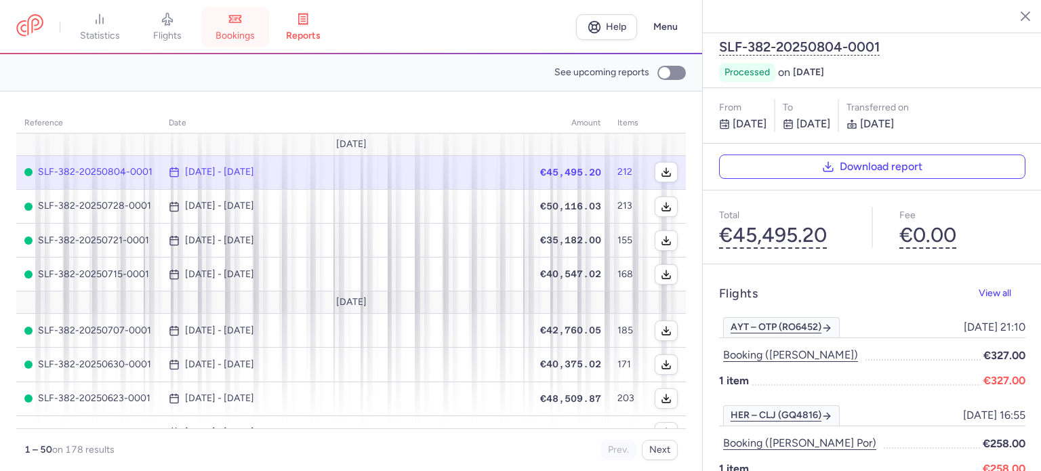
click at [242, 24] on icon at bounding box center [235, 19] width 14 height 14
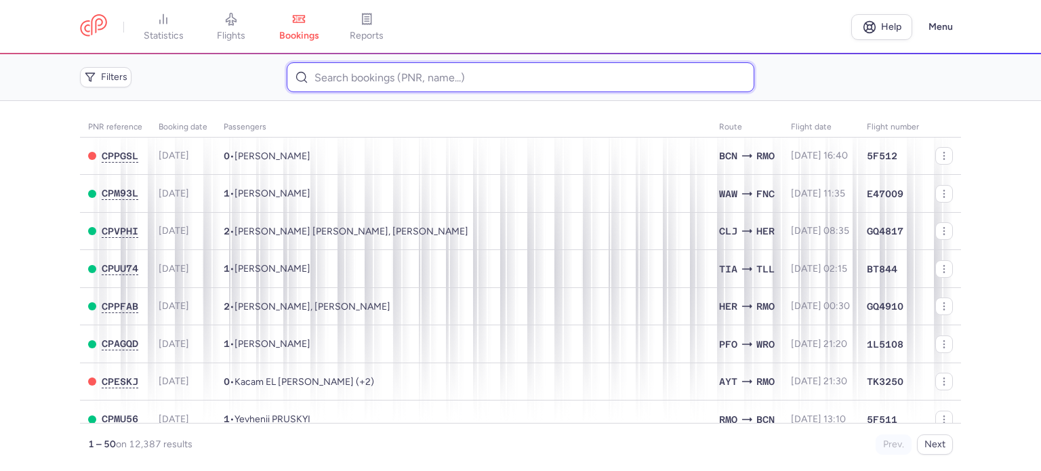
paste input "CORNICI ION"
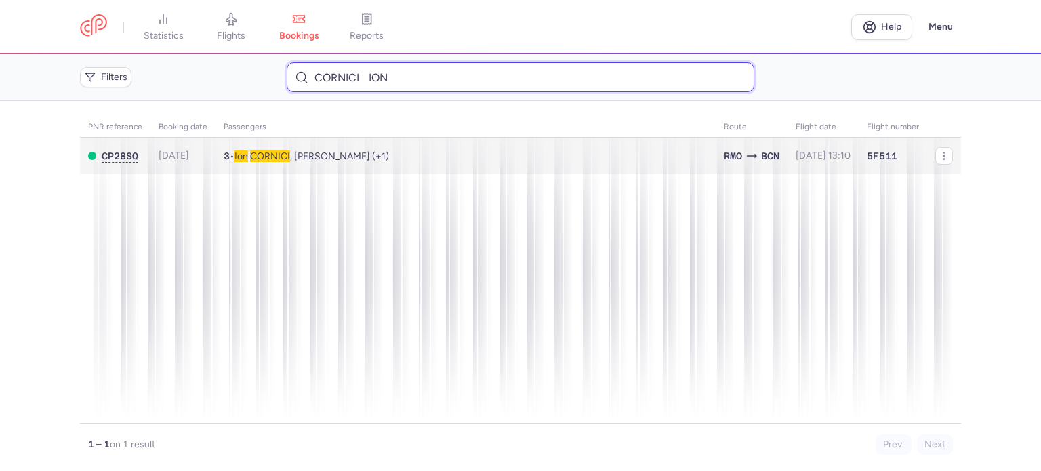
type input "CORNICI ION"
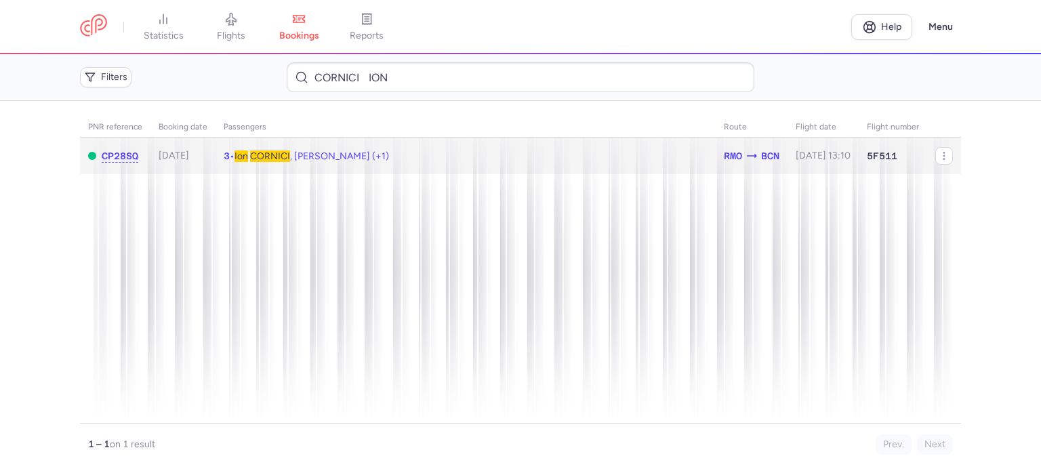
click at [281, 154] on span "CORNICI" at bounding box center [270, 157] width 40 height 12
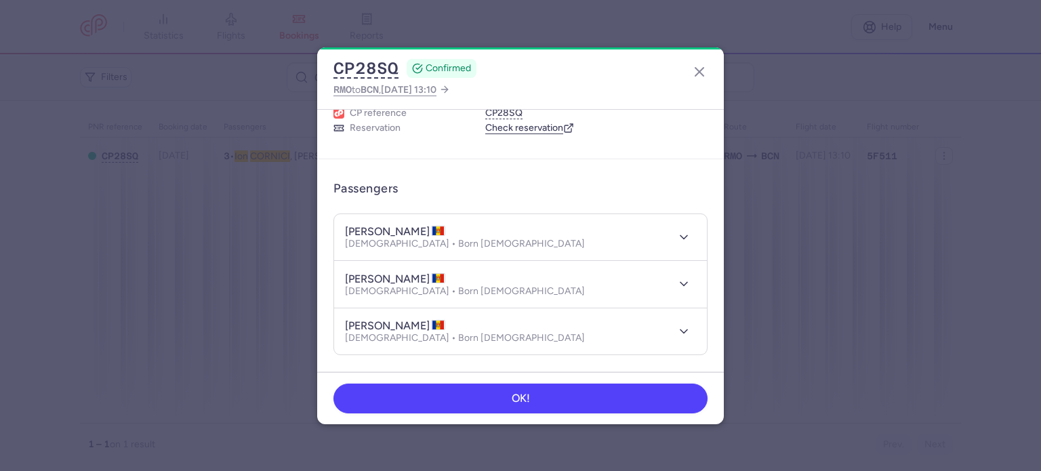
scroll to position [332, 0]
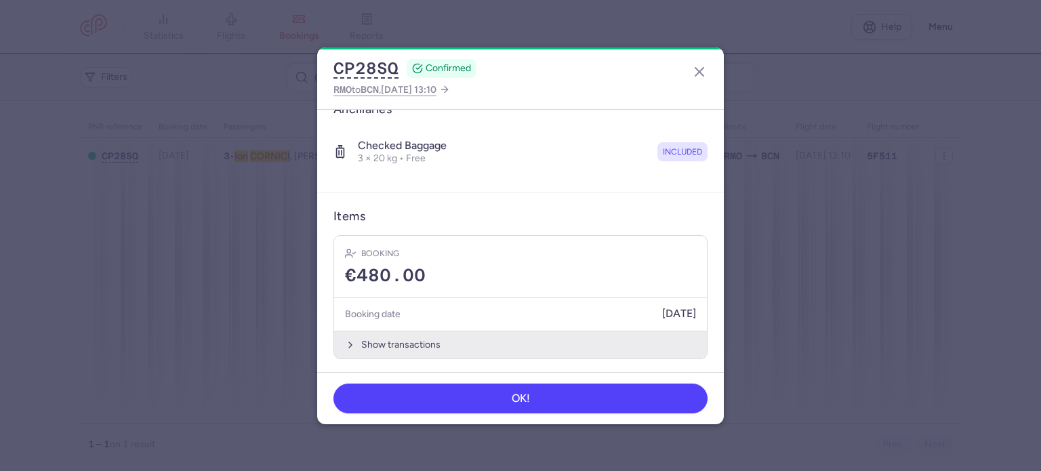
click at [420, 333] on button "Show transactions" at bounding box center [520, 345] width 373 height 28
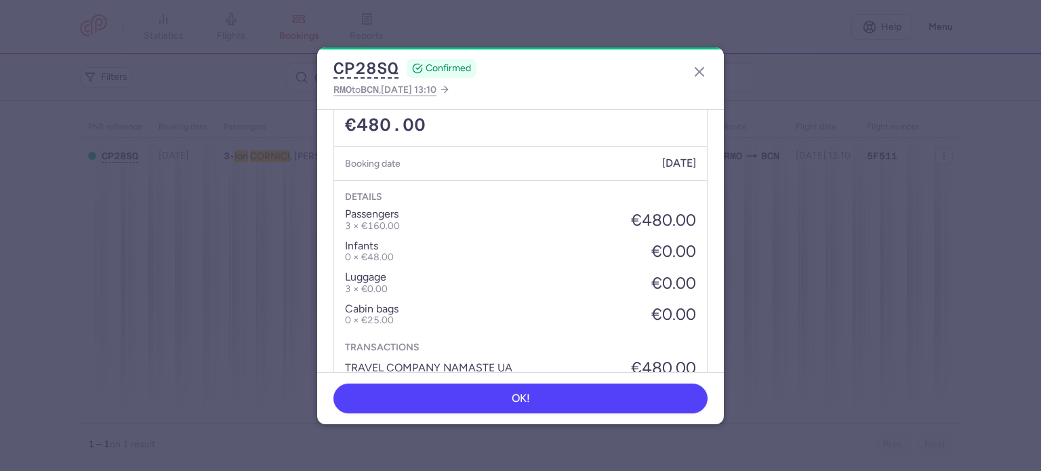
scroll to position [540, 0]
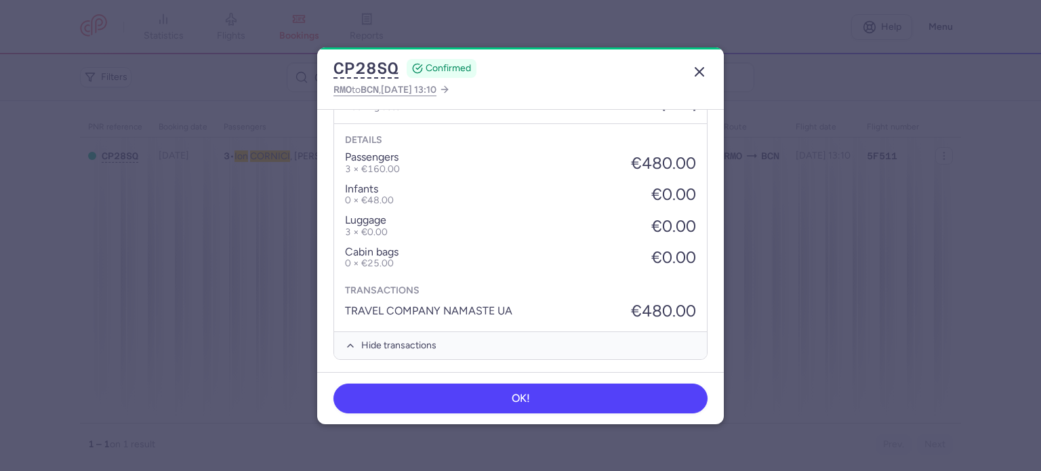
click at [702, 73] on icon "button" at bounding box center [700, 72] width 16 height 16
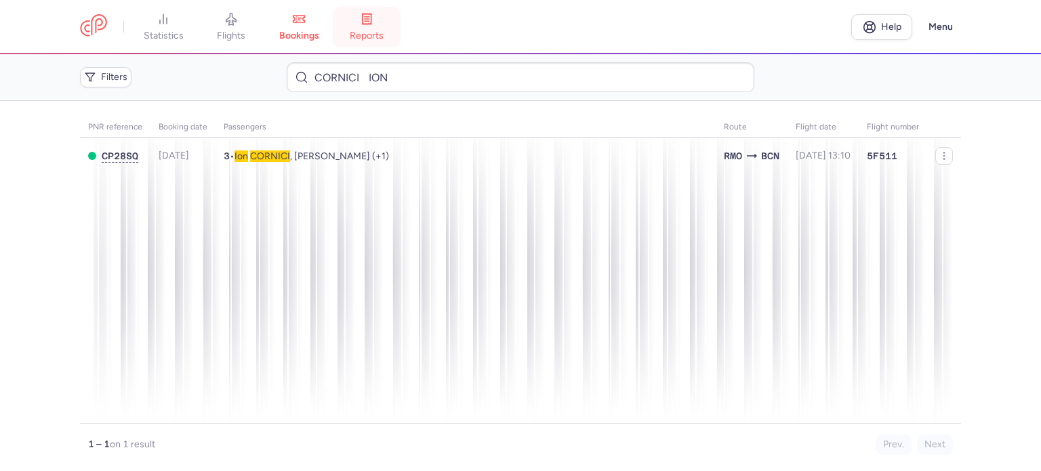
click at [374, 28] on link "reports" at bounding box center [367, 27] width 68 height 30
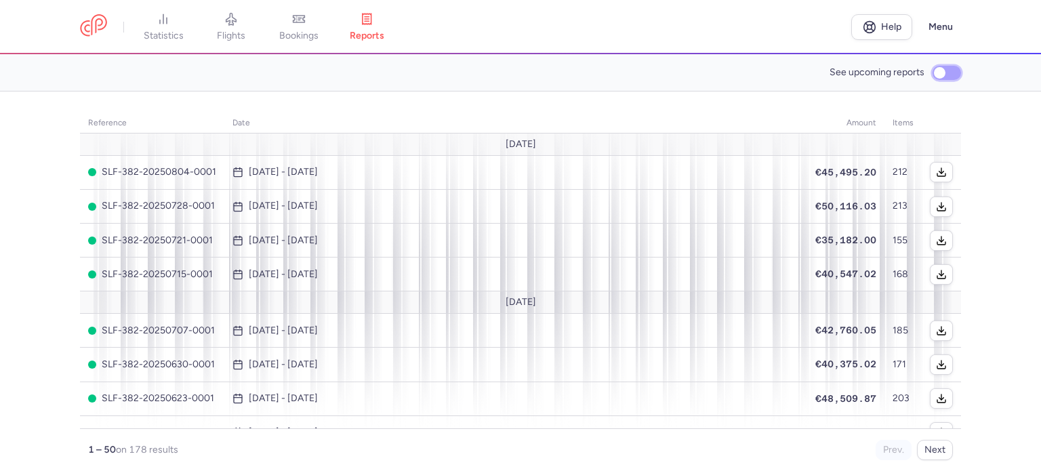
click at [938, 75] on input "See upcoming reports" at bounding box center [947, 73] width 28 height 14
checkbox input "true"
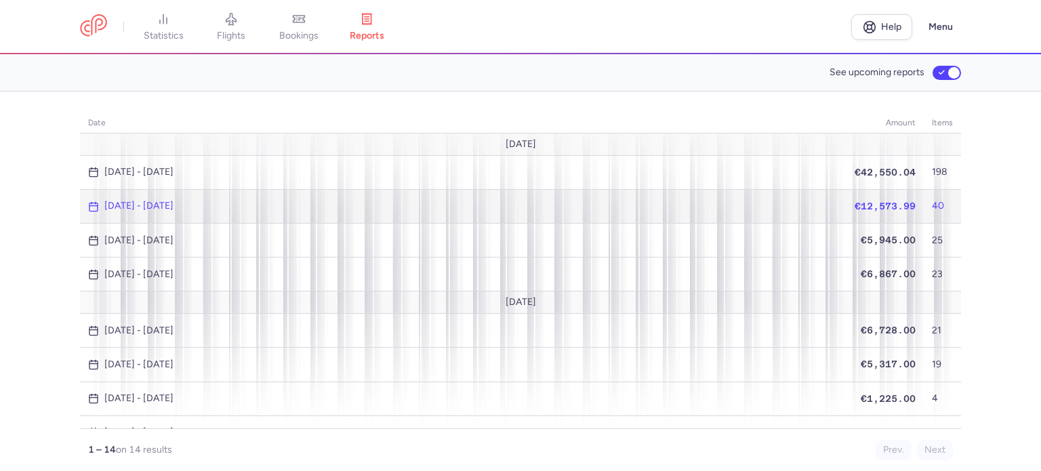
click at [883, 203] on span "€12,573.99" at bounding box center [885, 206] width 61 height 11
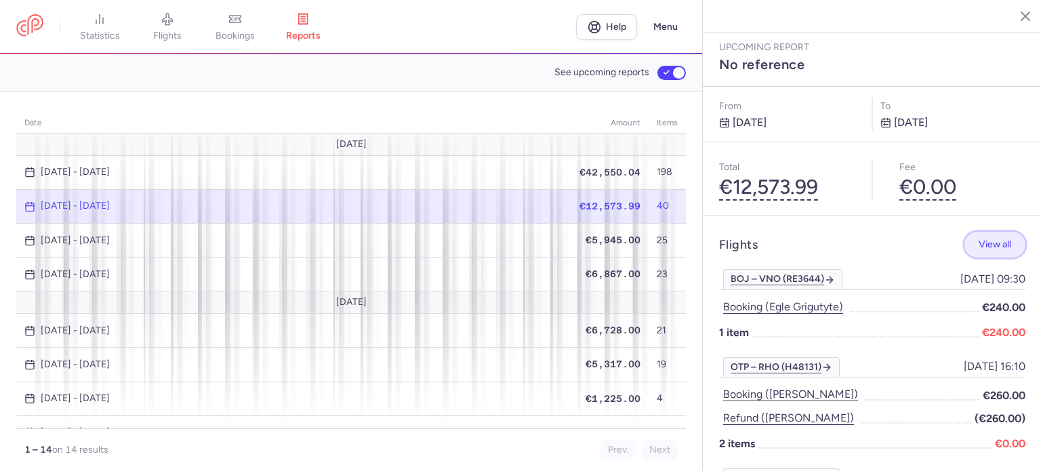
click at [982, 239] on span "View all" at bounding box center [995, 244] width 33 height 10
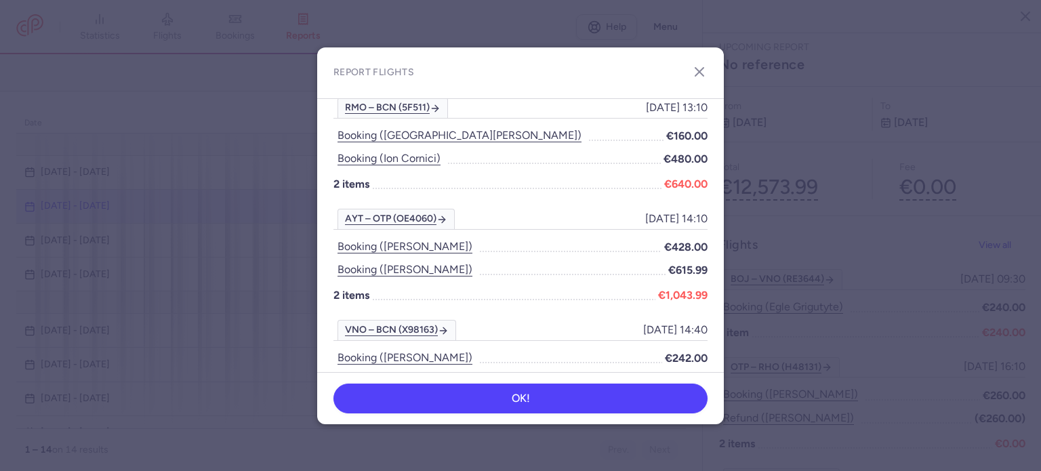
scroll to position [1559, 0]
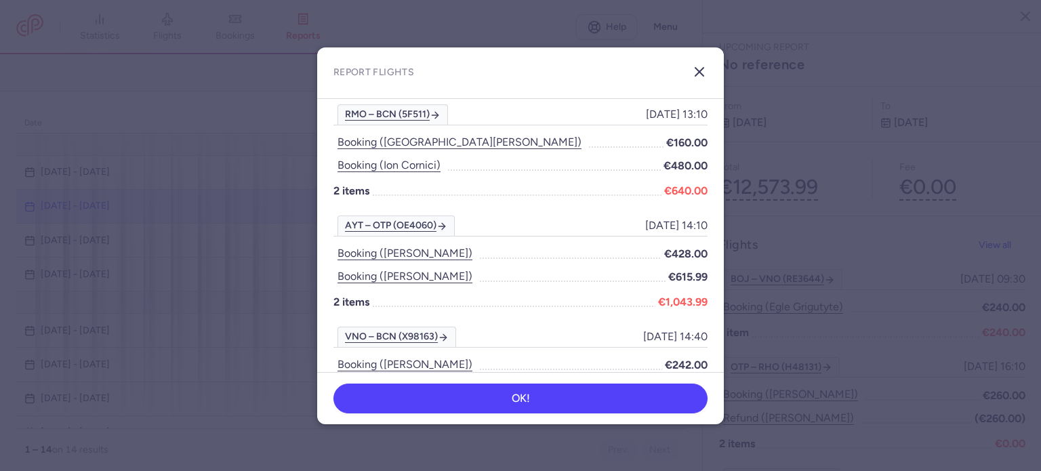
click at [702, 70] on icon "button" at bounding box center [700, 72] width 16 height 16
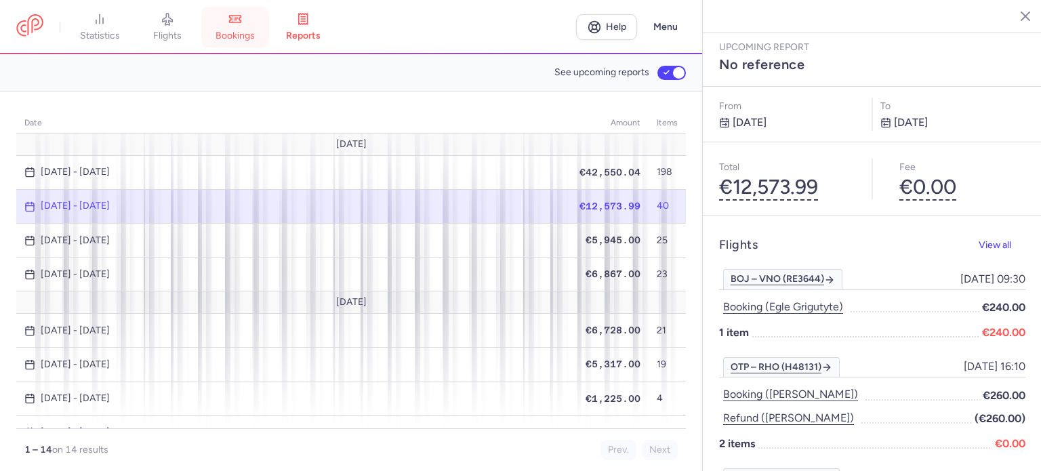
click at [233, 30] on span "bookings" at bounding box center [235, 36] width 39 height 12
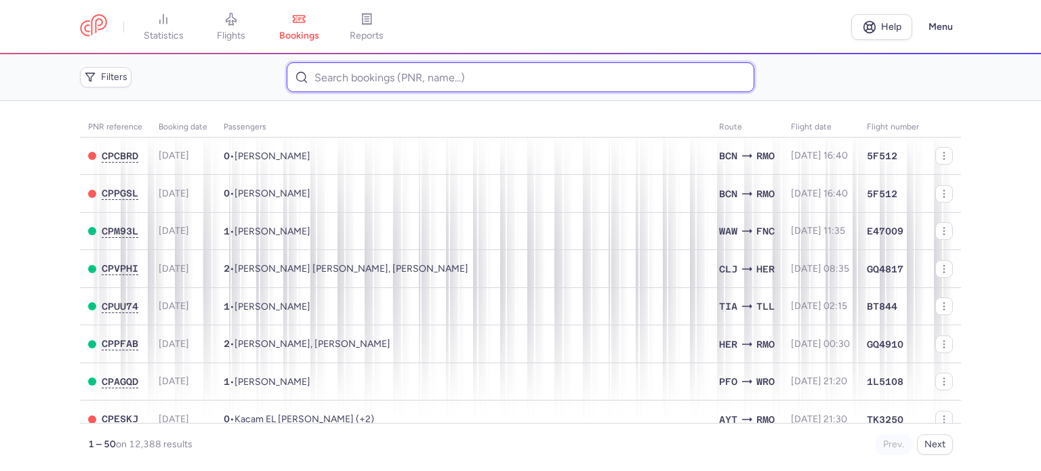
paste input "[PERSON_NAME] YURII"
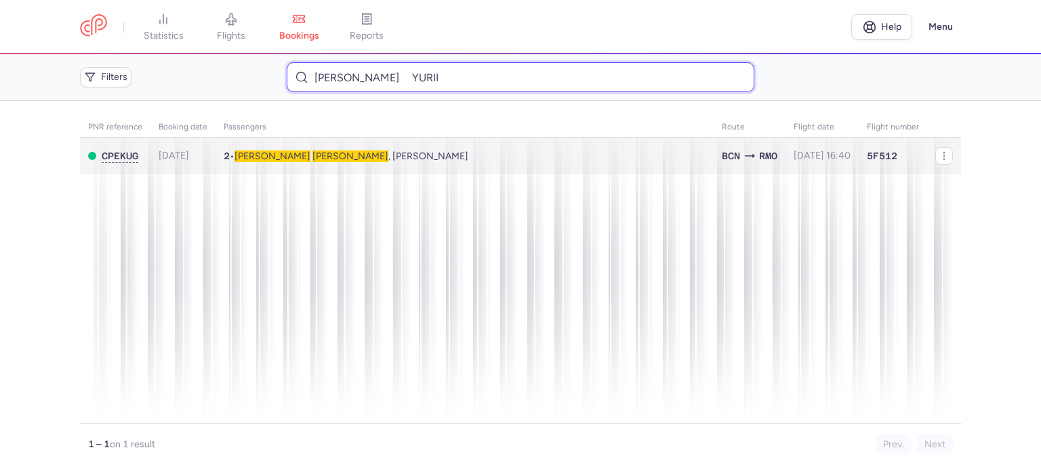
type input "[PERSON_NAME] YURII"
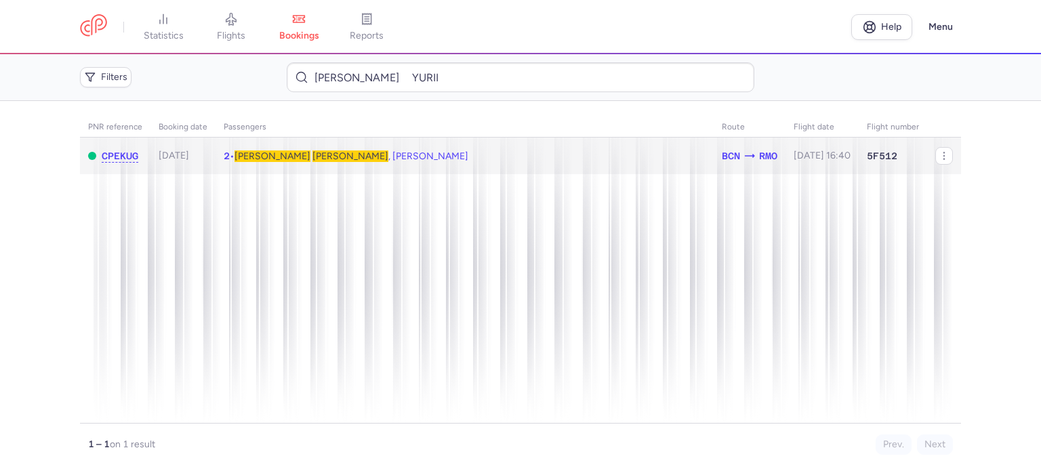
click at [313, 152] on span "[PERSON_NAME]" at bounding box center [351, 157] width 76 height 12
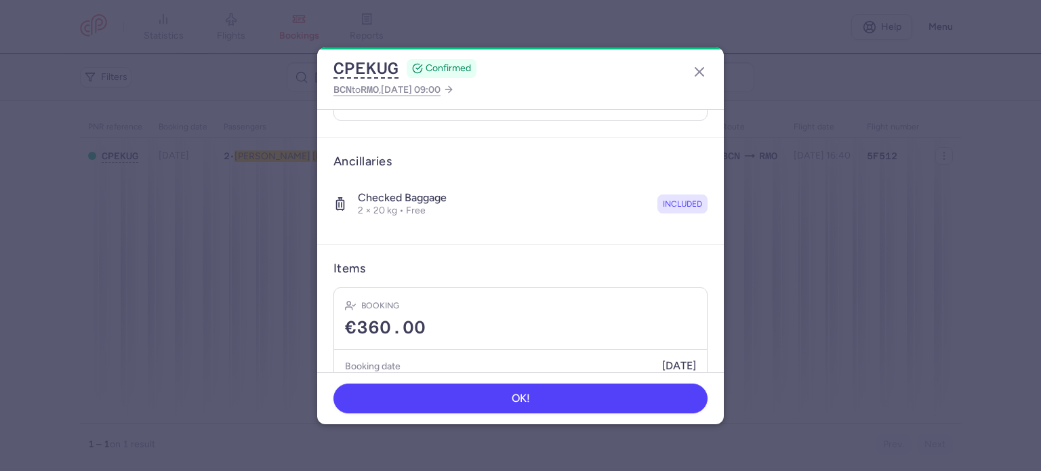
scroll to position [339, 0]
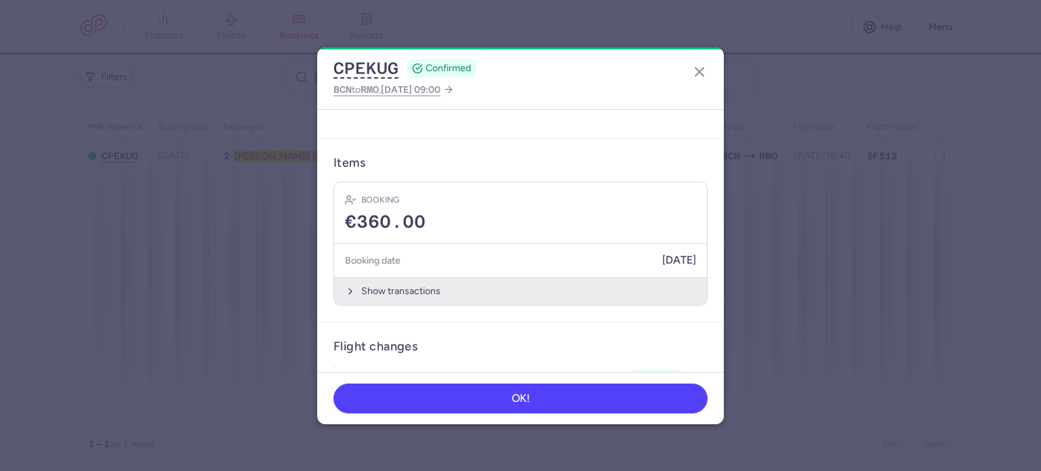
click at [385, 289] on button "Show transactions" at bounding box center [520, 291] width 373 height 28
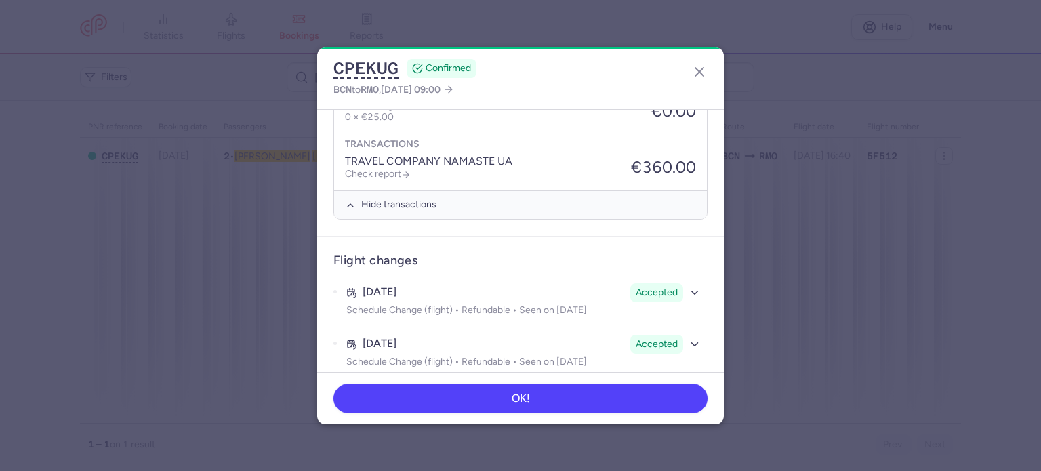
scroll to position [635, 0]
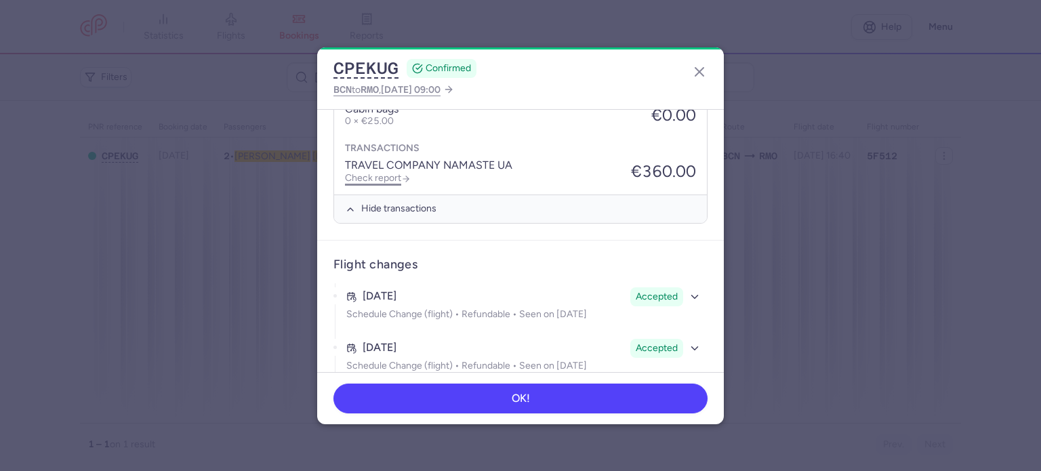
click at [382, 174] on link "Check report" at bounding box center [378, 178] width 66 height 12
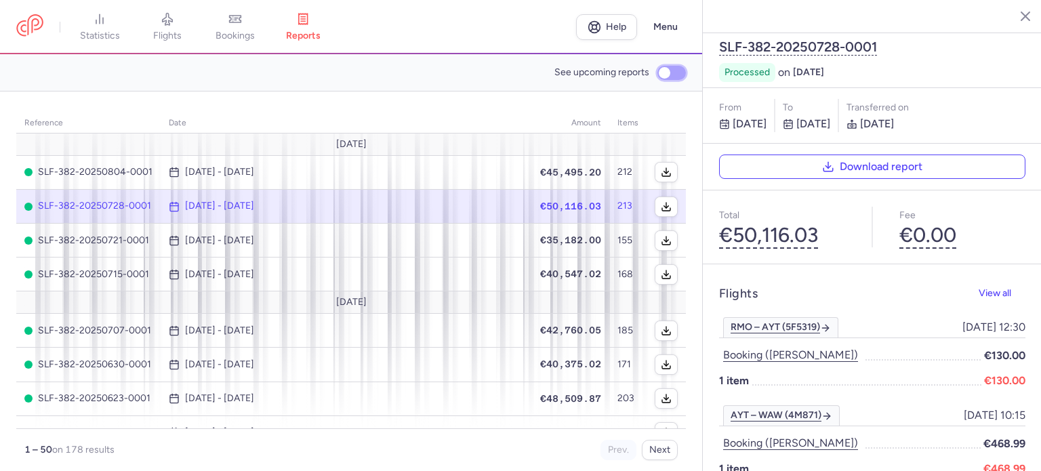
click at [669, 77] on input "See upcoming reports" at bounding box center [672, 73] width 28 height 14
checkbox input "true"
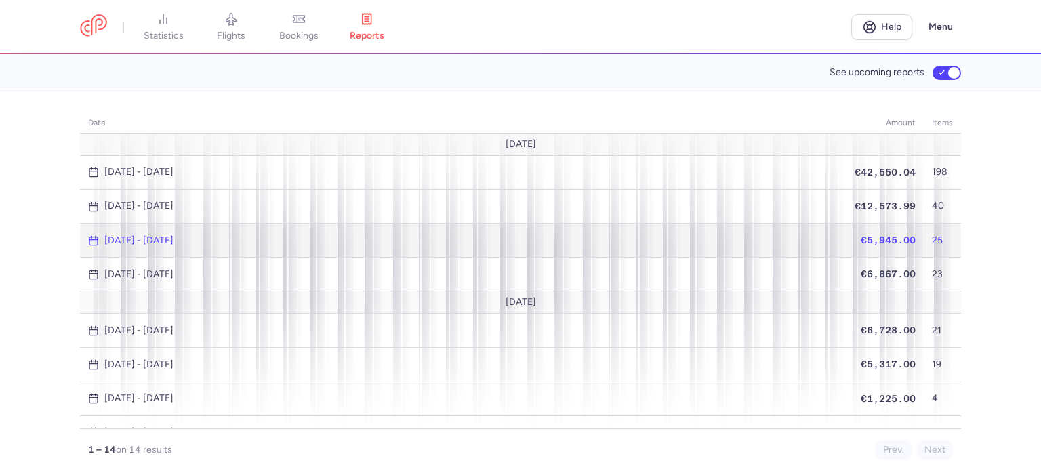
click at [892, 235] on span "€5,945.00" at bounding box center [888, 240] width 55 height 11
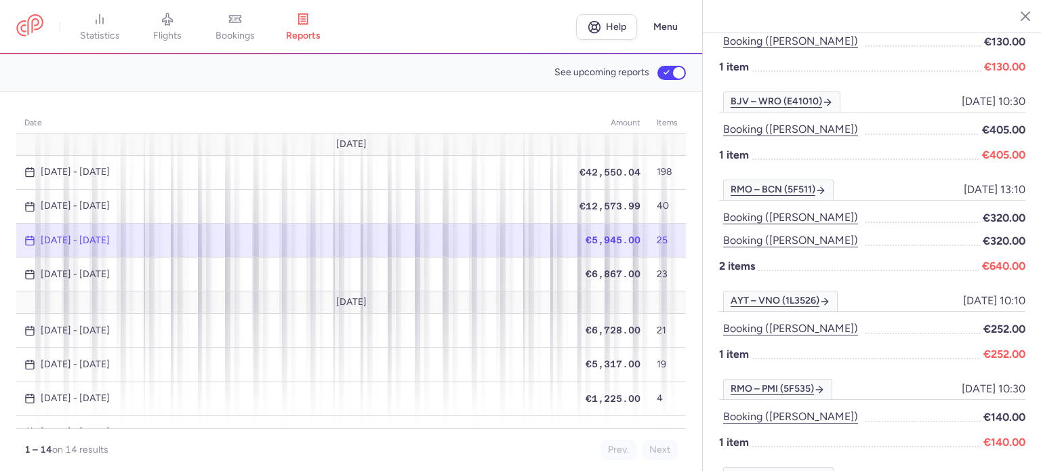
scroll to position [1017, 0]
